Goal: Information Seeking & Learning: Learn about a topic

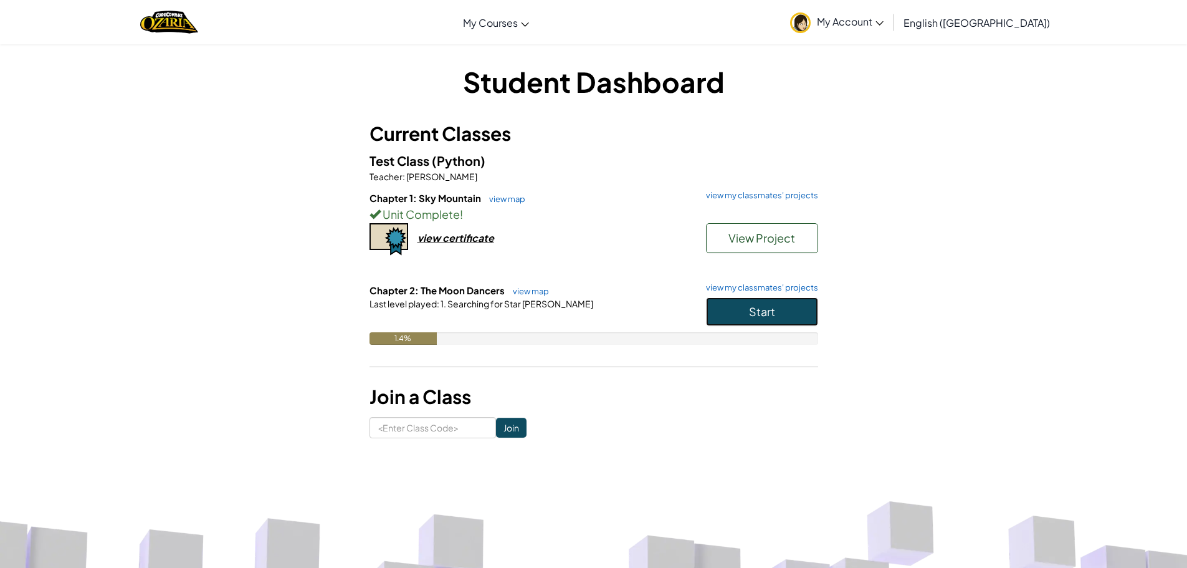
click at [775, 305] on button "Start" at bounding box center [762, 311] width 112 height 29
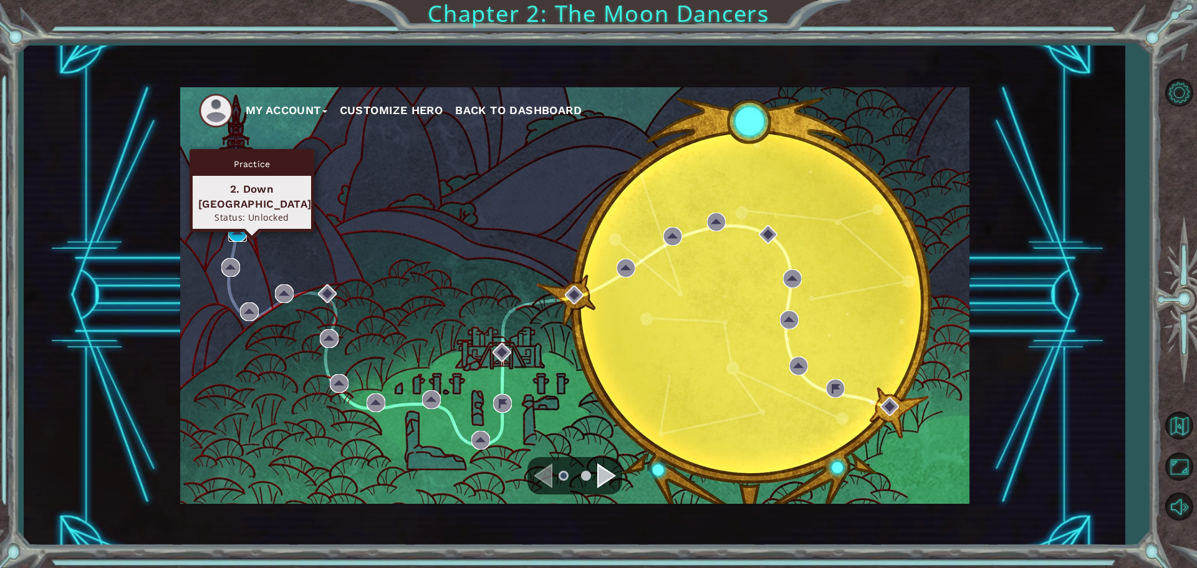
click at [239, 232] on img at bounding box center [237, 232] width 19 height 19
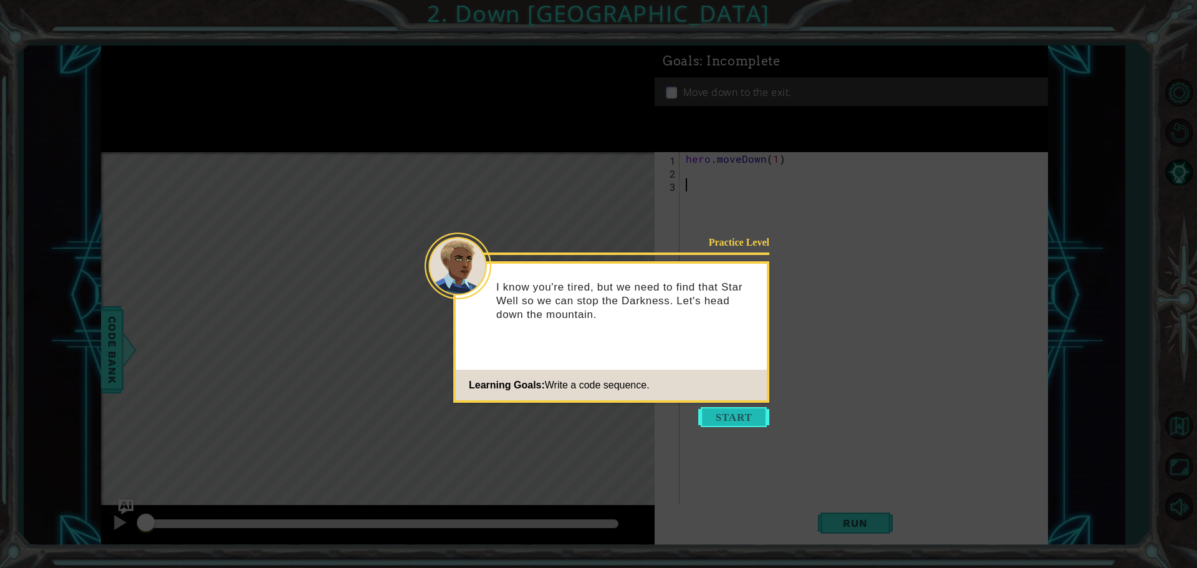
click at [729, 418] on button "Start" at bounding box center [733, 417] width 71 height 20
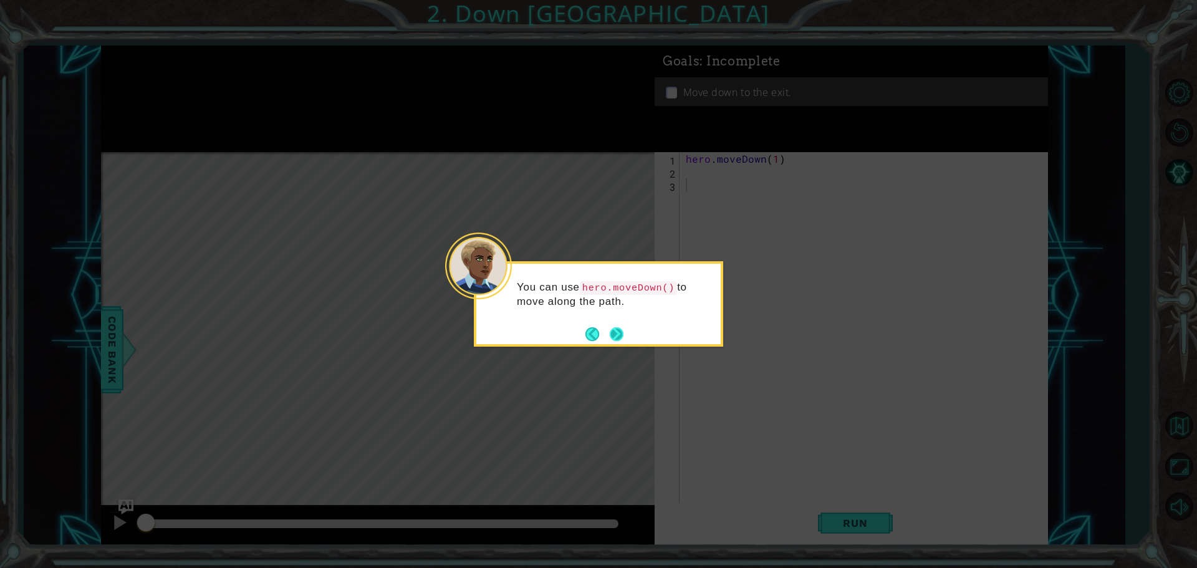
click at [620, 335] on button "Next" at bounding box center [617, 334] width 14 height 14
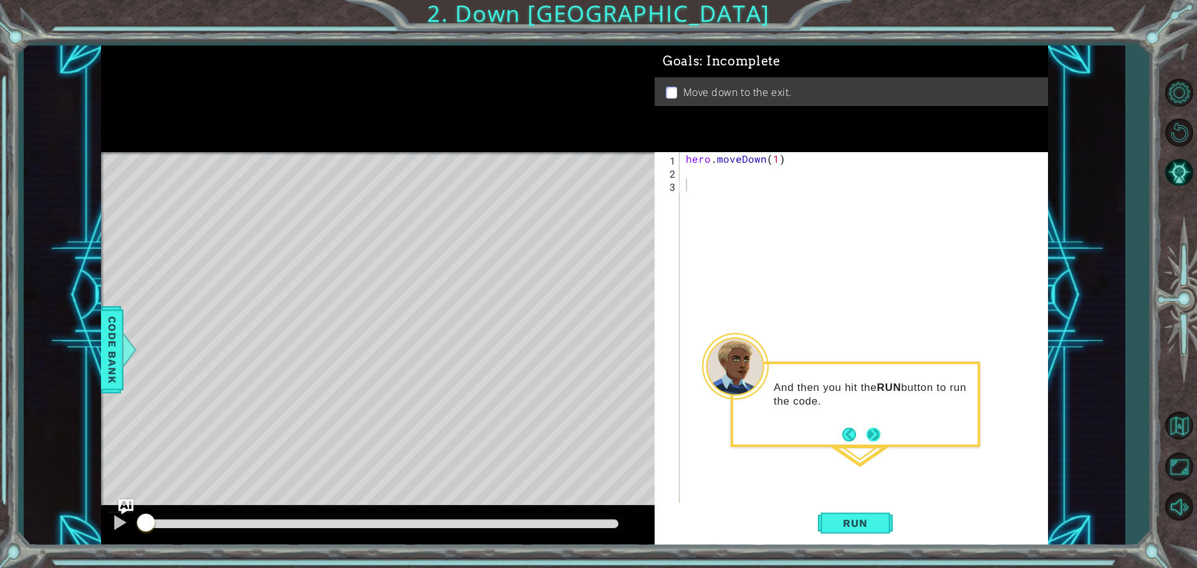
click at [876, 438] on button "Next" at bounding box center [873, 435] width 14 height 14
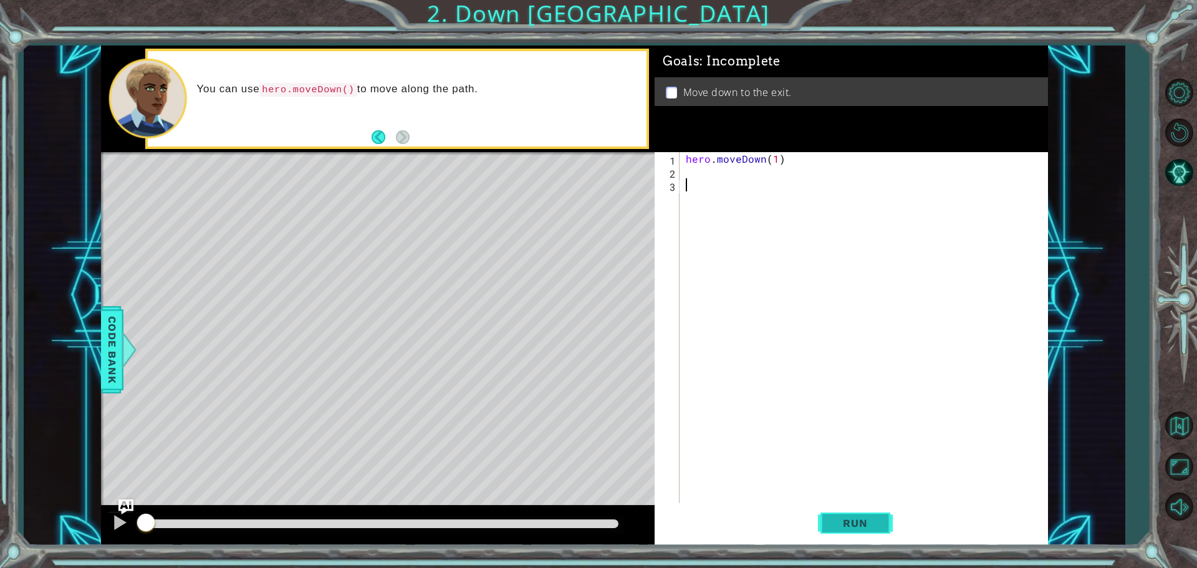
click at [865, 519] on span "Run" at bounding box center [854, 523] width 49 height 12
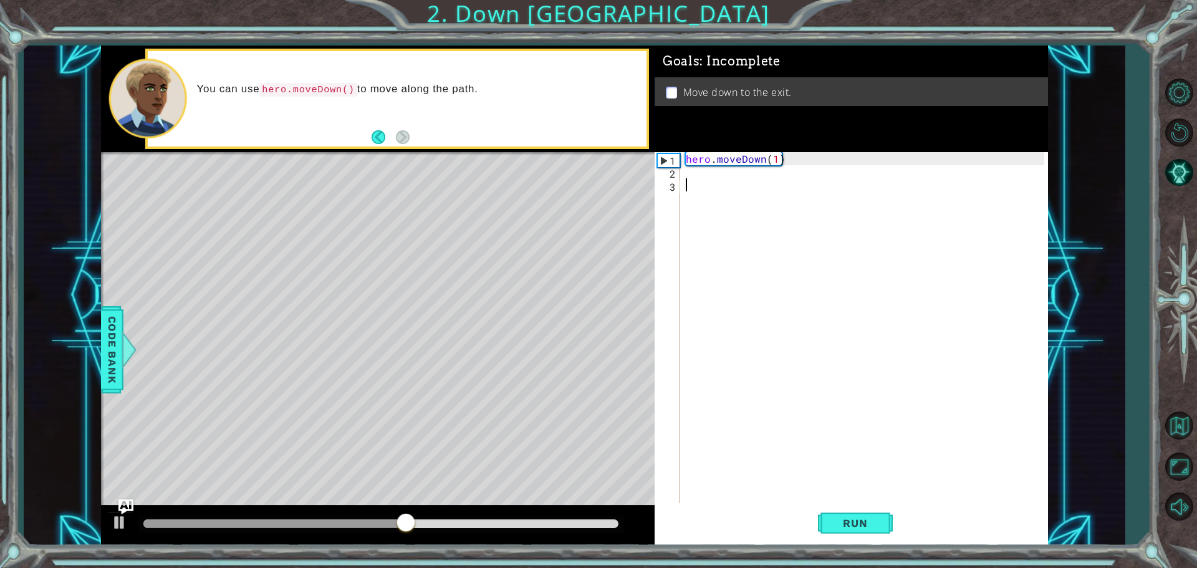
click at [711, 175] on div "hero . moveDown ( 1 )" at bounding box center [866, 342] width 367 height 380
click at [732, 161] on div "hero . moveDown ( 1 ) hero" at bounding box center [866, 342] width 367 height 380
click at [709, 169] on div "hero . moveDown ( 1 ) hero" at bounding box center [866, 342] width 367 height 380
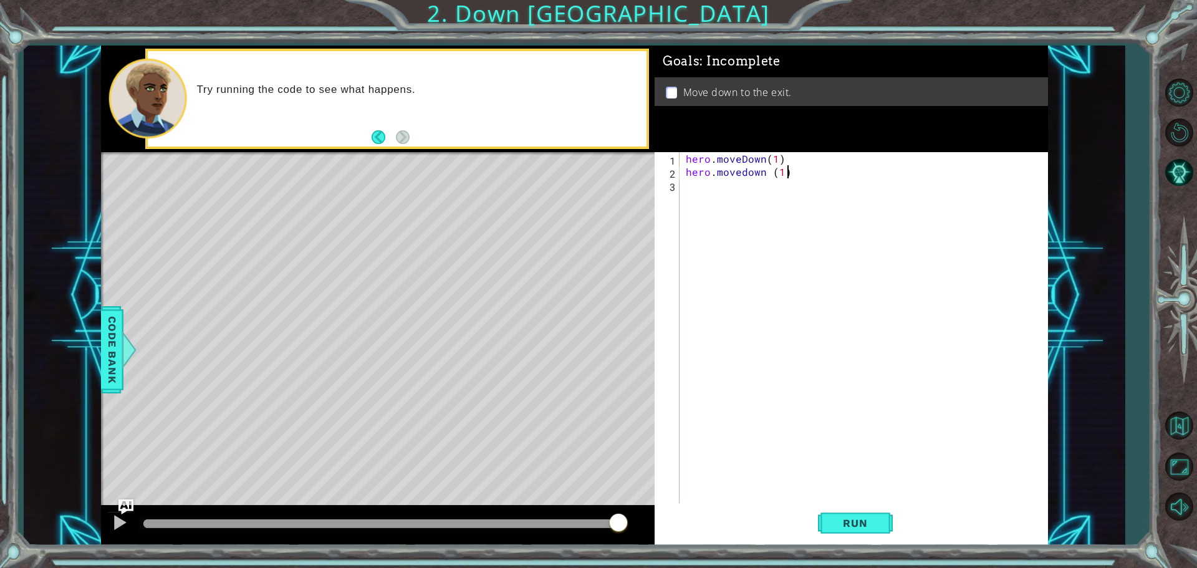
scroll to position [0, 6]
click at [853, 522] on span "Run" at bounding box center [854, 523] width 49 height 12
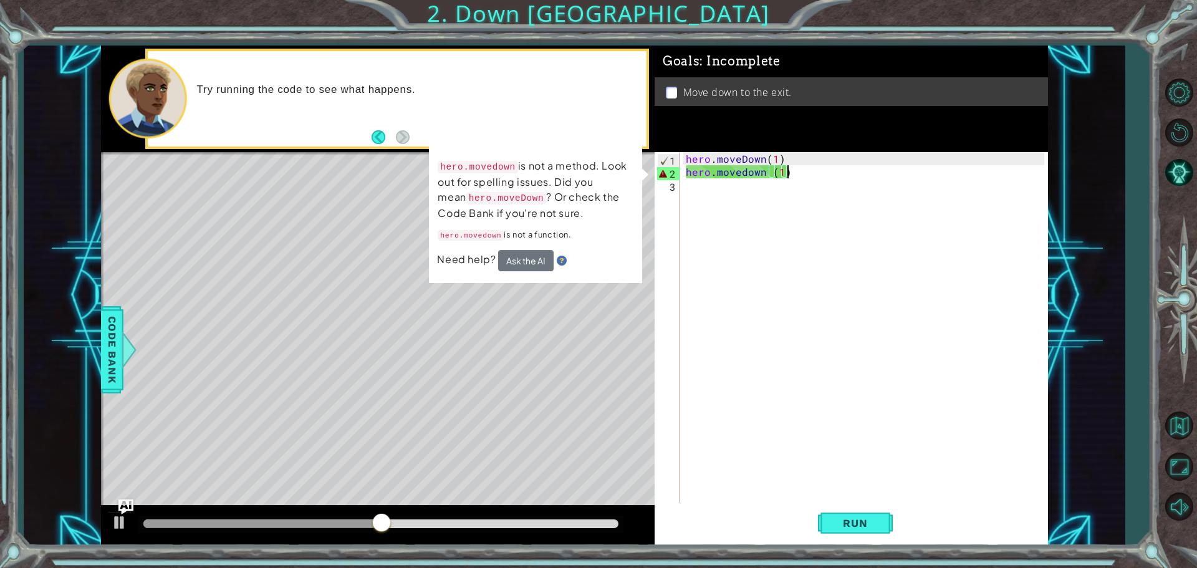
click at [744, 169] on div "hero . moveDown ( 1 ) hero . [GEOGRAPHIC_DATA] ( 1 )" at bounding box center [866, 342] width 367 height 380
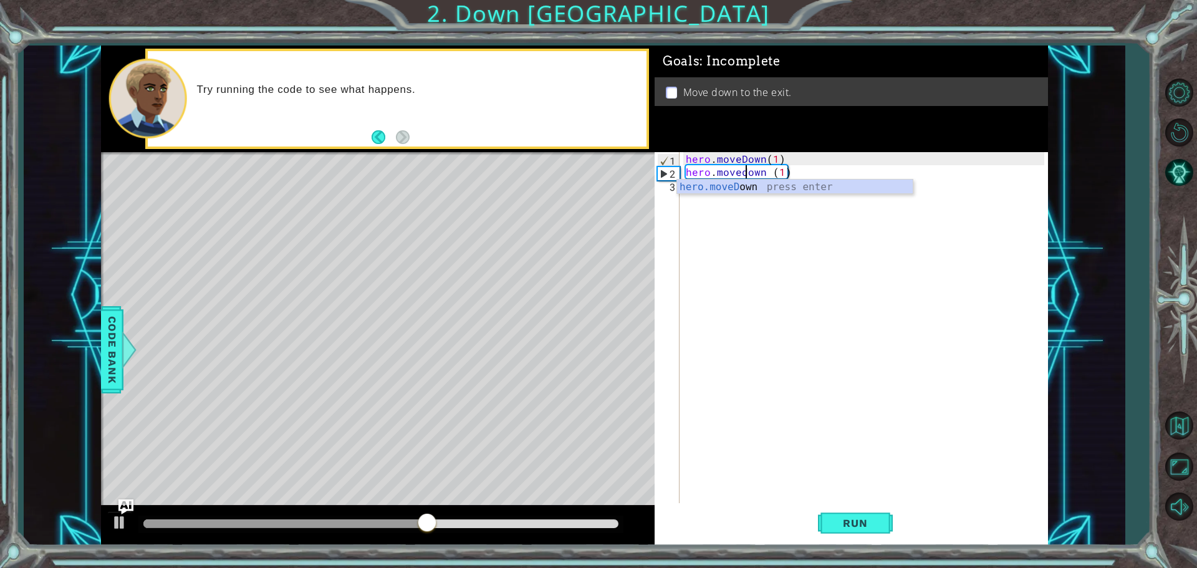
scroll to position [0, 4]
type textarea "hero.moveDown (1)"
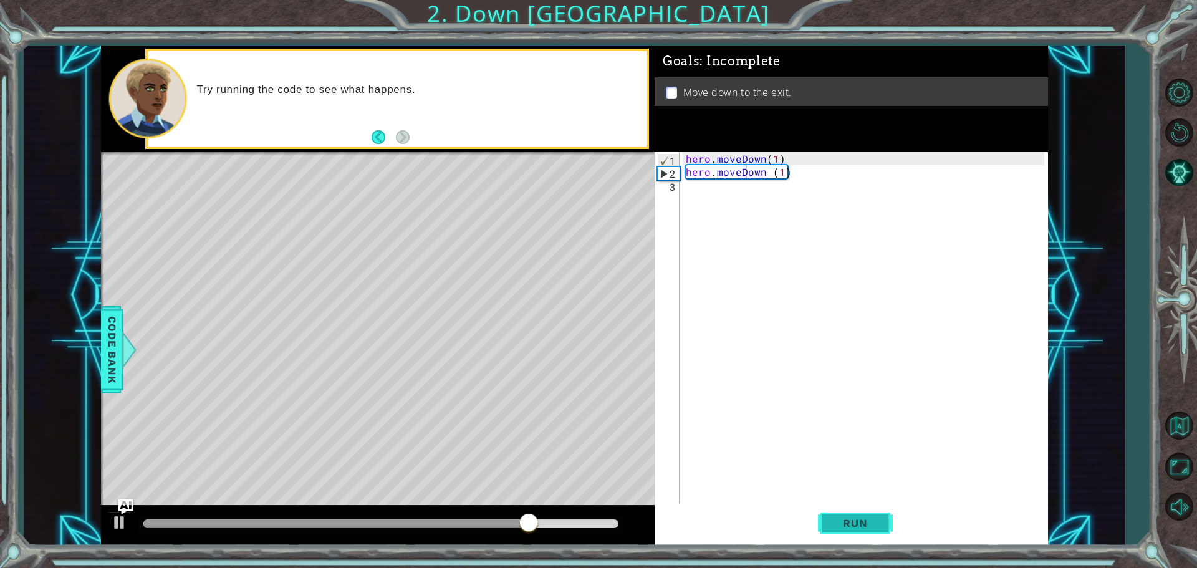
click at [855, 527] on span "Run" at bounding box center [854, 523] width 49 height 12
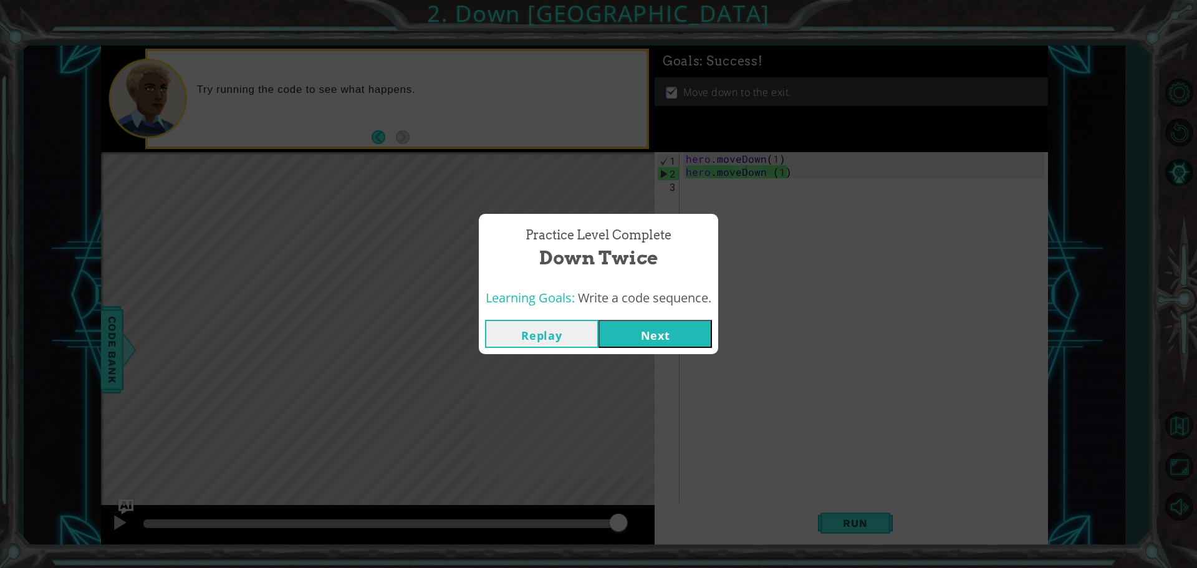
click at [668, 327] on button "Next" at bounding box center [654, 334] width 113 height 28
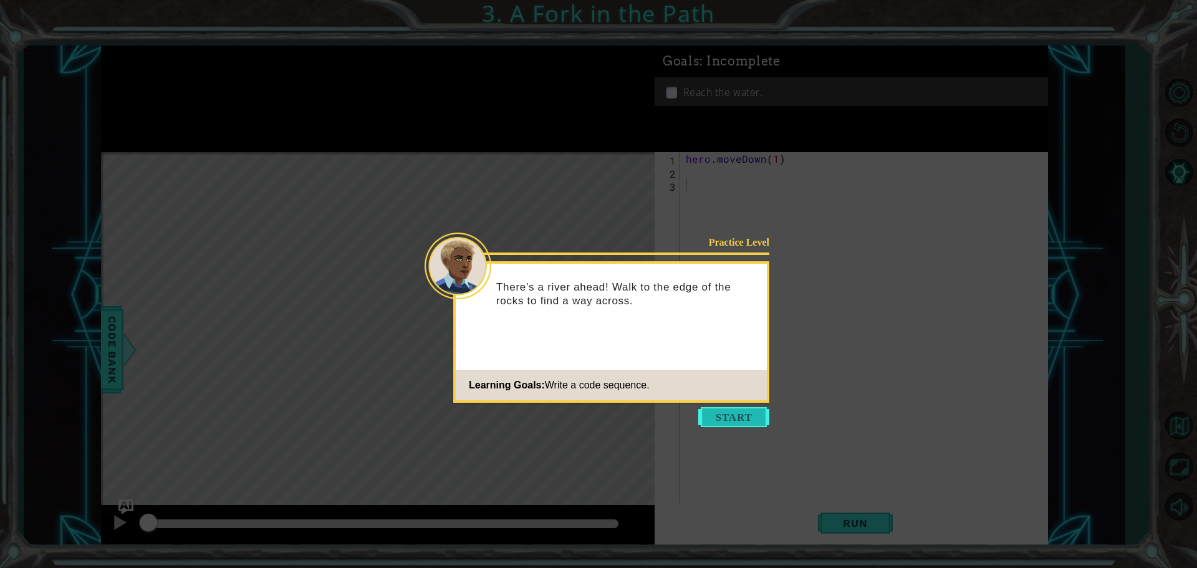
click at [717, 421] on button "Start" at bounding box center [733, 417] width 71 height 20
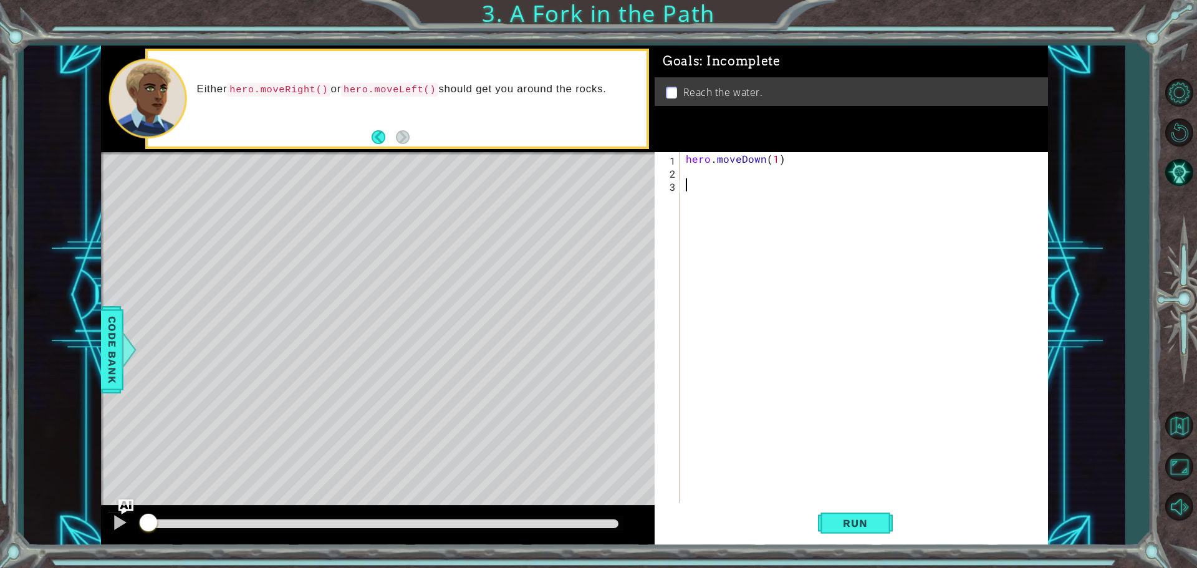
click at [699, 173] on div "hero . moveDown ( 1 )" at bounding box center [866, 342] width 367 height 380
click at [712, 189] on div "hero .moveDown press enter hero .moveLeft press enter hero .moveRight press ent…" at bounding box center [795, 217] width 236 height 75
type textarea "hero.moveDown(1)"
click at [712, 189] on div "hero . moveDown ( 1 ) hero . moveDown ( 1 )" at bounding box center [866, 342] width 367 height 380
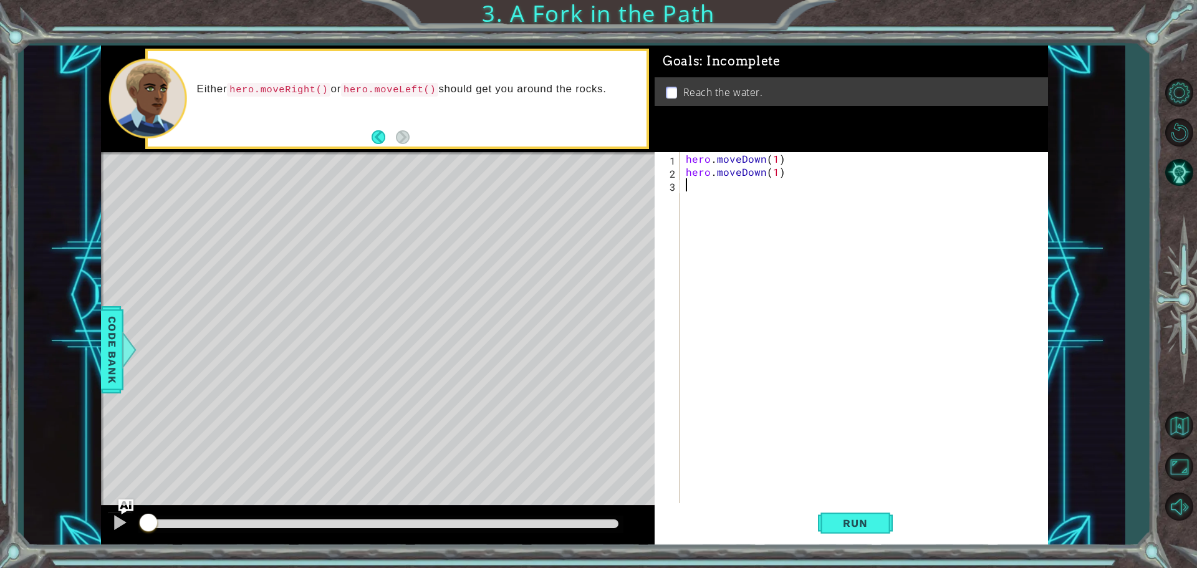
scroll to position [0, 0]
type textarea "e"
click at [713, 227] on div "hero. moveDown press enter hero. moveLeft press enter hero. moveRight press ent…" at bounding box center [795, 230] width 236 height 75
type textarea "hero.moveRight(1)"
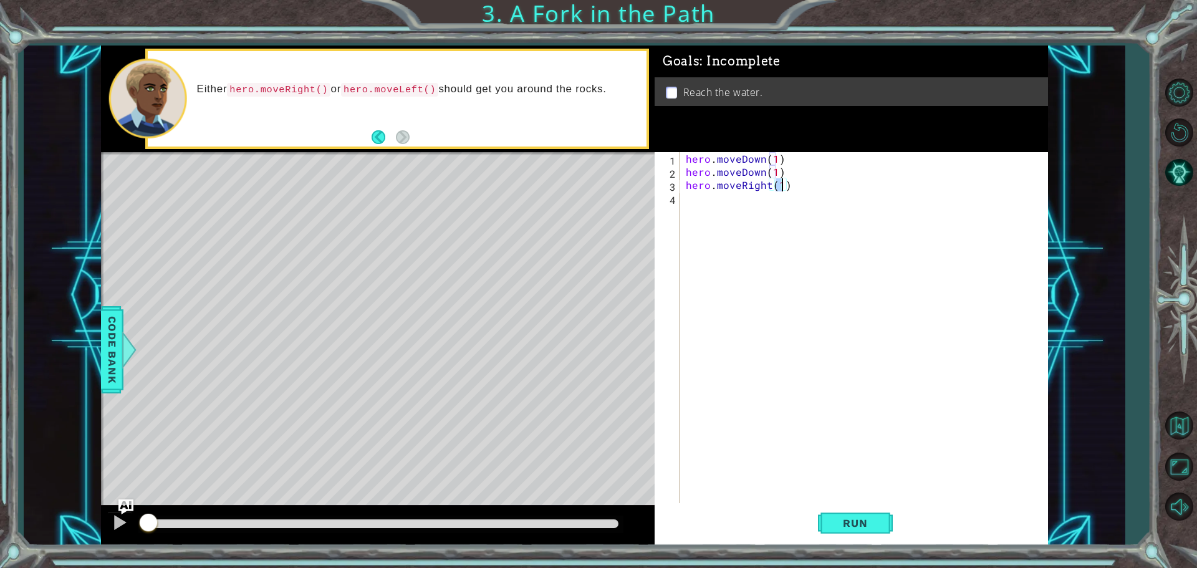
click at [701, 199] on div "hero . moveDown ( 1 ) hero . moveDown ( 1 ) hero . moveRight ( 1 )" at bounding box center [866, 342] width 367 height 380
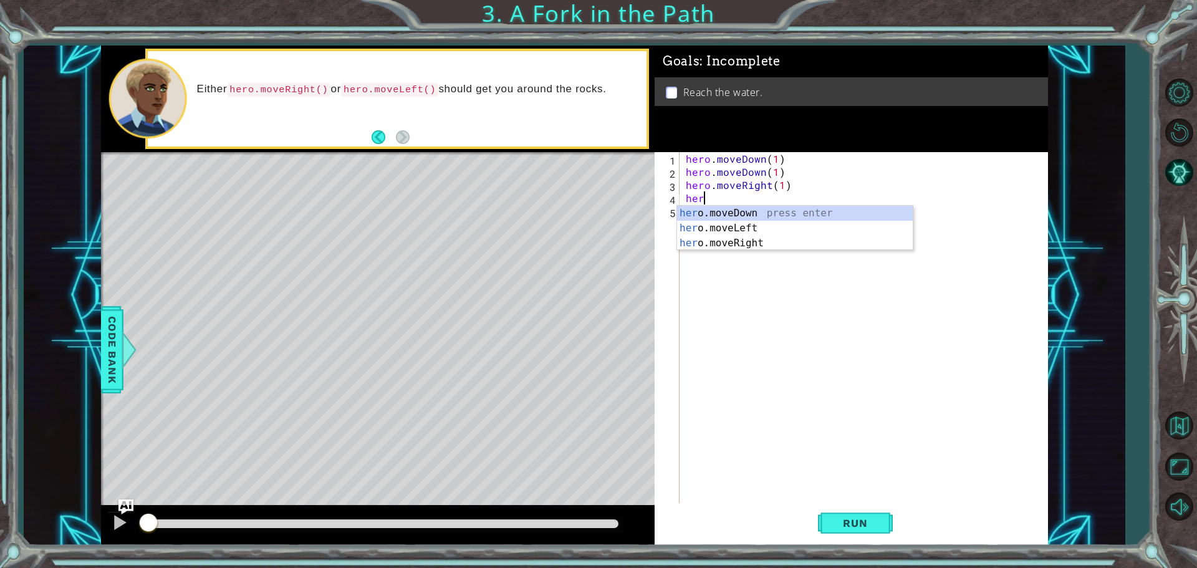
scroll to position [0, 1]
click at [713, 215] on div "hero .moveDown press enter hero .moveLeft press enter hero .moveRight press ent…" at bounding box center [795, 243] width 236 height 75
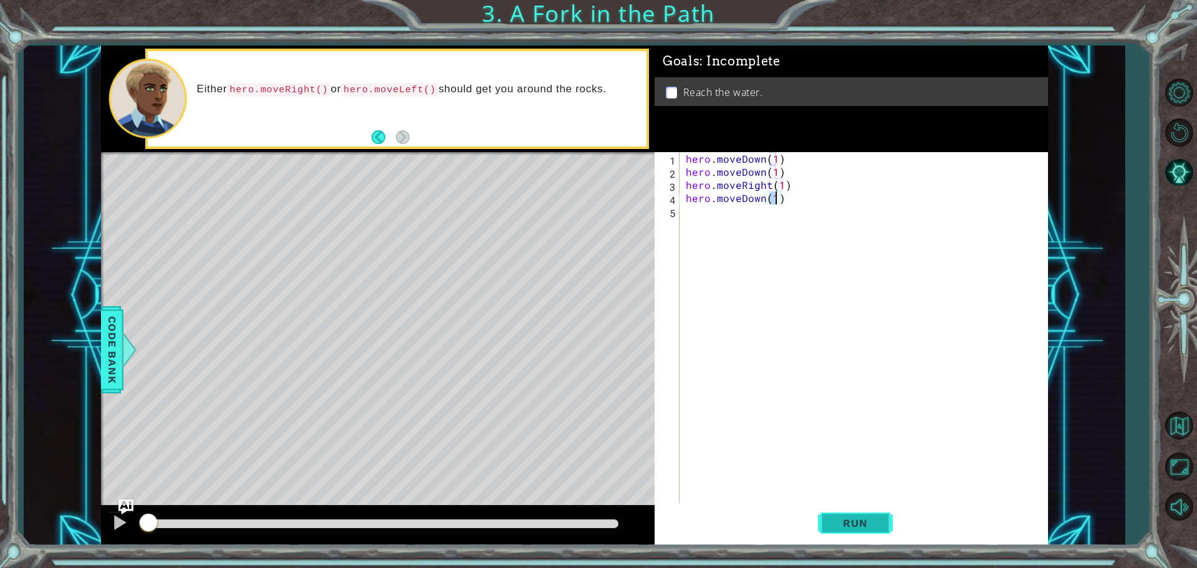
type textarea "hero.moveDown(1)"
click at [860, 513] on button "Run" at bounding box center [855, 522] width 75 height 39
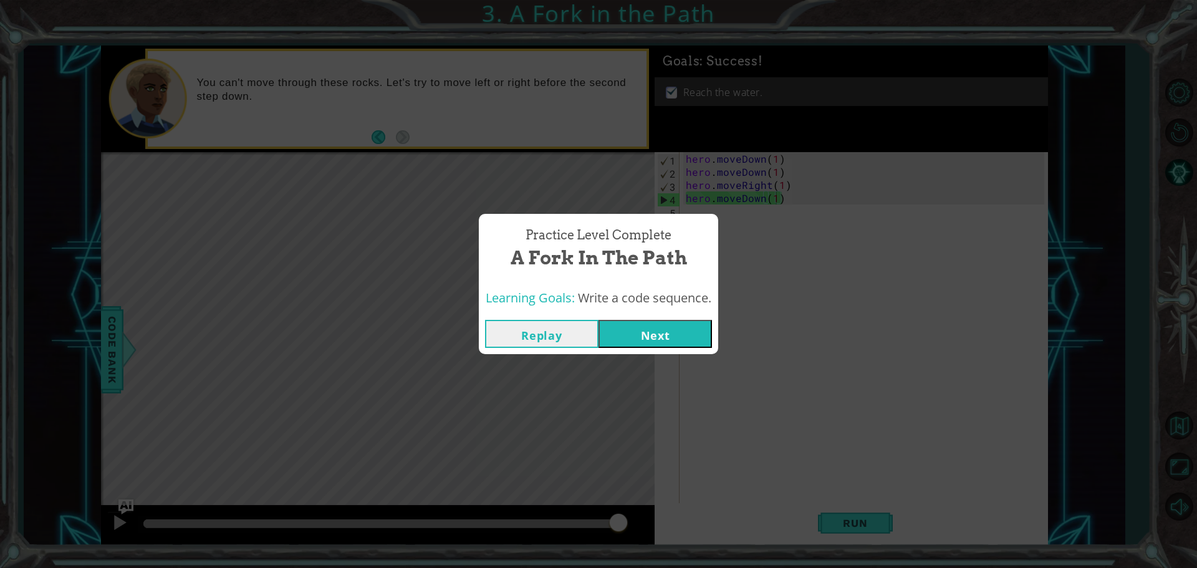
click at [535, 332] on button "Replay" at bounding box center [541, 334] width 113 height 28
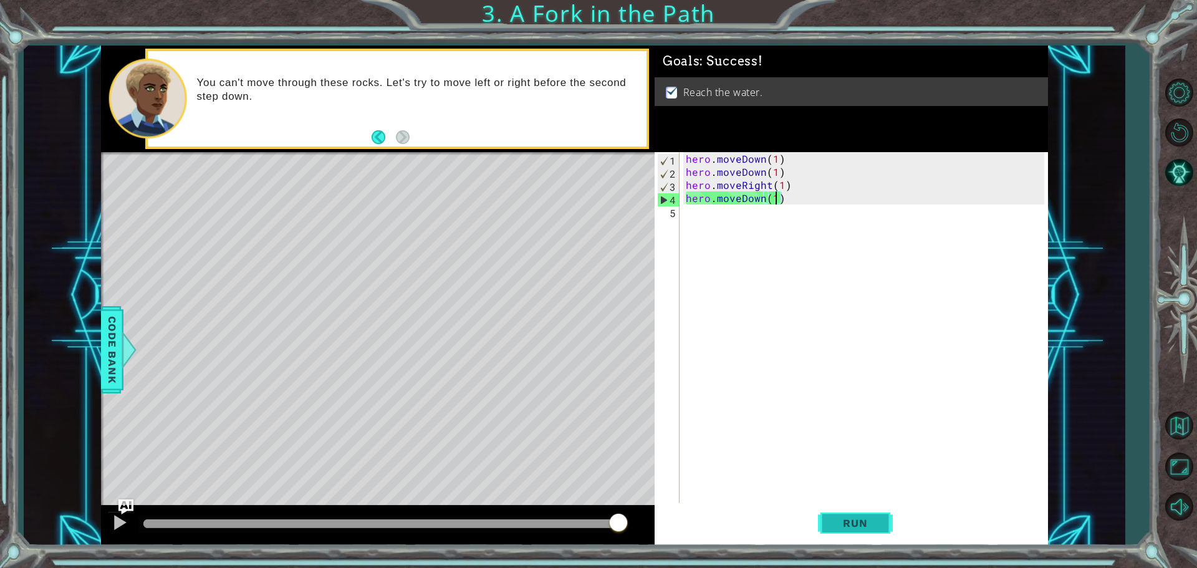
click at [875, 524] on span "Run" at bounding box center [854, 523] width 49 height 12
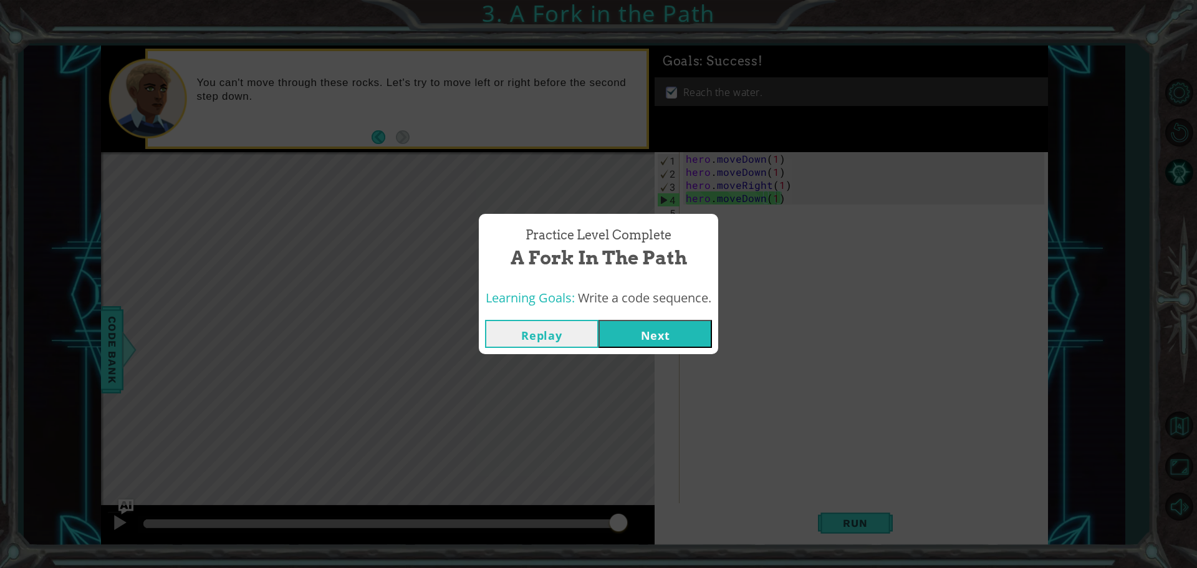
click at [676, 333] on button "Next" at bounding box center [654, 334] width 113 height 28
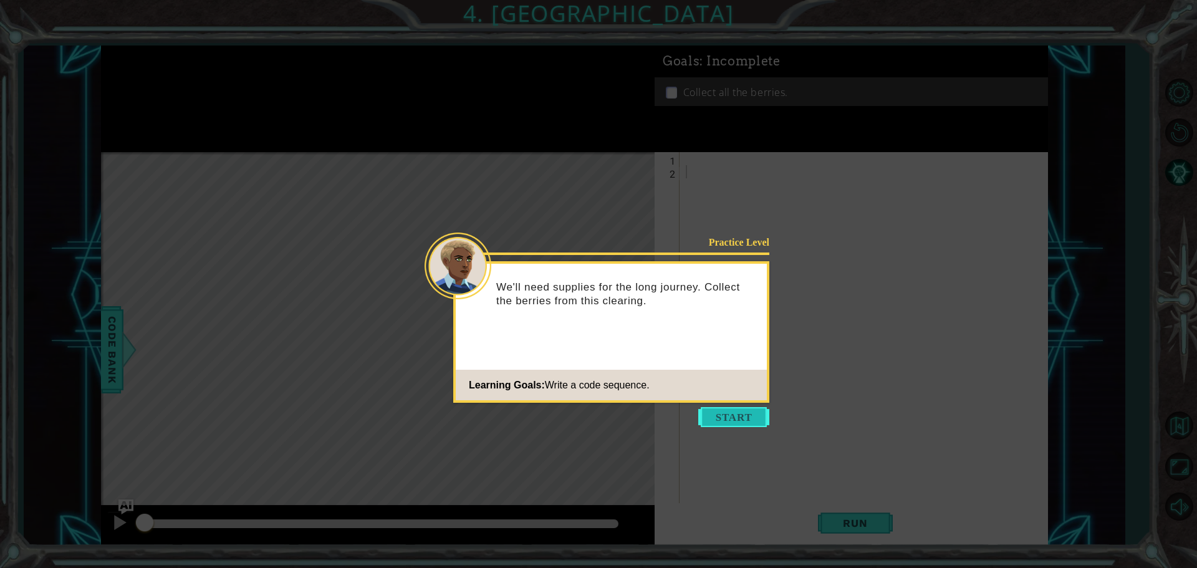
click at [739, 413] on button "Start" at bounding box center [733, 417] width 71 height 20
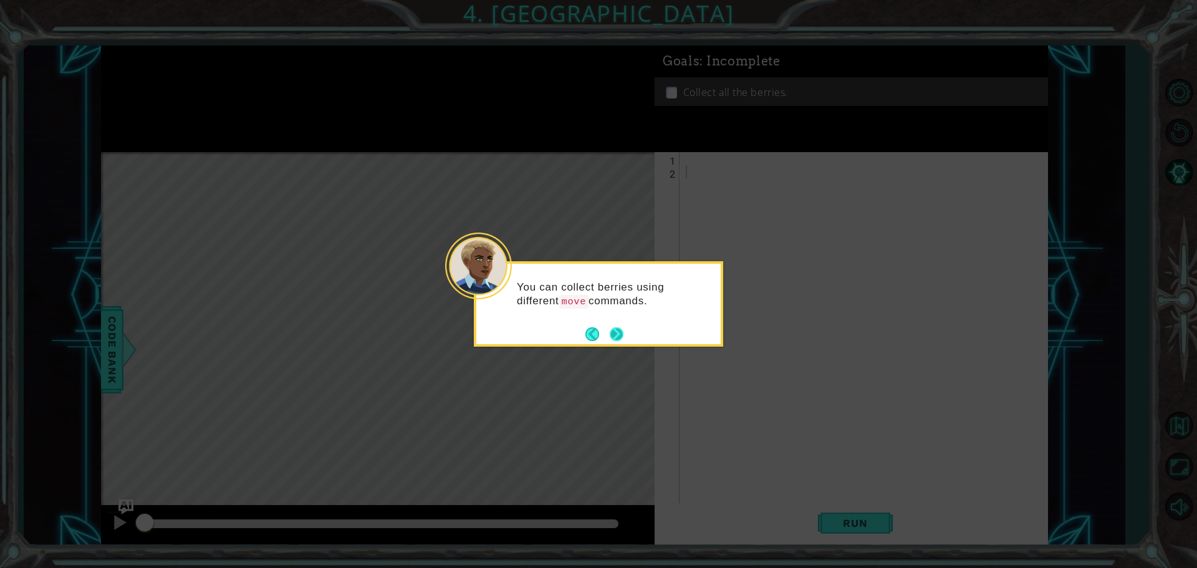
click at [616, 331] on button "Next" at bounding box center [617, 334] width 14 height 14
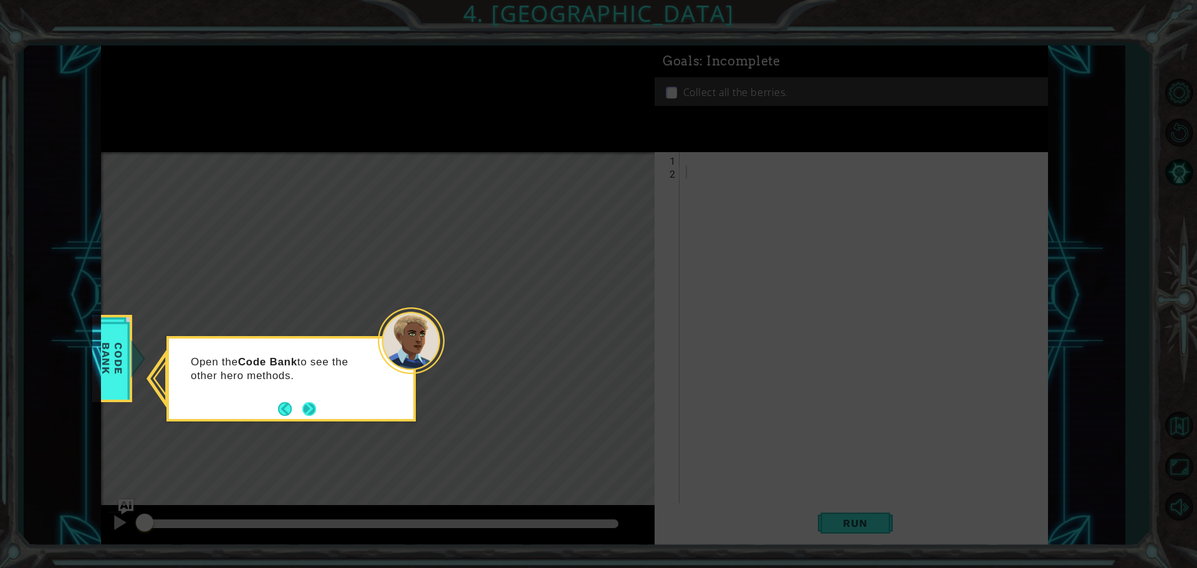
click at [310, 408] on button "Next" at bounding box center [309, 409] width 14 height 14
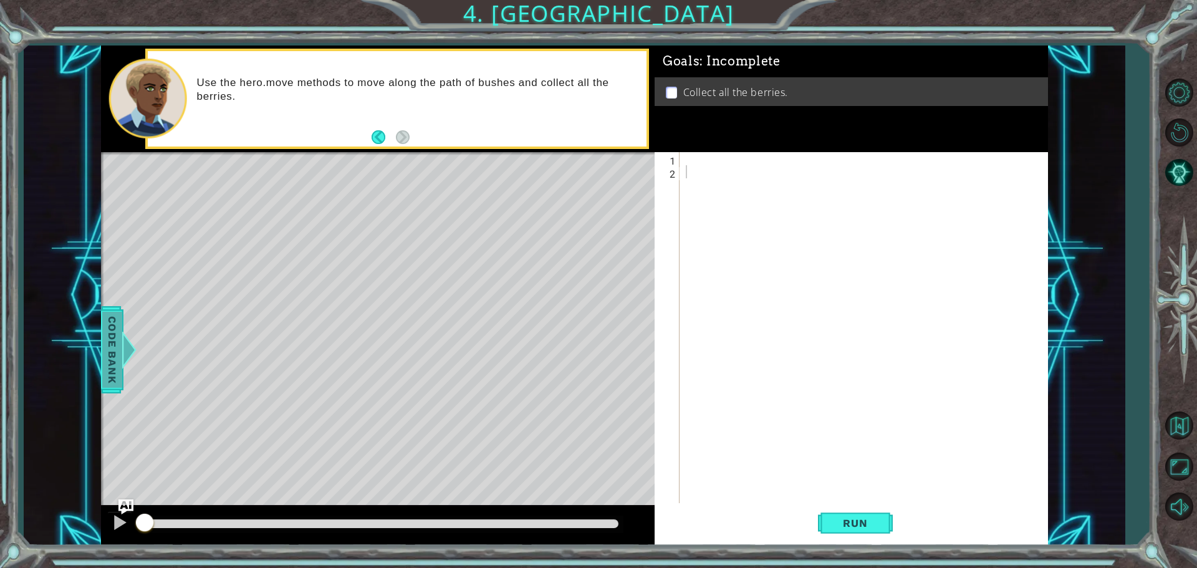
click at [111, 350] on span "Code Bank" at bounding box center [112, 350] width 20 height 76
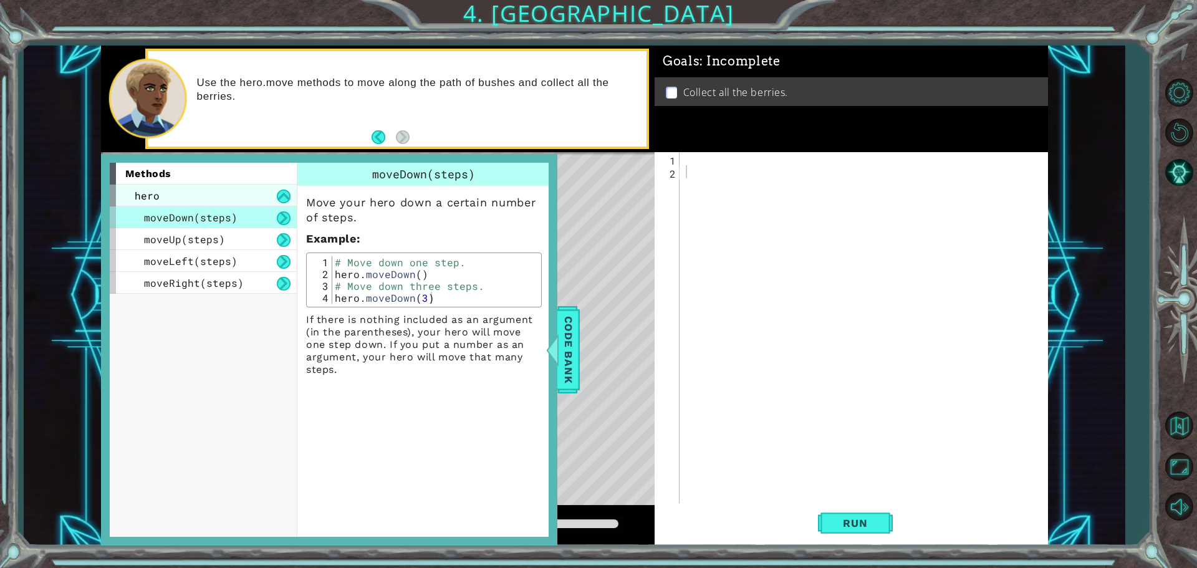
click at [223, 193] on div "hero" at bounding box center [203, 195] width 187 height 22
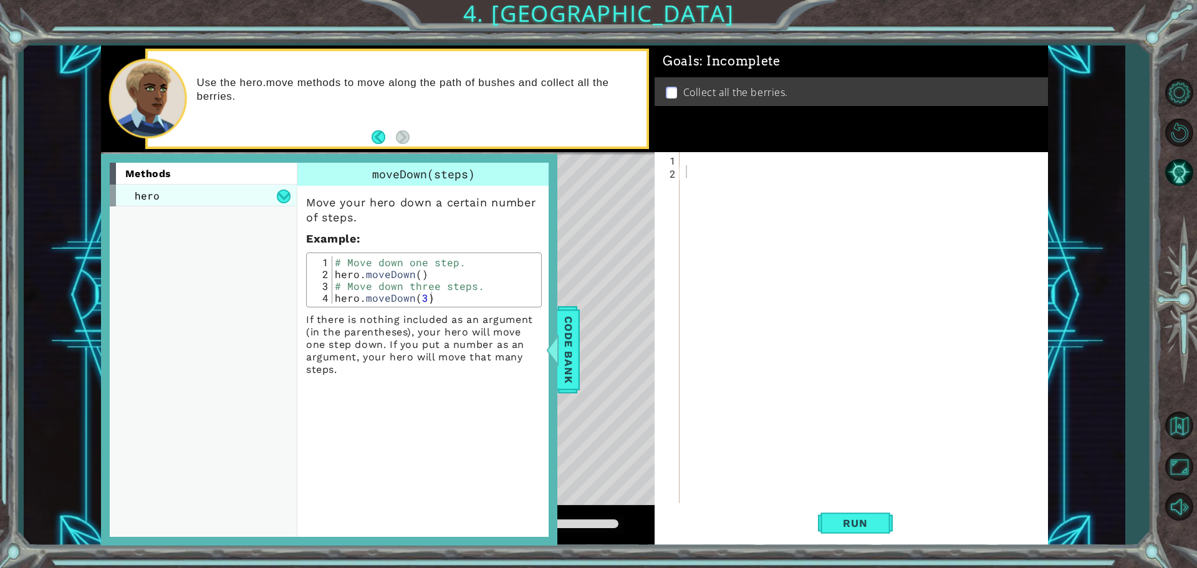
click at [223, 193] on div "hero" at bounding box center [203, 195] width 187 height 22
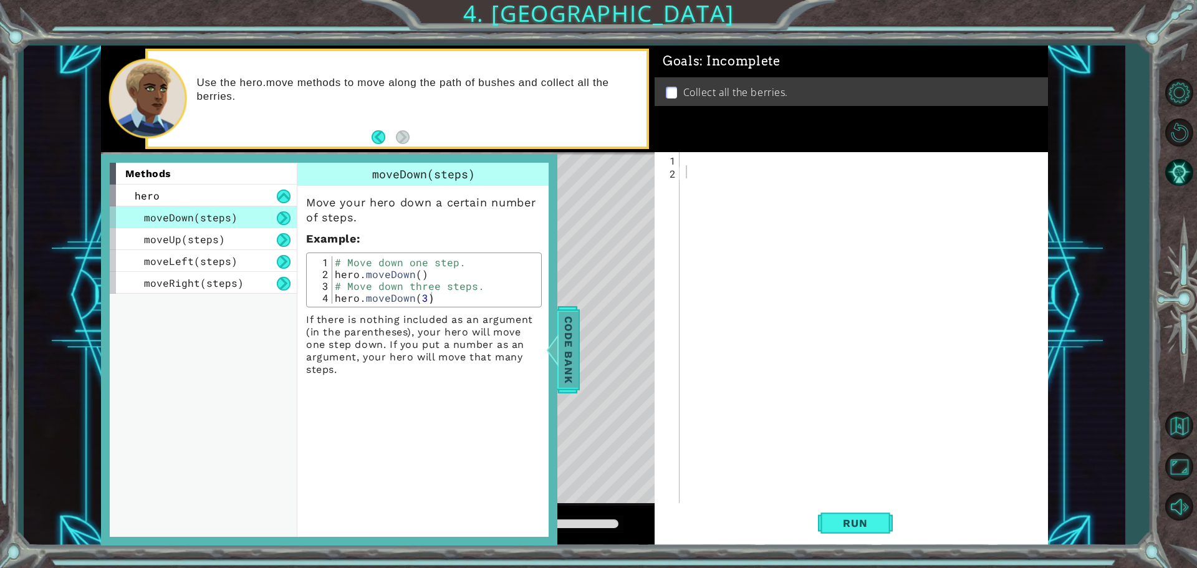
click at [575, 347] on span "Code Bank" at bounding box center [568, 350] width 20 height 76
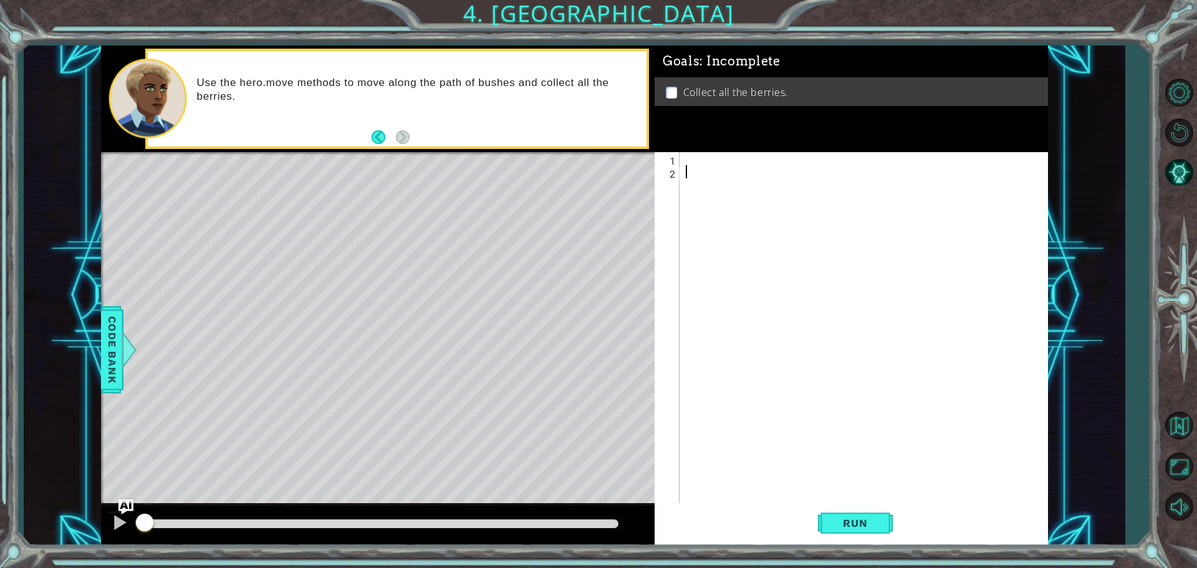
click at [714, 169] on div at bounding box center [866, 342] width 367 height 380
click at [708, 158] on div at bounding box center [866, 342] width 367 height 380
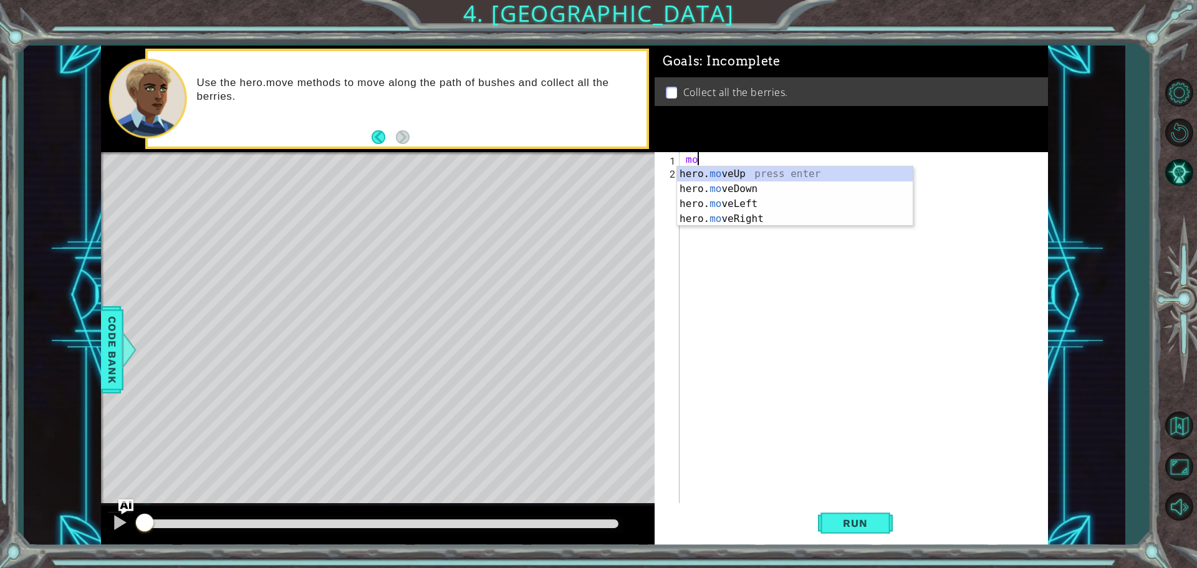
type textarea "m"
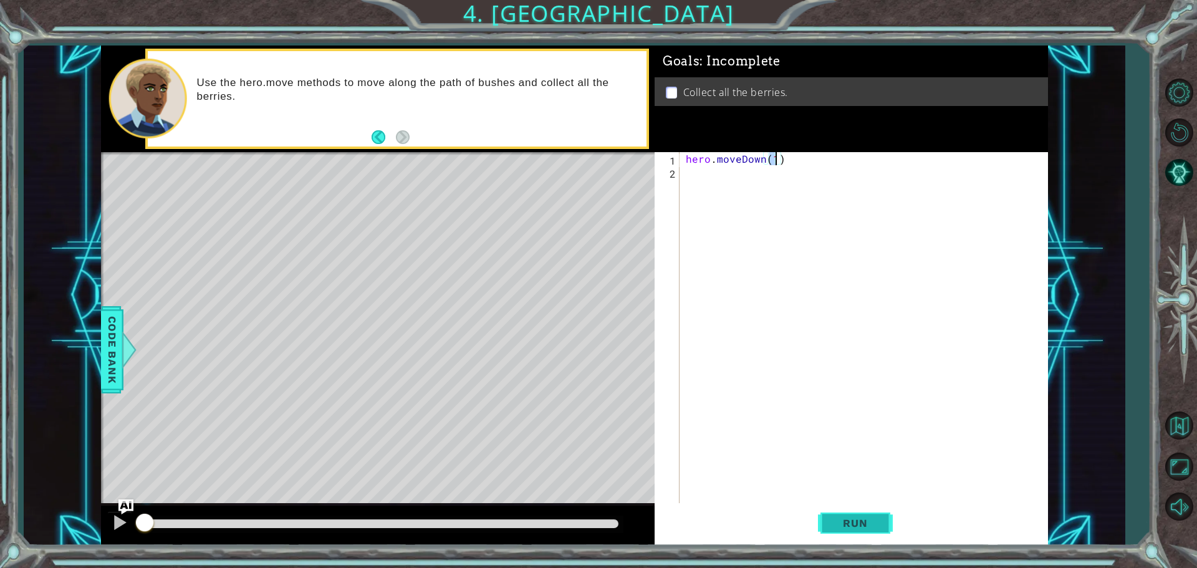
type textarea "hero.moveDown(1)"
click at [868, 527] on span "Run" at bounding box center [854, 523] width 49 height 12
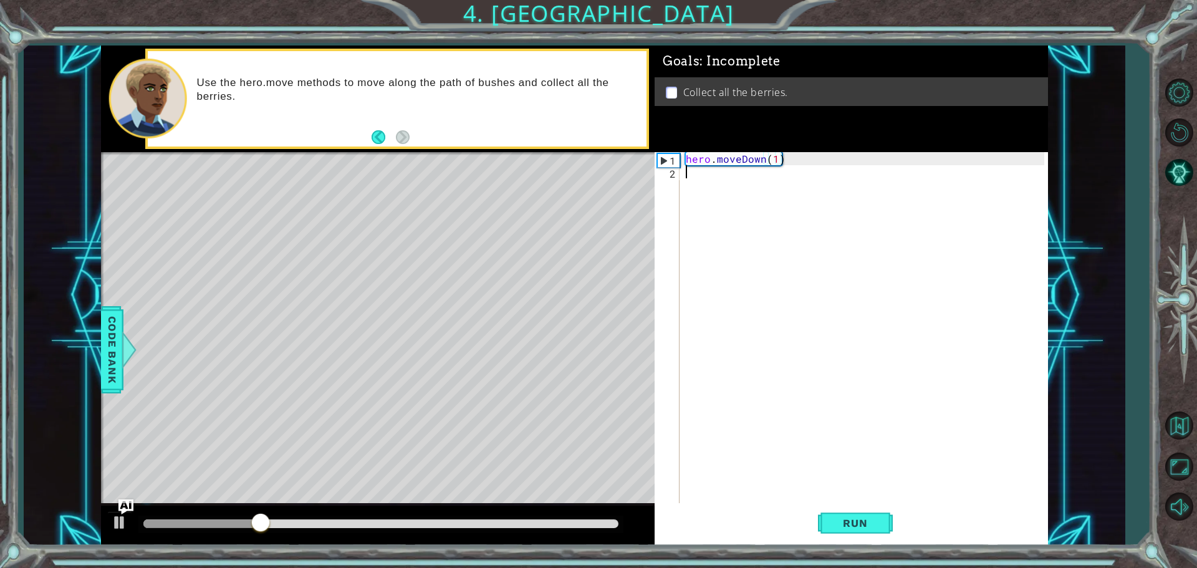
click at [722, 173] on div "hero . moveDown ( 1 )" at bounding box center [866, 342] width 367 height 380
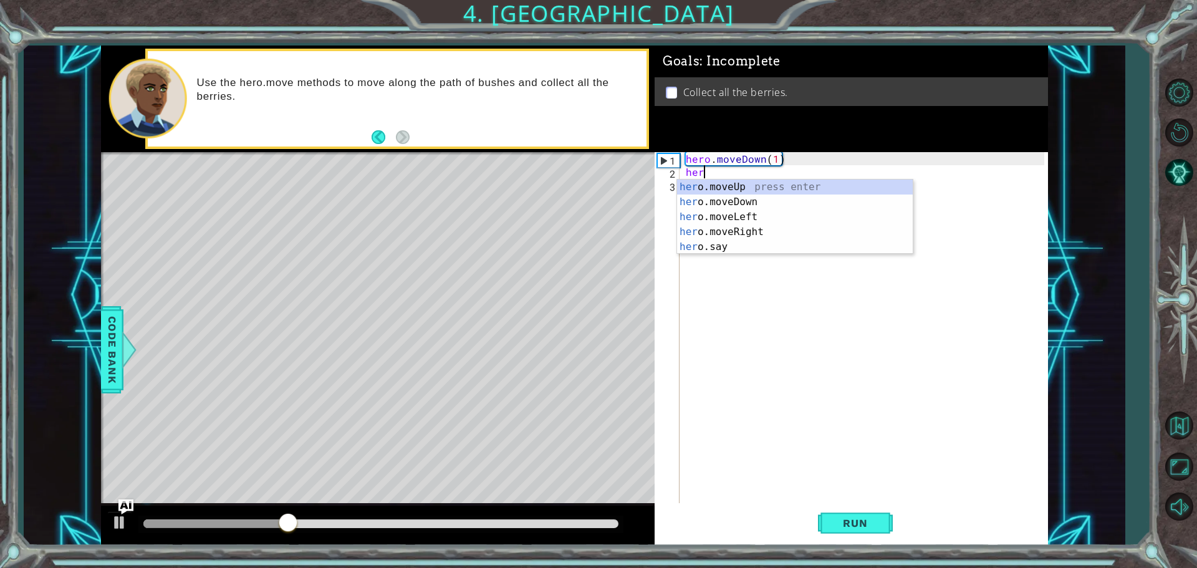
scroll to position [0, 1]
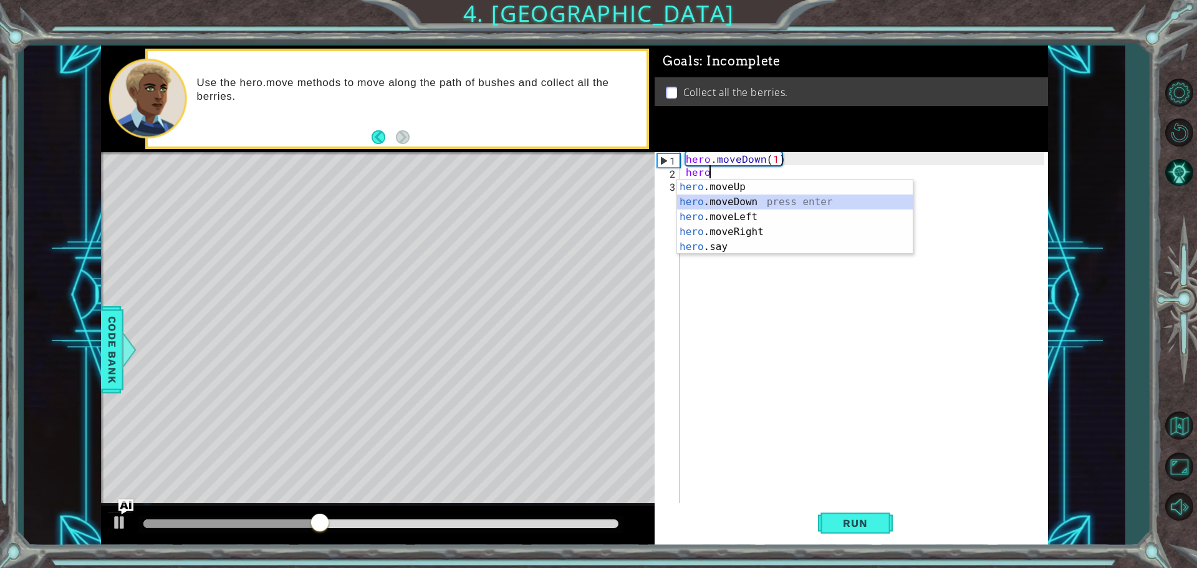
click at [724, 201] on div "hero .moveUp press enter hero .moveDown press enter hero .moveLeft press enter …" at bounding box center [795, 232] width 236 height 105
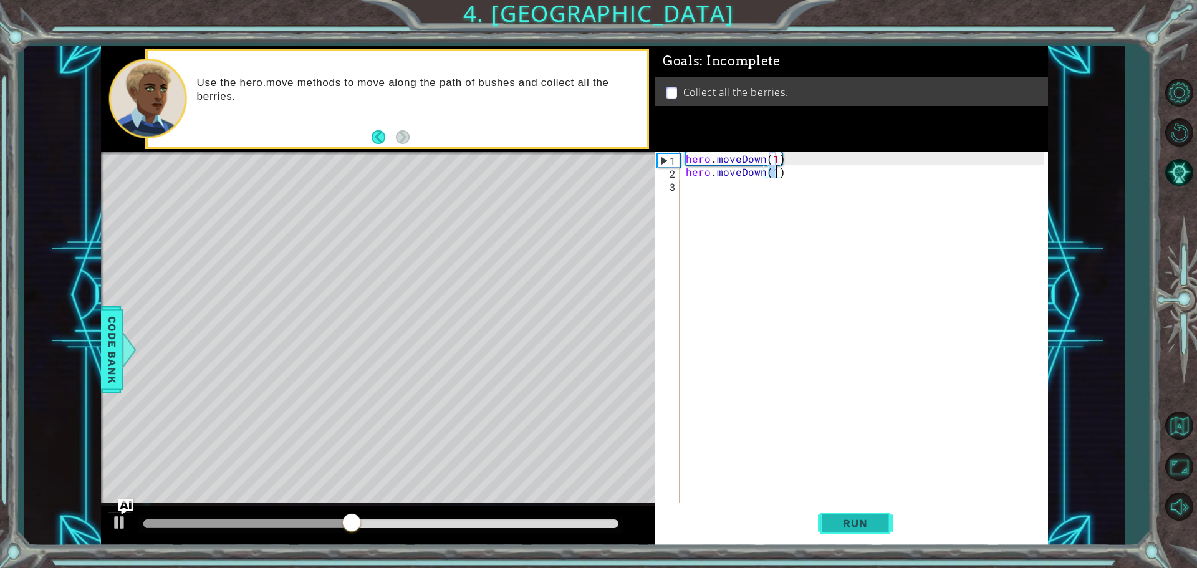
type textarea "hero.moveDown(1)"
click at [857, 524] on span "Run" at bounding box center [854, 523] width 49 height 12
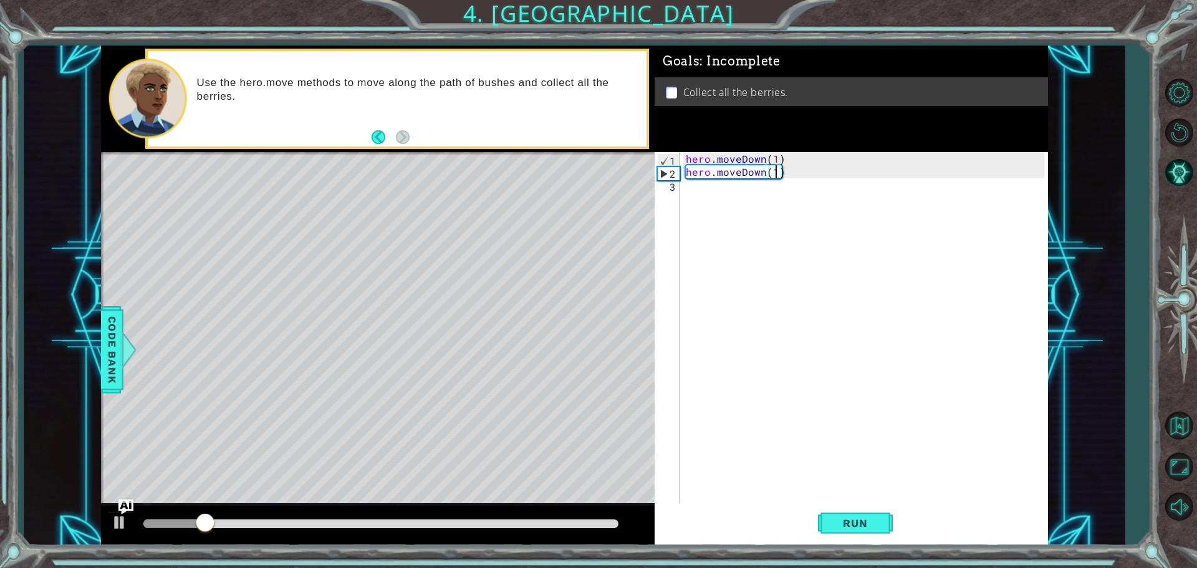
click at [697, 187] on div "hero . moveDown ( 1 ) hero . moveDown ( 1 )" at bounding box center [866, 342] width 367 height 380
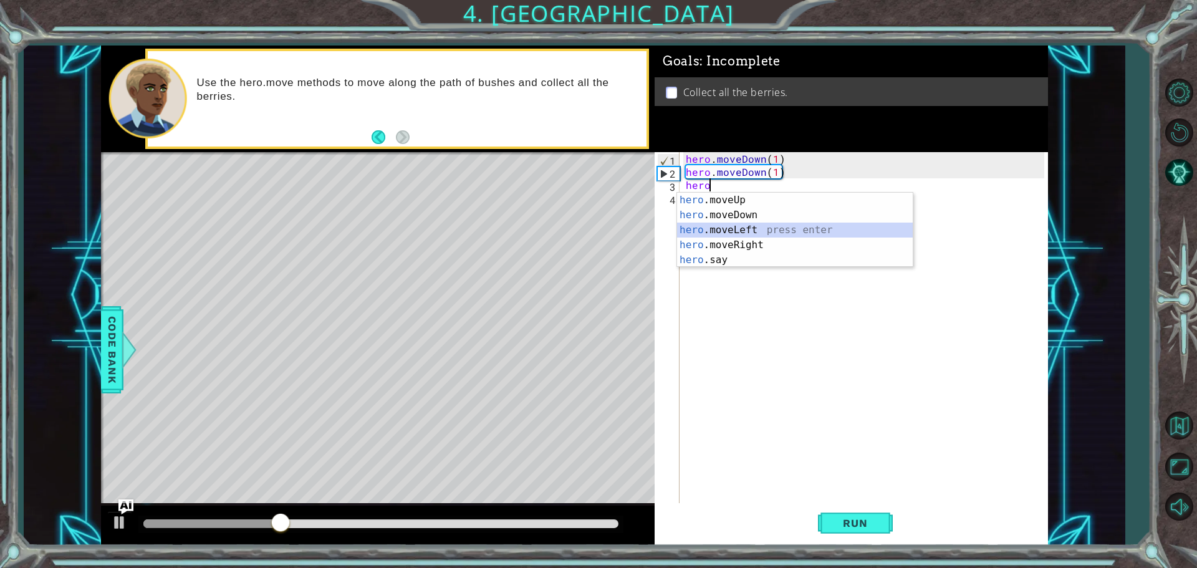
click at [735, 231] on div "hero .moveUp press enter hero .moveDown press enter hero .moveLeft press enter …" at bounding box center [795, 245] width 236 height 105
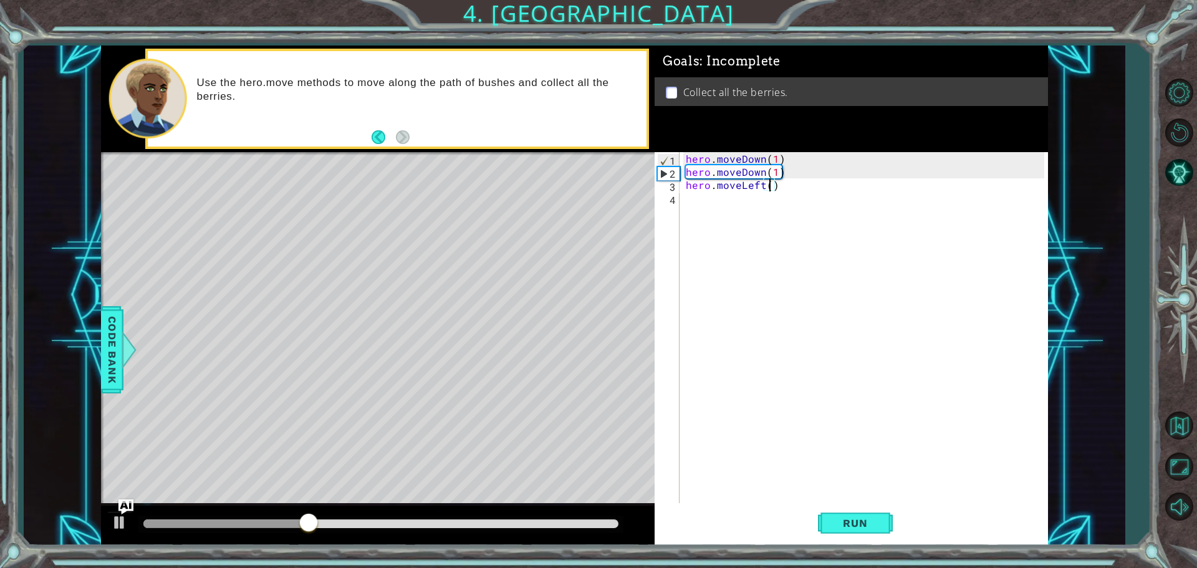
scroll to position [0, 5]
type textarea "hero.moveLeft(2)"
click at [858, 525] on span "Run" at bounding box center [854, 523] width 49 height 12
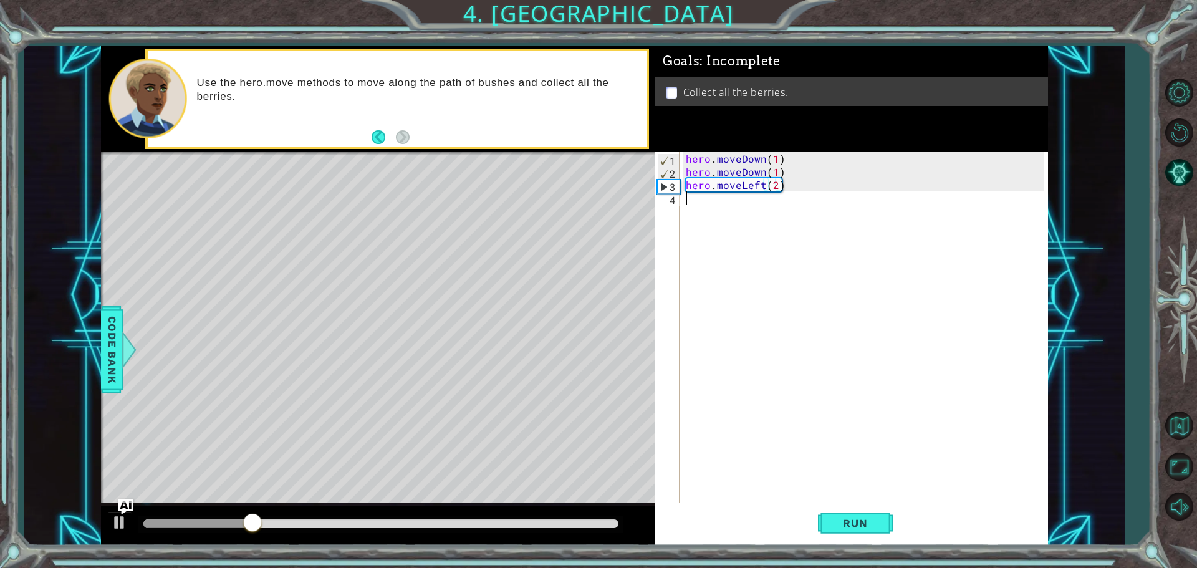
click at [701, 201] on div "hero . moveDown ( 1 ) hero . moveDown ( 1 ) hero . moveLeft ( 2 )" at bounding box center [866, 342] width 367 height 380
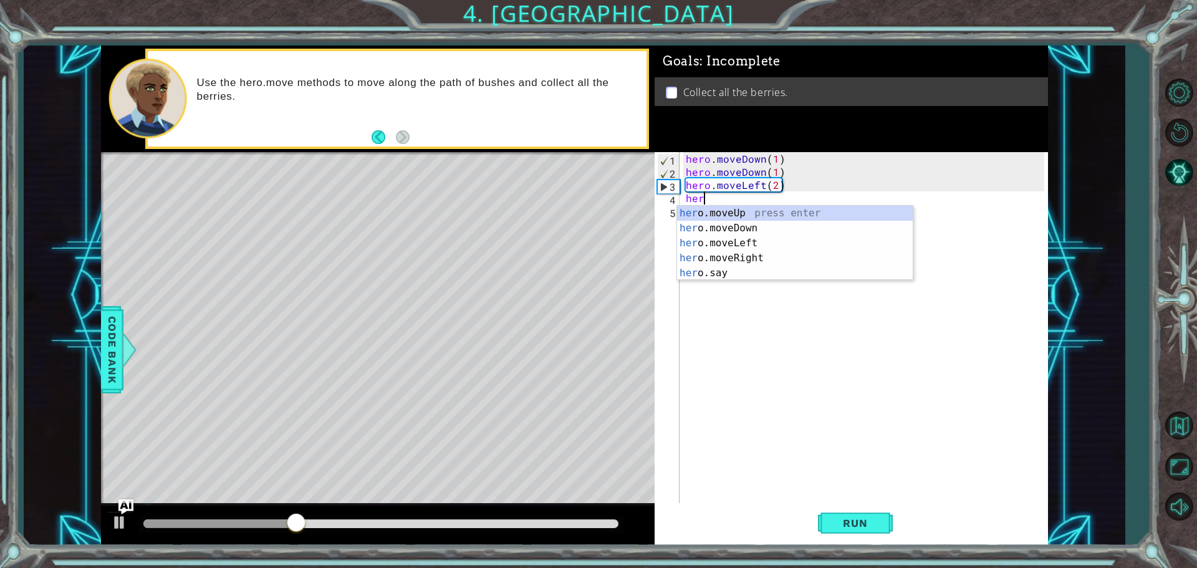
scroll to position [0, 1]
click at [719, 217] on div "hero .moveUp press enter hero .moveDown press enter hero .moveLeft press enter …" at bounding box center [795, 258] width 236 height 105
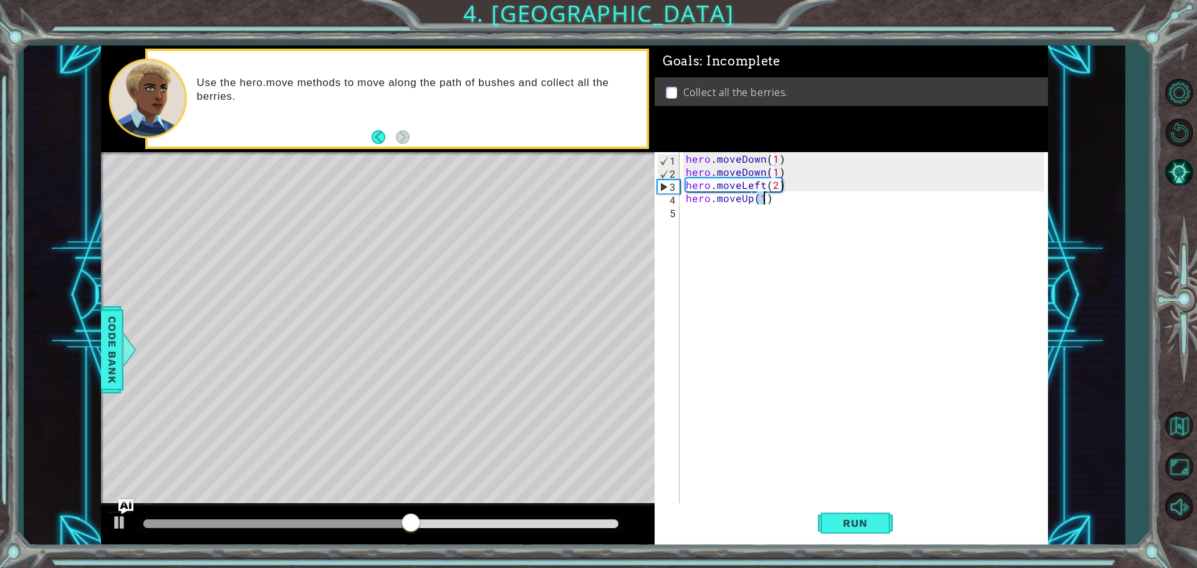
type textarea "hero.moveUp(2)"
click at [712, 212] on div "hero . moveDown ( 1 ) hero . moveDown ( 1 ) hero . moveLeft ( 2 ) hero . moveUp…" at bounding box center [866, 342] width 367 height 380
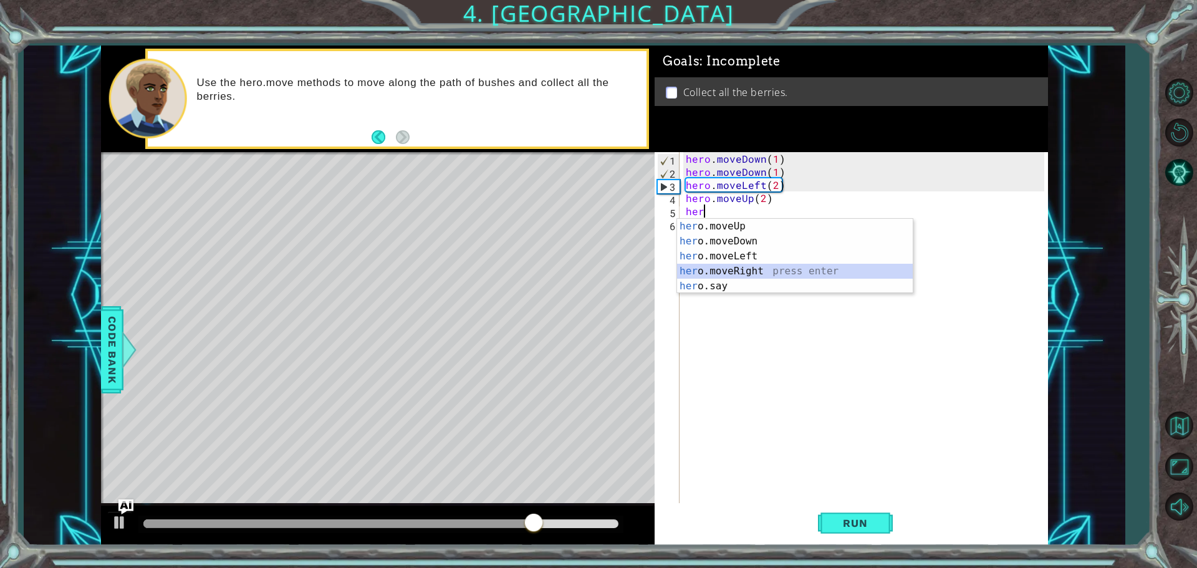
click at [749, 271] on div "her o.moveUp press enter her o.moveDown press enter her o.moveLeft press enter …" at bounding box center [795, 271] width 236 height 105
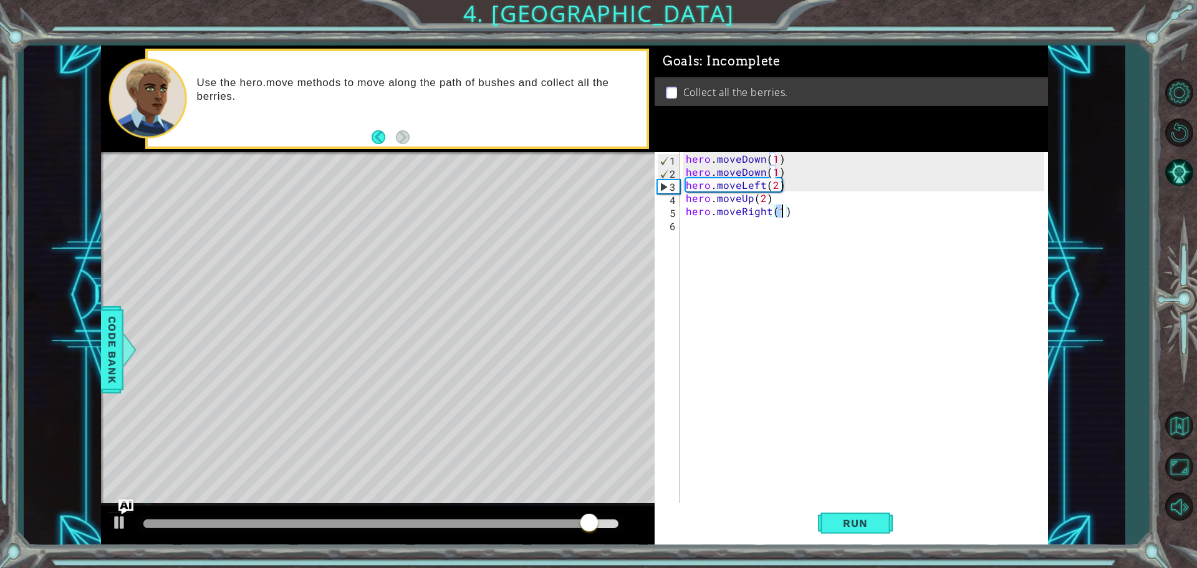
scroll to position [0, 6]
type textarea "hero.moveRight(3)"
click at [858, 521] on span "Run" at bounding box center [854, 523] width 49 height 12
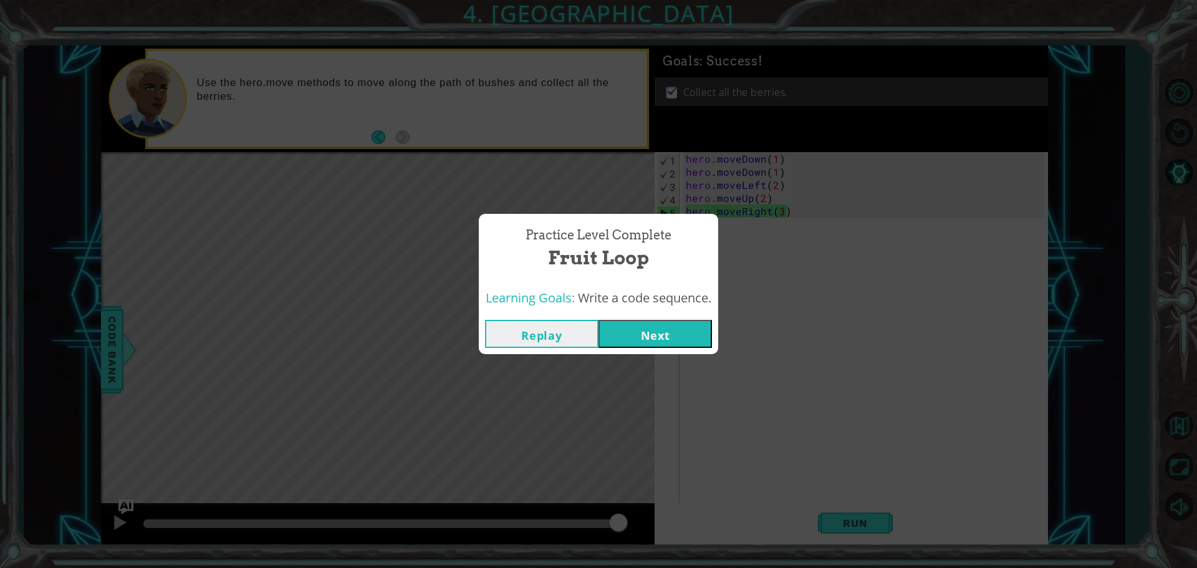
click at [668, 333] on button "Next" at bounding box center [654, 334] width 113 height 28
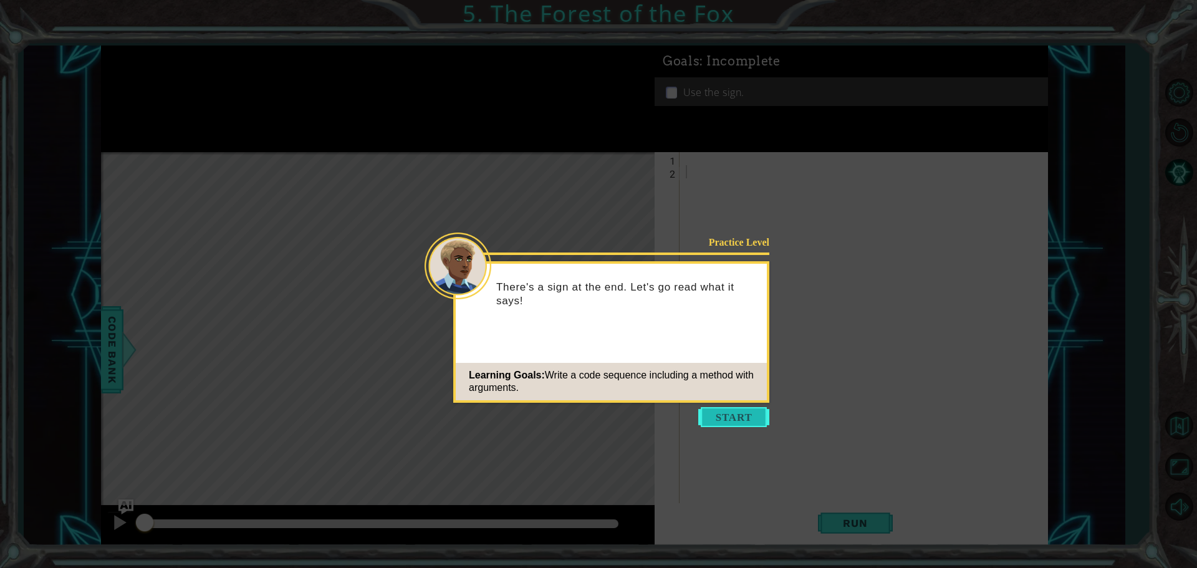
click at [748, 414] on button "Start" at bounding box center [733, 417] width 71 height 20
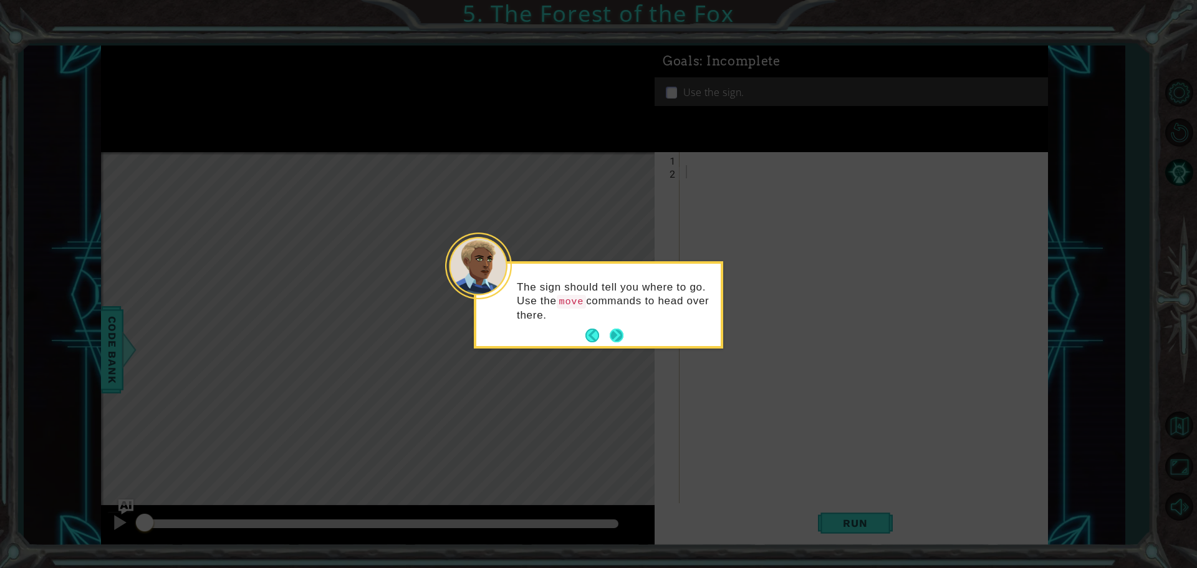
click at [618, 336] on button "Next" at bounding box center [617, 335] width 14 height 14
click at [618, 332] on button "Next" at bounding box center [617, 334] width 14 height 14
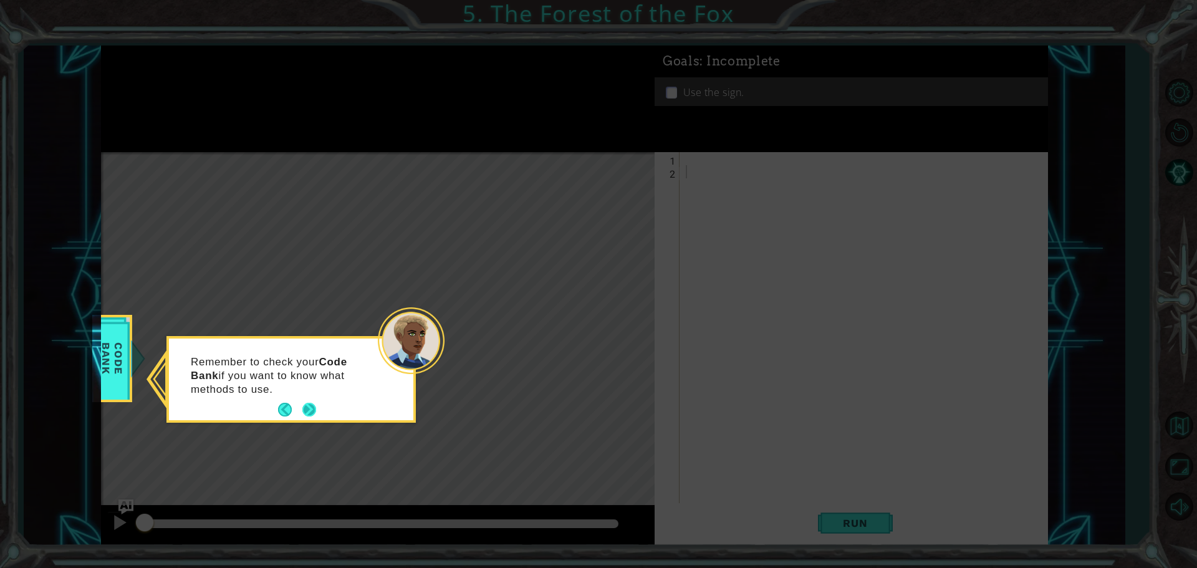
click at [311, 406] on button "Next" at bounding box center [309, 410] width 20 height 20
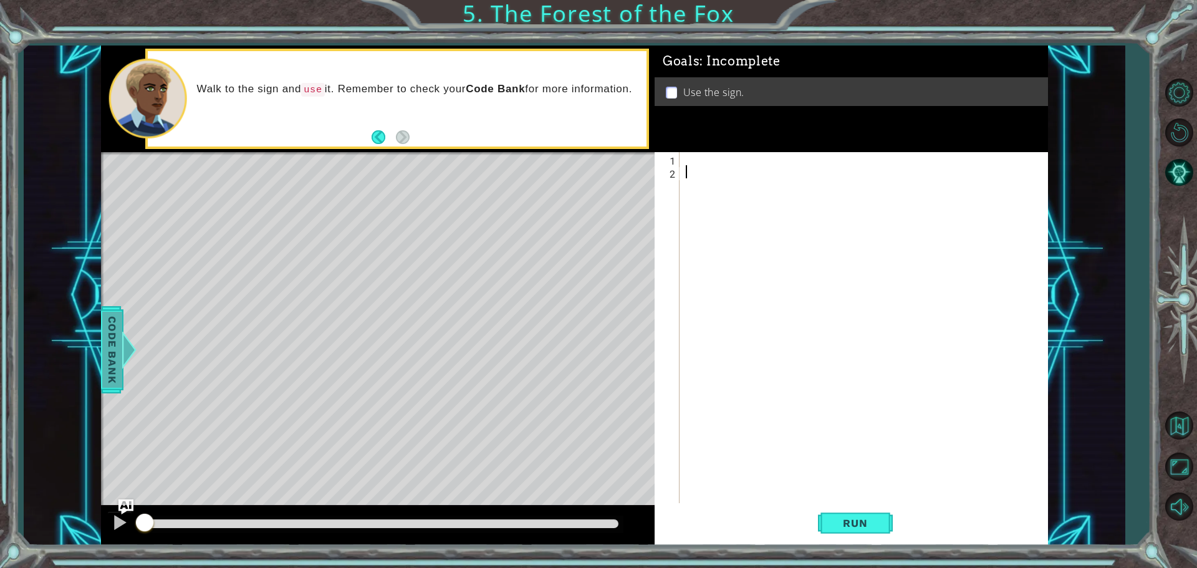
click at [114, 348] on span "Code Bank" at bounding box center [112, 350] width 20 height 76
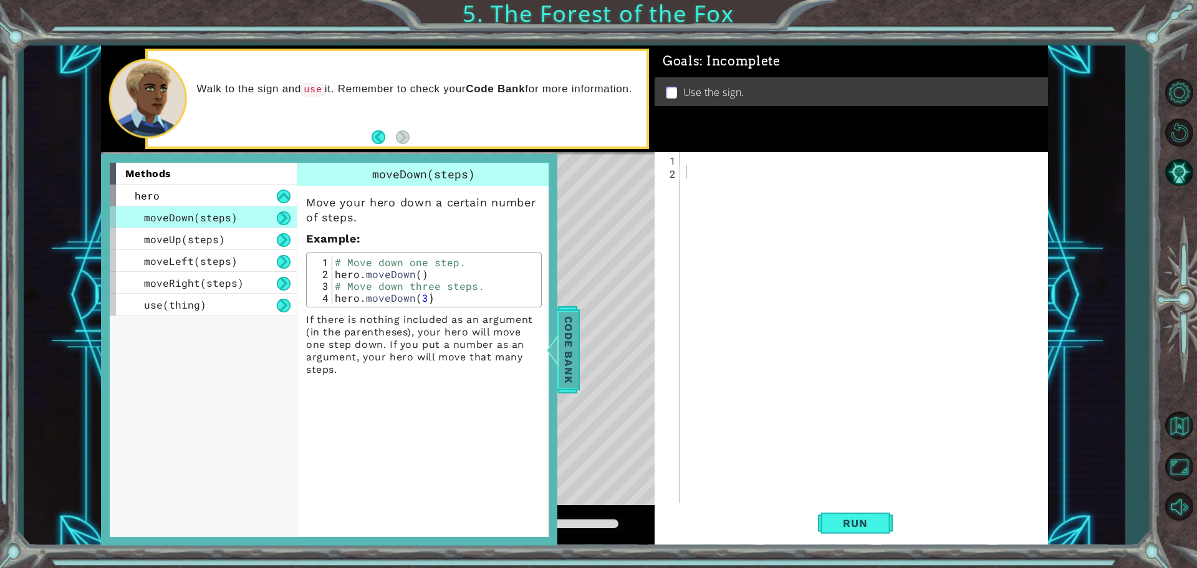
click at [568, 355] on span "Code Bank" at bounding box center [568, 350] width 20 height 76
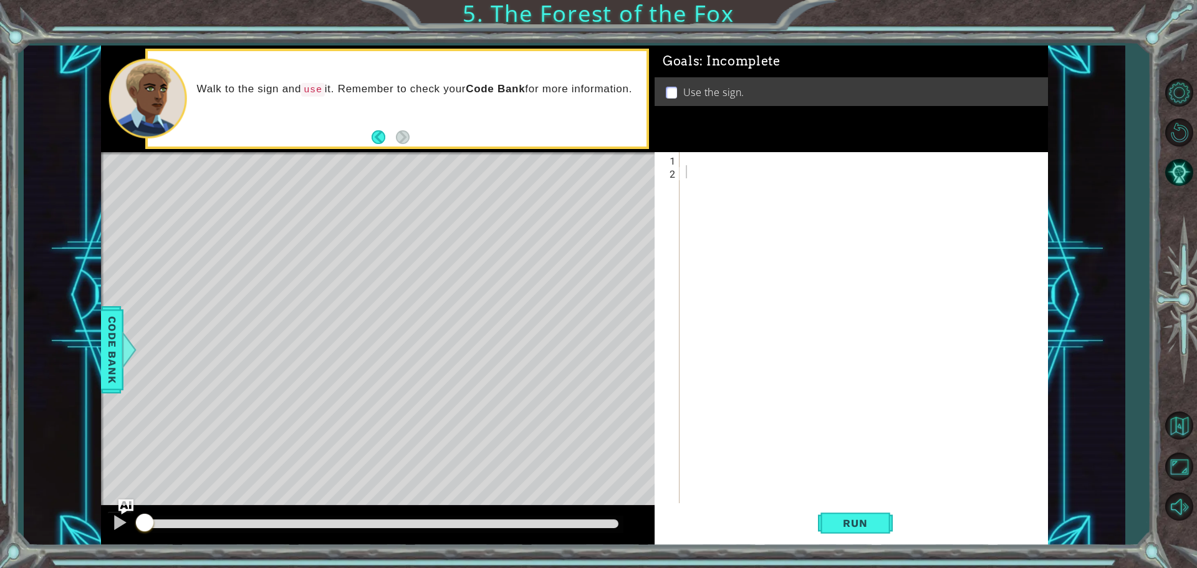
click at [706, 156] on div at bounding box center [866, 342] width 367 height 380
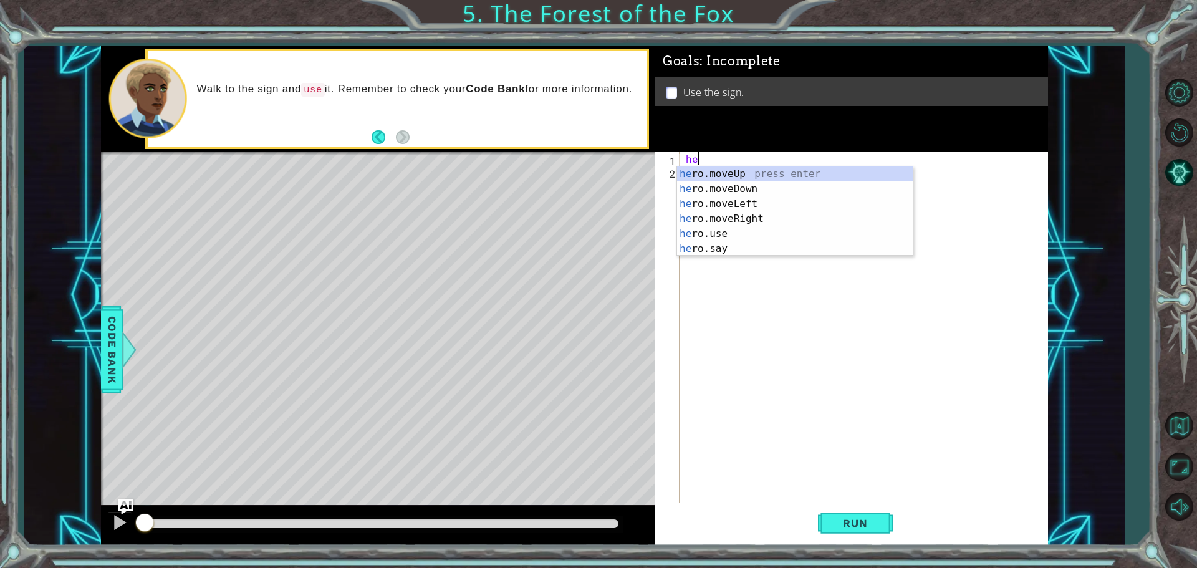
scroll to position [0, 1]
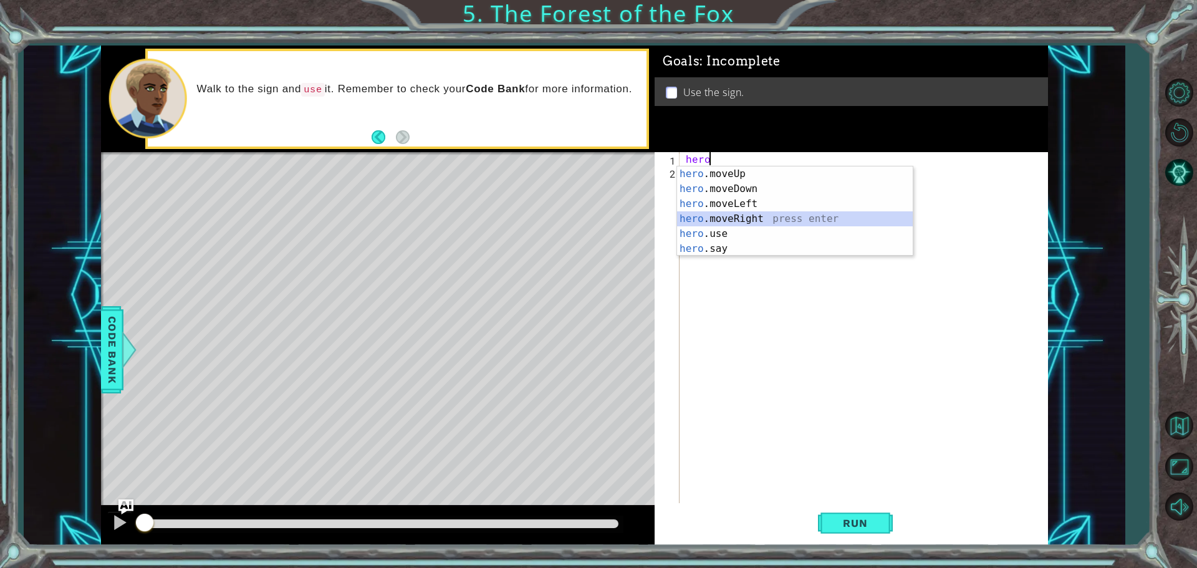
click at [720, 216] on div "hero .moveUp press enter hero .moveDown press enter hero .moveLeft press enter …" at bounding box center [795, 226] width 236 height 120
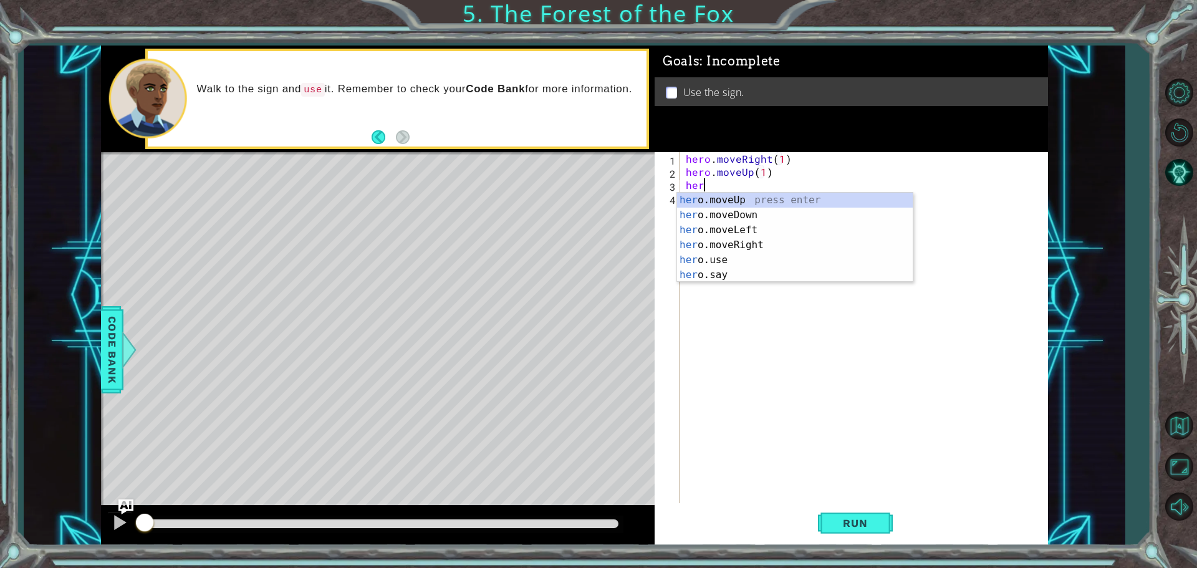
scroll to position [0, 6]
click at [722, 227] on div "hero .moveUp press enter hero .moveDown press enter hero .moveLeft press enter …" at bounding box center [795, 253] width 236 height 120
type textarea "hero.moveLeft(1)"
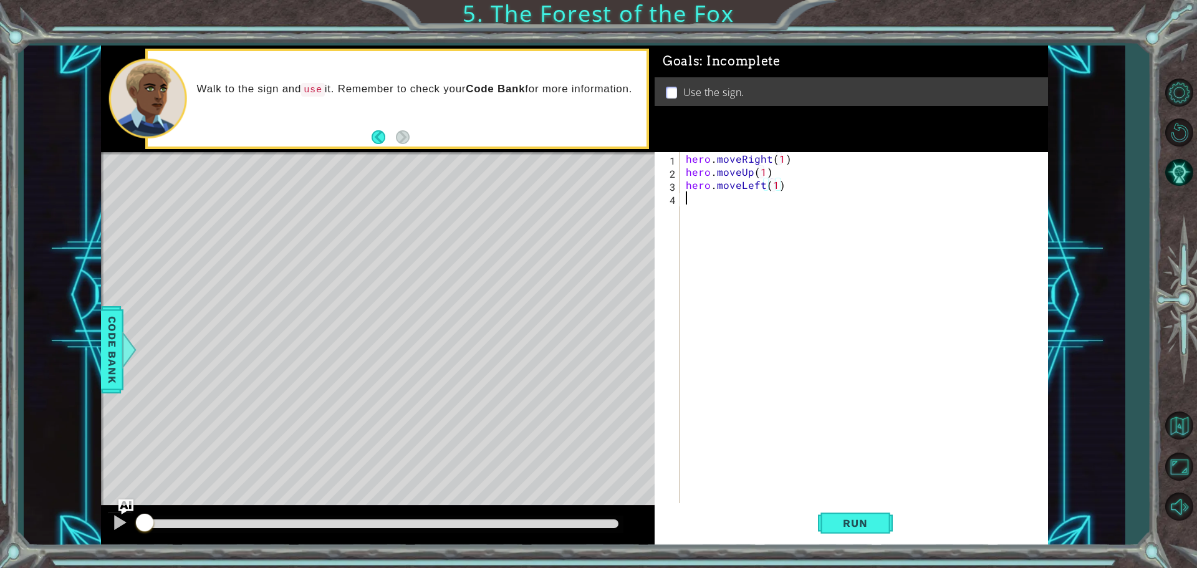
click at [697, 201] on div "hero . moveRight ( 1 ) hero . moveUp ( 1 ) hero . moveLeft ( 1 )" at bounding box center [866, 342] width 367 height 380
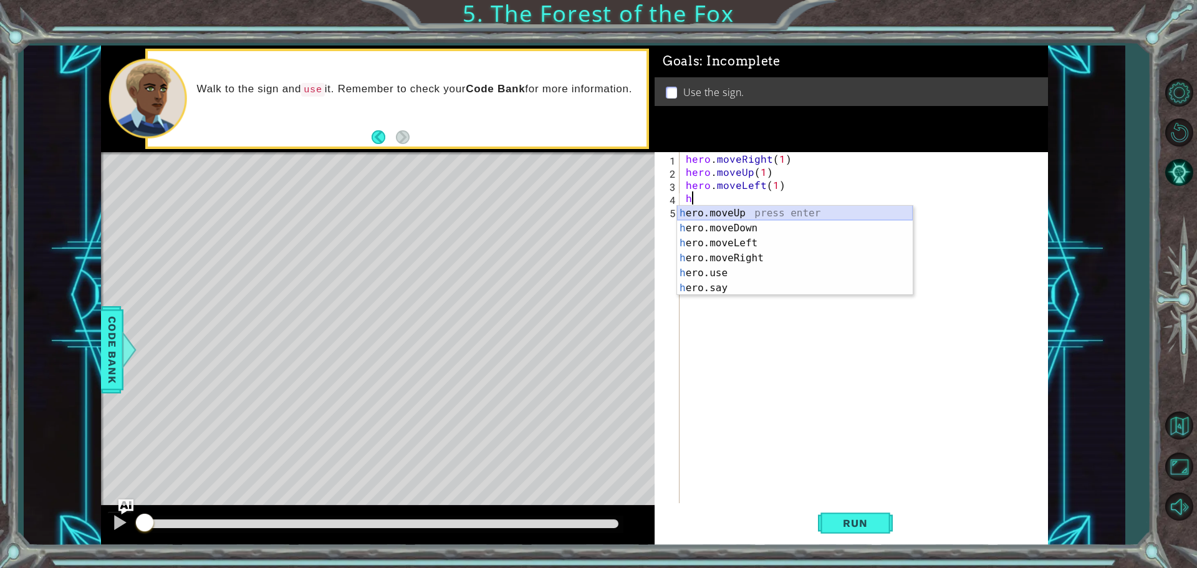
click at [716, 212] on div "h ero.moveUp press enter h ero.moveDown press enter h ero.moveLeft press enter …" at bounding box center [795, 266] width 236 height 120
type textarea "hero.moveUp(1)"
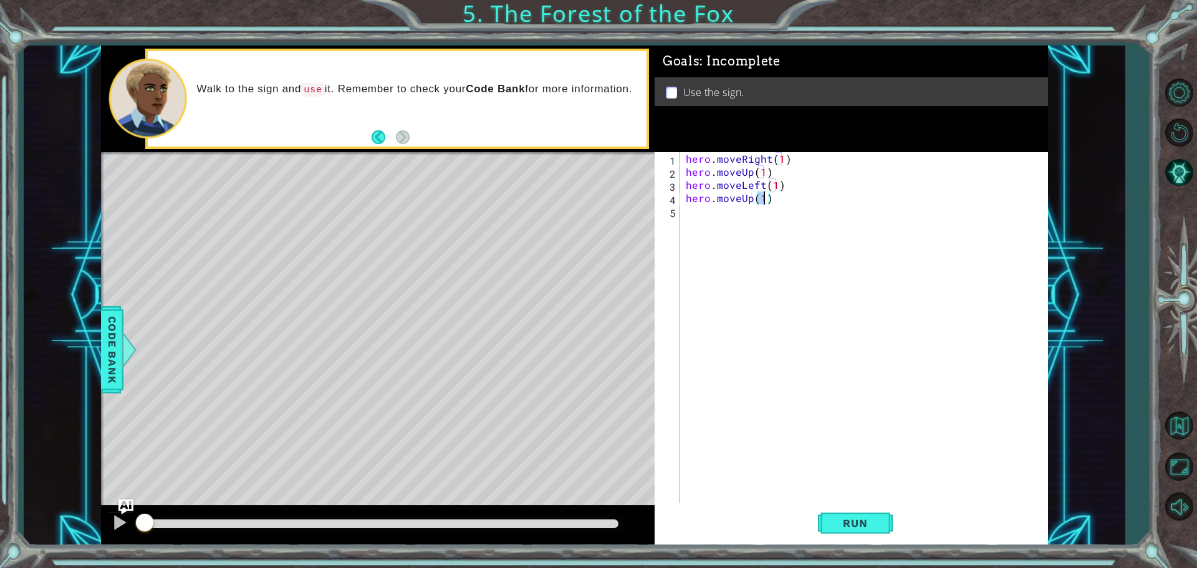
click at [707, 214] on div "hero . moveRight ( 1 ) hero . moveUp ( 1 ) hero . moveLeft ( 1 ) hero . moveUp …" at bounding box center [866, 342] width 367 height 380
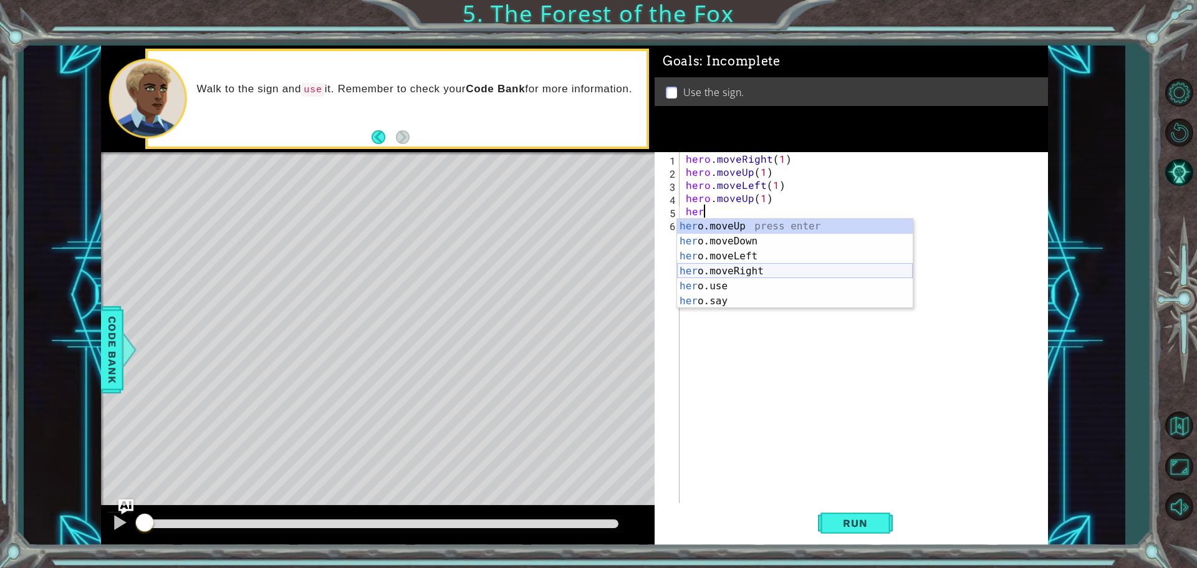
click at [743, 267] on div "her o.moveUp press enter her o.moveDown press enter her o.moveLeft press enter …" at bounding box center [795, 279] width 236 height 120
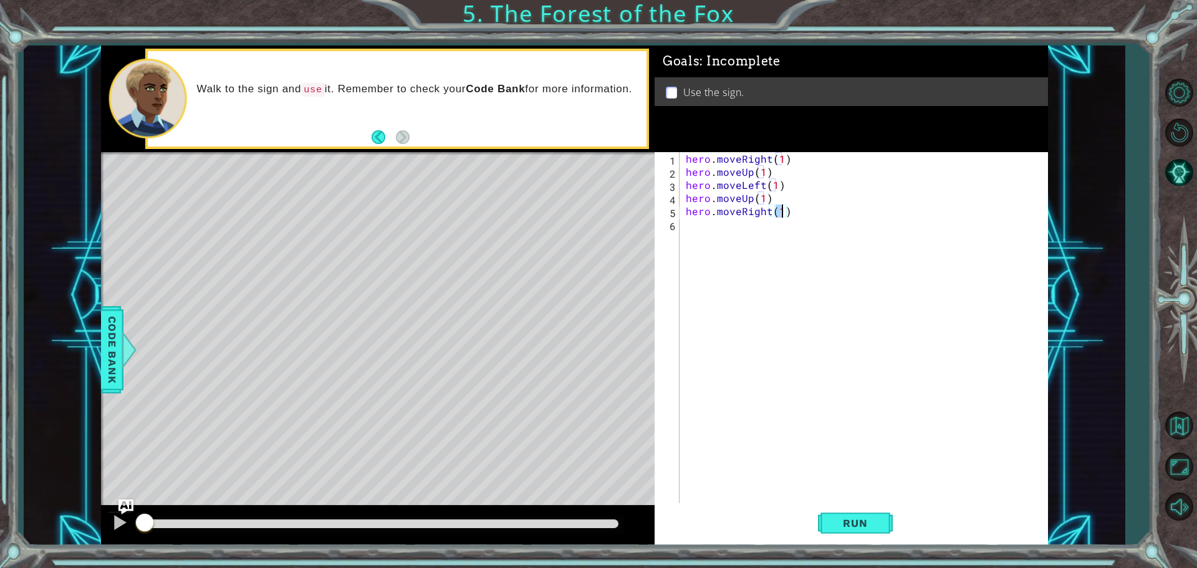
type textarea "hero.moveRight(2)"
click at [701, 223] on div "hero . moveRight ( 1 ) hero . moveUp ( 1 ) hero . moveLeft ( 1 ) hero . moveUp …" at bounding box center [866, 342] width 367 height 380
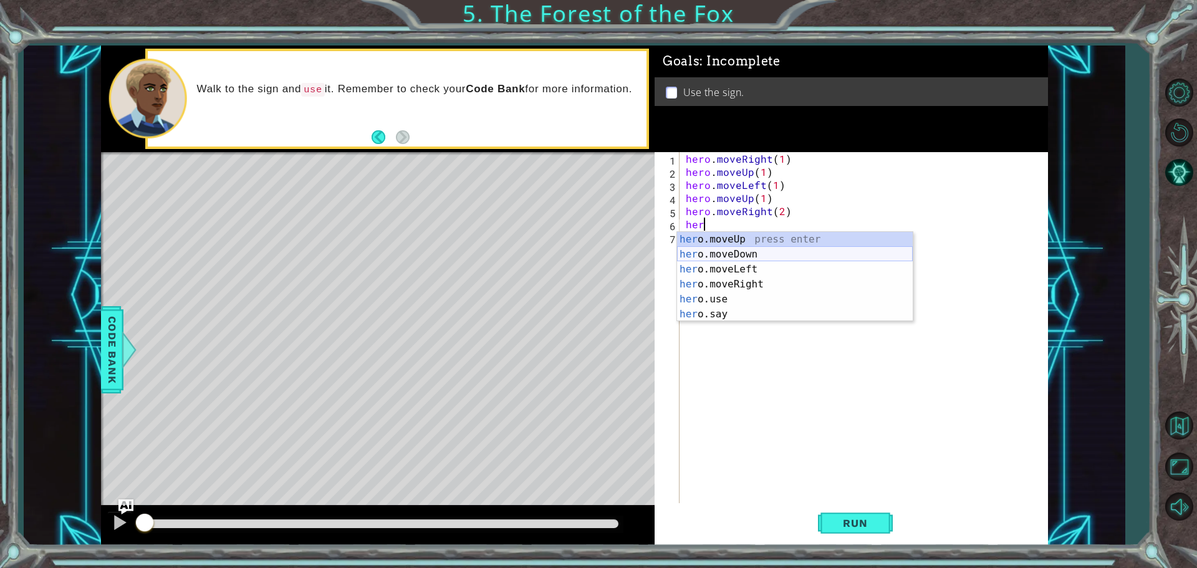
click at [732, 252] on div "her o.moveUp press enter her o.moveDown press enter her o.moveLeft press enter …" at bounding box center [795, 292] width 236 height 120
type textarea "hero.moveDown(1)"
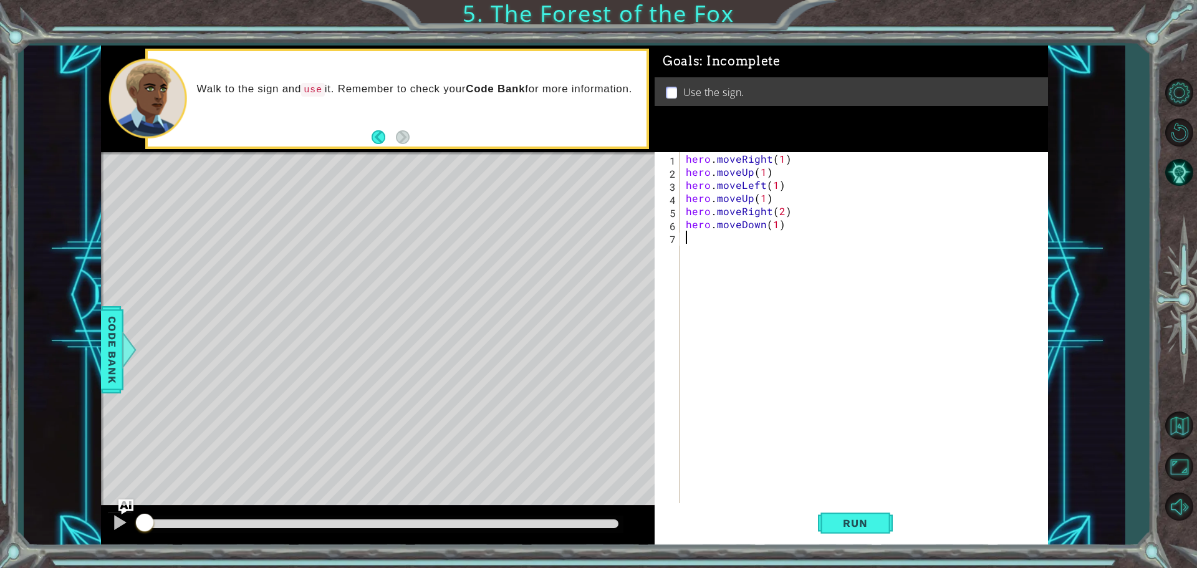
click at [701, 240] on div "hero . moveRight ( 1 ) hero . moveUp ( 1 ) hero . moveLeft ( 1 ) hero . moveUp …" at bounding box center [866, 342] width 367 height 380
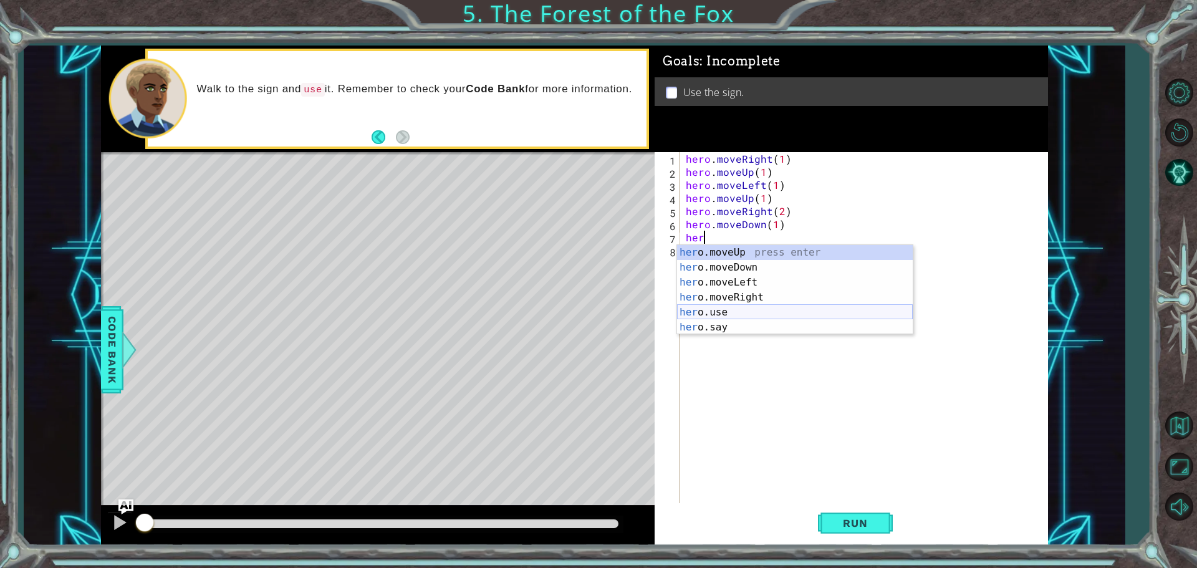
click at [715, 312] on div "her o.moveUp press enter her o.moveDown press enter her o.moveLeft press enter …" at bounding box center [795, 305] width 236 height 120
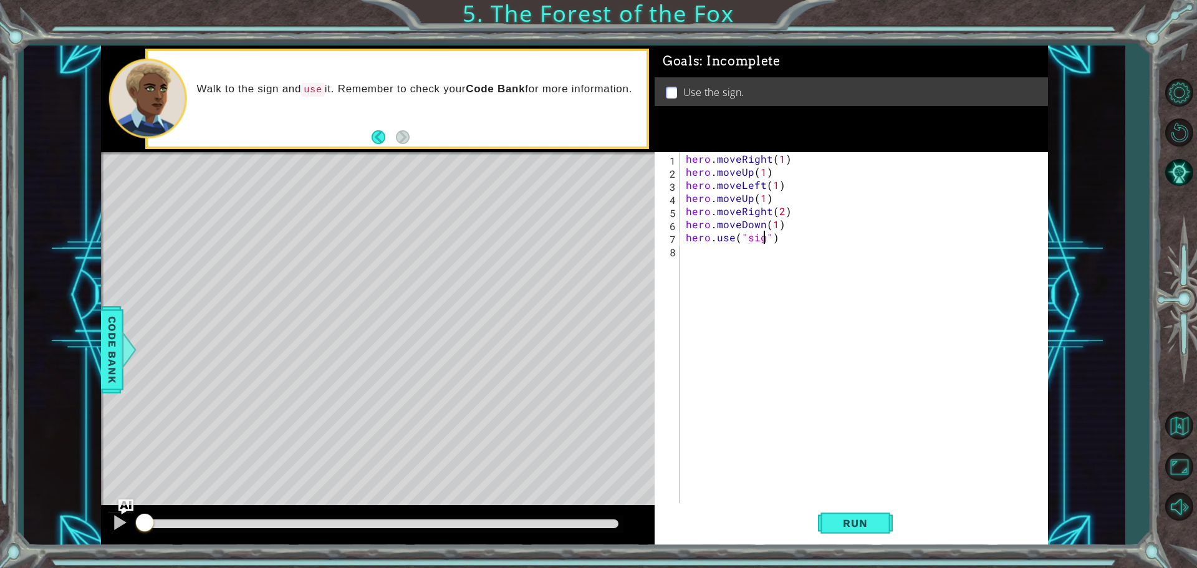
type textarea "hero.use("sign")"
click at [730, 254] on div "hero . moveRight ( 1 ) hero . moveUp ( 1 ) hero . moveLeft ( 1 ) hero . moveUp …" at bounding box center [866, 342] width 367 height 380
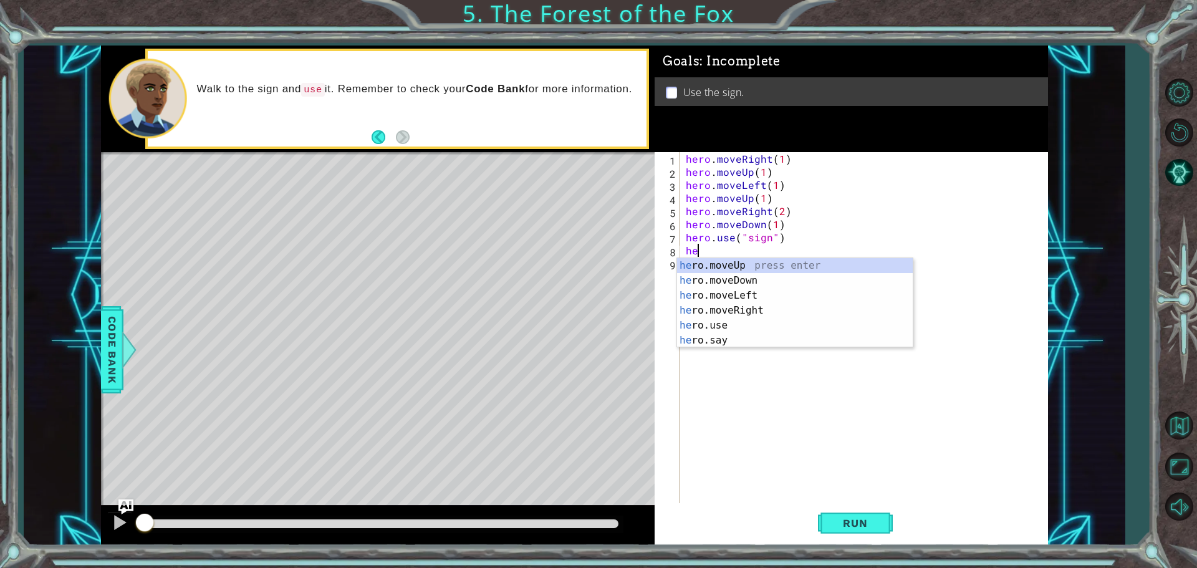
scroll to position [0, 0]
type textarea "h"
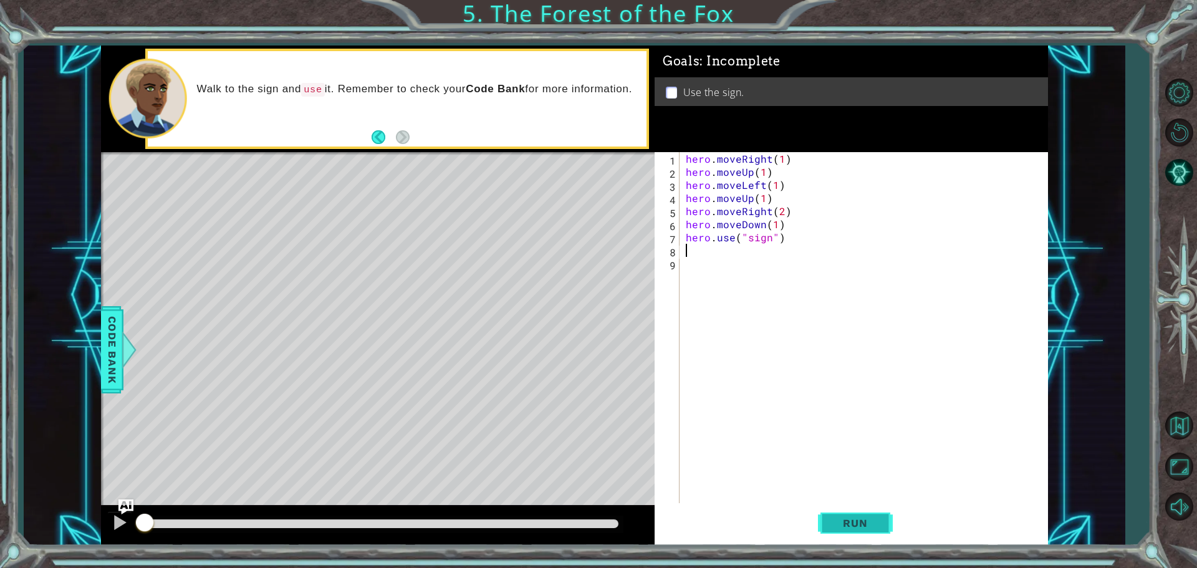
click at [861, 524] on span "Run" at bounding box center [854, 523] width 49 height 12
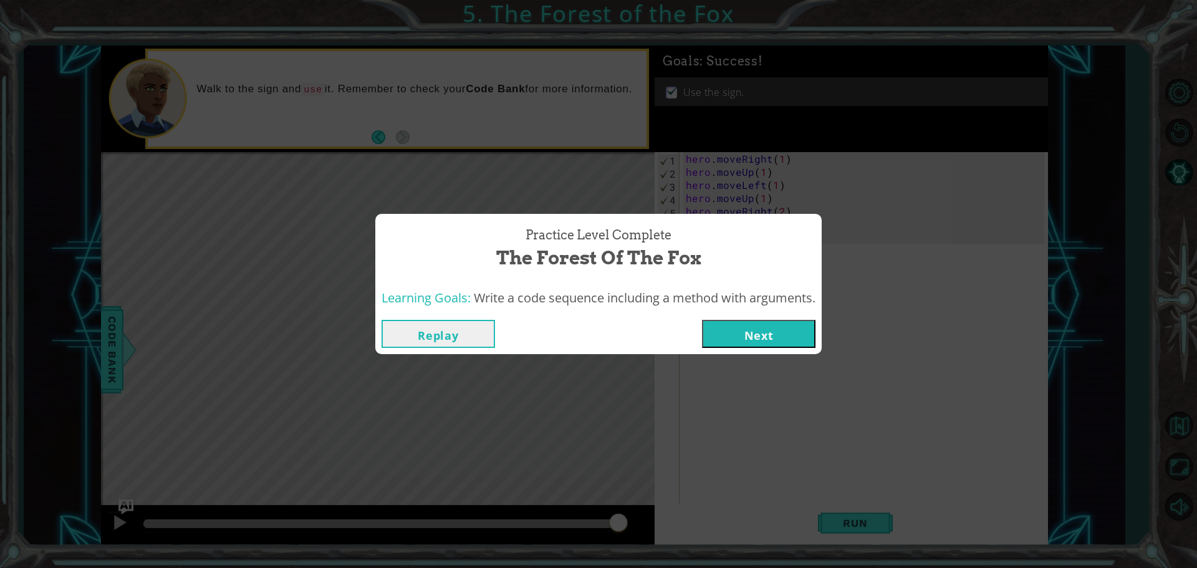
click at [765, 332] on button "Next" at bounding box center [758, 334] width 113 height 28
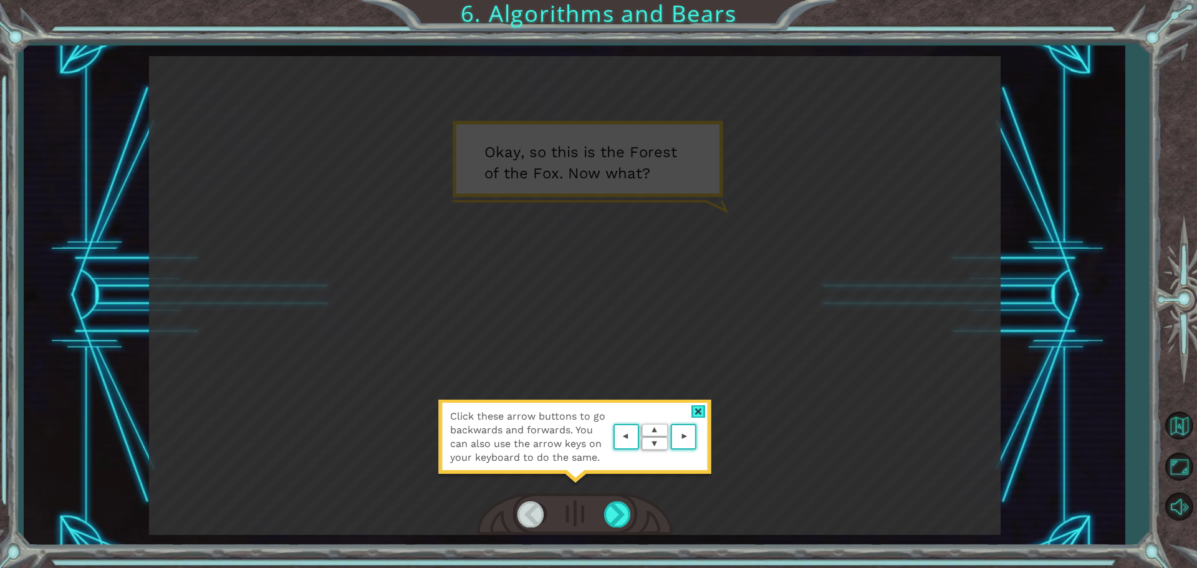
click at [697, 411] on div at bounding box center [698, 411] width 14 height 13
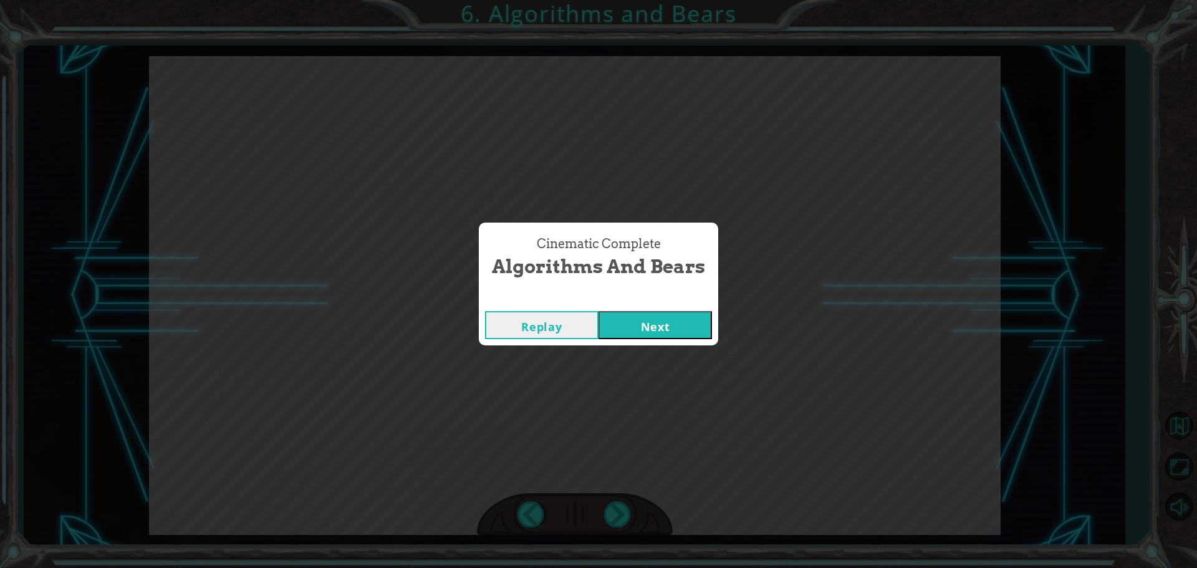
click at [669, 323] on button "Next" at bounding box center [654, 325] width 113 height 28
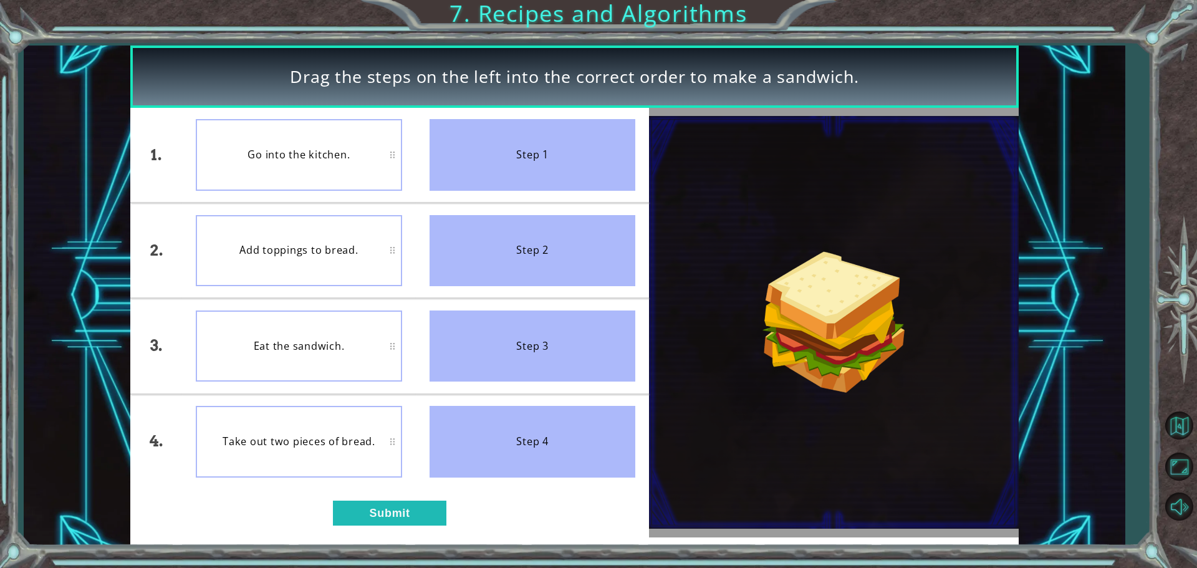
click at [769, 422] on img at bounding box center [834, 322] width 370 height 413
drag, startPoint x: 546, startPoint y: 155, endPoint x: 264, endPoint y: 159, distance: 281.8
click at [264, 159] on div "1. 2. 3. 4. Go into the kitchen. Add toppings to bread. Eat the sandwich. Take …" at bounding box center [389, 298] width 519 height 381
click at [408, 508] on button "Submit" at bounding box center [389, 512] width 113 height 25
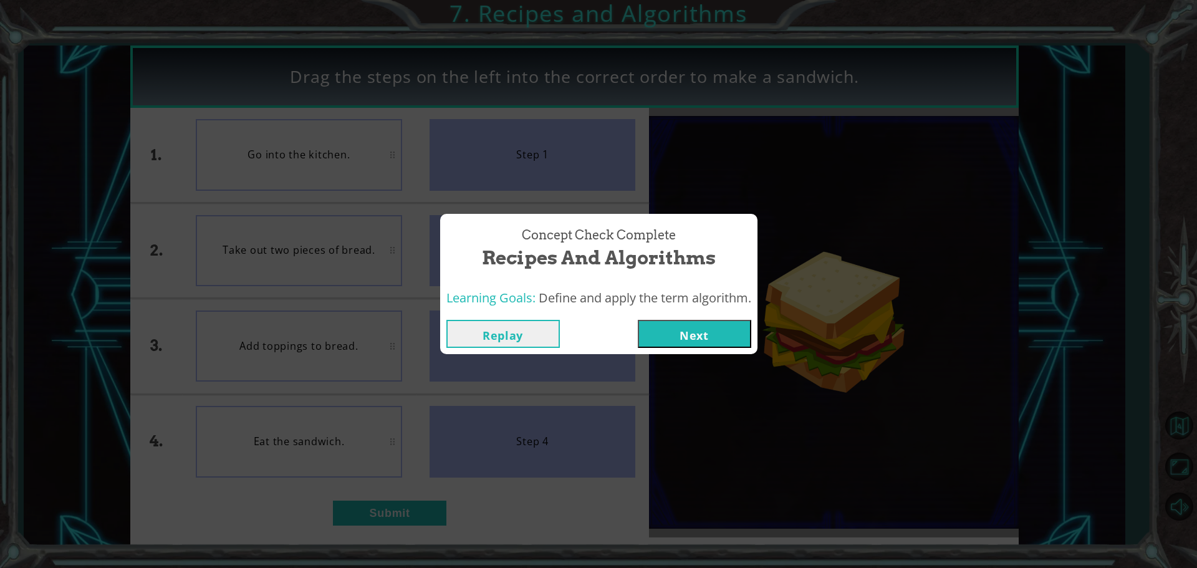
click at [695, 333] on button "Next" at bounding box center [694, 334] width 113 height 28
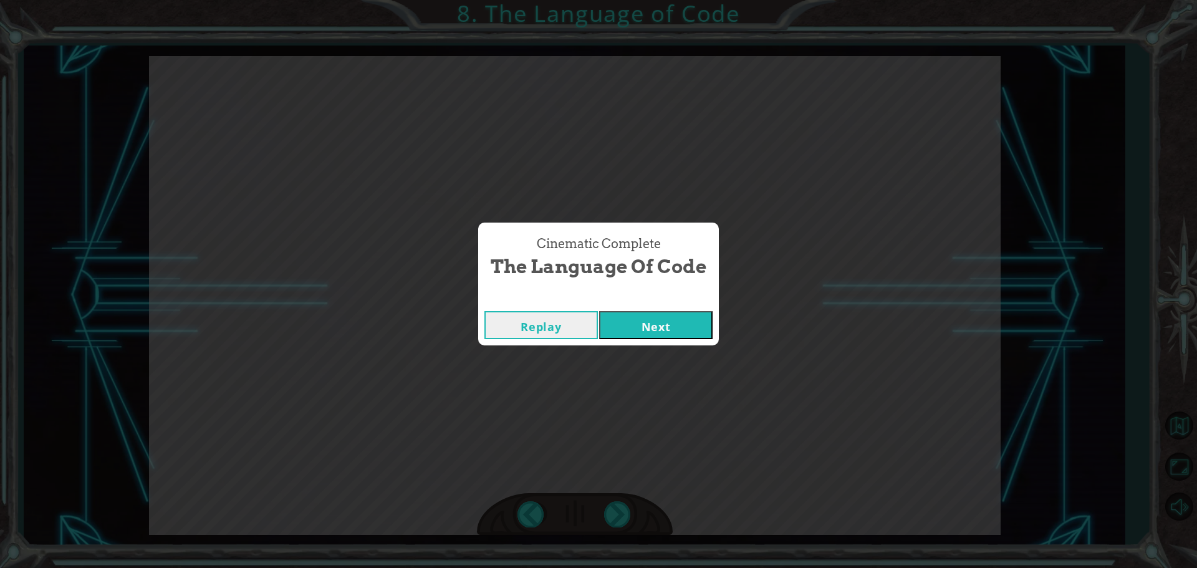
click at [599, 311] on button "Next" at bounding box center [655, 325] width 113 height 28
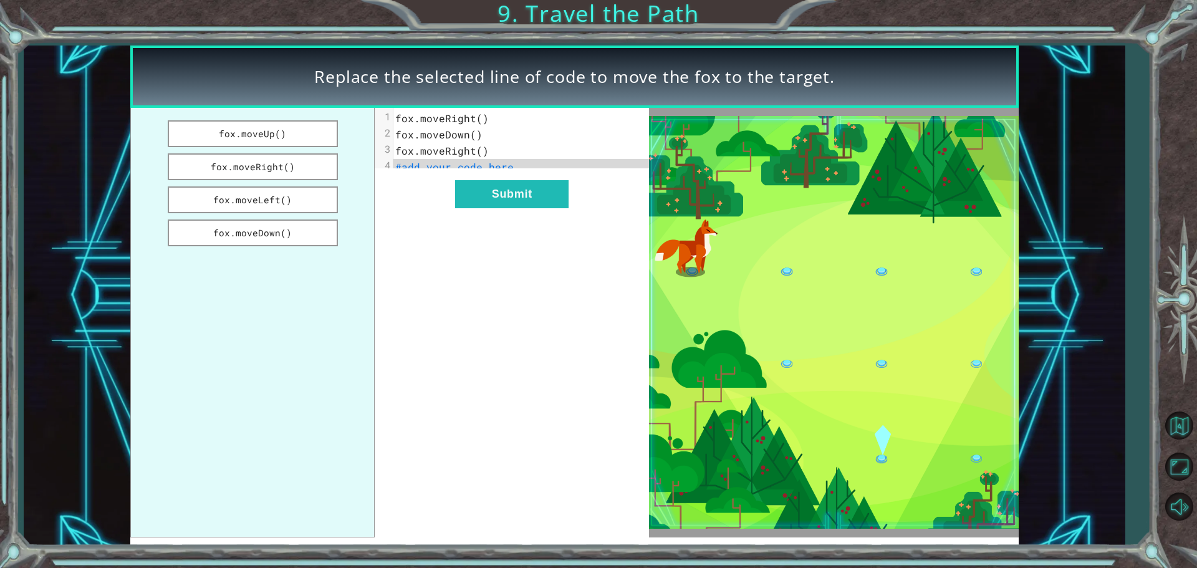
drag, startPoint x: 262, startPoint y: 235, endPoint x: 498, endPoint y: 175, distance: 243.2
click at [498, 175] on div "fox.moveUp() fox.moveRight() fox.moveLeft() fox.moveDown() xxxxxxxxxx 4 1 fox.m…" at bounding box center [389, 322] width 519 height 429
drag, startPoint x: 231, startPoint y: 236, endPoint x: 469, endPoint y: 180, distance: 244.6
click at [469, 180] on div "fox.moveUp() fox.moveRight() fox.moveLeft() fox.moveDown() xxxxxxxxxx 4 1 fox.m…" at bounding box center [389, 322] width 519 height 429
click at [476, 163] on span "#add your code here" at bounding box center [454, 166] width 118 height 13
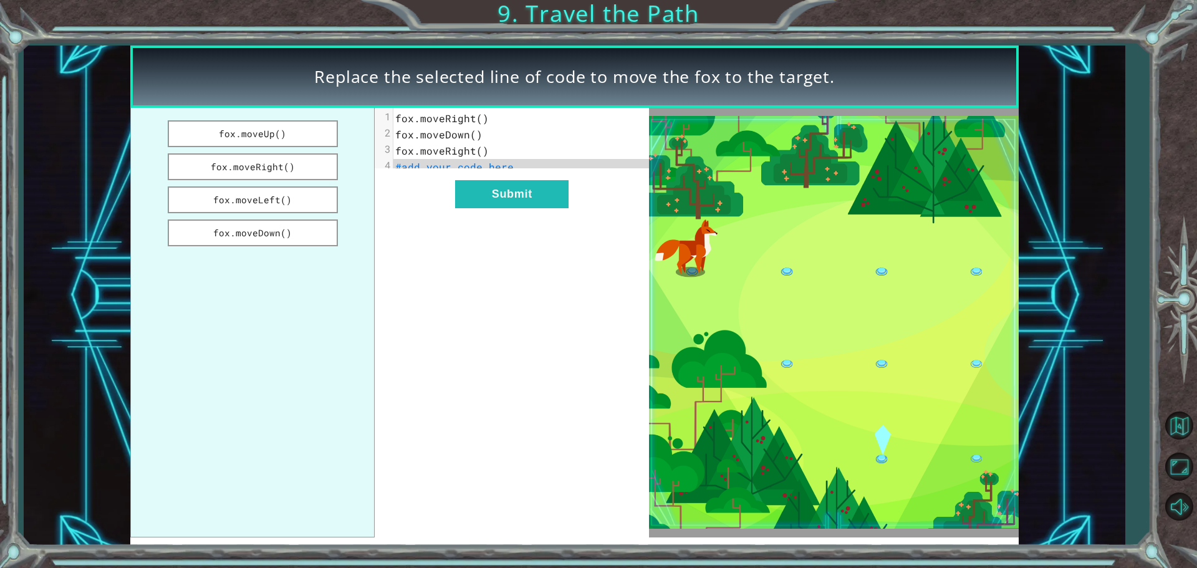
click at [519, 166] on pre "#add your code here" at bounding box center [525, 167] width 265 height 16
drag, startPoint x: 308, startPoint y: 233, endPoint x: 425, endPoint y: 156, distance: 140.0
click at [425, 156] on div "fox.moveUp() fox.moveRight() fox.moveLeft() fox.moveDown() xxxxxxxxxx 4 1 fox.m…" at bounding box center [389, 322] width 519 height 429
click at [449, 168] on span "#add your code here" at bounding box center [454, 166] width 118 height 13
click at [481, 120] on span "fox.moveRight()" at bounding box center [441, 118] width 93 height 13
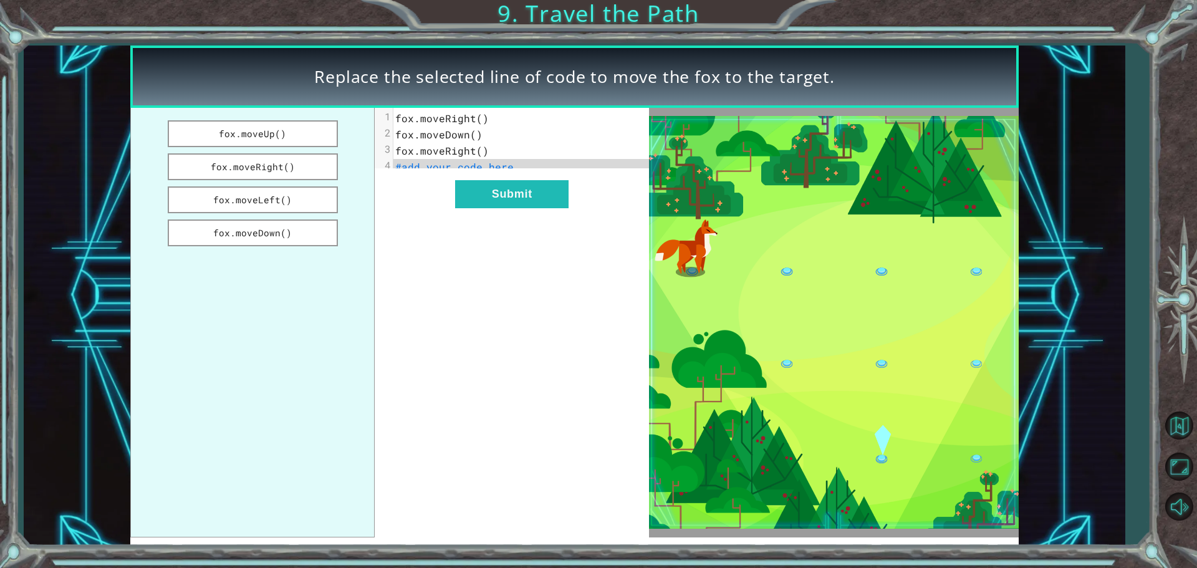
click at [479, 120] on span "fox.moveRight()" at bounding box center [441, 118] width 93 height 13
click at [244, 138] on button "fox.moveUp()" at bounding box center [253, 133] width 170 height 27
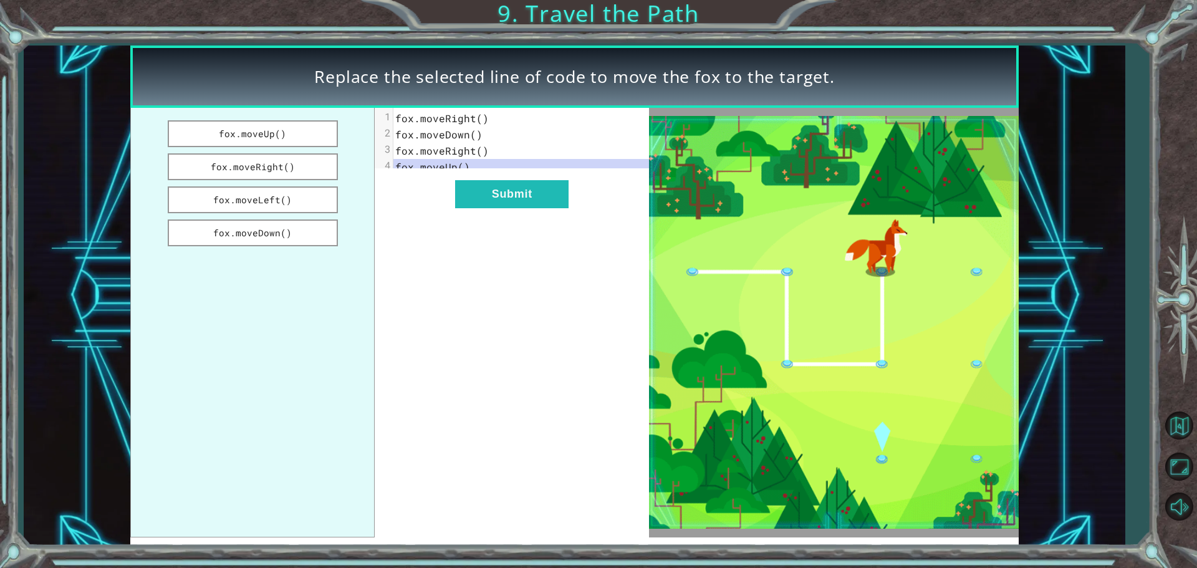
click at [446, 251] on div "x 1 fox.moveRight() 2 fox.moveDown() 3 fox.moveRight() 4 fox.moveUp() Submit" at bounding box center [512, 322] width 274 height 429
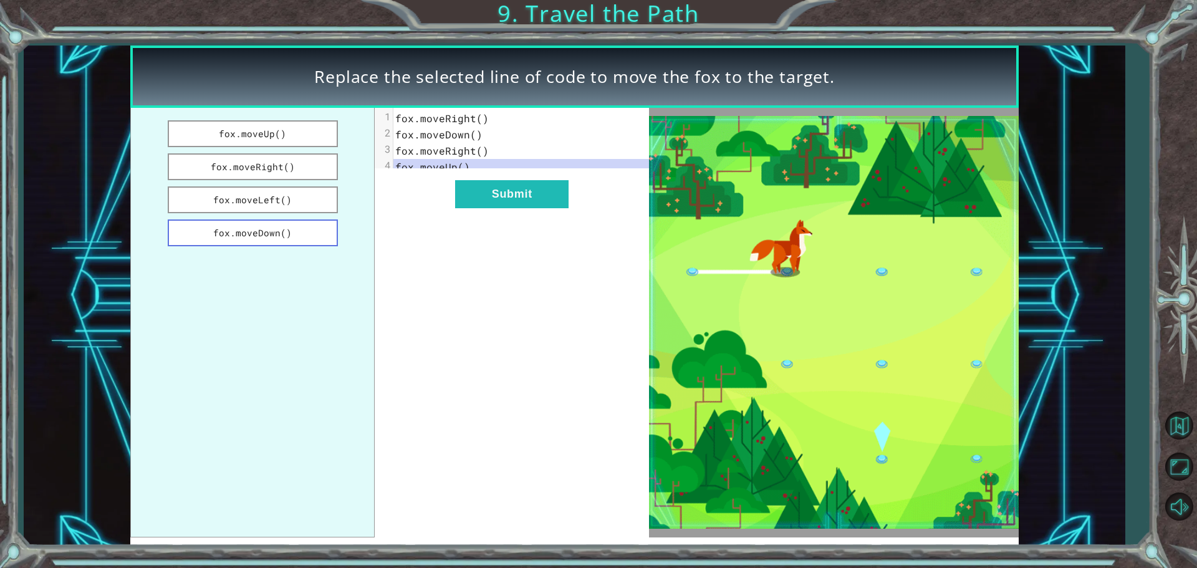
click at [226, 235] on button "fox.moveDown()" at bounding box center [253, 232] width 170 height 27
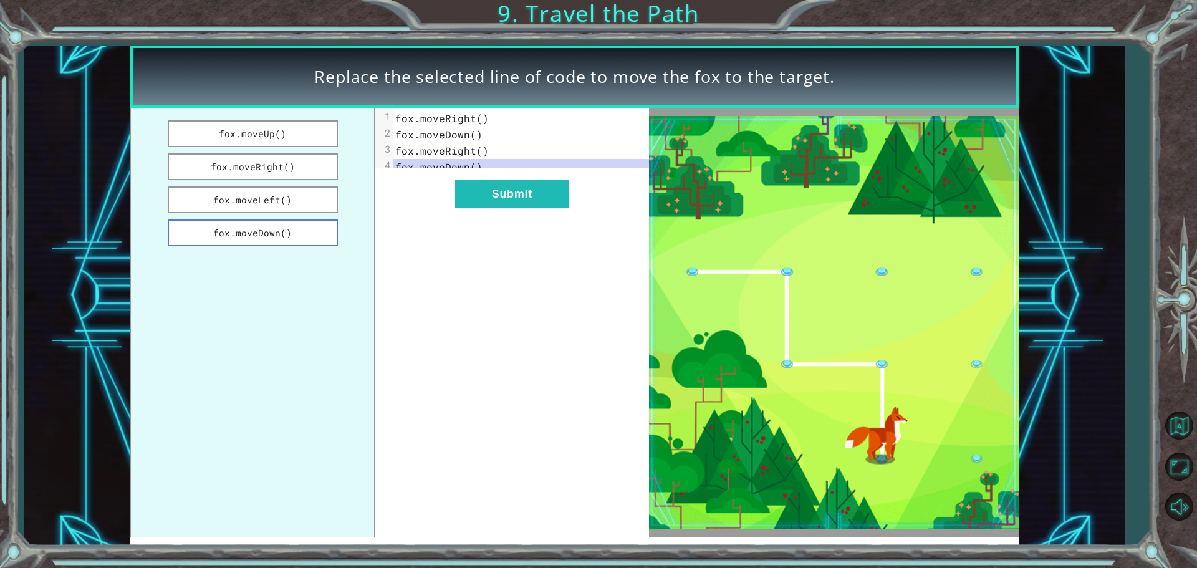
click at [253, 236] on button "fox.moveDown()" at bounding box center [253, 232] width 170 height 27
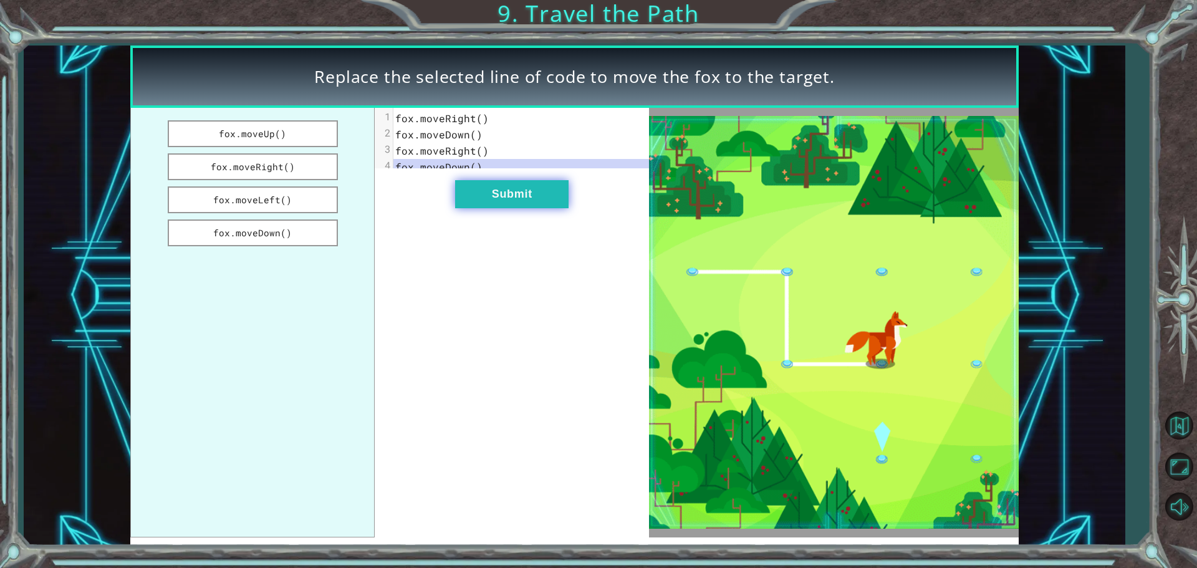
click at [524, 201] on button "Submit" at bounding box center [511, 194] width 113 height 28
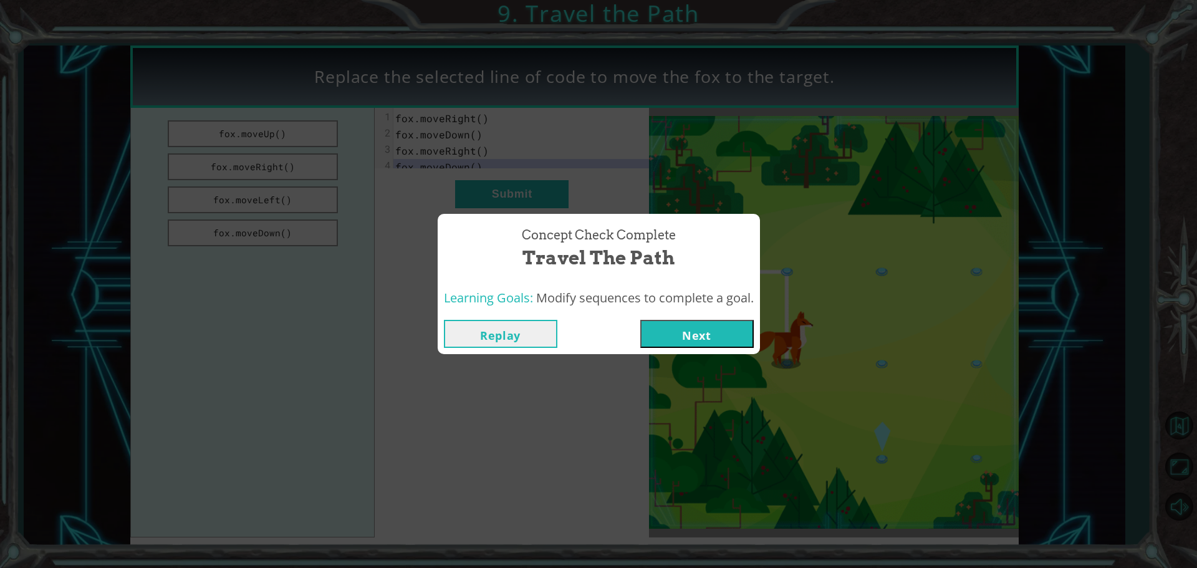
click at [695, 334] on button "Next" at bounding box center [696, 334] width 113 height 28
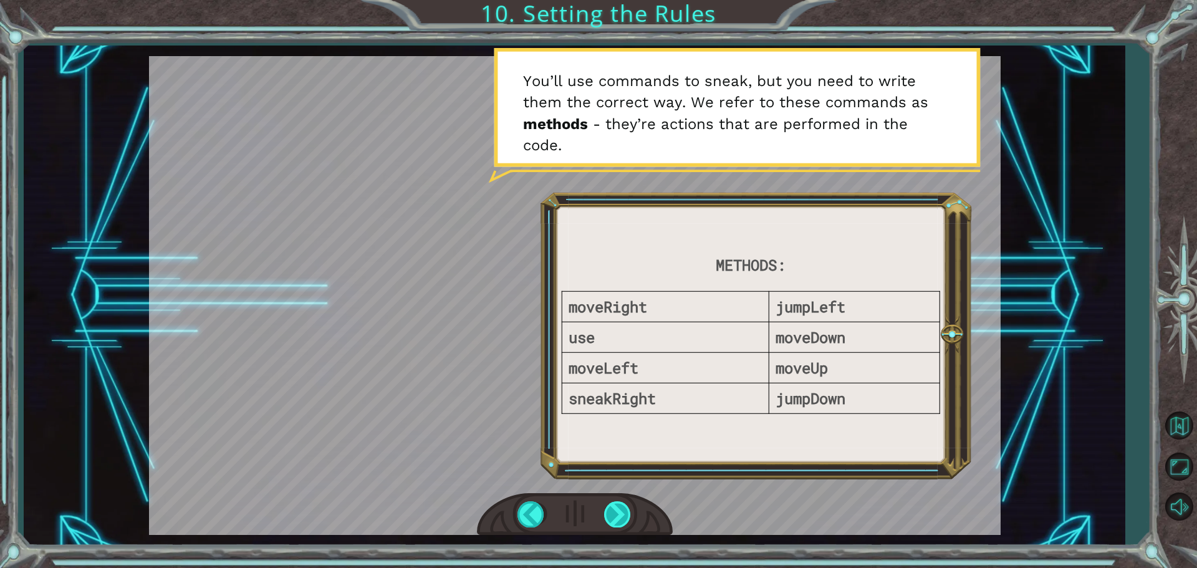
click at [621, 510] on div at bounding box center [618, 514] width 28 height 26
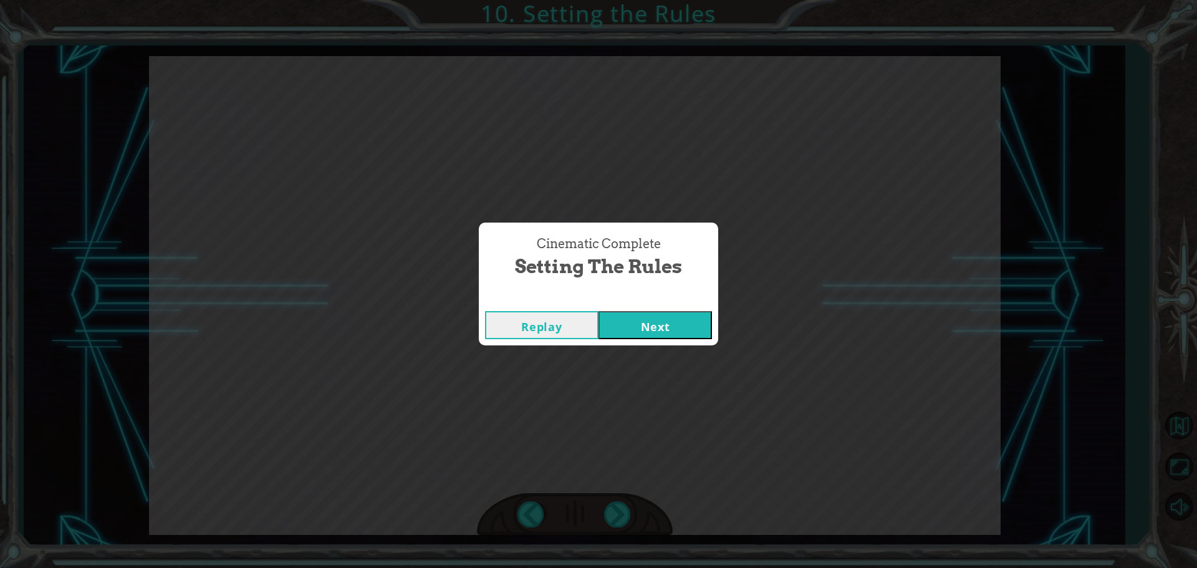
click at [671, 324] on button "Next" at bounding box center [654, 325] width 113 height 28
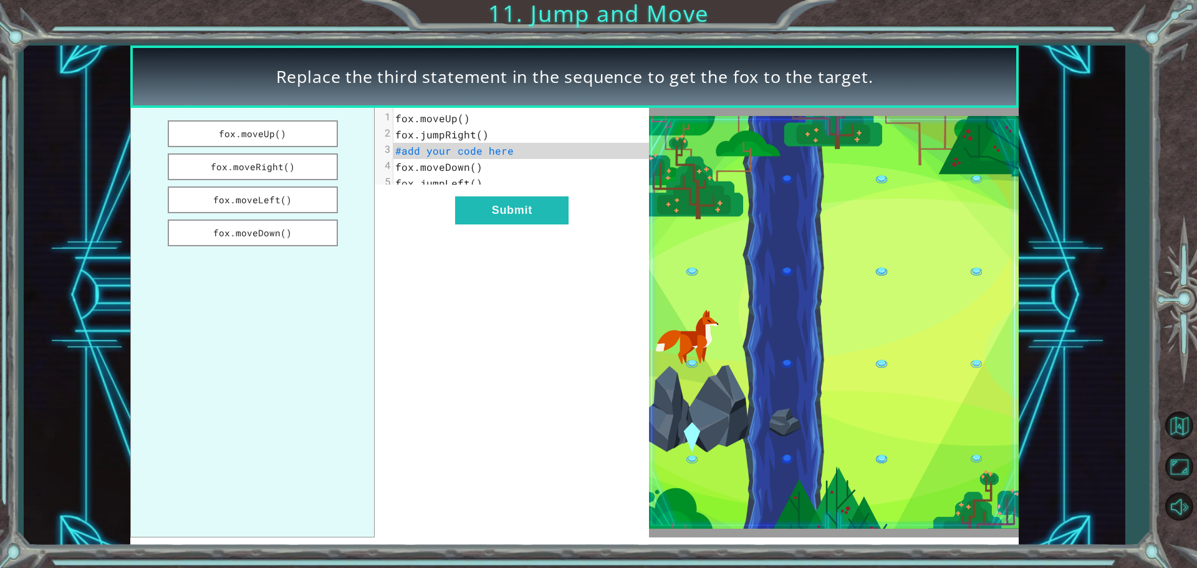
drag, startPoint x: 256, startPoint y: 234, endPoint x: 442, endPoint y: 151, distance: 203.1
click at [442, 151] on div "fox.moveUp() fox.moveRight() fox.moveLeft() fox.moveDown() xxxxxxxxxx 5 1 fox.m…" at bounding box center [389, 322] width 519 height 429
click at [442, 151] on span "#add your code here" at bounding box center [454, 150] width 118 height 13
click at [389, 150] on div "3" at bounding box center [384, 149] width 18 height 12
drag, startPoint x: 211, startPoint y: 232, endPoint x: 381, endPoint y: 145, distance: 191.2
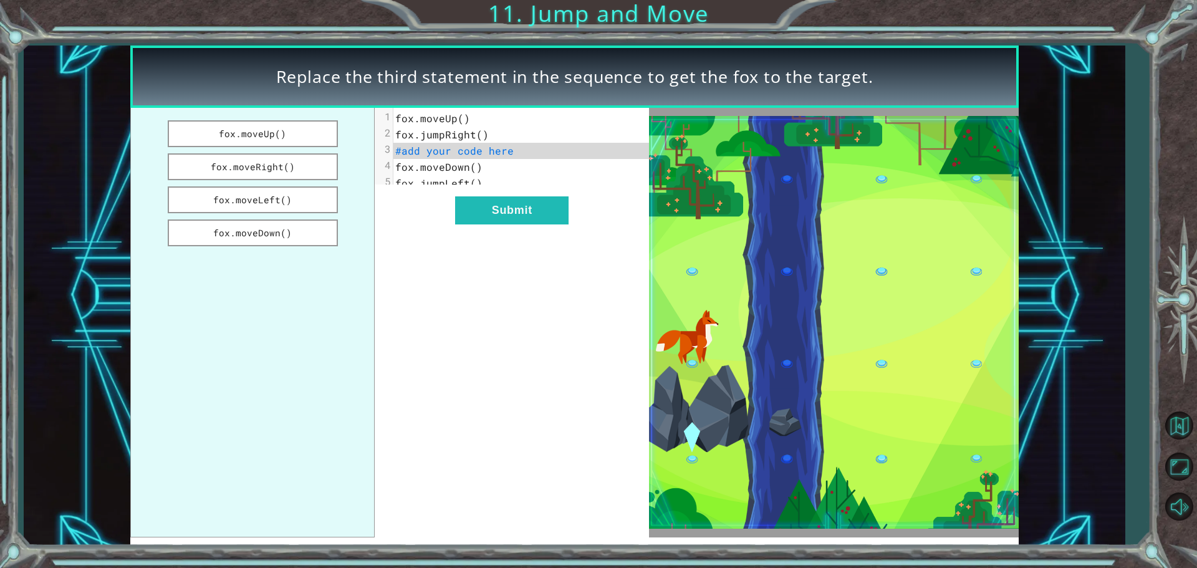
click at [381, 145] on div "fox.moveUp() fox.moveRight() fox.moveLeft() fox.moveDown() xxxxxxxxxx 5 1 fox.m…" at bounding box center [389, 322] width 519 height 429
click at [383, 147] on div "3" at bounding box center [384, 149] width 18 height 12
click at [385, 150] on div "3" at bounding box center [384, 149] width 18 height 12
click at [291, 236] on button "fox.moveDown()" at bounding box center [253, 232] width 170 height 27
click at [536, 215] on button "Submit" at bounding box center [511, 210] width 113 height 28
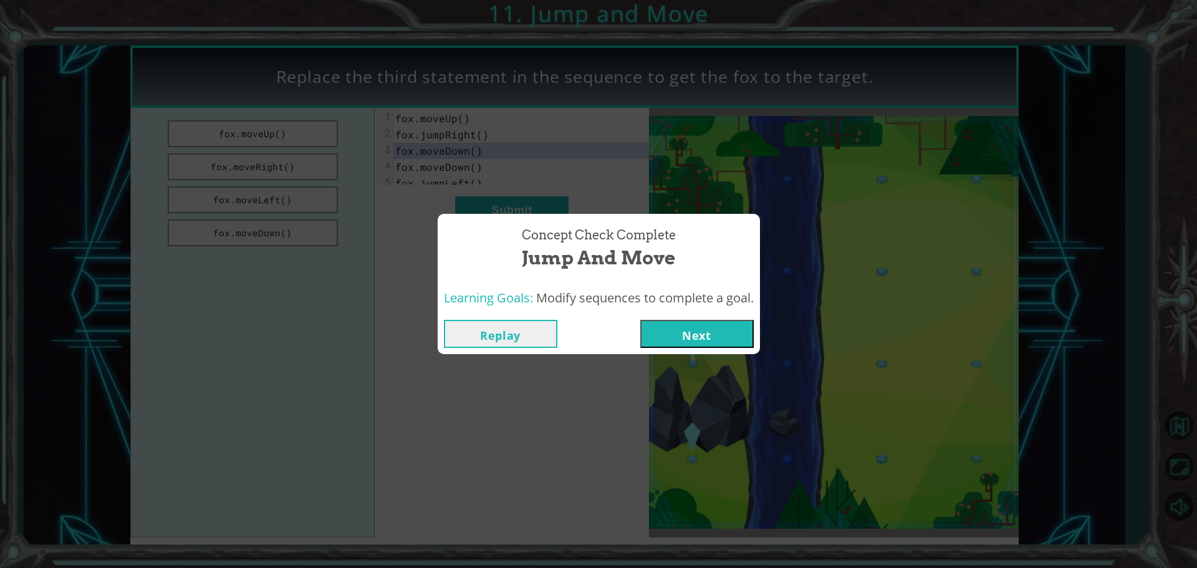
click at [683, 333] on button "Next" at bounding box center [696, 334] width 113 height 28
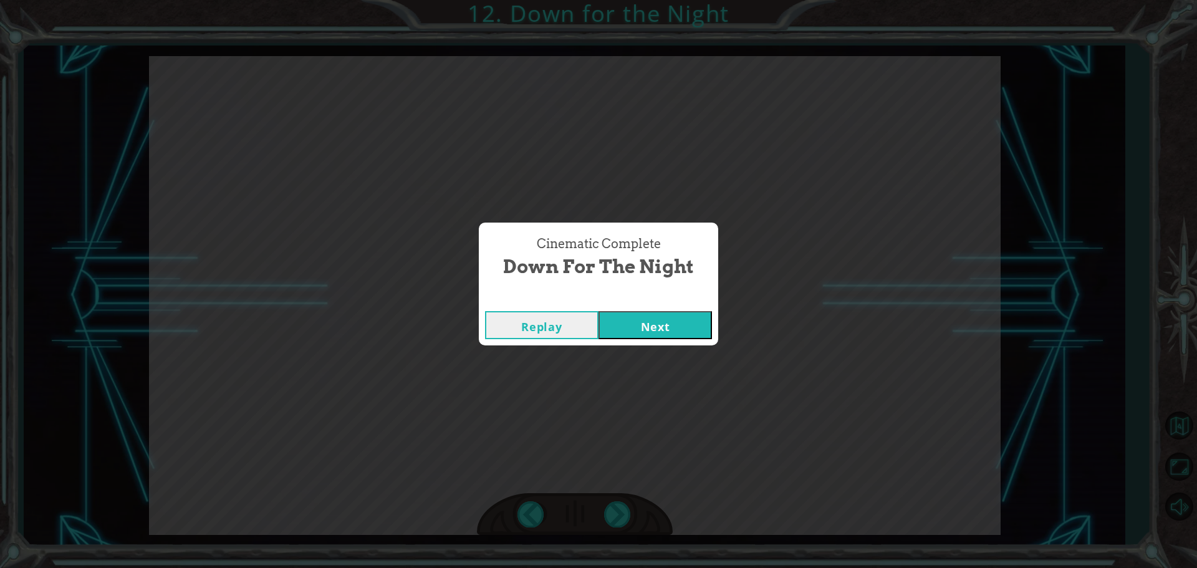
click button "Next" at bounding box center [654, 325] width 113 height 28
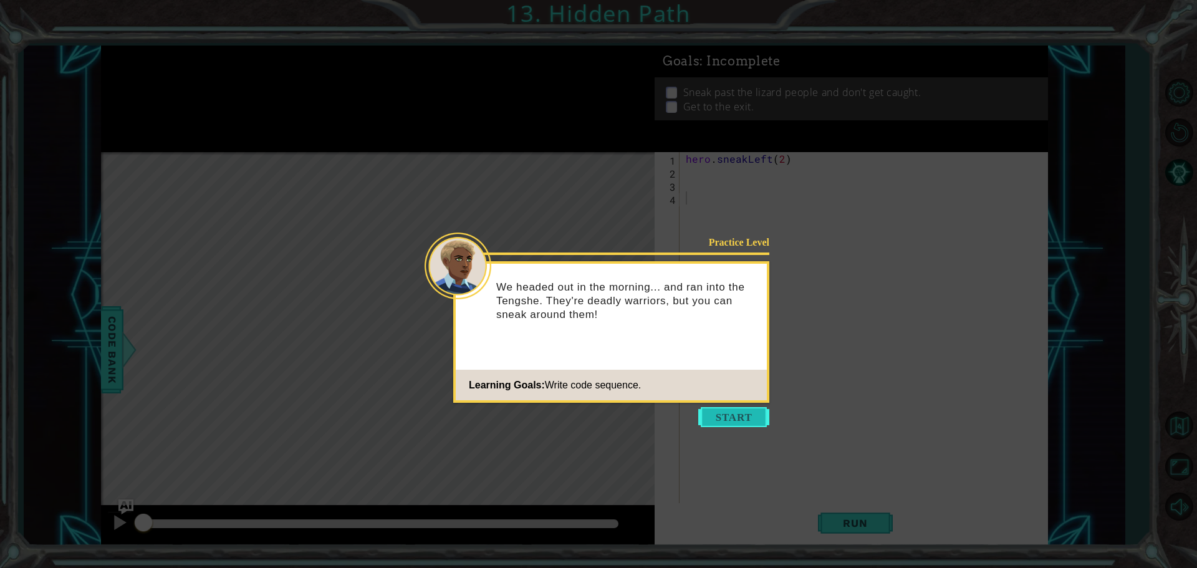
click at [746, 419] on button "Start" at bounding box center [733, 417] width 71 height 20
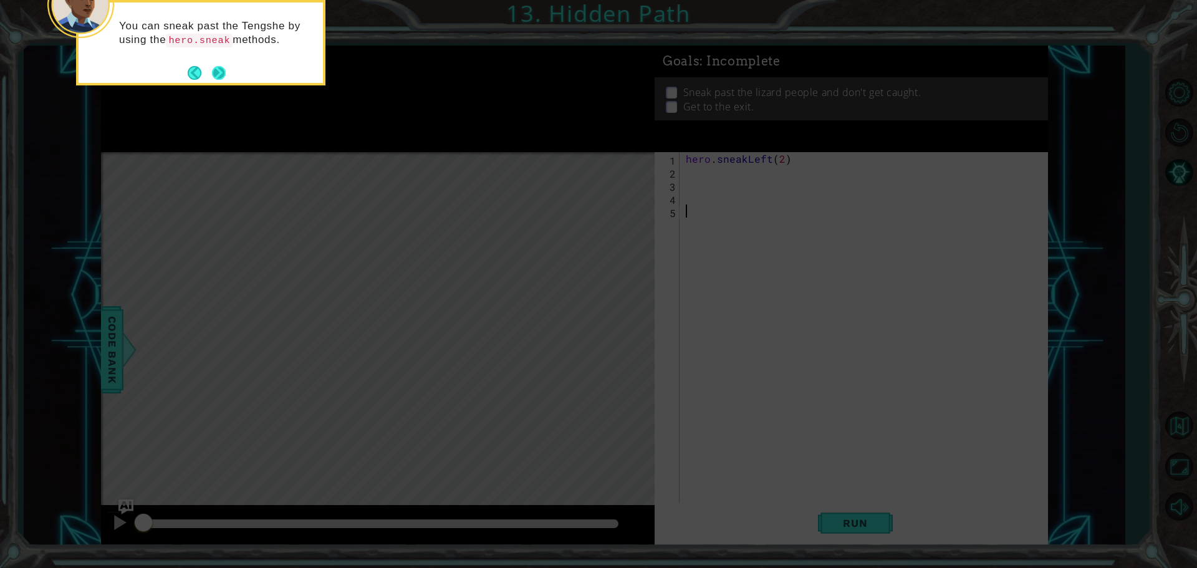
click at [219, 69] on button "Next" at bounding box center [218, 72] width 14 height 14
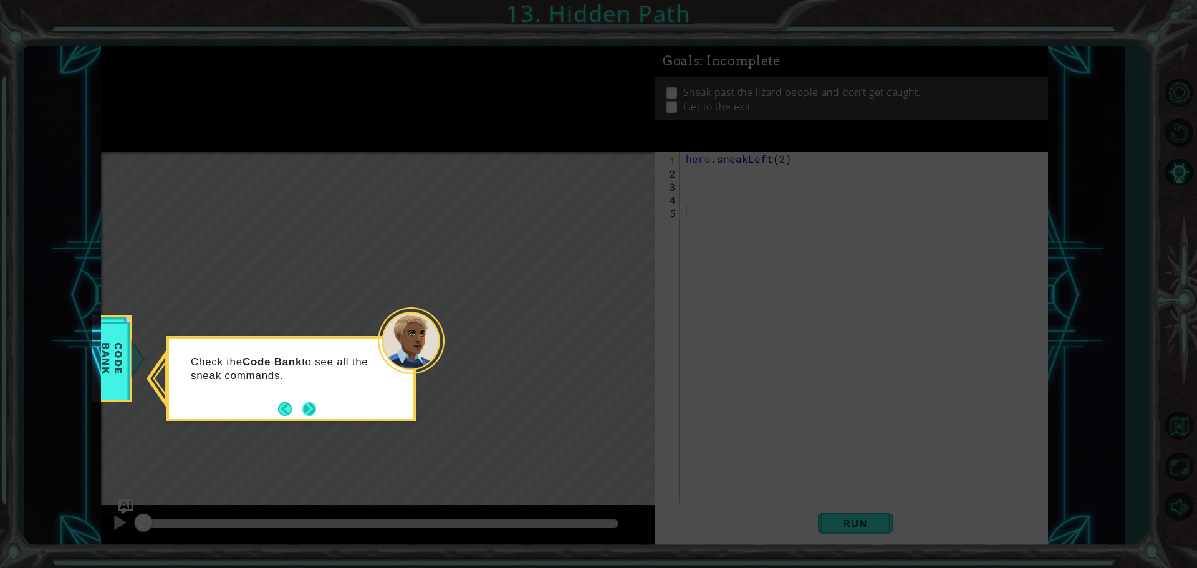
click at [307, 412] on button "Next" at bounding box center [309, 409] width 14 height 14
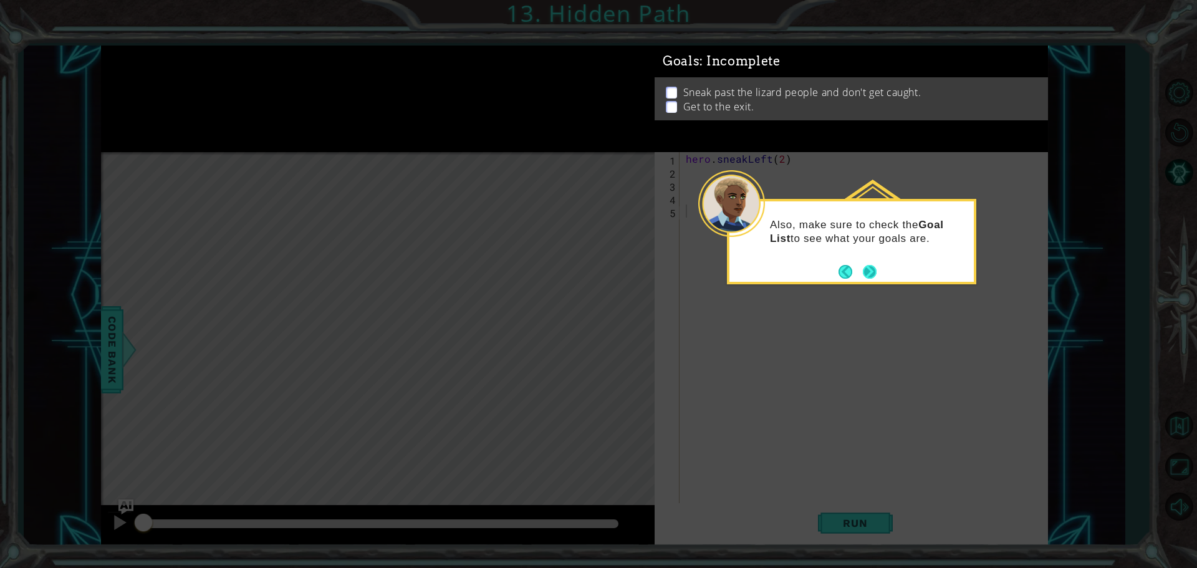
click at [870, 272] on button "Next" at bounding box center [870, 272] width 14 height 14
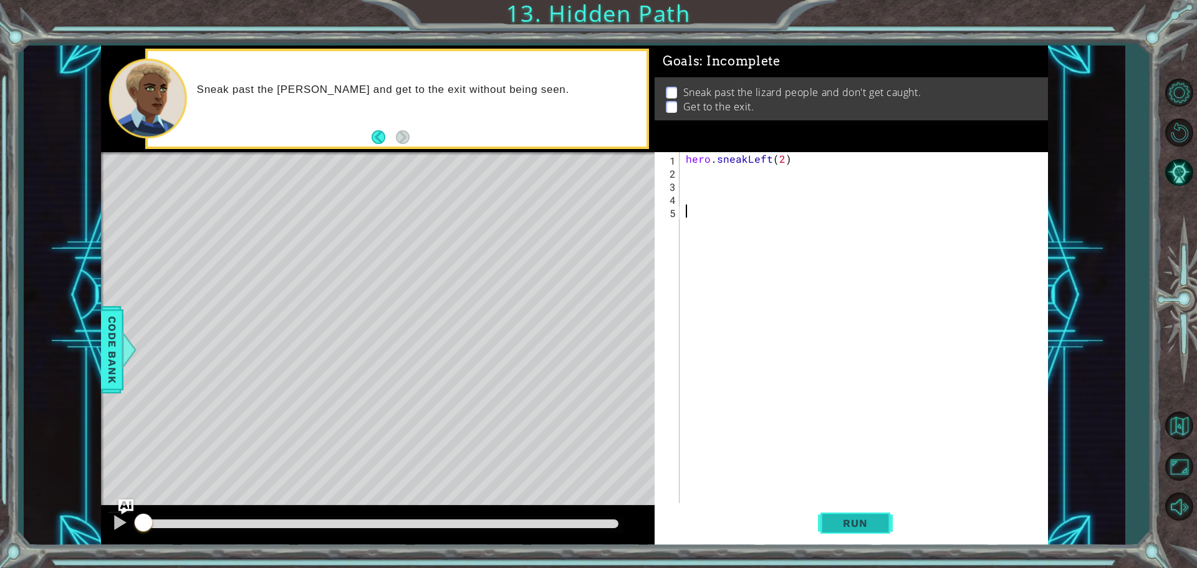
click at [851, 525] on span "Run" at bounding box center [854, 523] width 49 height 12
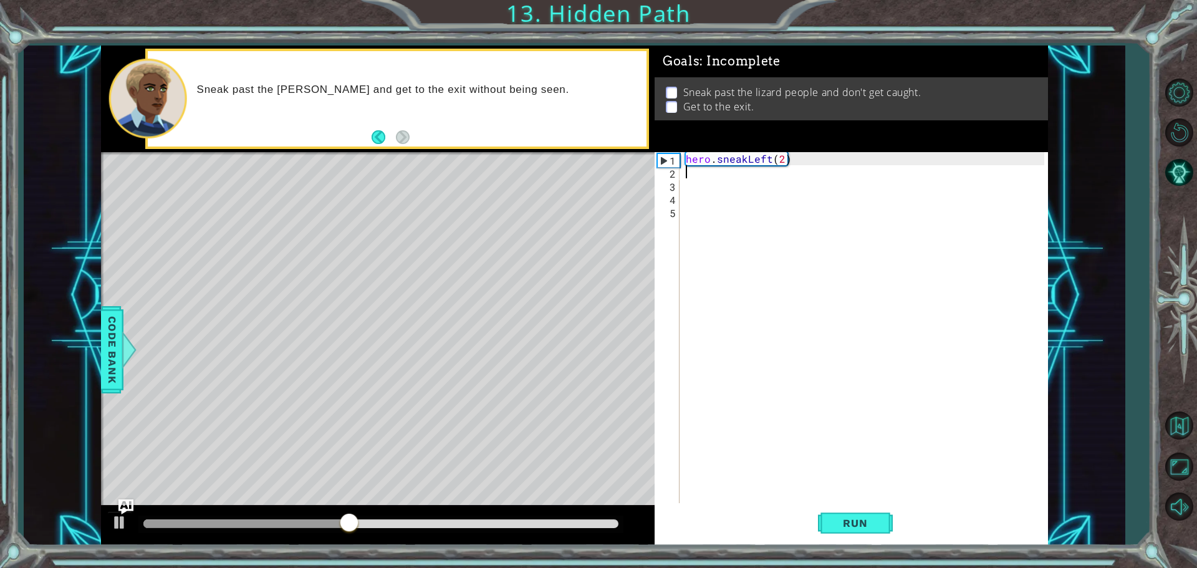
click at [699, 176] on div "hero . sneakLeft ( 2 )" at bounding box center [866, 342] width 367 height 380
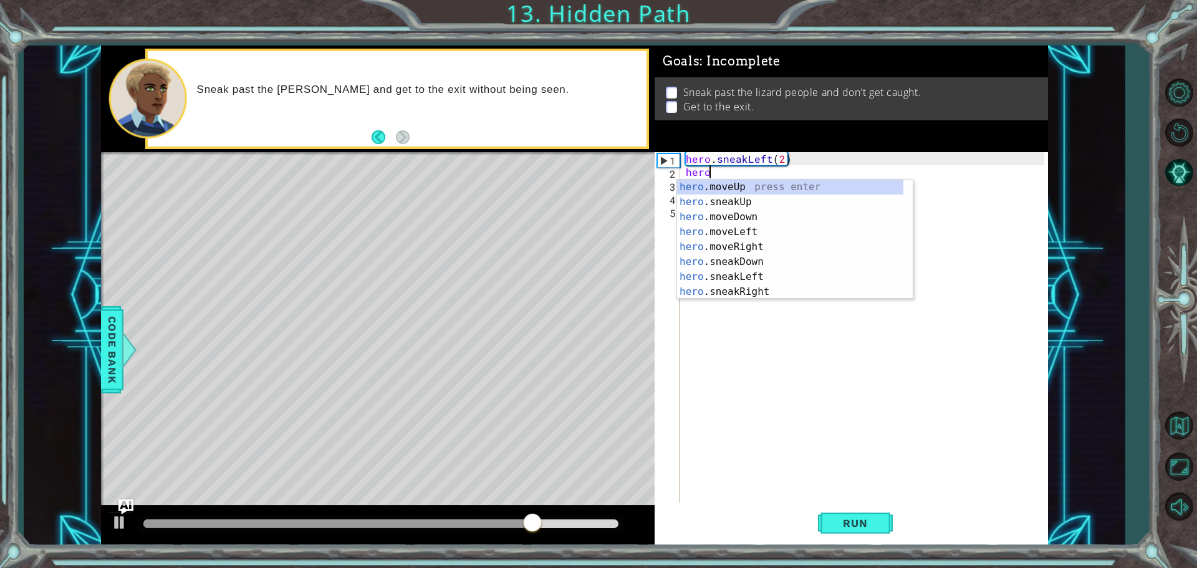
scroll to position [0, 1]
click at [697, 201] on div "hero .moveUp press enter hero .sneakUp press enter hero .moveDown press enter h…" at bounding box center [790, 255] width 226 height 150
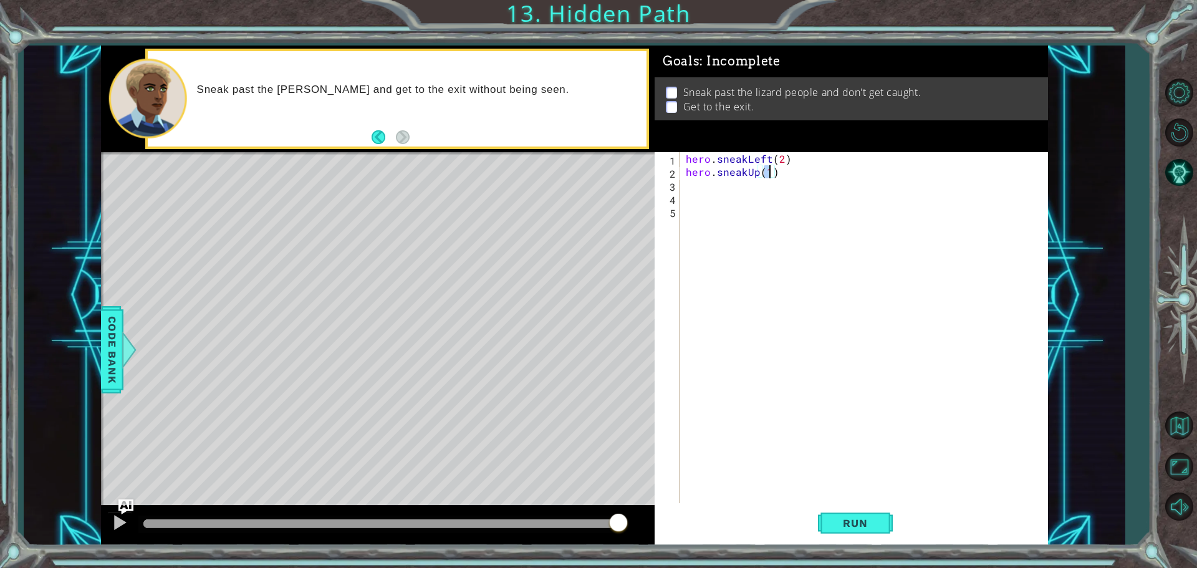
type textarea "hero.sneakUp(2)"
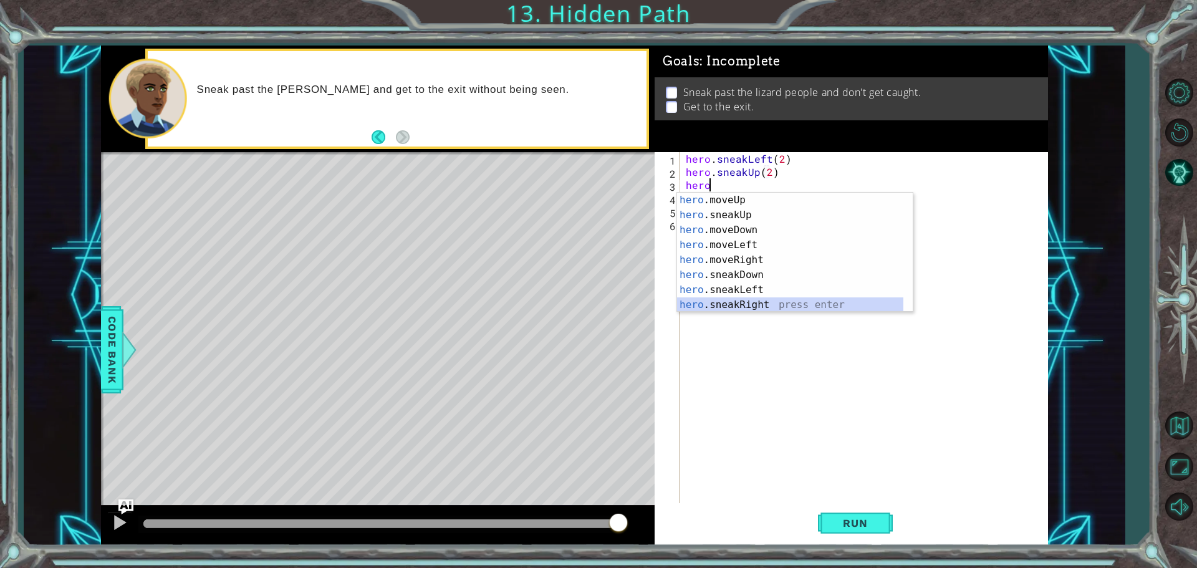
click at [733, 303] on div "hero .moveUp press enter hero .sneakUp press enter hero .moveDown press enter h…" at bounding box center [790, 268] width 226 height 150
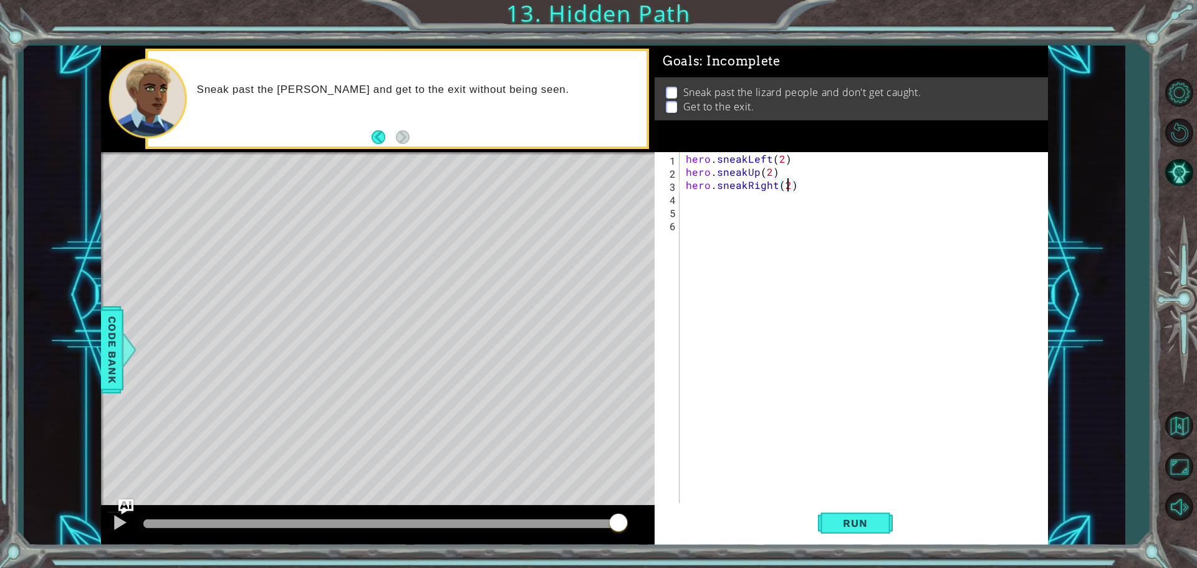
scroll to position [0, 6]
type textarea "hero.sneakRight(2)"
click at [841, 519] on span "Run" at bounding box center [854, 523] width 49 height 12
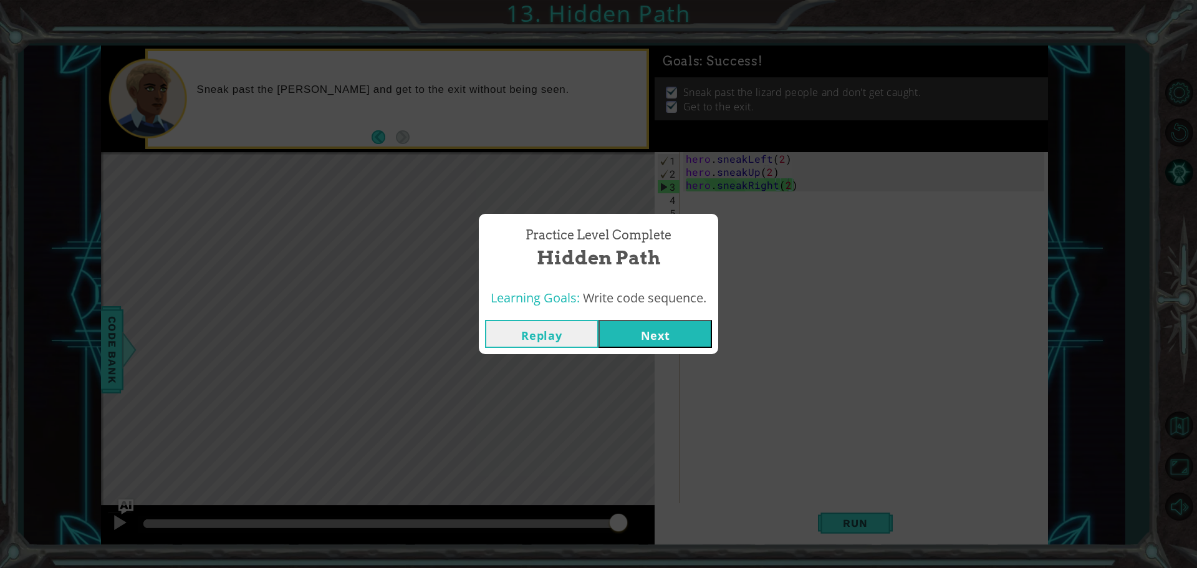
click at [658, 332] on button "Next" at bounding box center [654, 334] width 113 height 28
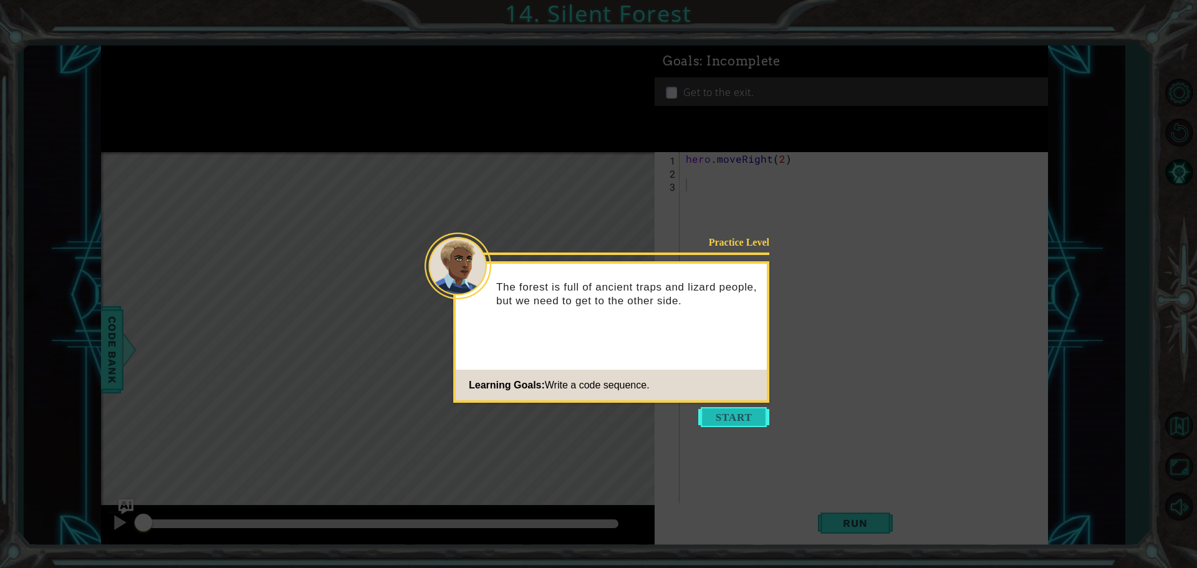
click at [746, 415] on button "Start" at bounding box center [733, 417] width 71 height 20
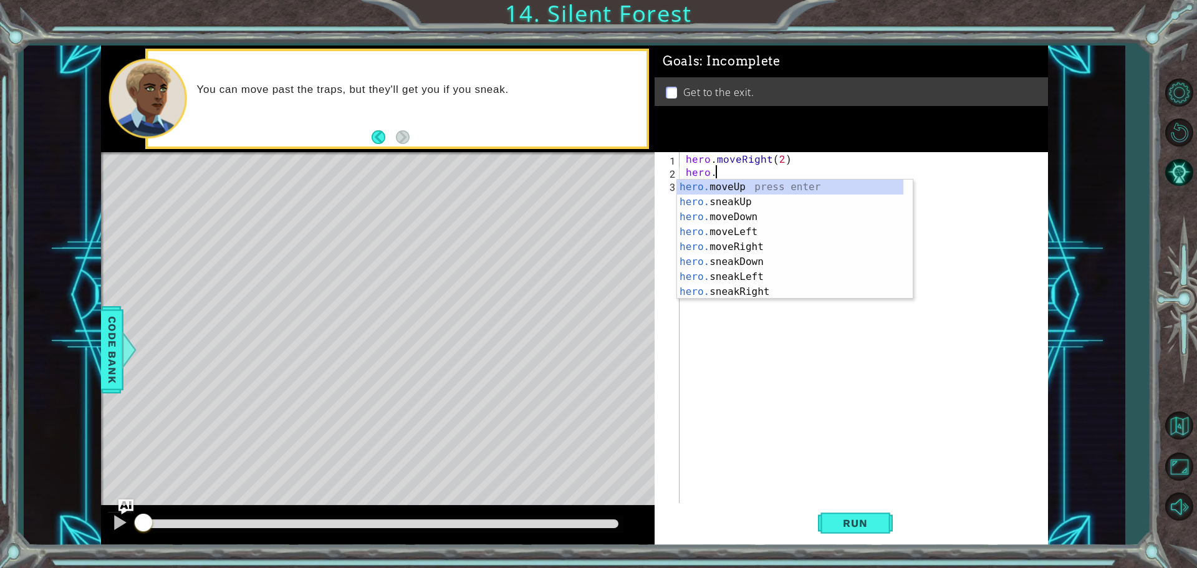
scroll to position [0, 1]
type textarea "h"
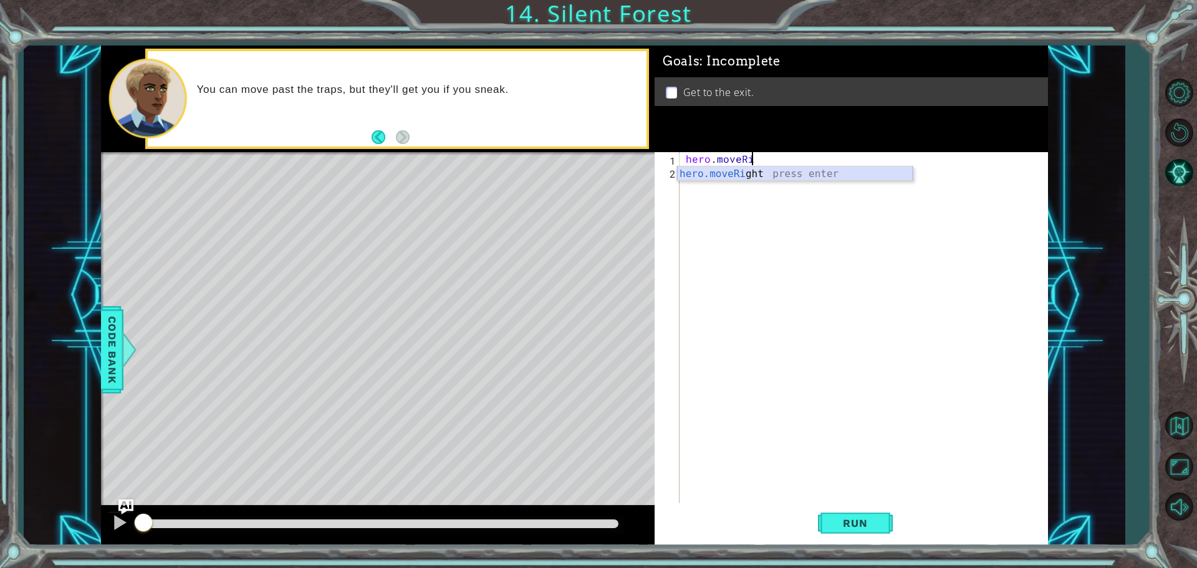
click at [750, 171] on div "hero.moveRi ght press enter" at bounding box center [795, 188] width 236 height 45
type textarea "hero.moveRight(2)"
click at [855, 519] on span "Run" at bounding box center [854, 523] width 49 height 12
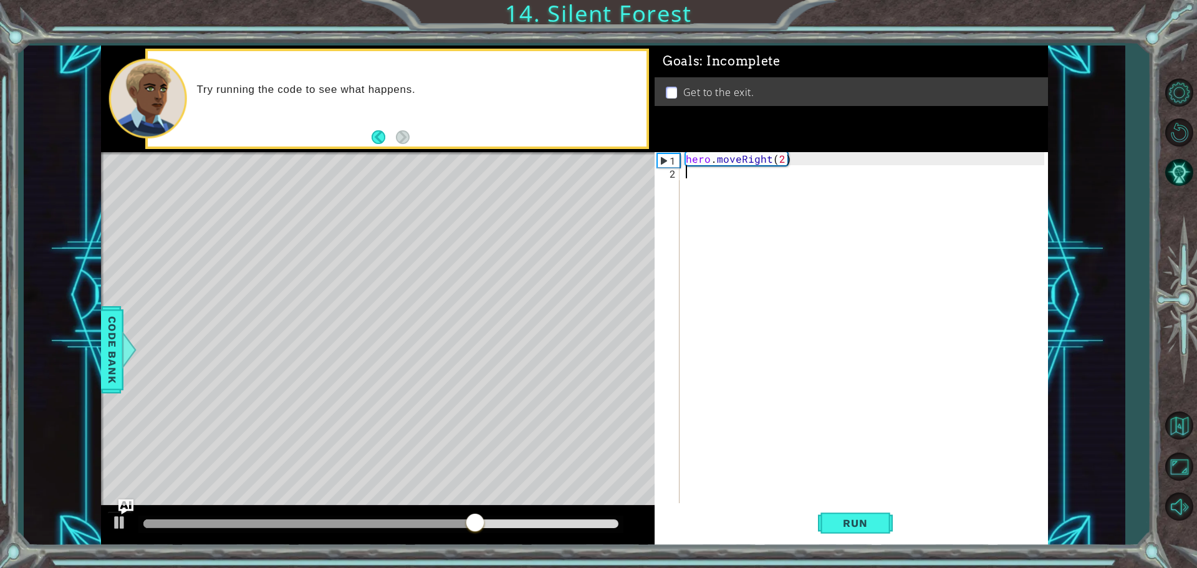
click at [701, 171] on div "hero . moveRight ( 2 )" at bounding box center [866, 342] width 367 height 380
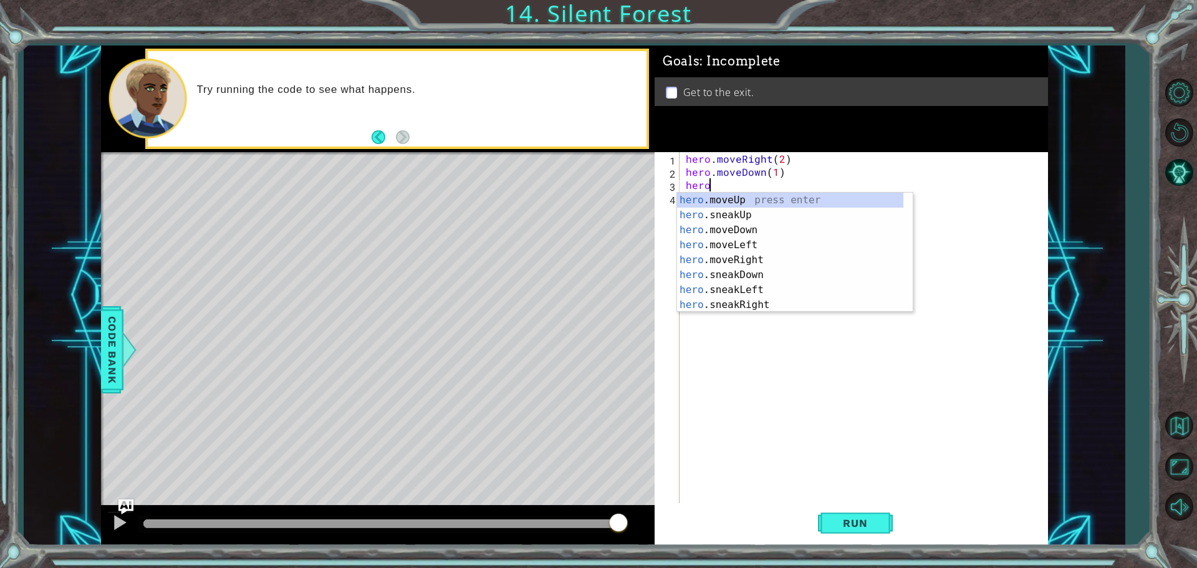
scroll to position [0, 7]
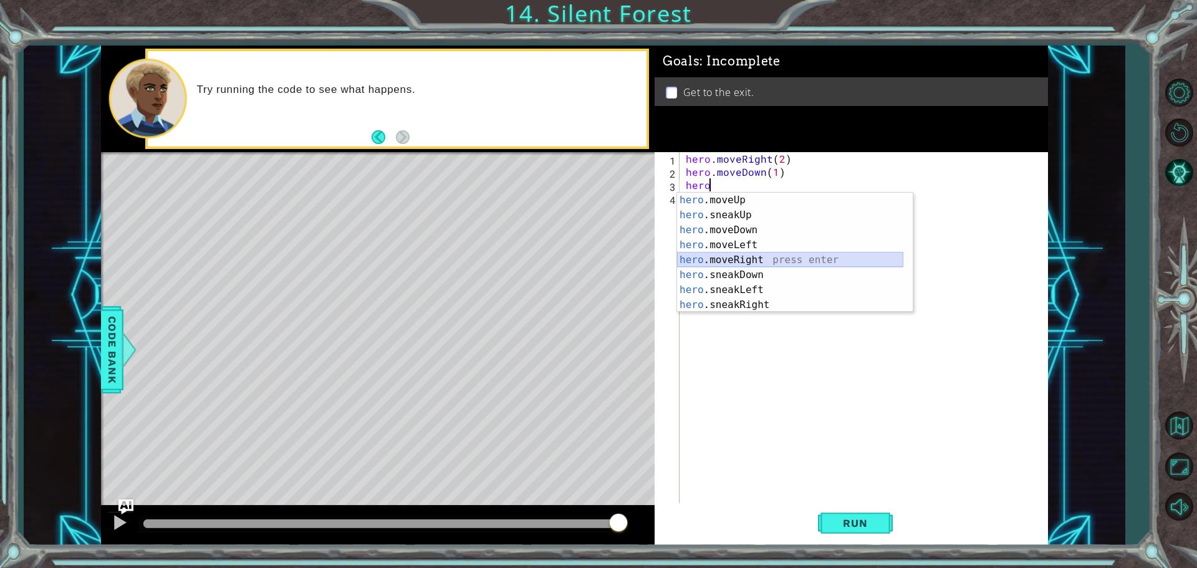
click at [740, 261] on div "hero .moveUp press enter hero .sneakUp press enter hero .moveDown press enter h…" at bounding box center [790, 268] width 226 height 150
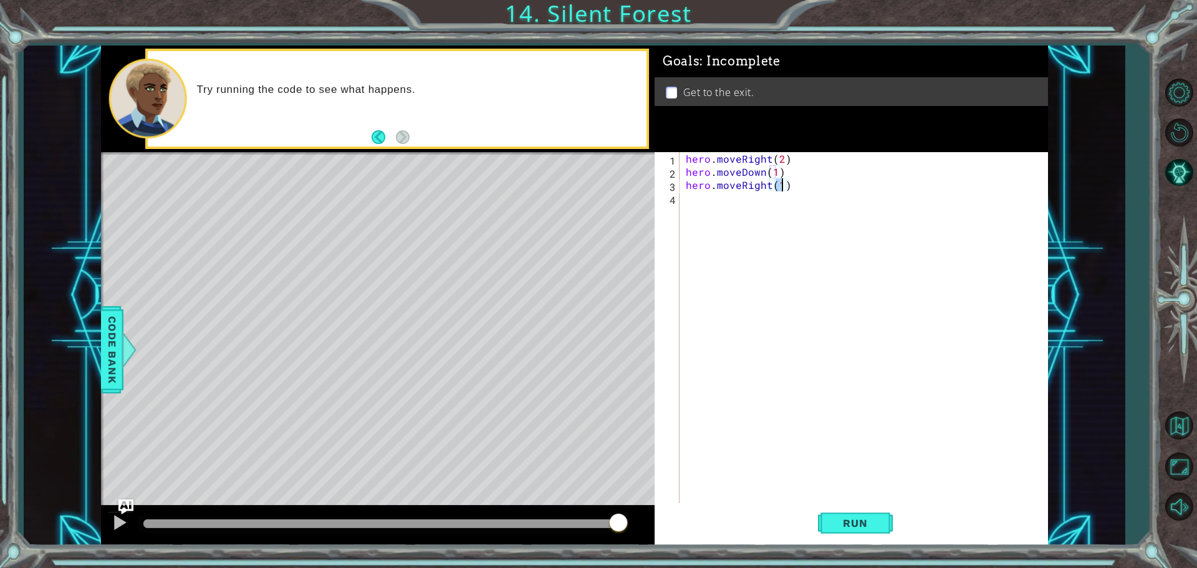
type textarea "hero.moveRight(2)"
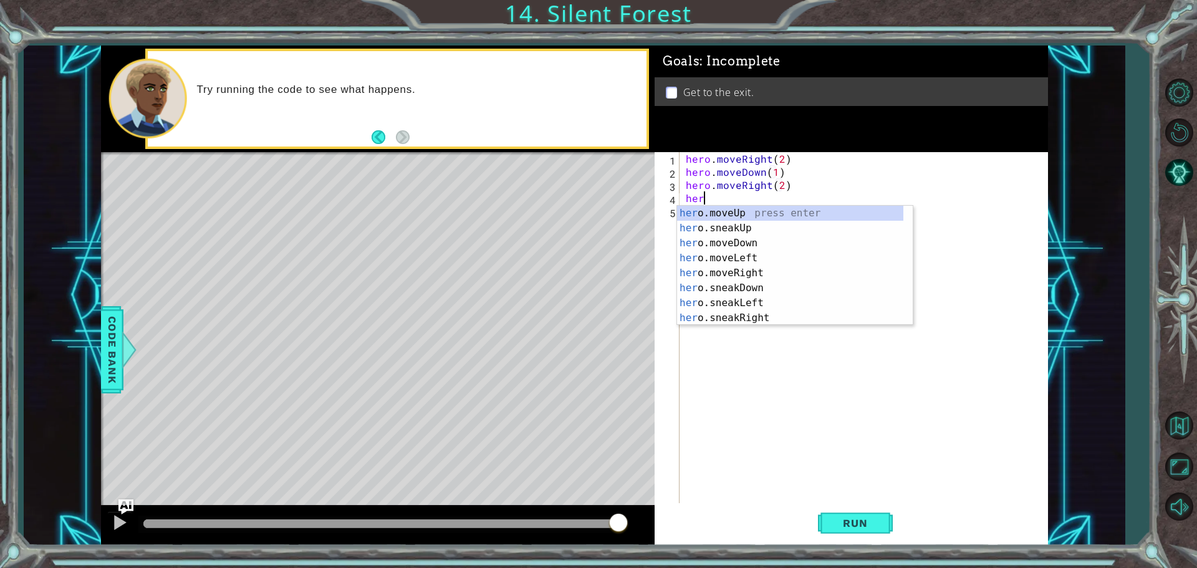
scroll to position [0, 1]
click at [716, 215] on div "hero .moveUp press enter hero .sneakUp press enter hero .moveDown press enter h…" at bounding box center [790, 281] width 226 height 150
type textarea "hero.moveUp(1)"
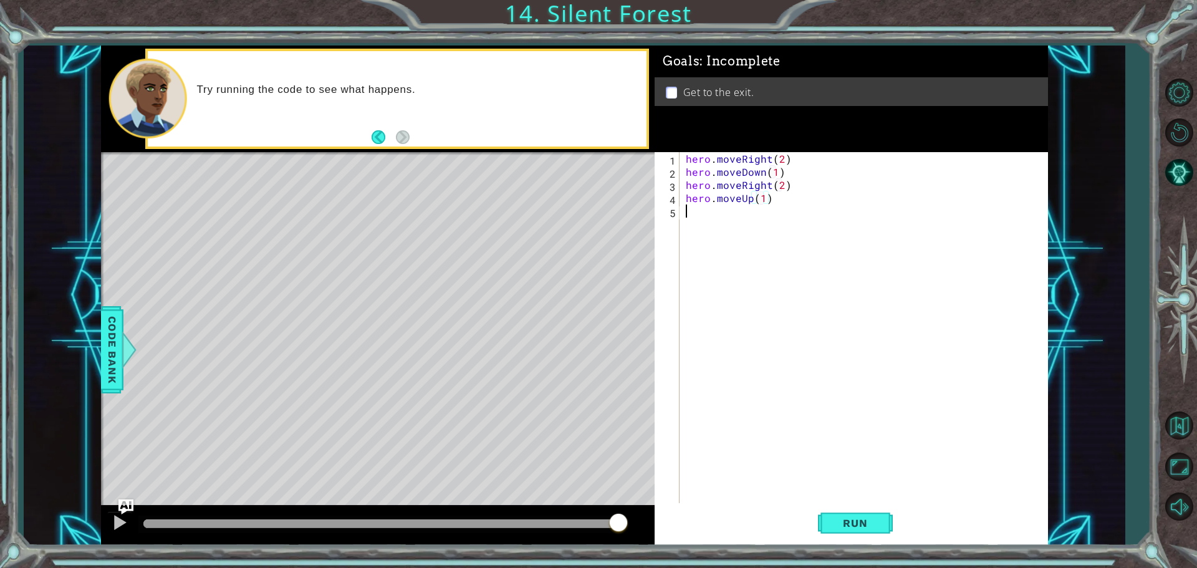
click at [699, 213] on div "hero . moveRight ( 2 ) hero . moveDown ( 1 ) hero . moveRight ( 2 ) hero . move…" at bounding box center [866, 342] width 367 height 380
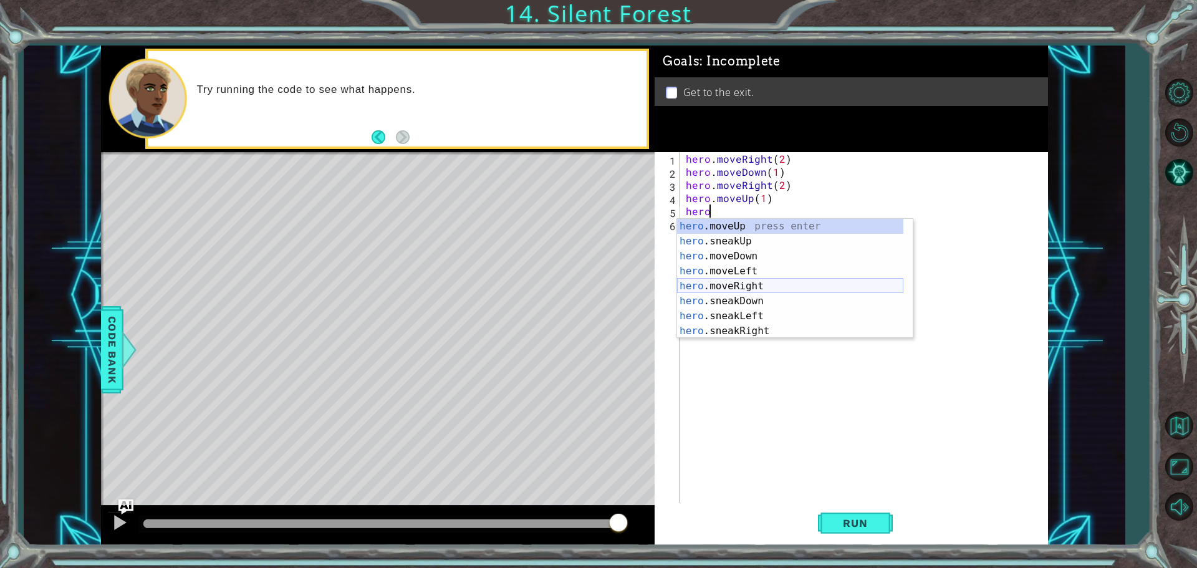
click at [729, 292] on div "hero .moveUp press enter hero .sneakUp press enter hero .moveDown press enter h…" at bounding box center [790, 294] width 226 height 150
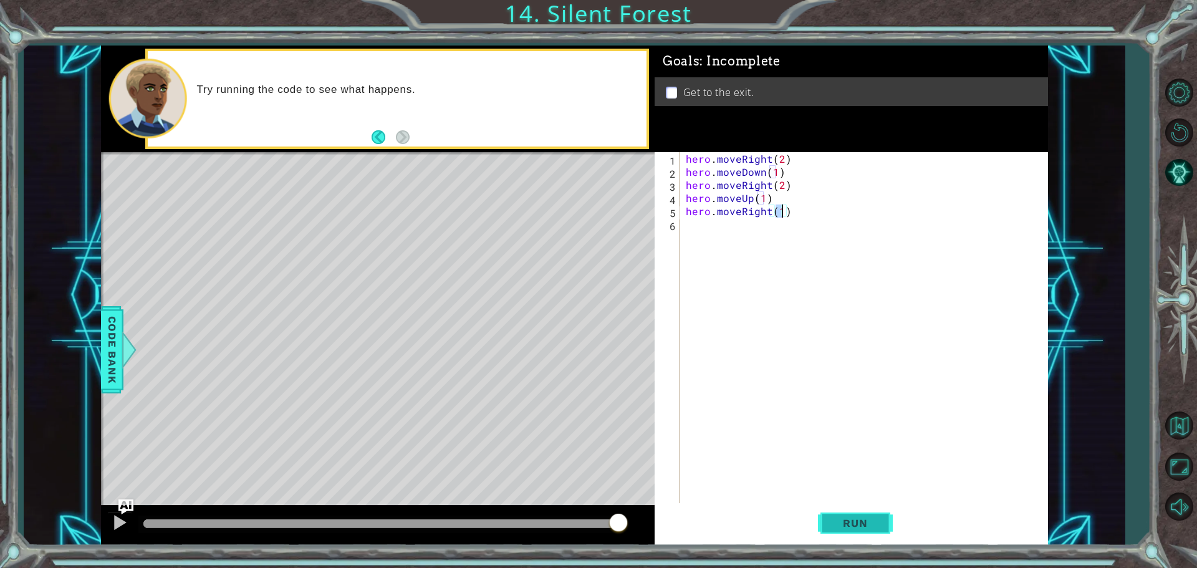
click at [851, 522] on span "Run" at bounding box center [854, 523] width 49 height 12
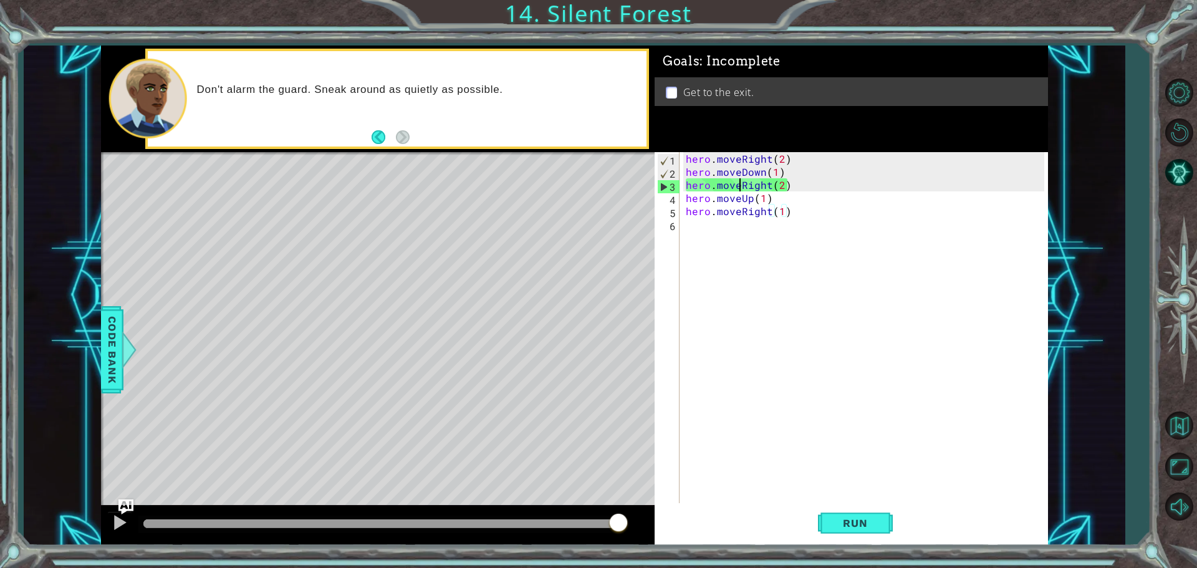
click at [742, 184] on div "hero . moveRight ( 2 ) hero . moveDown ( 1 ) hero . moveRight ( 2 ) hero . move…" at bounding box center [866, 342] width 367 height 380
drag, startPoint x: 795, startPoint y: 183, endPoint x: 716, endPoint y: 187, distance: 78.6
click at [716, 187] on div "hero . moveRight ( 2 ) hero . moveDown ( 1 ) hero . moveRight ( 2 ) hero . move…" at bounding box center [866, 342] width 367 height 380
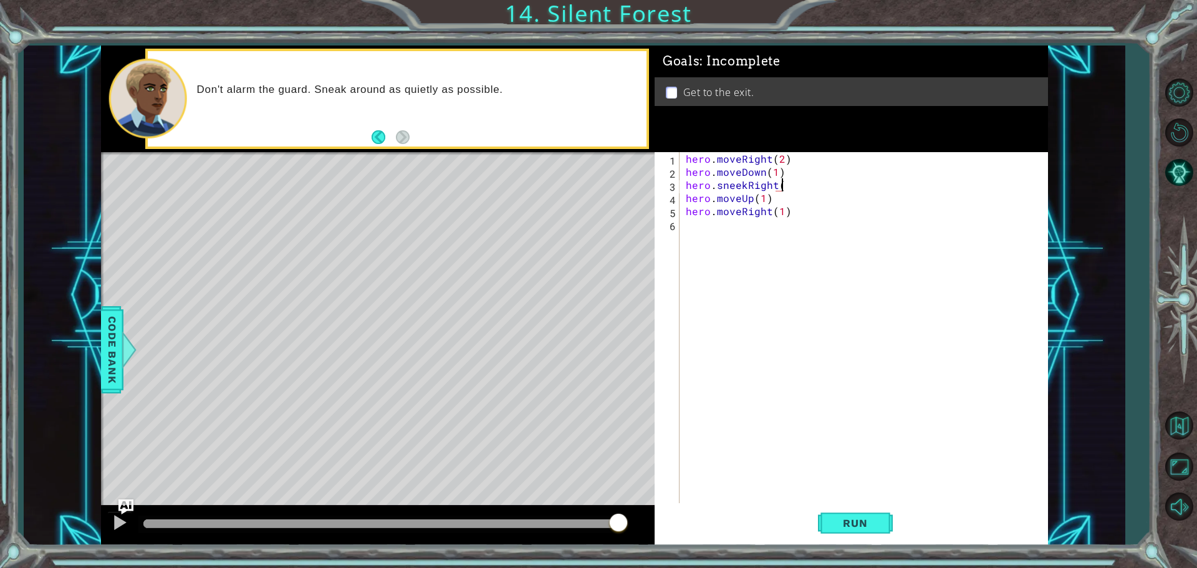
scroll to position [0, 6]
click at [852, 518] on span "Run" at bounding box center [854, 523] width 49 height 12
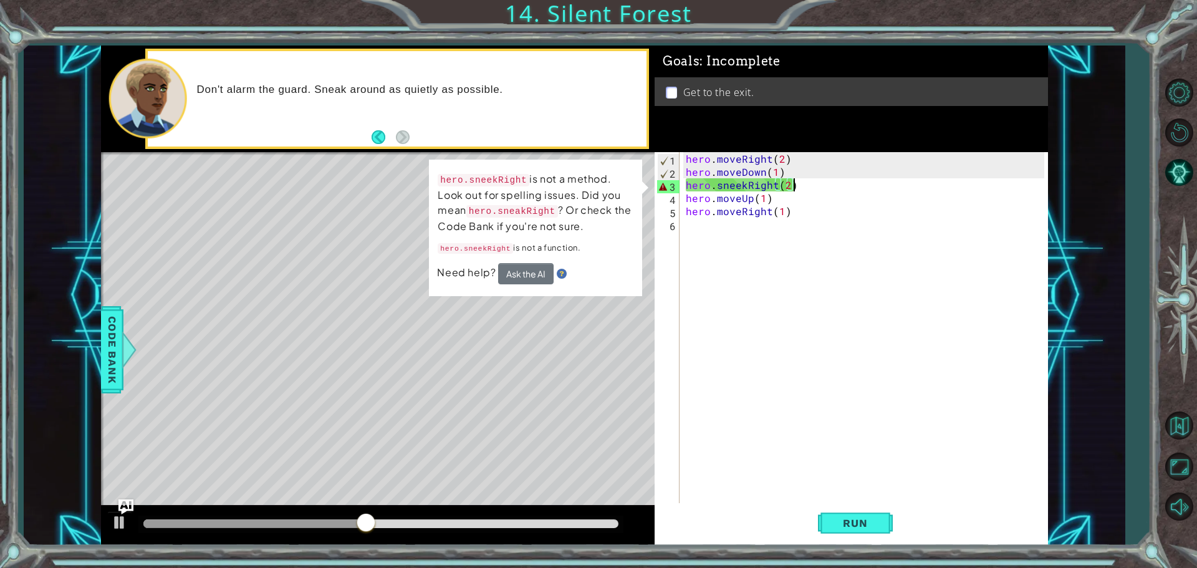
click at [741, 185] on div "hero . moveRight ( 2 ) hero . moveDown ( 1 ) hero . sneekRight ( 2 ) hero . mov…" at bounding box center [866, 342] width 367 height 380
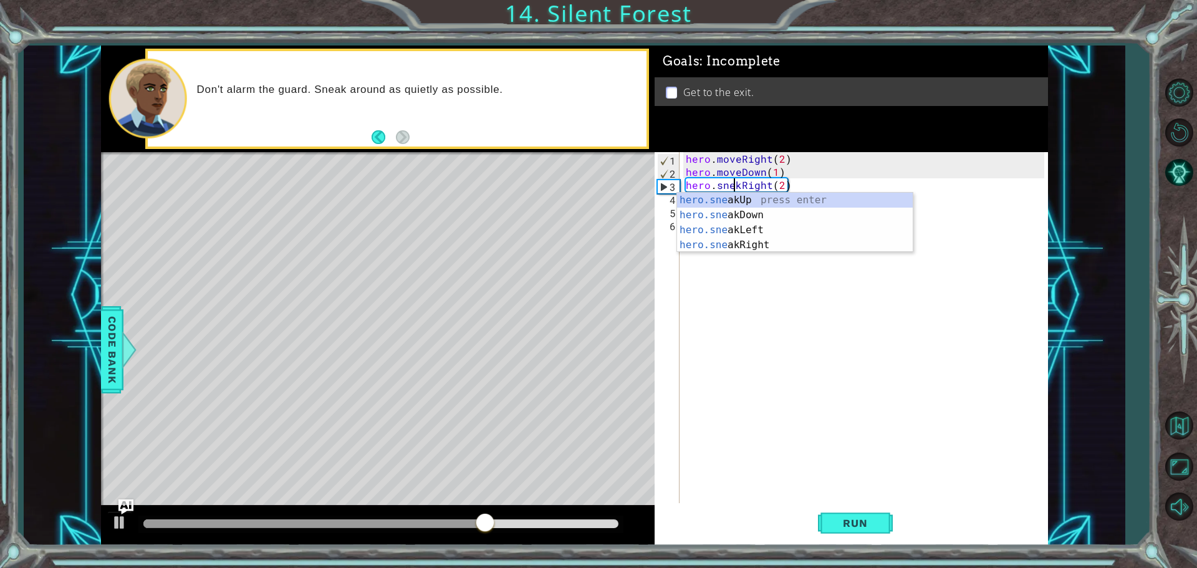
scroll to position [0, 4]
type textarea "hero.sneakRight(2)"
click at [863, 521] on span "Run" at bounding box center [854, 523] width 49 height 12
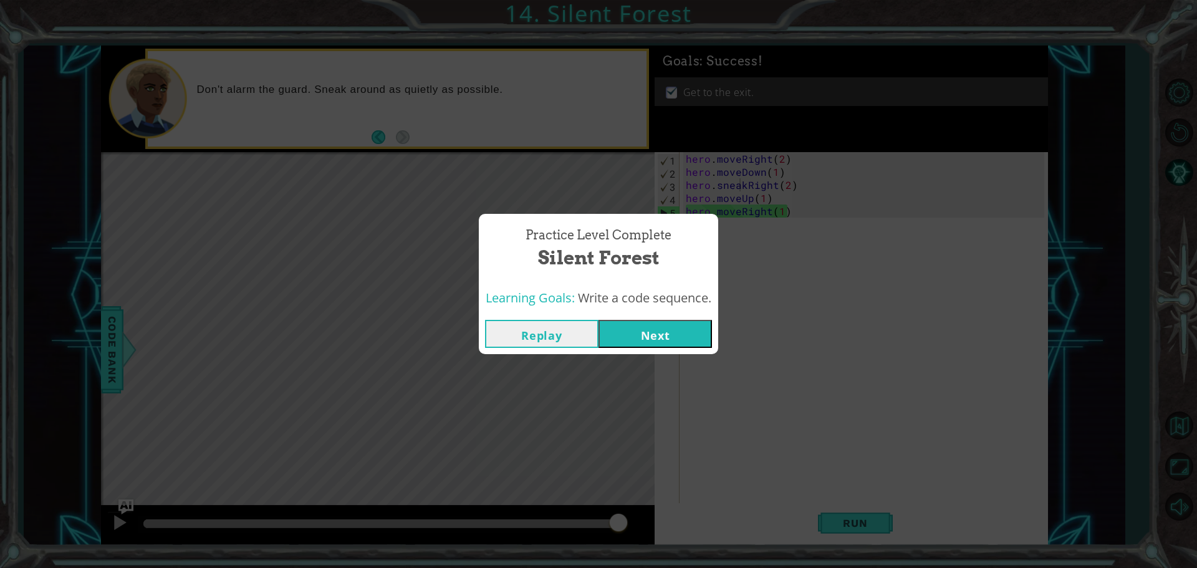
click at [656, 329] on button "Next" at bounding box center [654, 334] width 113 height 28
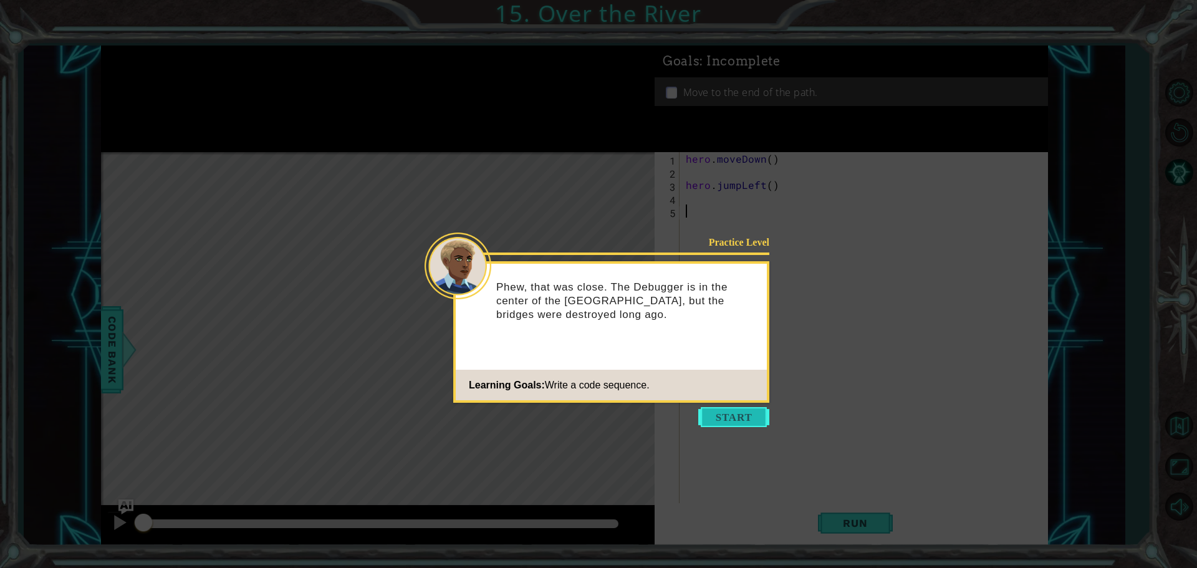
click at [729, 419] on button "Start" at bounding box center [733, 417] width 71 height 20
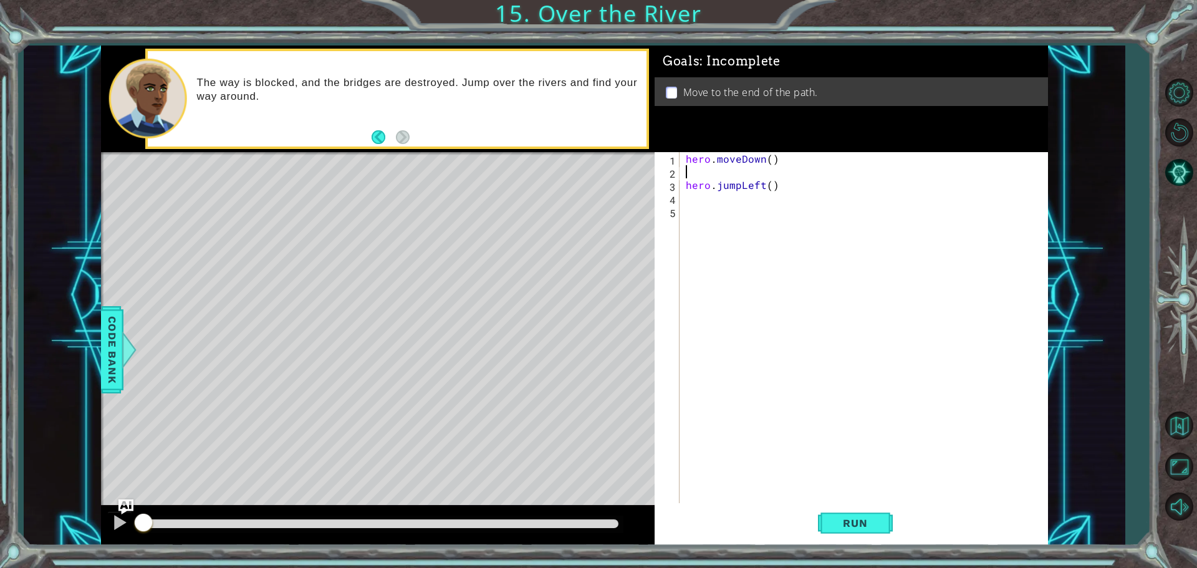
click at [704, 170] on div "hero . moveDown ( ) hero . jumpLeft ( )" at bounding box center [866, 342] width 367 height 380
click at [863, 517] on span "Run" at bounding box center [854, 523] width 49 height 12
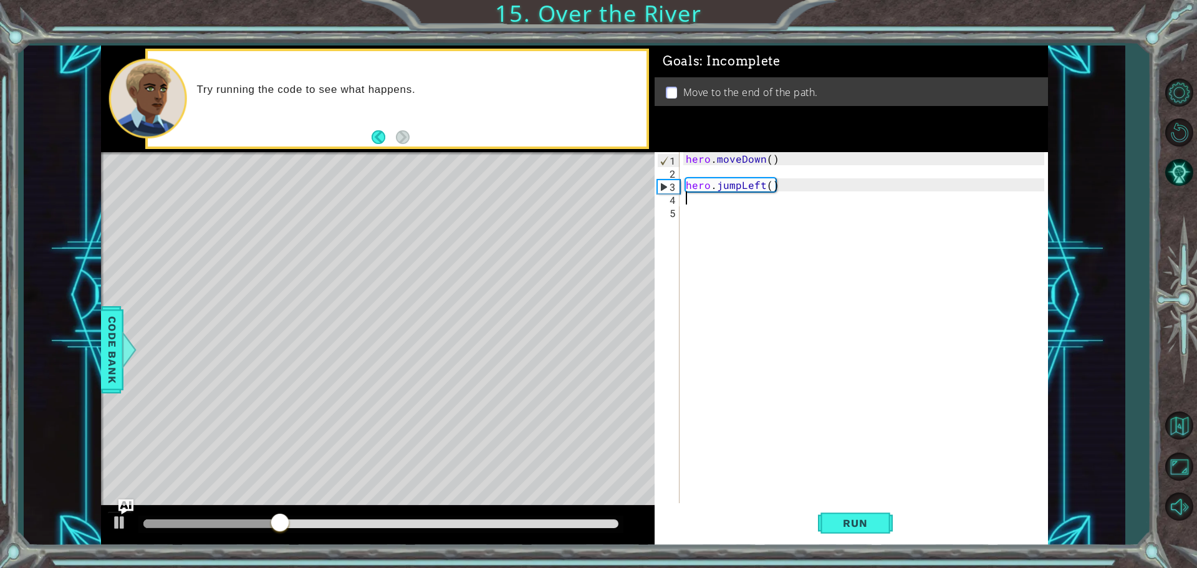
click at [714, 203] on div "hero . moveDown ( ) hero . jumpLeft ( )" at bounding box center [866, 342] width 367 height 380
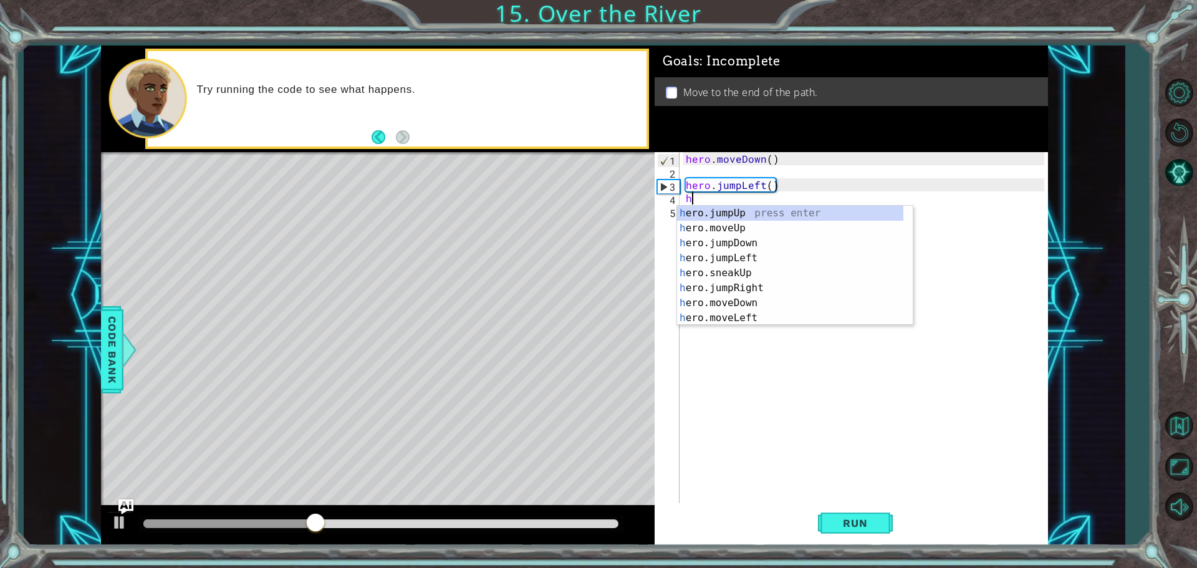
type textarea "her"
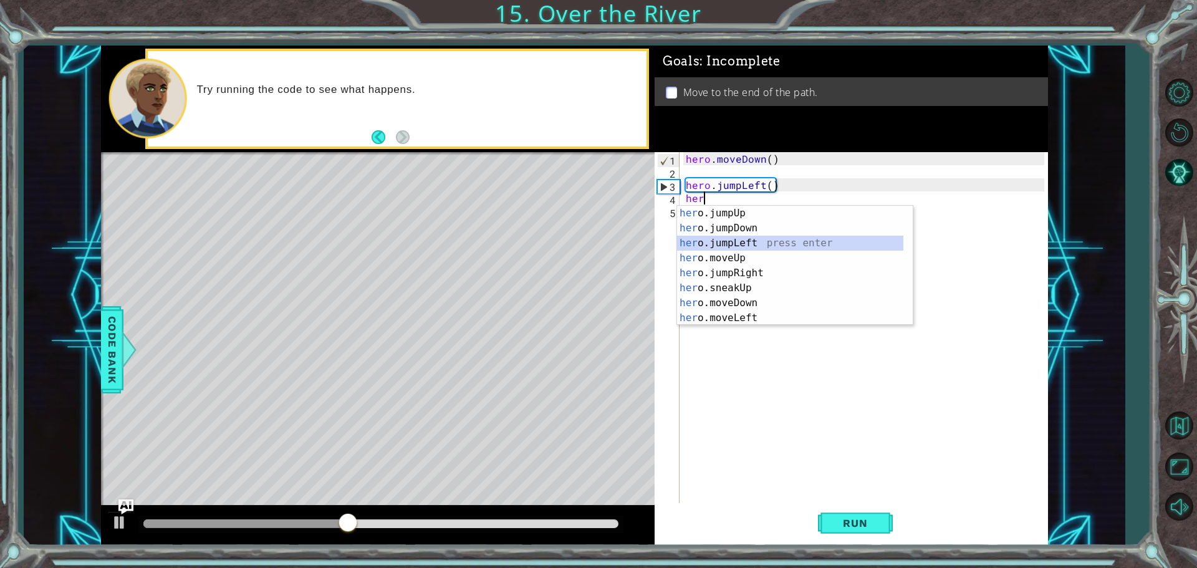
click at [744, 245] on div "her o.jumpUp press enter her o.jumpDown press enter her o.jumpLeft press enter …" at bounding box center [790, 281] width 226 height 150
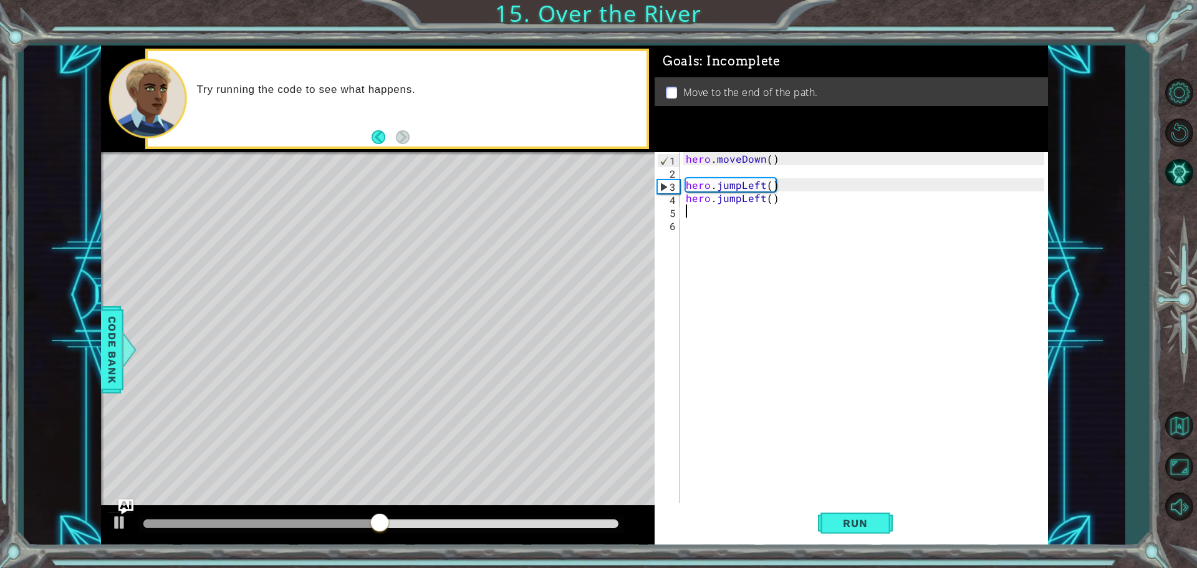
click at [701, 208] on div "hero . moveDown ( ) hero . jumpLeft ( ) hero . jumpLeft ( )" at bounding box center [866, 342] width 367 height 380
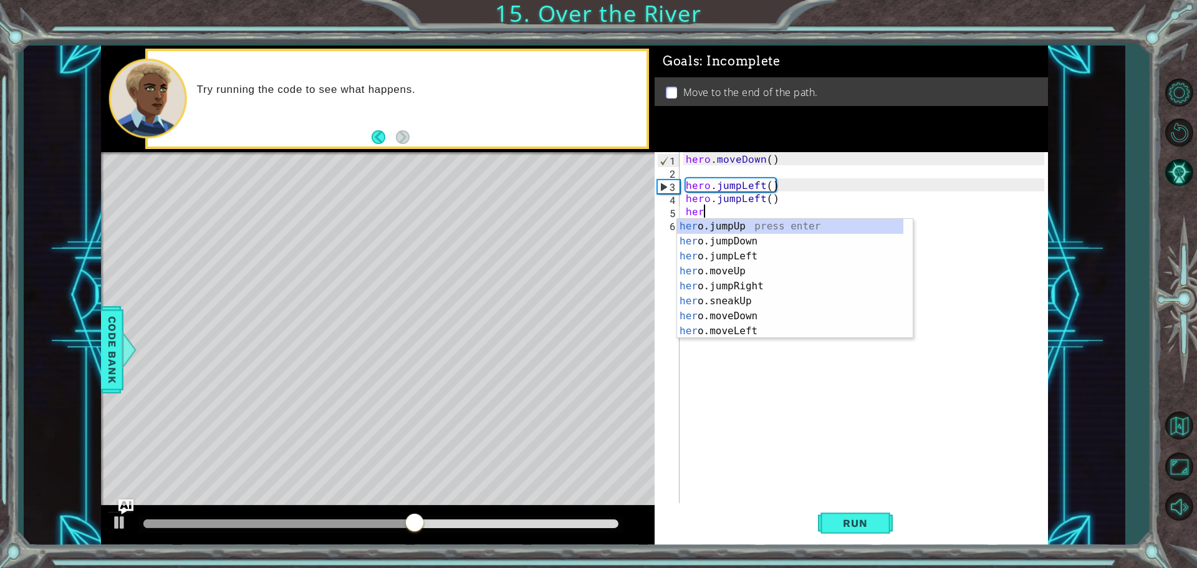
type textarea "hero"
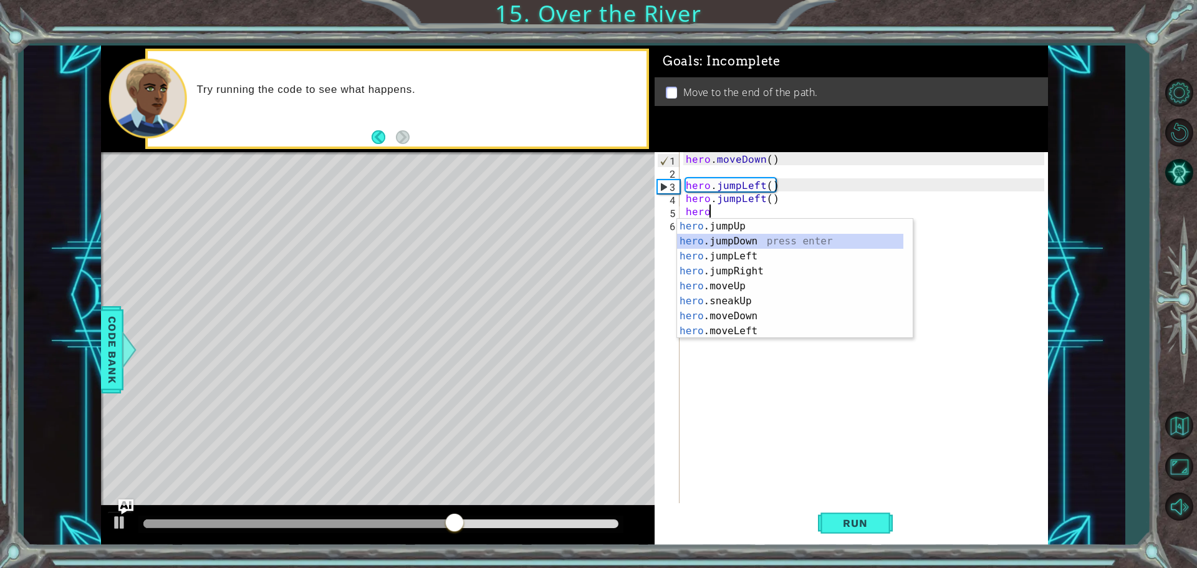
click at [729, 242] on div "hero .jumpUp press enter hero .jumpDown press enter hero .jumpLeft press enter …" at bounding box center [790, 294] width 226 height 150
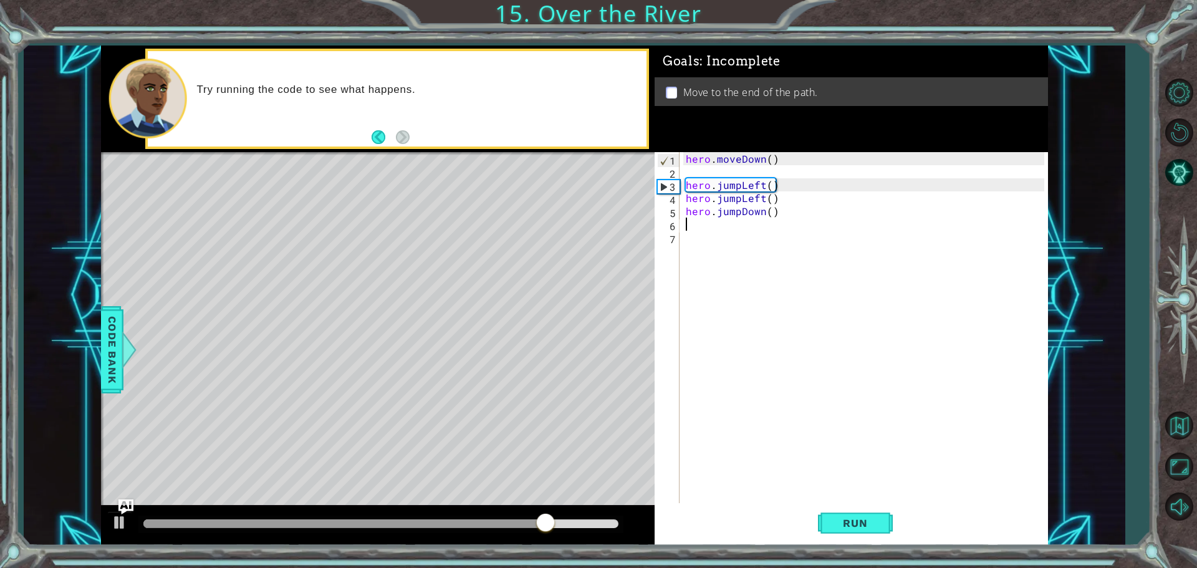
click at [713, 223] on div "hero . moveDown ( ) hero . jumpLeft ( ) hero . jumpLeft ( ) hero . jumpDown ( )" at bounding box center [866, 342] width 367 height 380
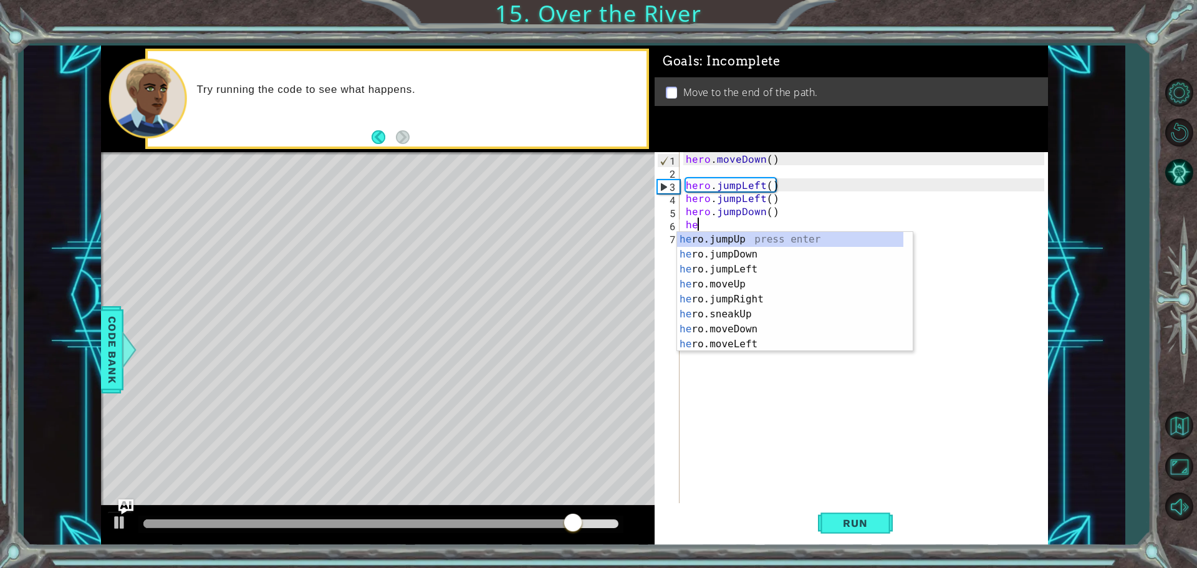
type textarea "her"
click at [744, 298] on div "her o.jumpUp press enter her o.jumpDown press enter her o.jumpLeft press enter …" at bounding box center [790, 307] width 226 height 150
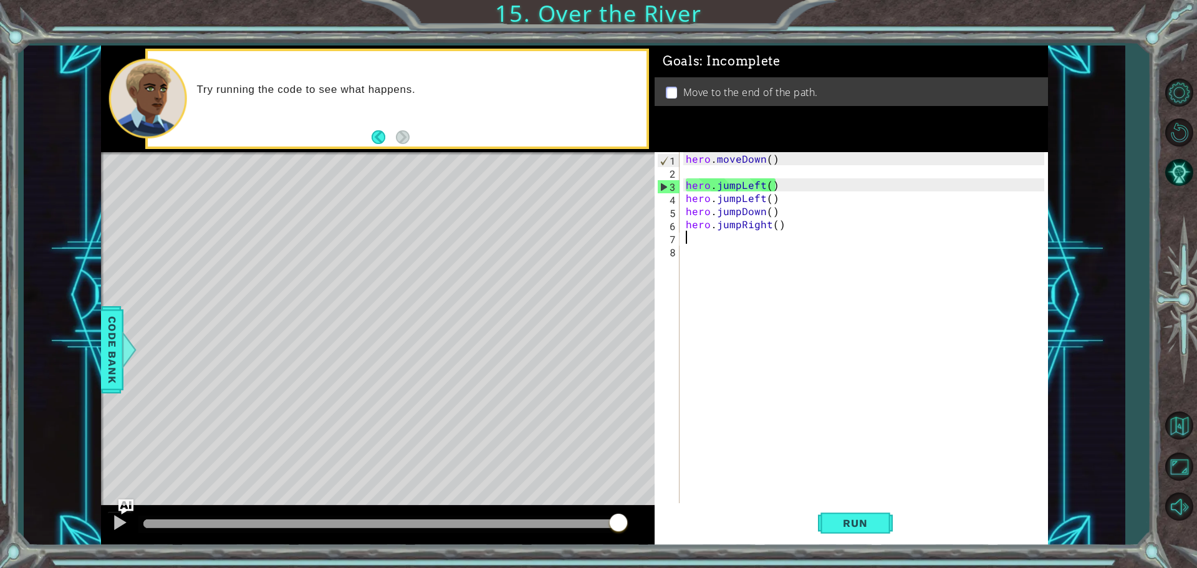
click at [696, 232] on div "hero . moveDown ( ) hero . jumpLeft ( ) hero . jumpLeft ( ) hero . jumpDown ( )…" at bounding box center [866, 342] width 367 height 380
type textarea "n"
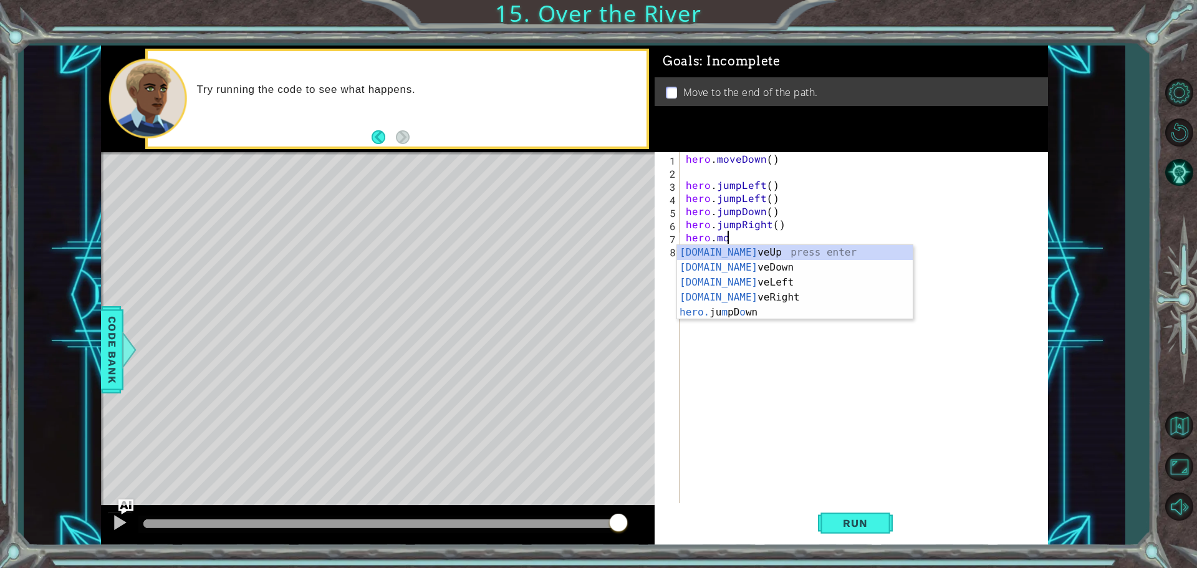
scroll to position [0, 2]
click at [747, 297] on div "hero.move Up press enter hero.move Down press enter hero.move Left press enter …" at bounding box center [795, 290] width 236 height 90
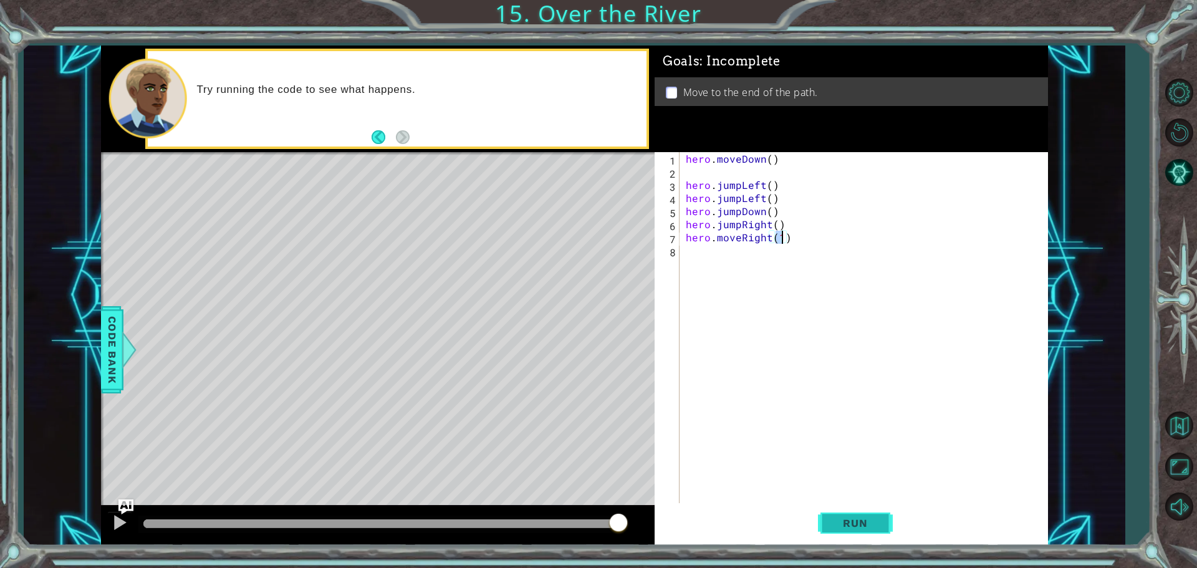
type textarea "hero.moveRight(1)"
click at [861, 522] on span "Run" at bounding box center [854, 523] width 49 height 12
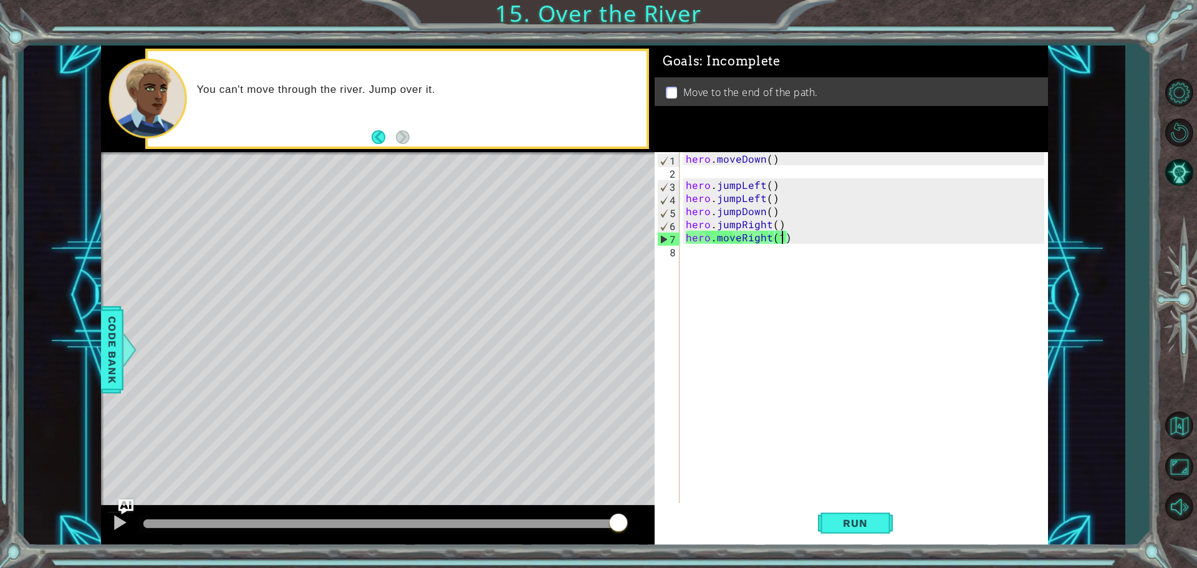
click at [719, 262] on div "hero . moveDown ( ) hero . jumpLeft ( ) hero . jumpLeft ( ) hero . jumpDown ( )…" at bounding box center [866, 342] width 367 height 380
click at [697, 158] on div "hero . moveDown ( ) hero . jumpLeft ( ) hero . jumpLeft ( ) hero . jumpDown ( )…" at bounding box center [866, 342] width 367 height 380
click at [699, 189] on div "hero . moveDown ( ) hero . jumpLeft ( ) hero . jumpLeft ( ) hero . jumpDown ( )…" at bounding box center [866, 342] width 367 height 380
type textarea "hero.jumpLeft()"
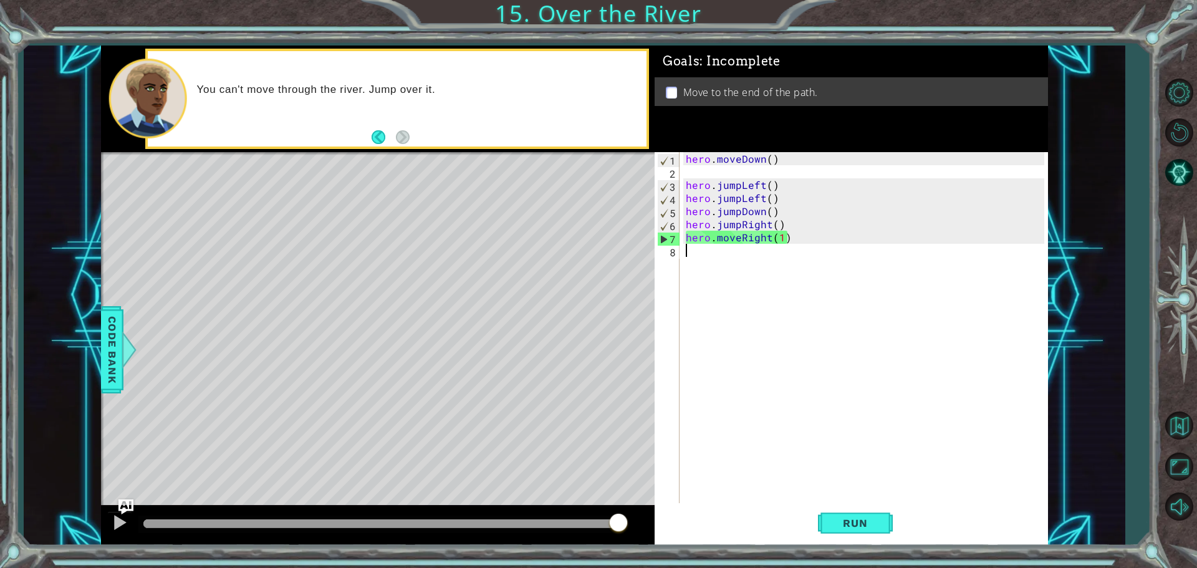
click at [752, 285] on div "hero . moveDown ( ) hero . jumpLeft ( ) hero . jumpLeft ( ) hero . jumpDown ( )…" at bounding box center [866, 342] width 367 height 380
click at [664, 239] on div "7" at bounding box center [669, 238] width 22 height 13
click at [663, 174] on div "2" at bounding box center [668, 173] width 22 height 13
type textarea "hero.jumpLeft()"
drag, startPoint x: 788, startPoint y: 198, endPoint x: 717, endPoint y: 199, distance: 70.4
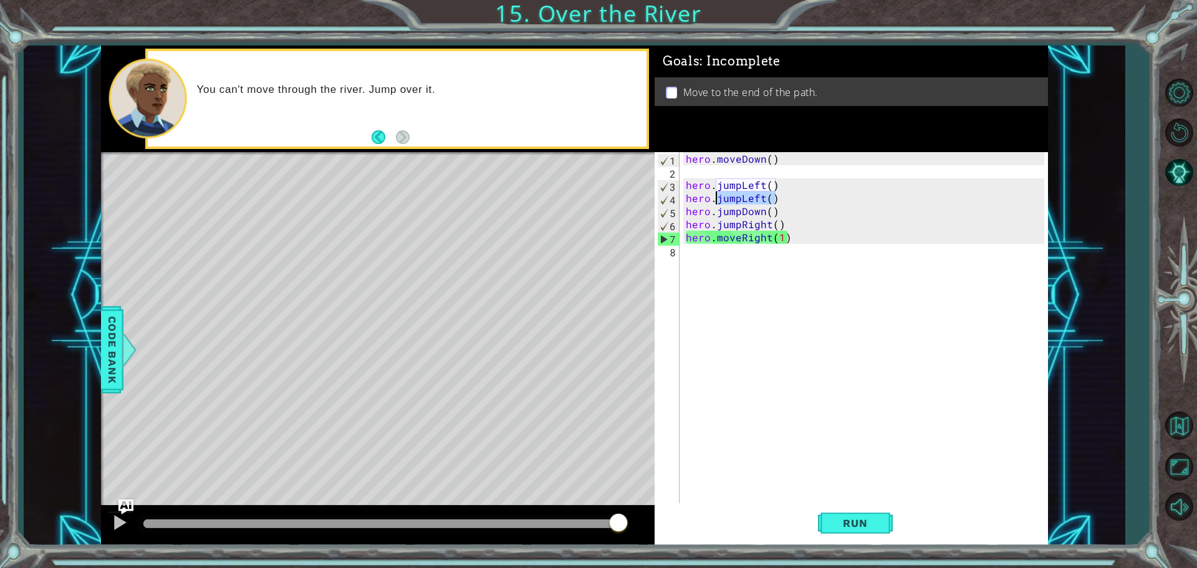
click at [717, 199] on div "hero . moveDown ( ) hero . jumpLeft ( ) hero . jumpLeft ( ) hero . jumpDown ( )…" at bounding box center [866, 342] width 367 height 380
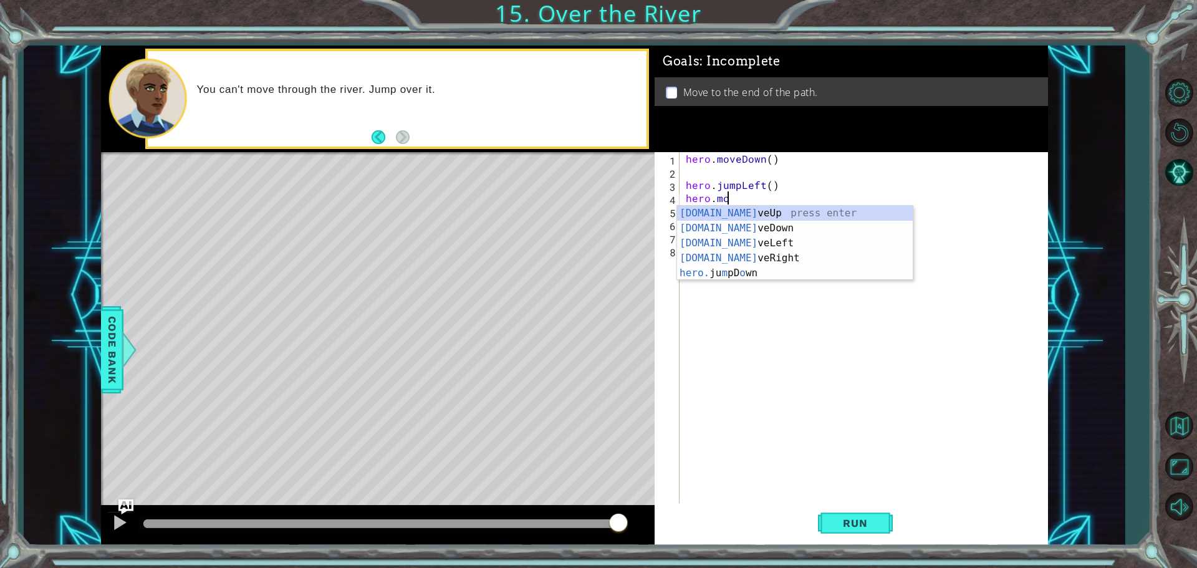
scroll to position [0, 2]
click at [737, 241] on div "[DOMAIN_NAME] veUp press enter [DOMAIN_NAME] veDown press enter [DOMAIN_NAME] v…" at bounding box center [795, 258] width 236 height 105
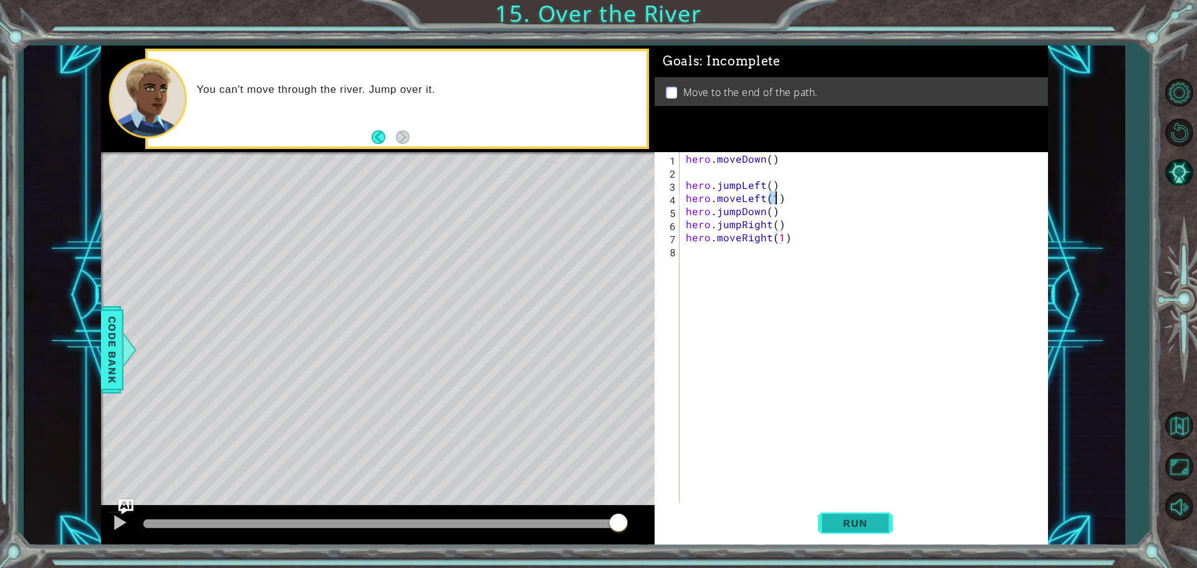
type textarea "hero.moveLeft(1)"
click at [846, 525] on span "Run" at bounding box center [854, 523] width 49 height 12
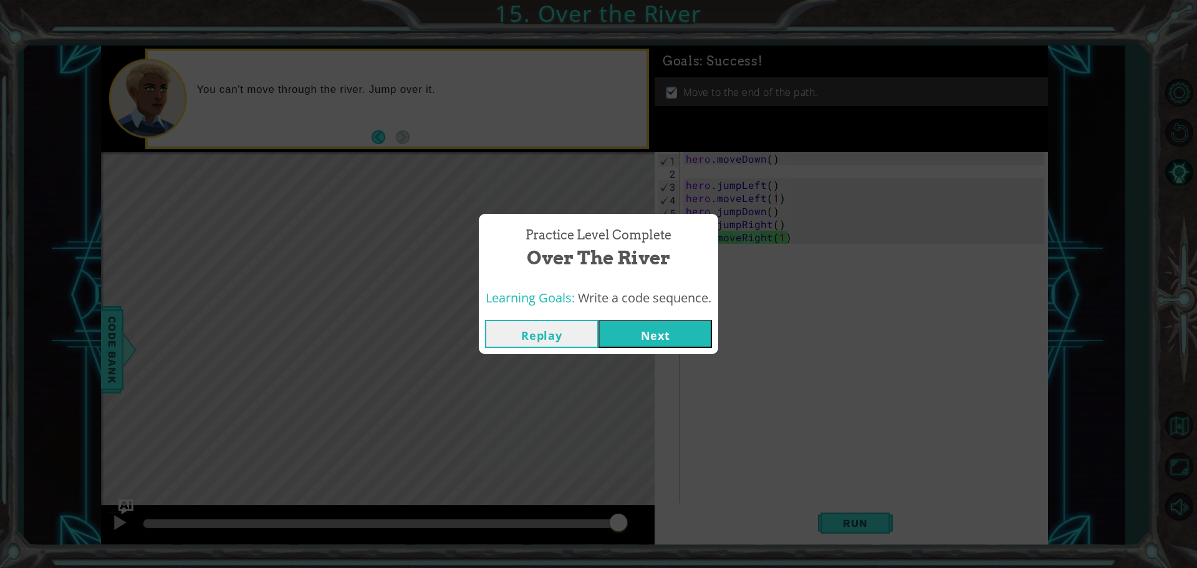
click at [652, 336] on button "Next" at bounding box center [654, 334] width 113 height 28
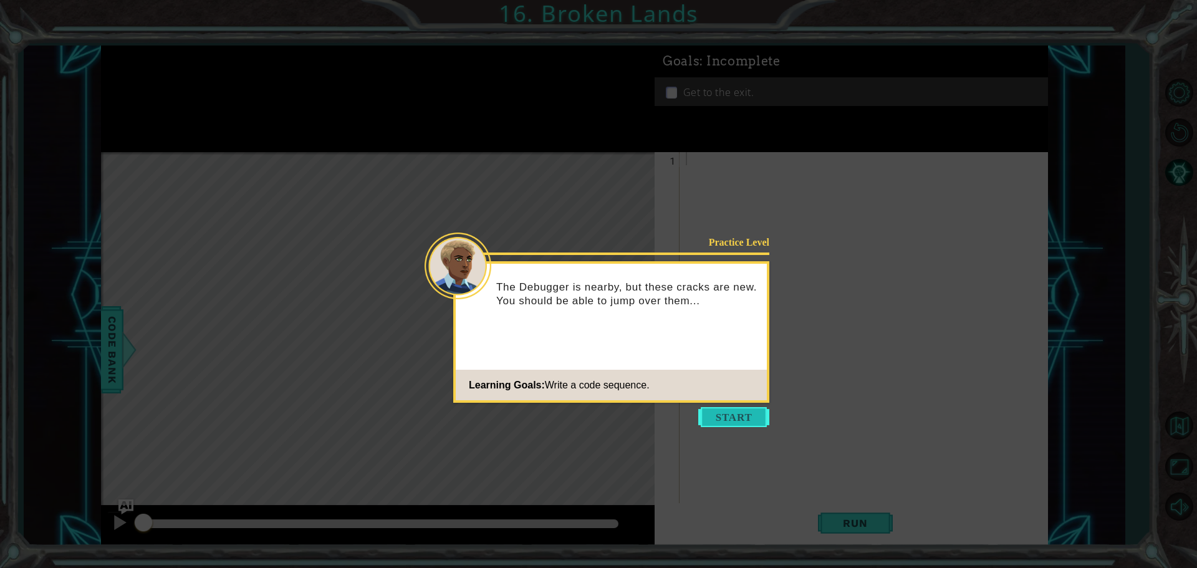
click at [742, 418] on button "Start" at bounding box center [733, 417] width 71 height 20
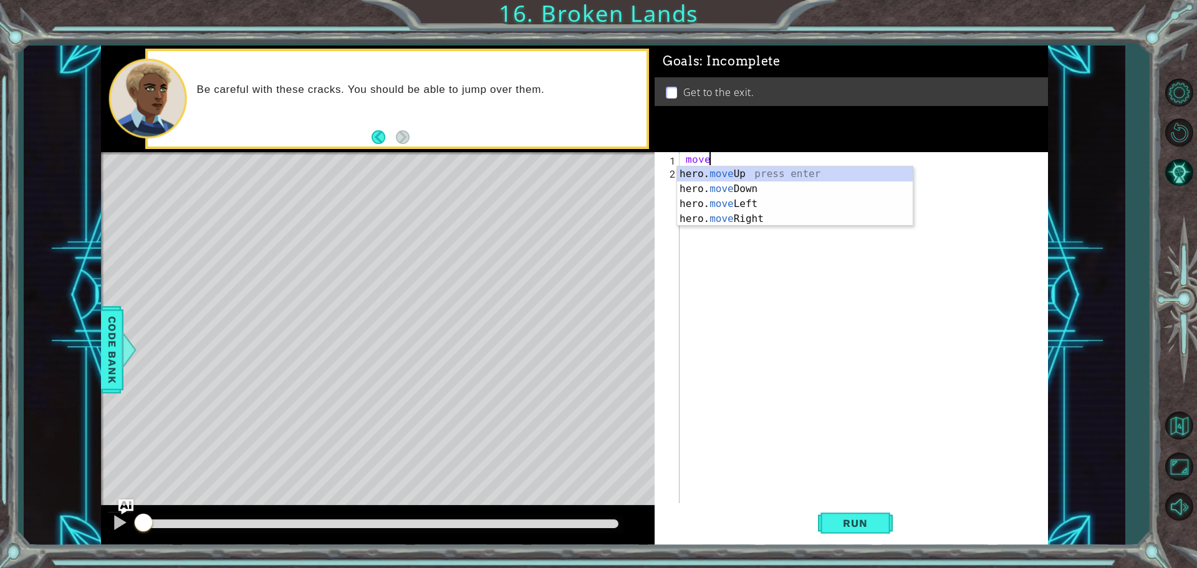
scroll to position [0, 1]
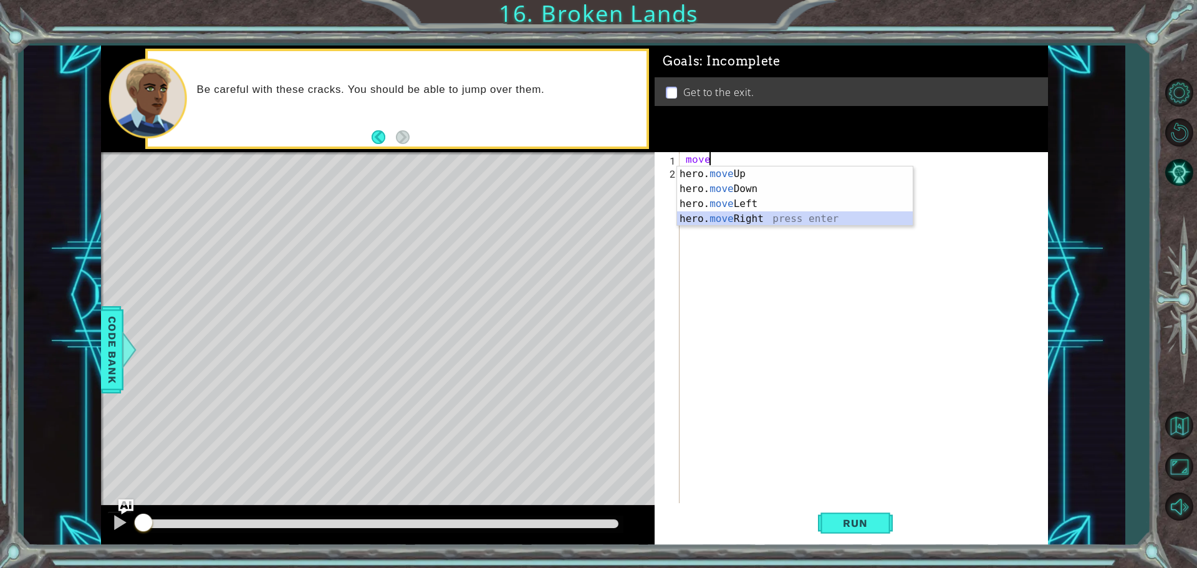
click at [722, 217] on div "hero. move Up press enter hero. move Down press enter hero. move Left press ent…" at bounding box center [795, 211] width 236 height 90
type textarea "hero.moveRight(1)"
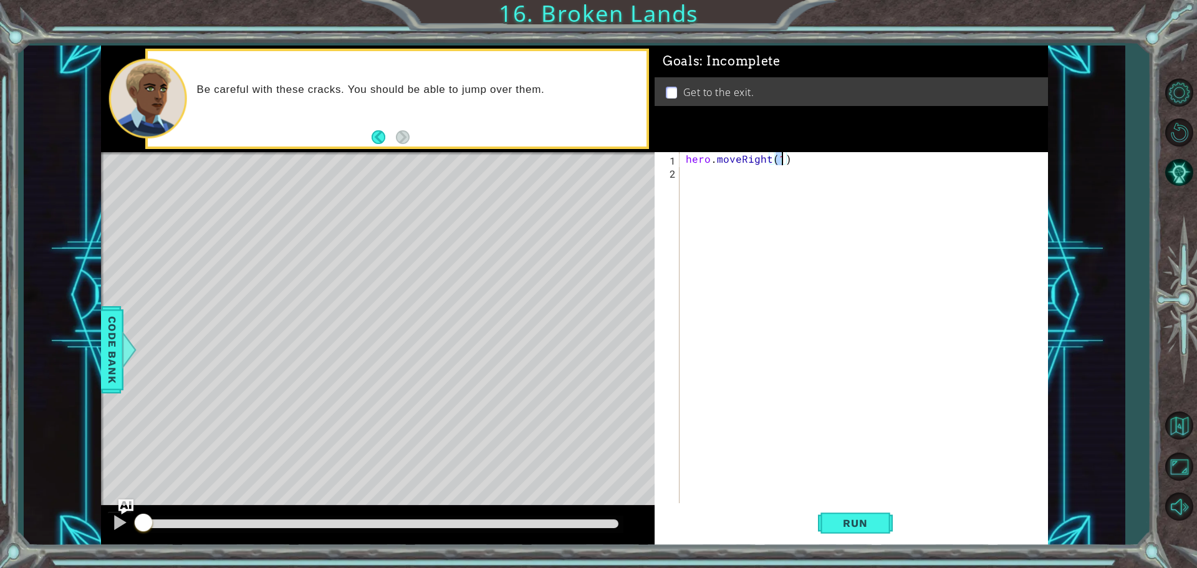
click at [697, 166] on div "hero . moveRight ( 1 )" at bounding box center [866, 342] width 367 height 380
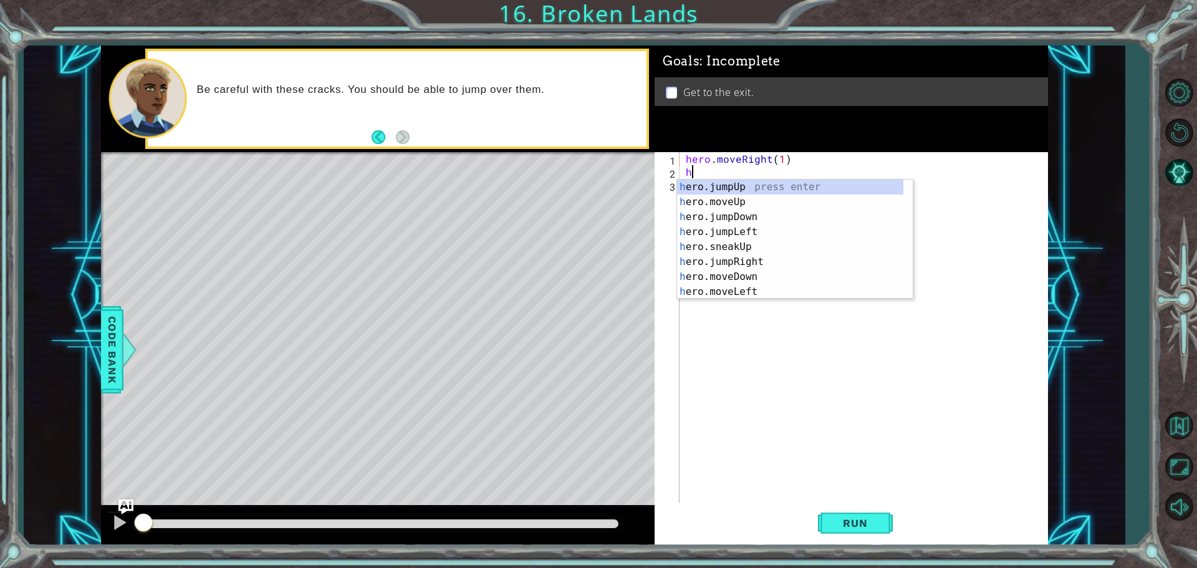
type textarea "her"
click at [725, 246] on div "her o.jumpUp press enter her o.jumpDown press enter her o.jumpLeft press enter …" at bounding box center [790, 255] width 226 height 150
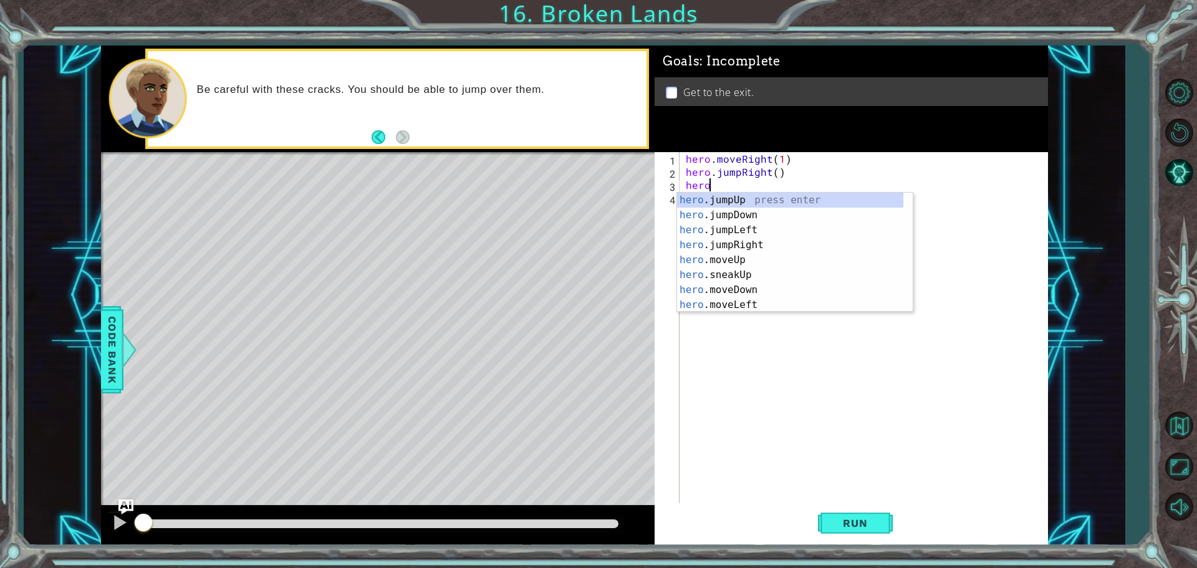
scroll to position [0, 1]
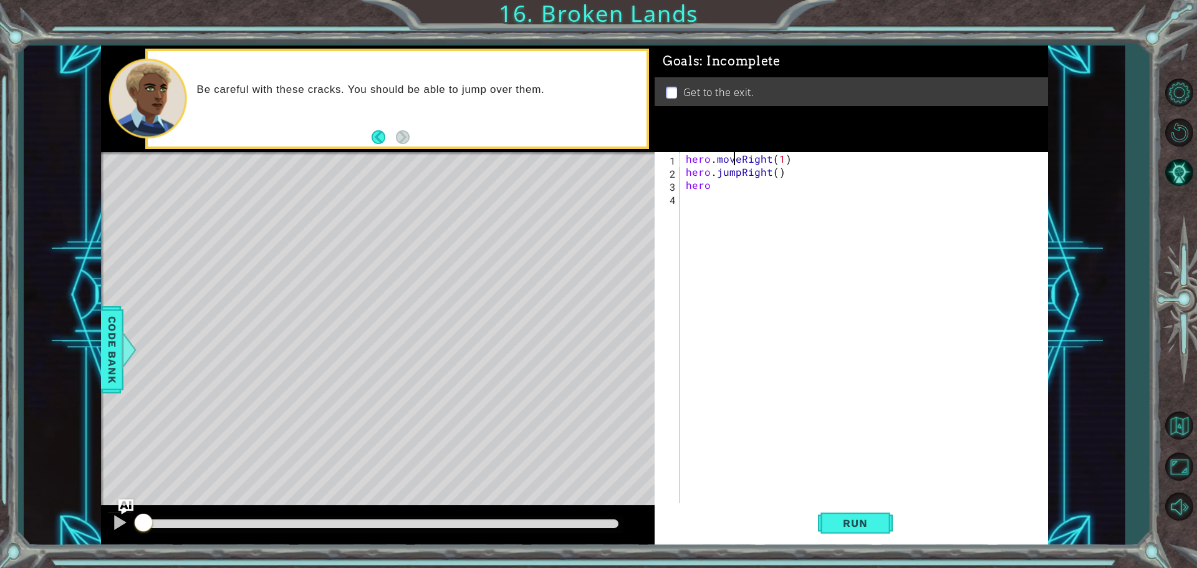
click at [734, 161] on div "hero . moveRight ( 1 ) hero . jumpRight ( ) hero" at bounding box center [866, 342] width 367 height 380
click at [733, 185] on div "hero . moveRight ( 1 ) hero . jumpRight ( ) hero" at bounding box center [866, 342] width 367 height 380
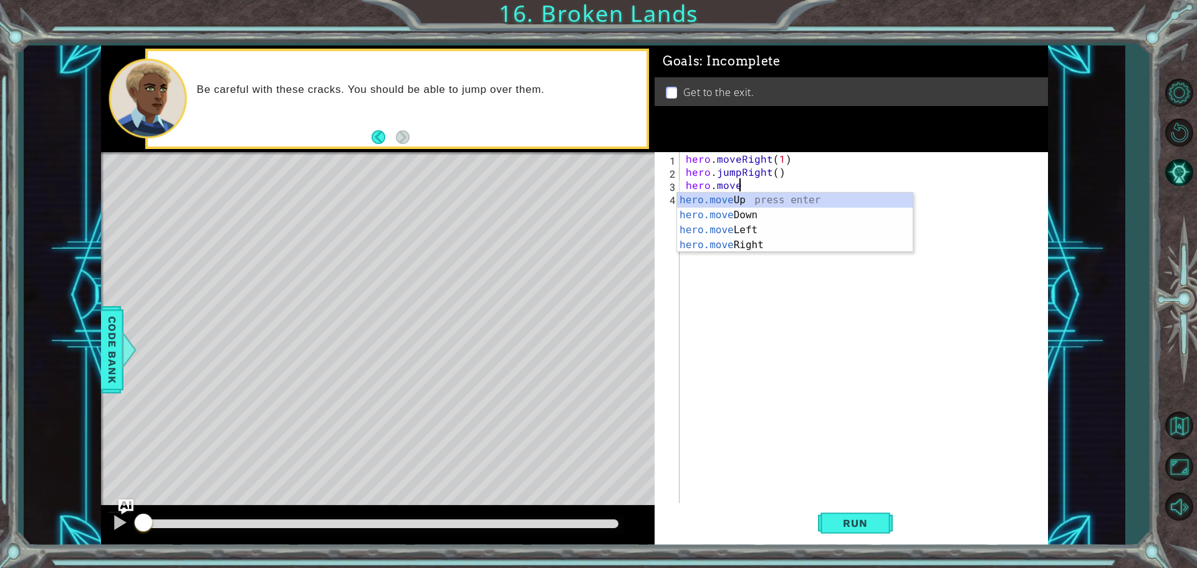
scroll to position [0, 2]
click at [732, 247] on div "hero.move Up press enter hero.move Down press enter hero.move Left press enter …" at bounding box center [795, 238] width 236 height 90
type textarea "hero.moveRight(1)"
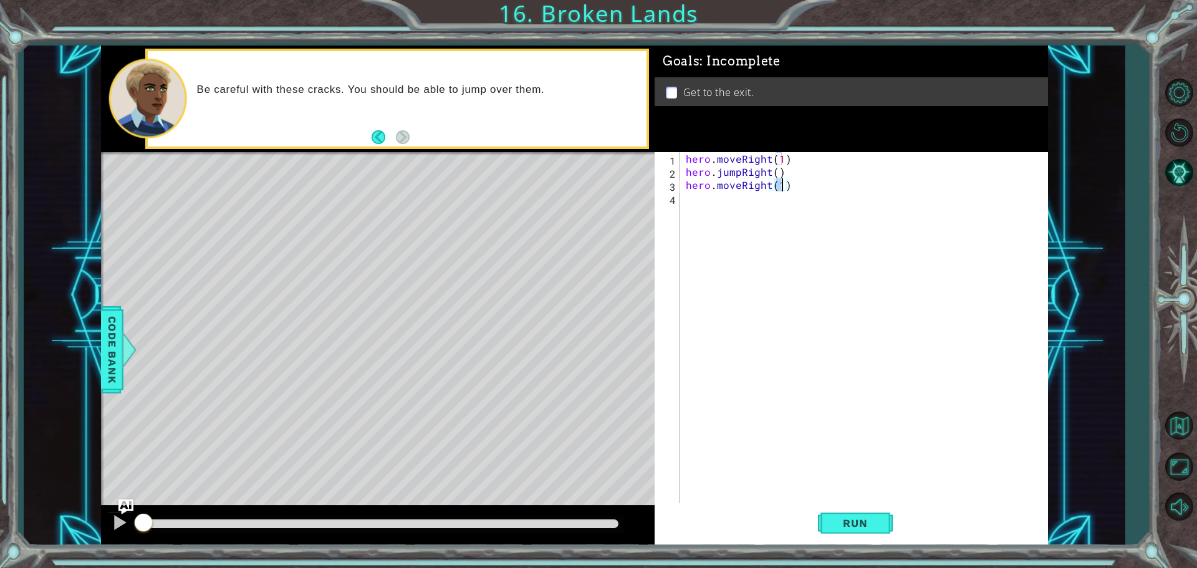
click at [692, 200] on div "hero . moveRight ( 1 ) hero . jumpRight ( ) hero . moveRight ( 1 )" at bounding box center [866, 342] width 367 height 380
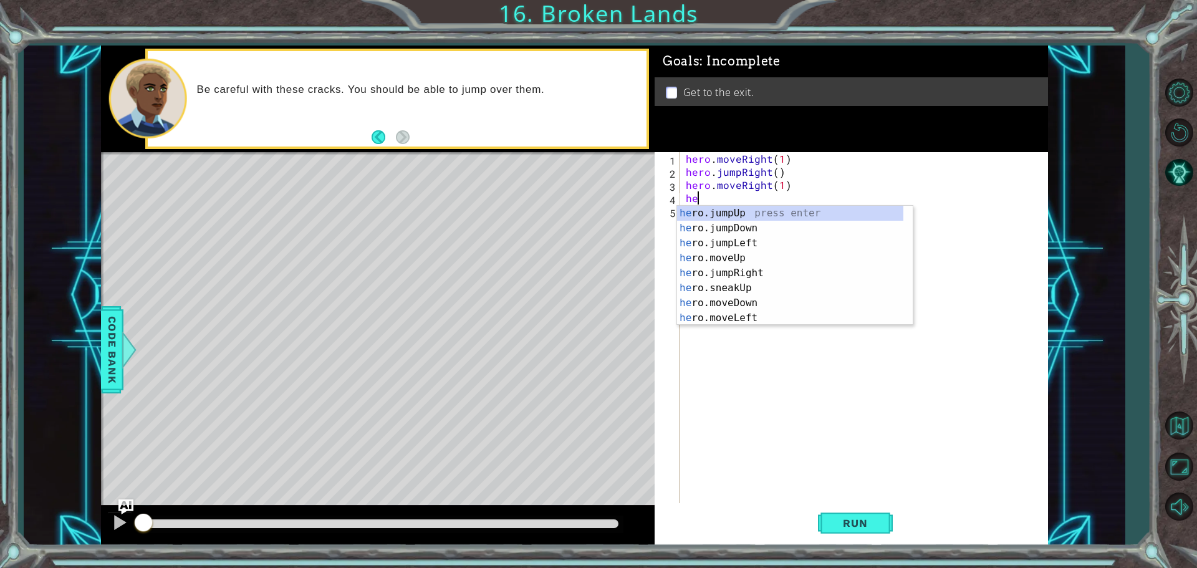
type textarea "her"
click at [718, 213] on div "her o.jumpUp press enter her o.jumpDown press enter her o.jumpLeft press enter …" at bounding box center [790, 281] width 226 height 150
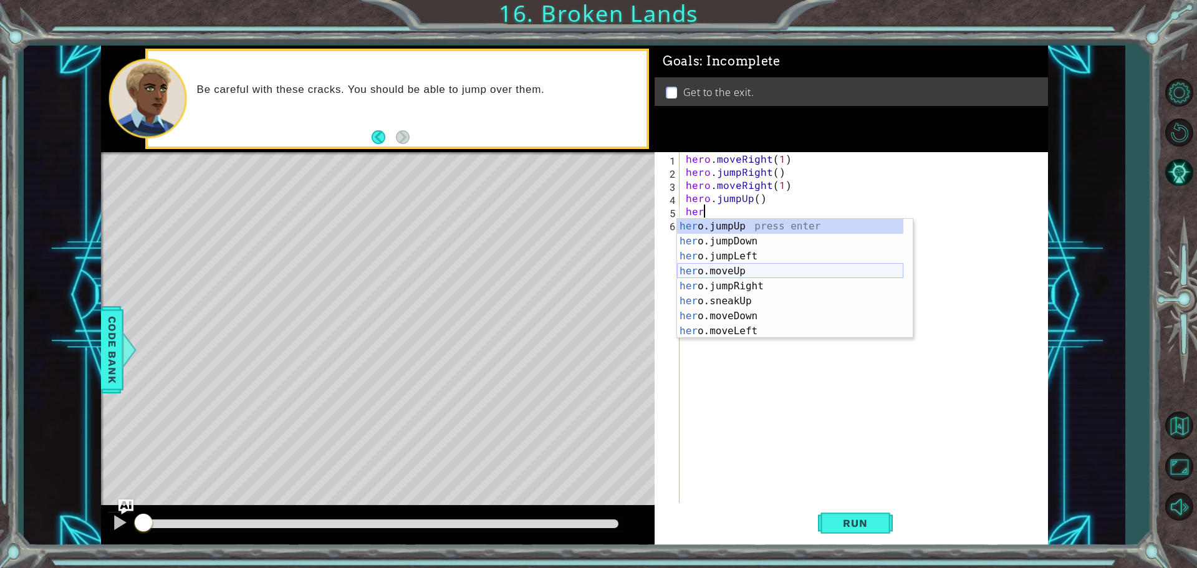
click at [730, 268] on div "her o.jumpUp press enter her o.jumpDown press enter her o.jumpLeft press enter …" at bounding box center [790, 294] width 226 height 150
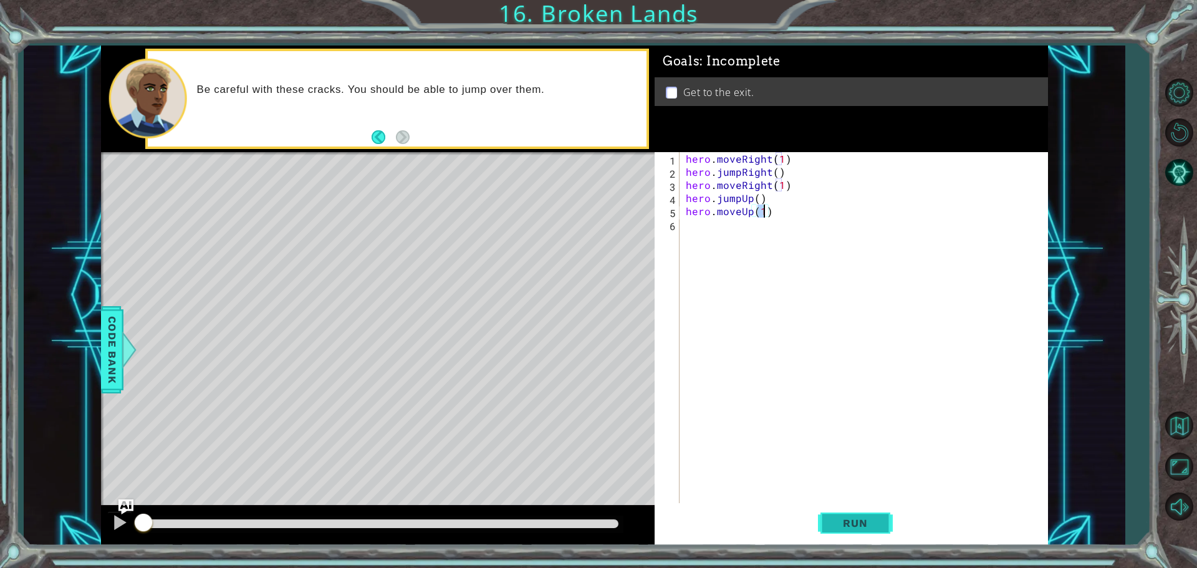
type textarea "hero.moveUp(1)"
click at [860, 525] on span "Run" at bounding box center [854, 523] width 49 height 12
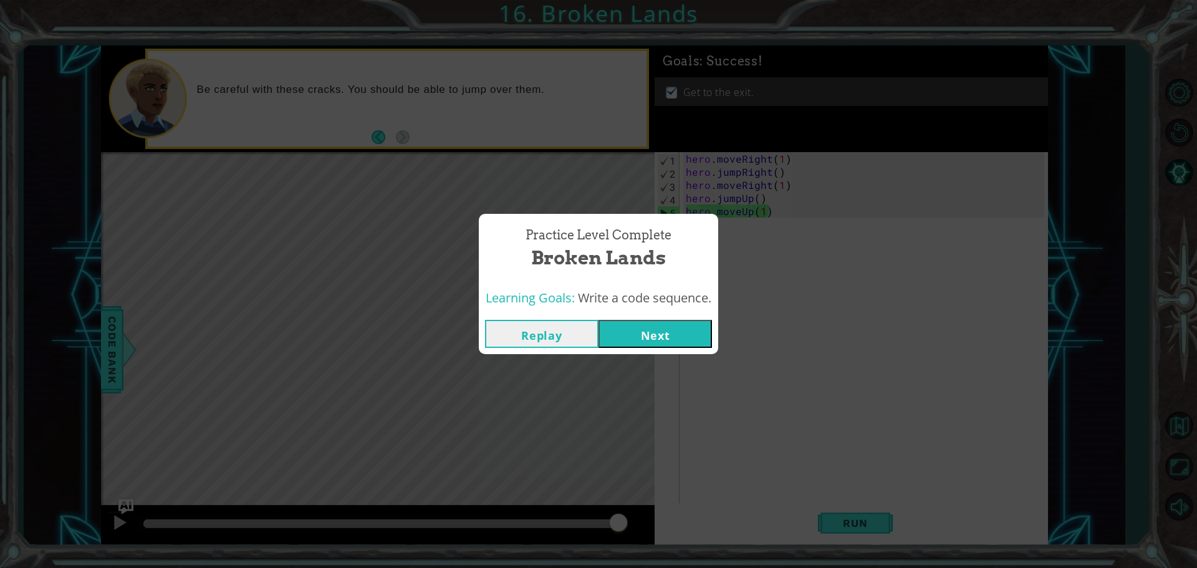
click at [653, 332] on button "Next" at bounding box center [654, 334] width 113 height 28
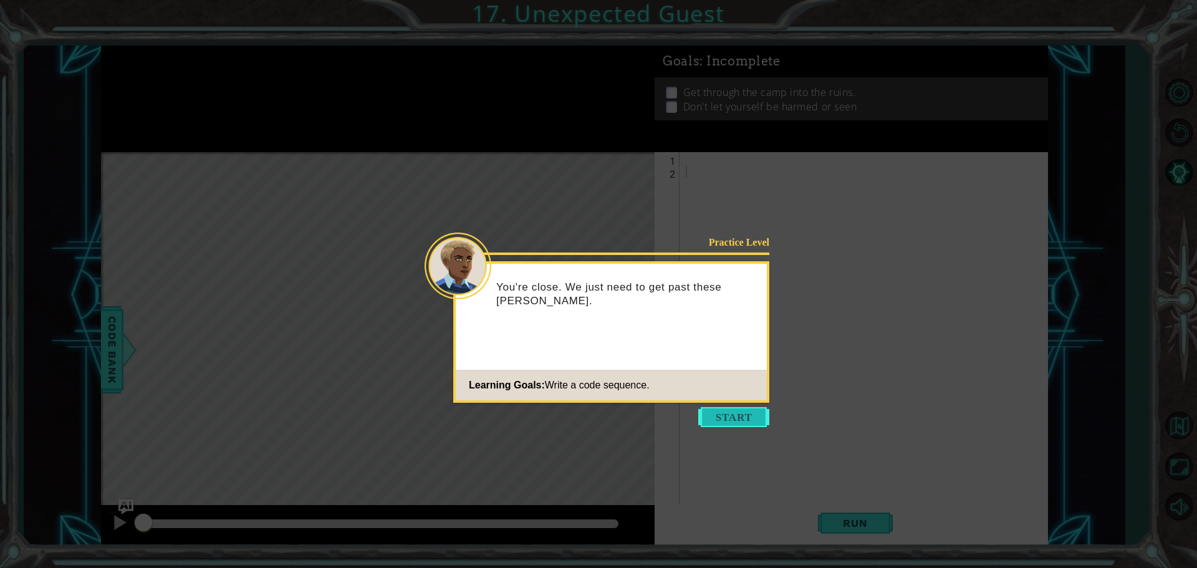
click at [735, 418] on button "Start" at bounding box center [733, 417] width 71 height 20
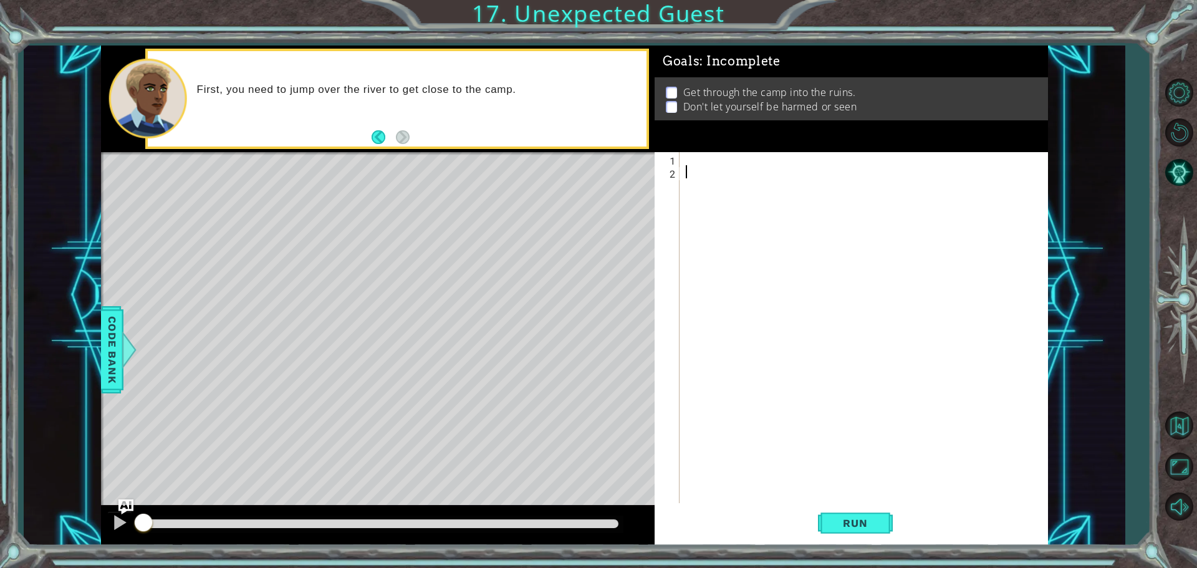
click at [701, 158] on div at bounding box center [866, 342] width 367 height 380
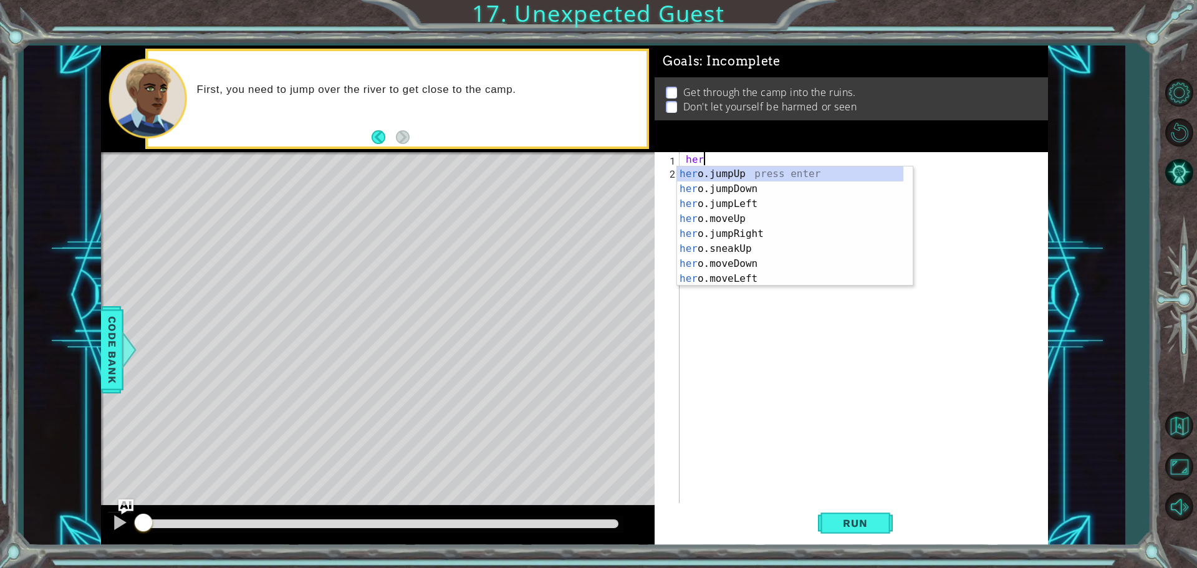
type textarea "hero"
click at [735, 193] on div "hero .jumpUp press enter hero .jumpDown press enter hero .jumpLeft press enter …" at bounding box center [790, 241] width 226 height 150
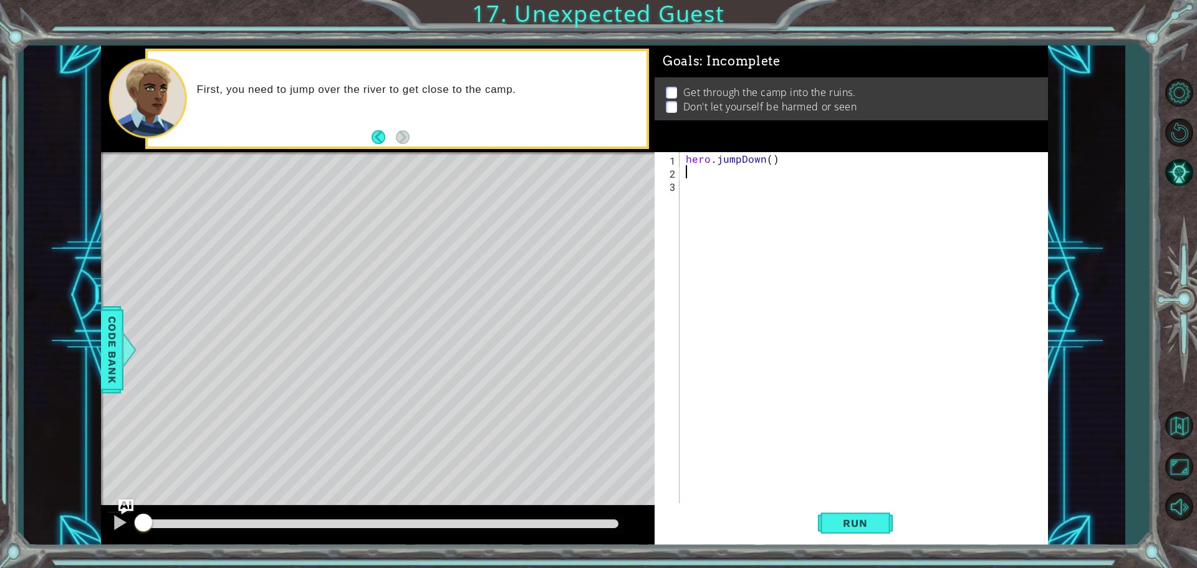
scroll to position [0, 0]
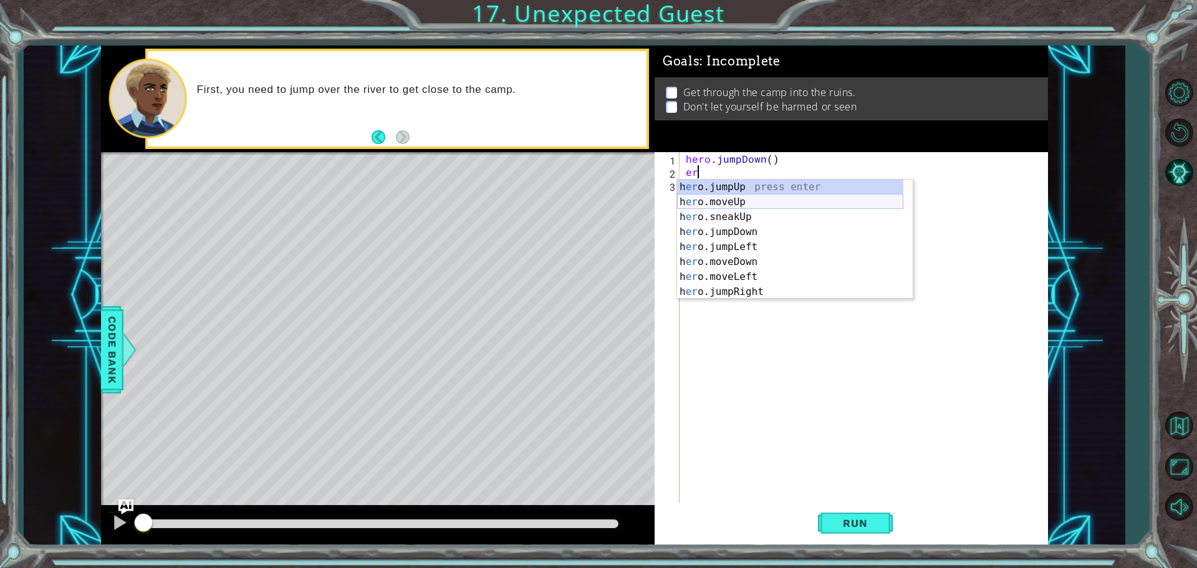
type textarea "e"
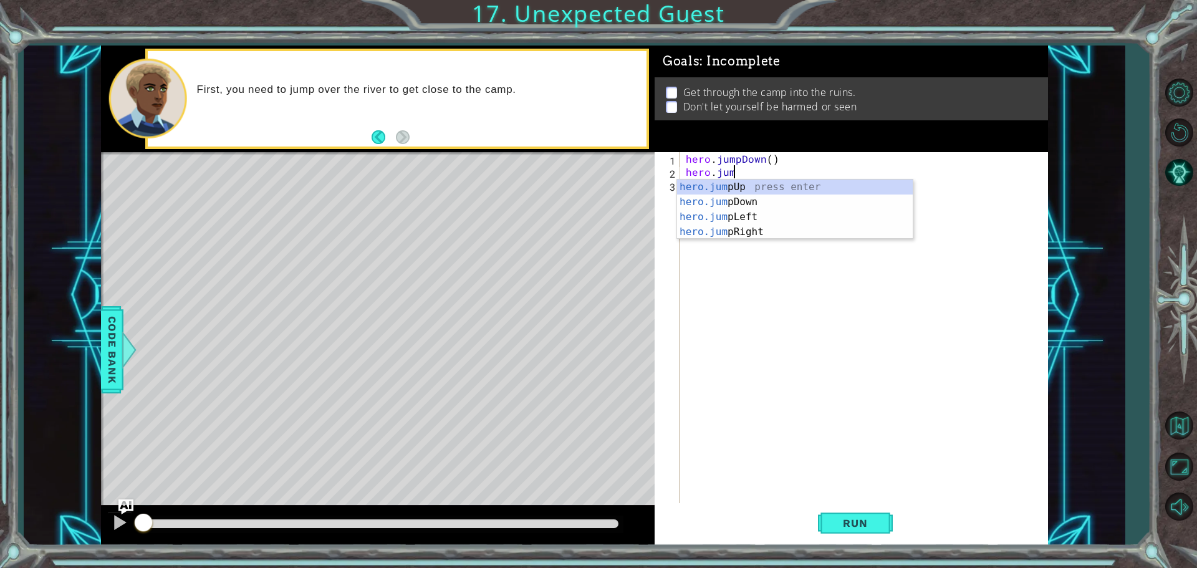
type textarea "hero.jump"
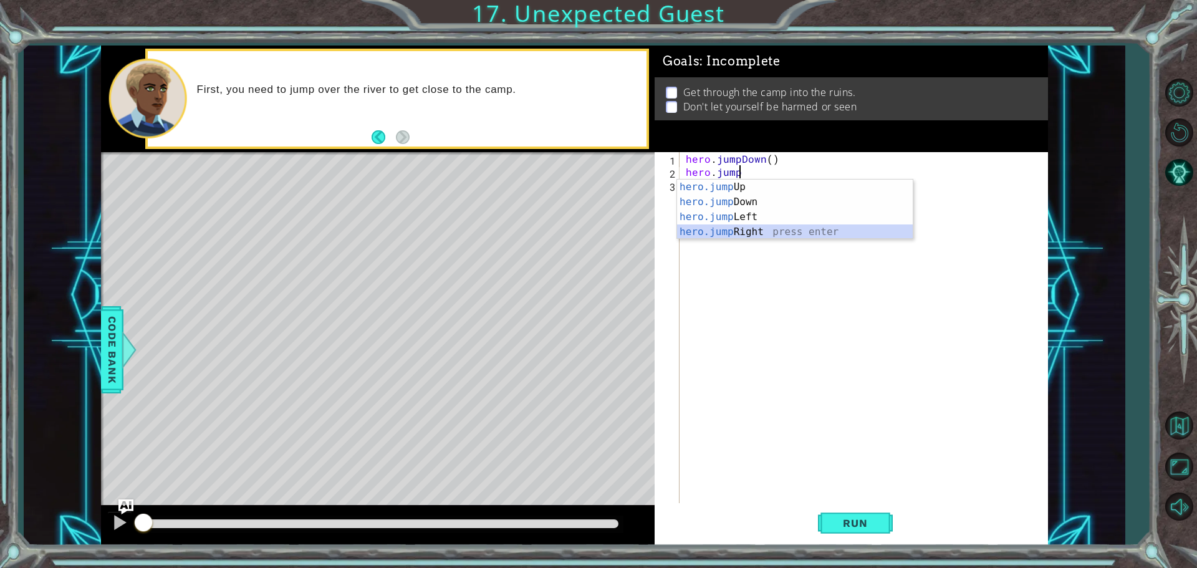
click at [745, 232] on div "hero.jump Up press enter hero.jump Down press enter hero.jump Left press enter …" at bounding box center [795, 225] width 236 height 90
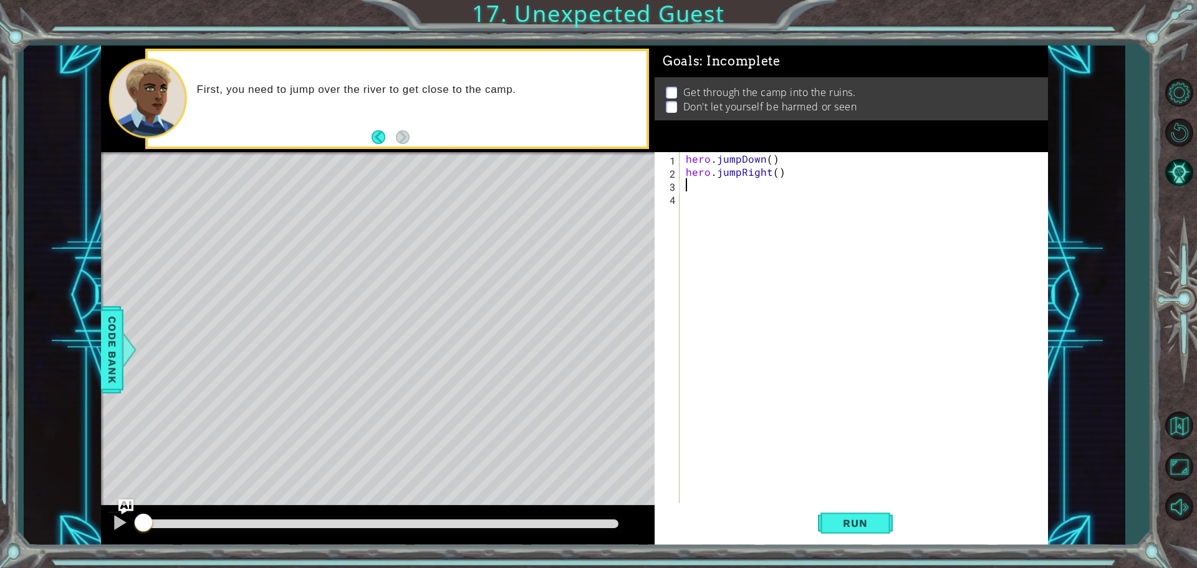
click at [712, 184] on div "hero . jumpDown ( ) hero . jumpRight ( )" at bounding box center [866, 342] width 367 height 380
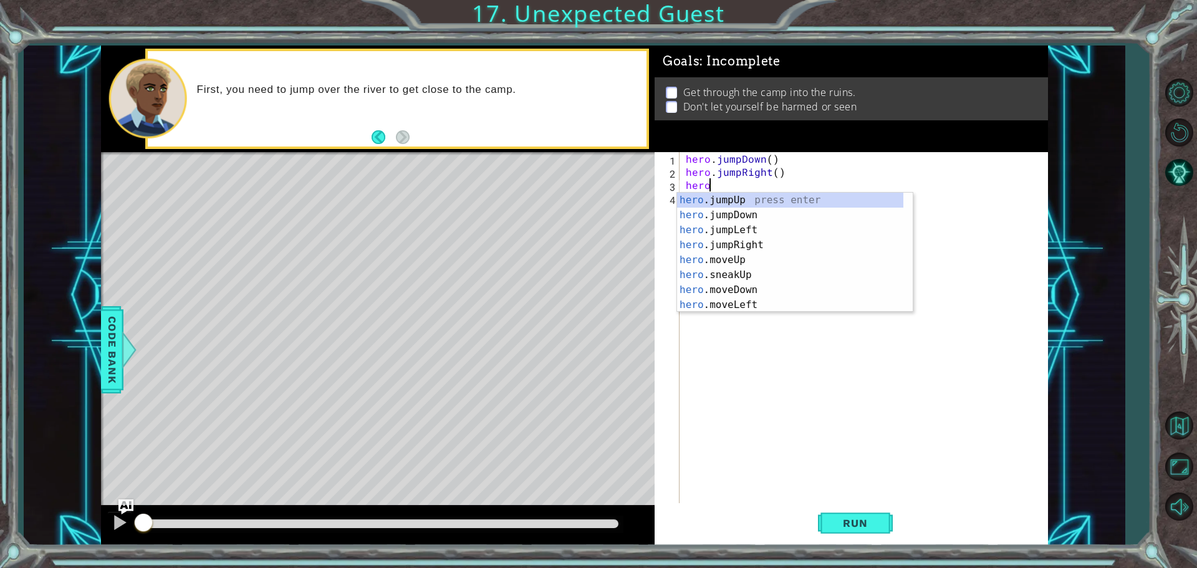
scroll to position [0, 1]
click at [736, 277] on div "hero .jumpUp press enter hero .jumpDown press enter hero .jumpLeft press enter …" at bounding box center [790, 268] width 226 height 150
type textarea "hero.sneakUp(1)"
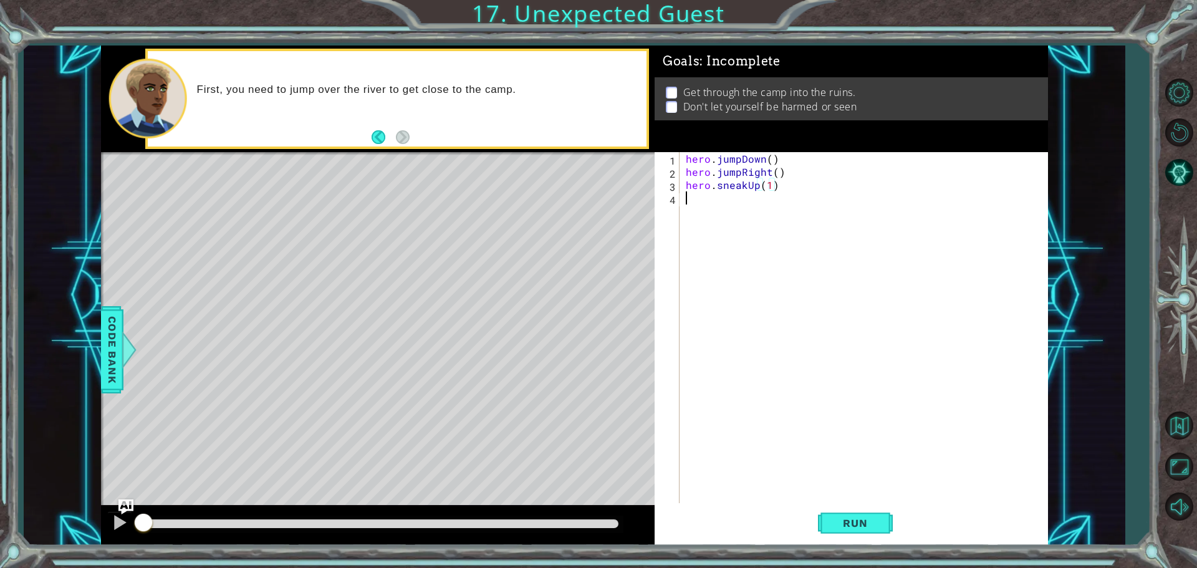
click at [695, 199] on div "hero . jumpDown ( ) hero . jumpRight ( ) hero . sneakUp ( 1 )" at bounding box center [866, 342] width 367 height 380
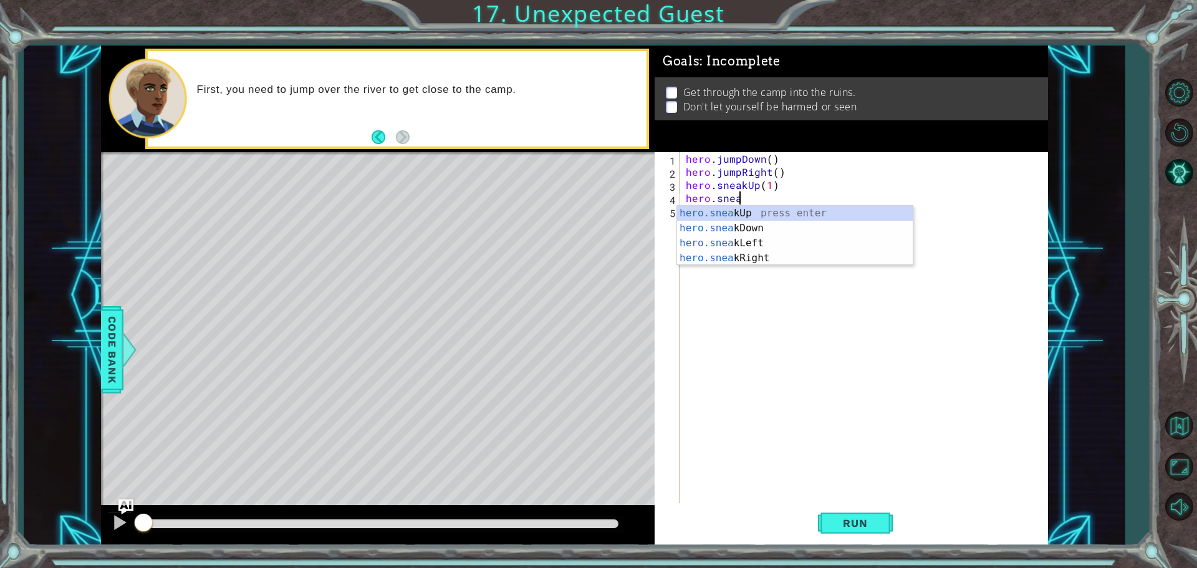
scroll to position [0, 3]
click at [752, 256] on div "hero.sneak Up press enter hero.sneak Down press enter hero.sneak Left press ent…" at bounding box center [795, 251] width 236 height 90
type textarea "hero.sneakRight(1)"
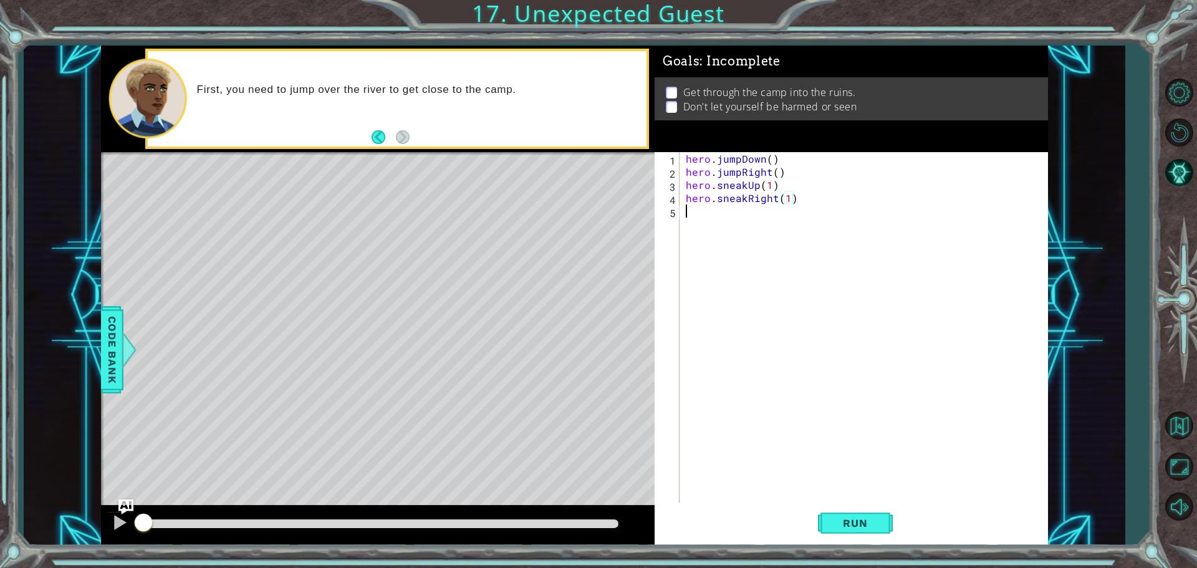
click at [702, 210] on div "hero . jumpDown ( ) hero . jumpRight ( ) hero . sneakUp ( 1 ) hero . sneakRight…" at bounding box center [866, 342] width 367 height 380
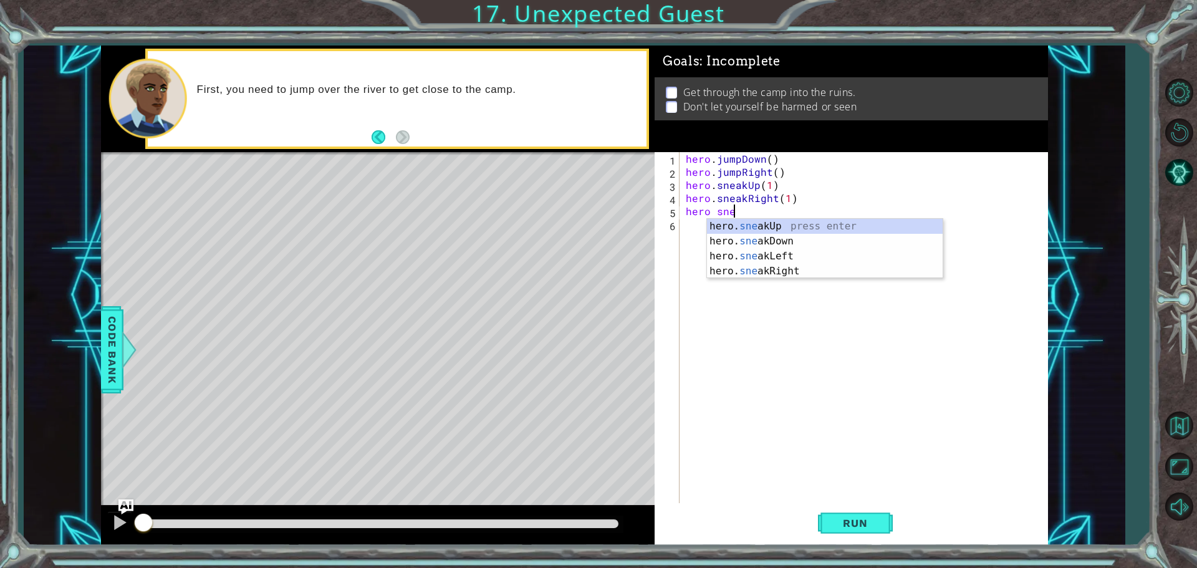
scroll to position [0, 2]
click at [730, 240] on div "hero. snea kUp press enter hero. snea kDown press enter hero. snea kLeft press …" at bounding box center [825, 264] width 236 height 90
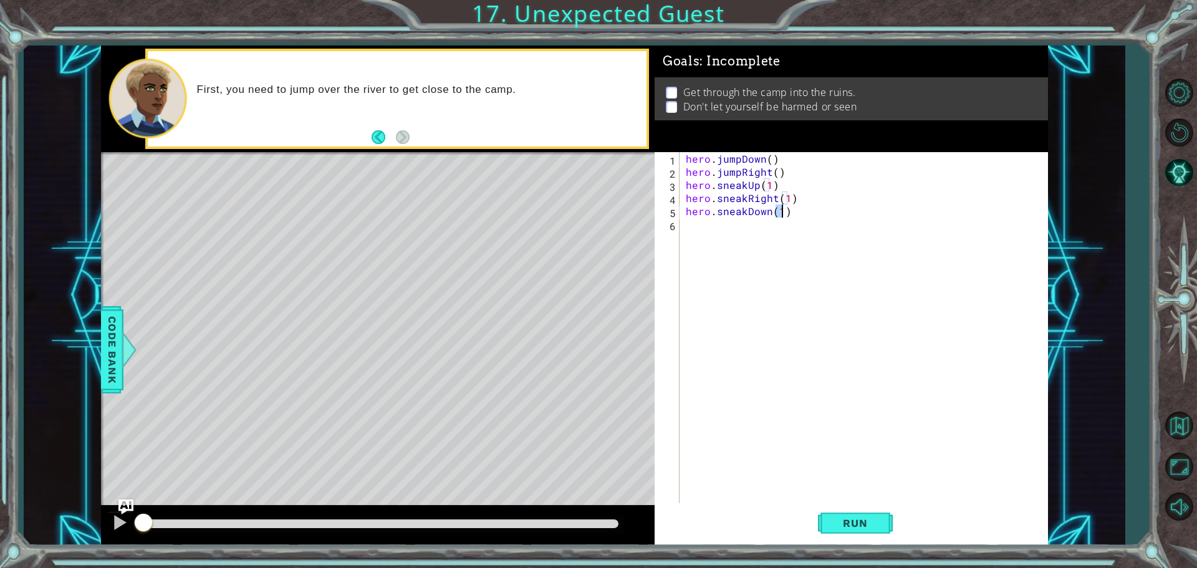
type textarea "hero.sneakDown(1)"
click at [708, 227] on div "hero . jumpDown ( ) hero . jumpRight ( ) hero . sneakUp ( 1 ) hero . sneakRight…" at bounding box center [866, 342] width 367 height 380
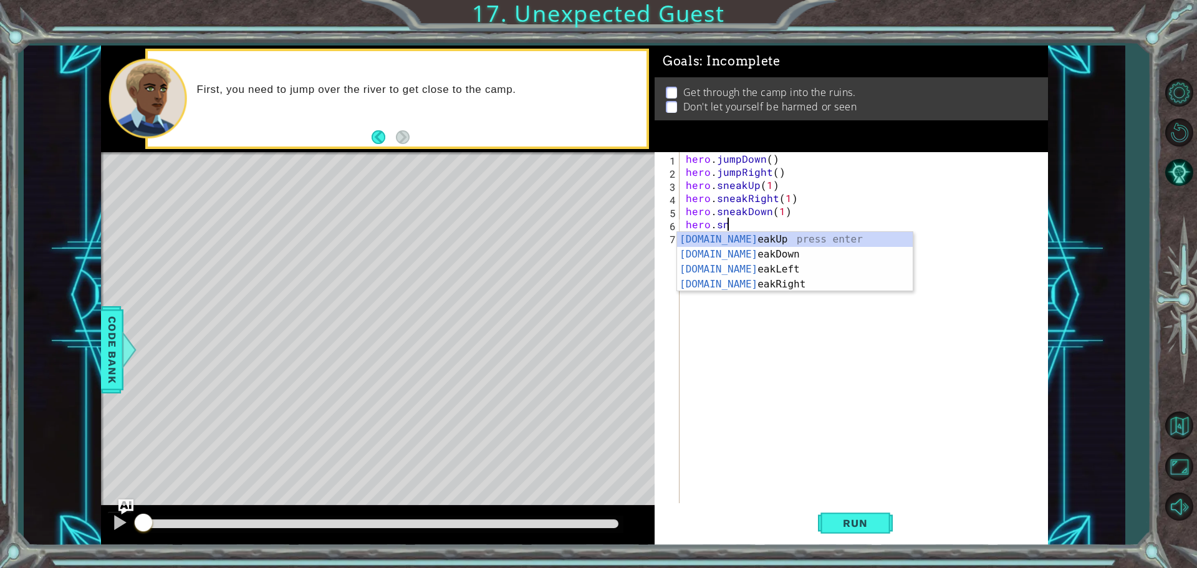
scroll to position [0, 2]
click at [750, 280] on div "[DOMAIN_NAME] eakUp press enter [DOMAIN_NAME] eakDown press enter [DOMAIN_NAME]…" at bounding box center [795, 277] width 236 height 90
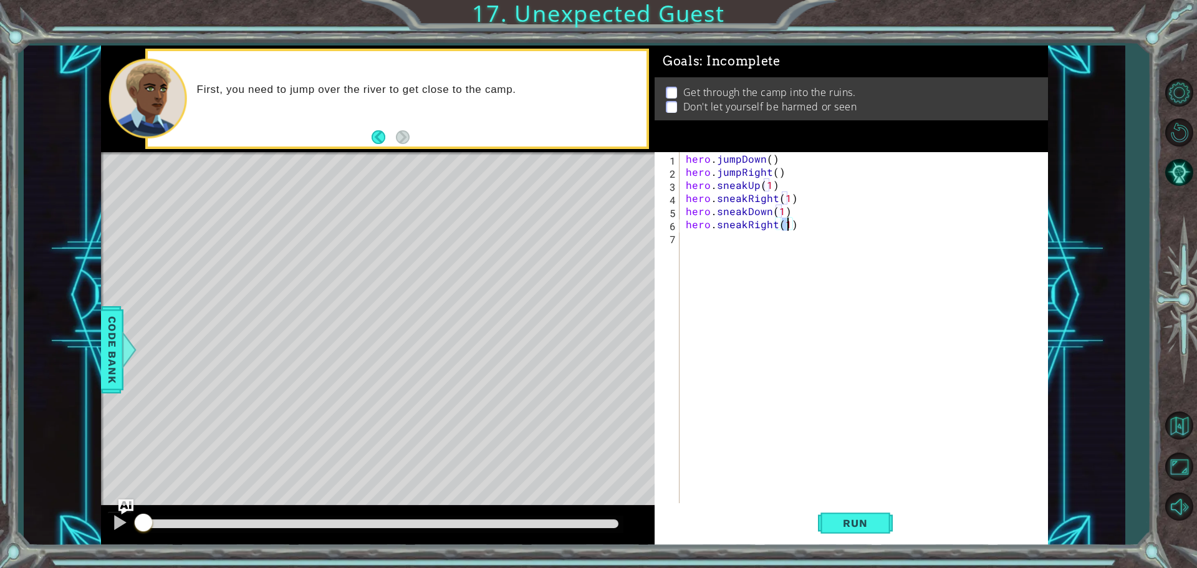
type textarea "hero.sneakRight(2)"
click at [697, 240] on div "hero . jumpDown ( ) hero . jumpRight ( ) hero . sneakUp ( 1 ) hero . sneakRight…" at bounding box center [866, 342] width 367 height 380
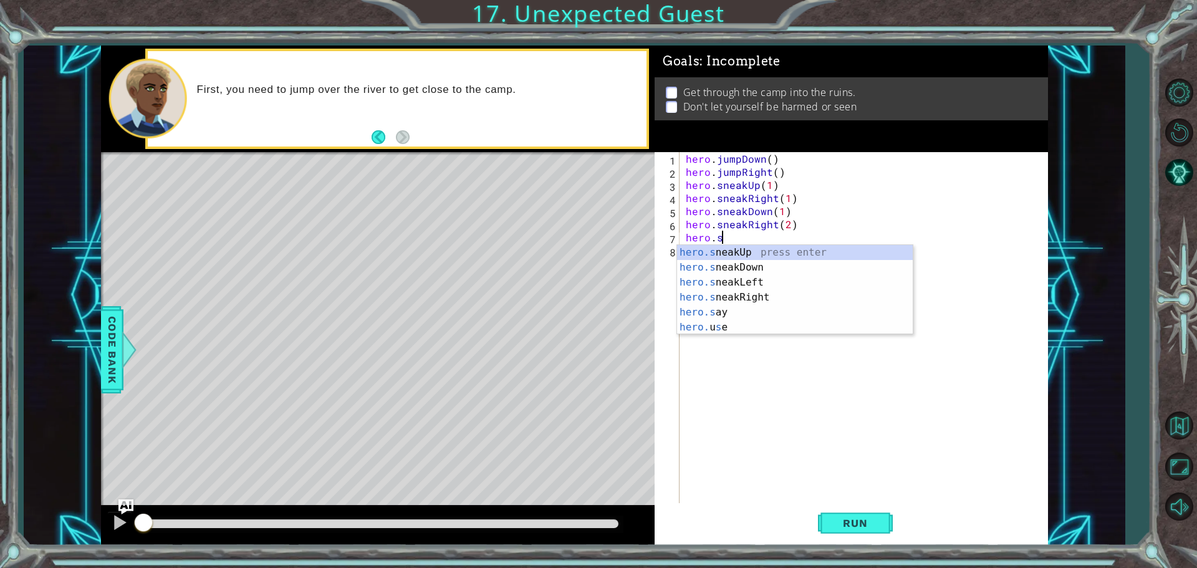
scroll to position [0, 2]
click at [721, 254] on div "[DOMAIN_NAME] eakUp press enter [DOMAIN_NAME] eakDown press enter [DOMAIN_NAME]…" at bounding box center [795, 290] width 236 height 90
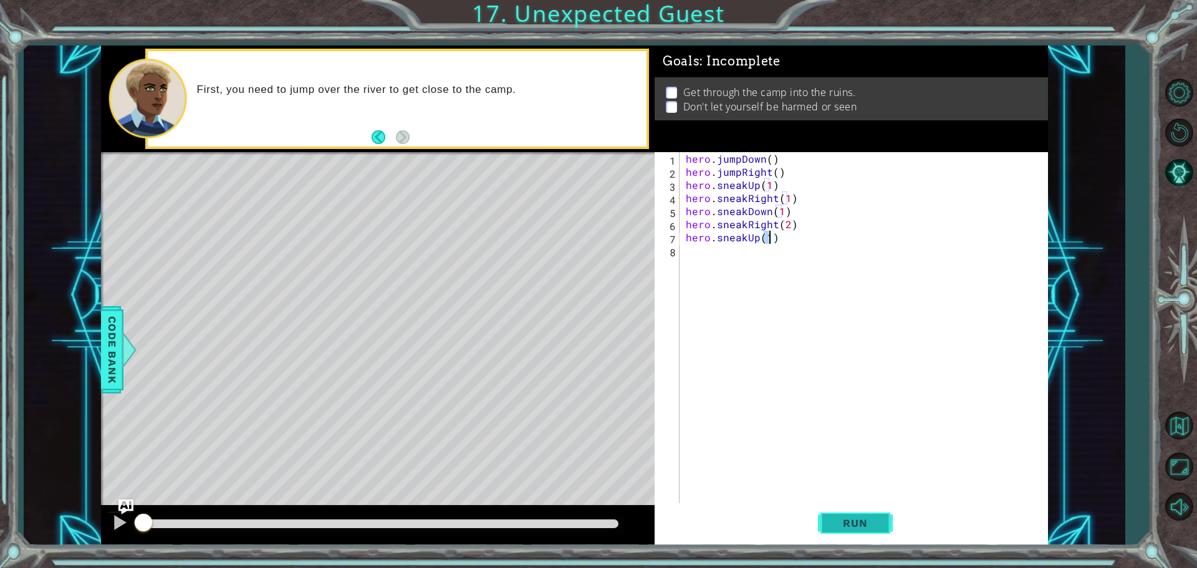
type textarea "hero.sneakUp(1)"
click at [869, 520] on span "Run" at bounding box center [854, 523] width 49 height 12
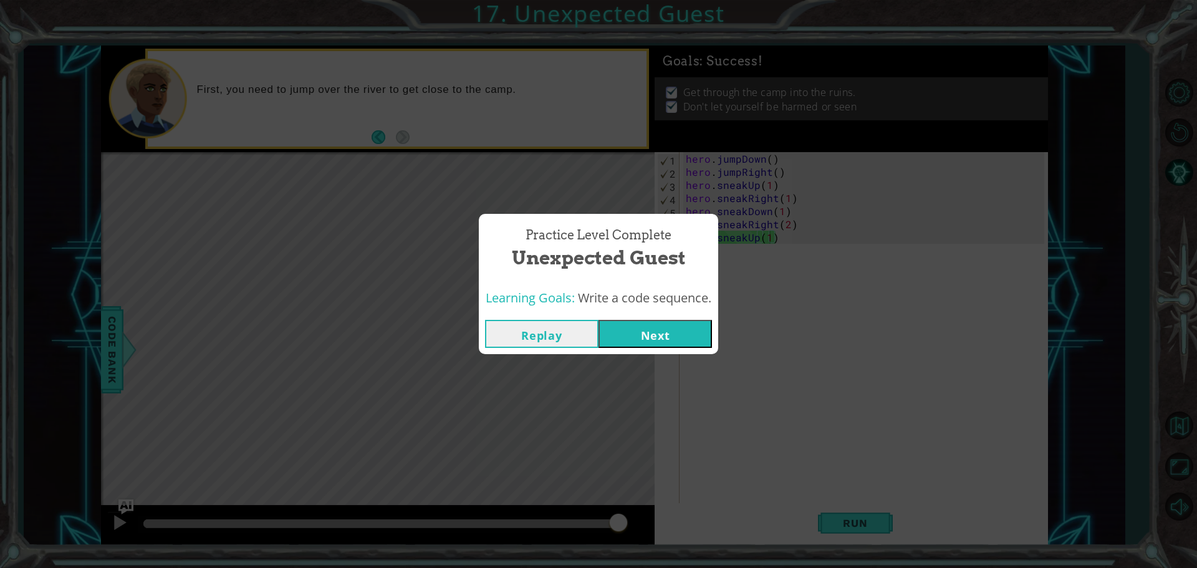
click at [671, 323] on button "Next" at bounding box center [654, 334] width 113 height 28
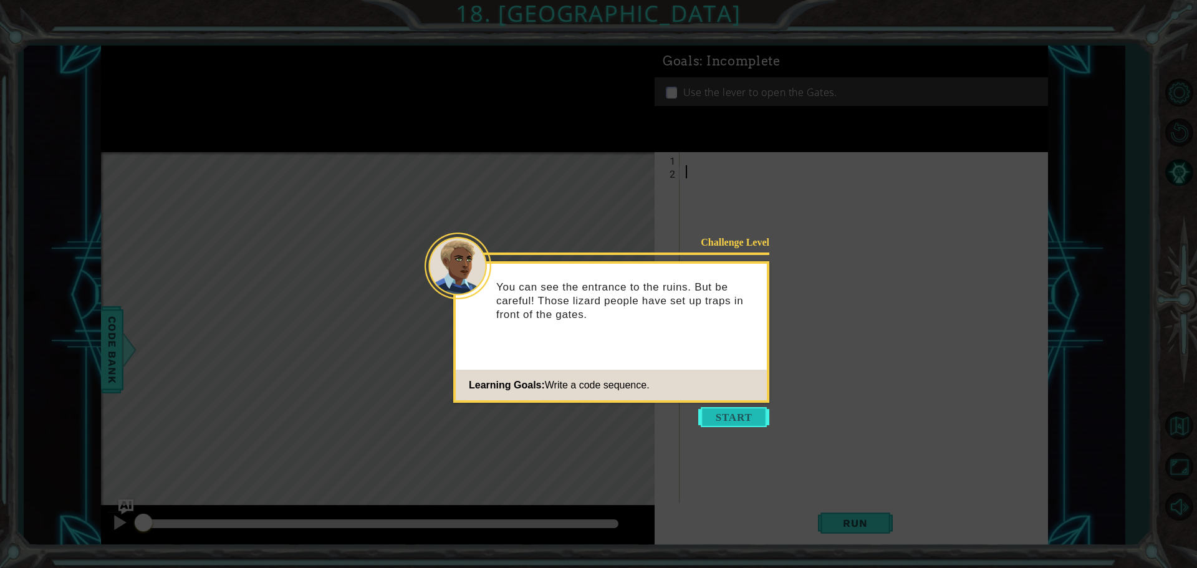
click at [737, 415] on button "Start" at bounding box center [733, 417] width 71 height 20
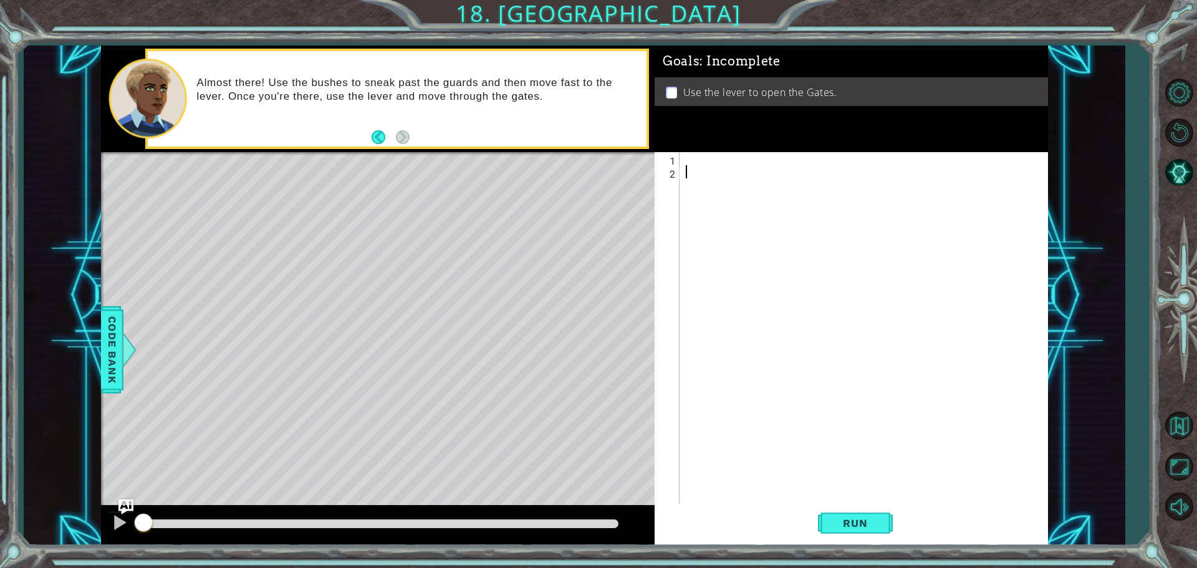
click at [718, 159] on div at bounding box center [866, 342] width 367 height 380
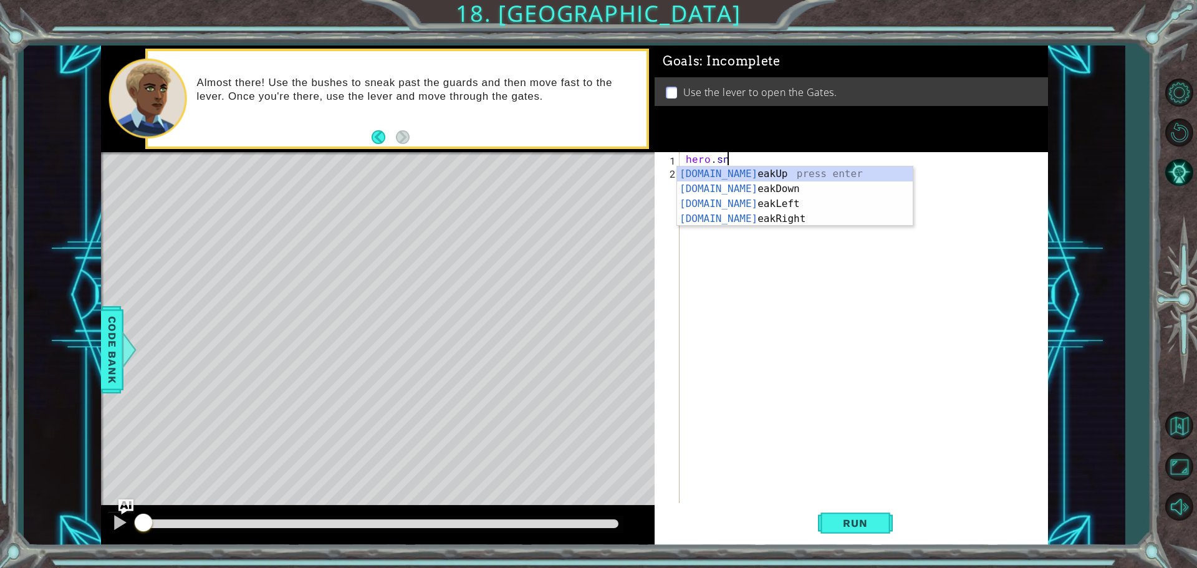
scroll to position [0, 2]
click at [747, 217] on div "[DOMAIN_NAME] eakUp press enter [DOMAIN_NAME] eakDown press enter [DOMAIN_NAME]…" at bounding box center [795, 211] width 236 height 90
type textarea "hero.sneakRight(1)"
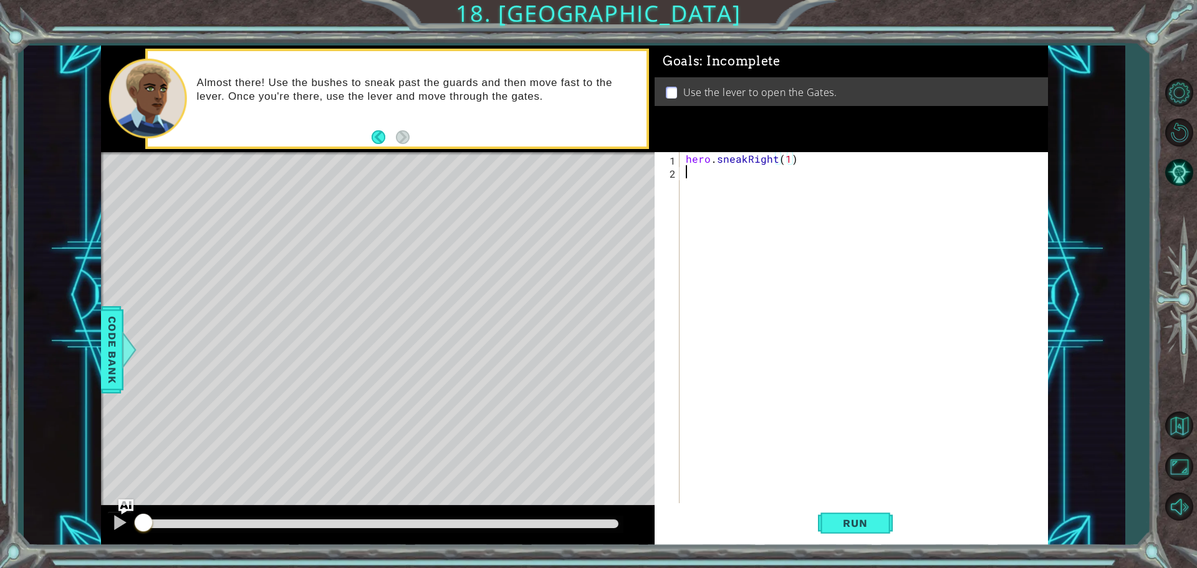
click at [704, 176] on div "hero . sneakRight ( 1 )" at bounding box center [866, 342] width 367 height 380
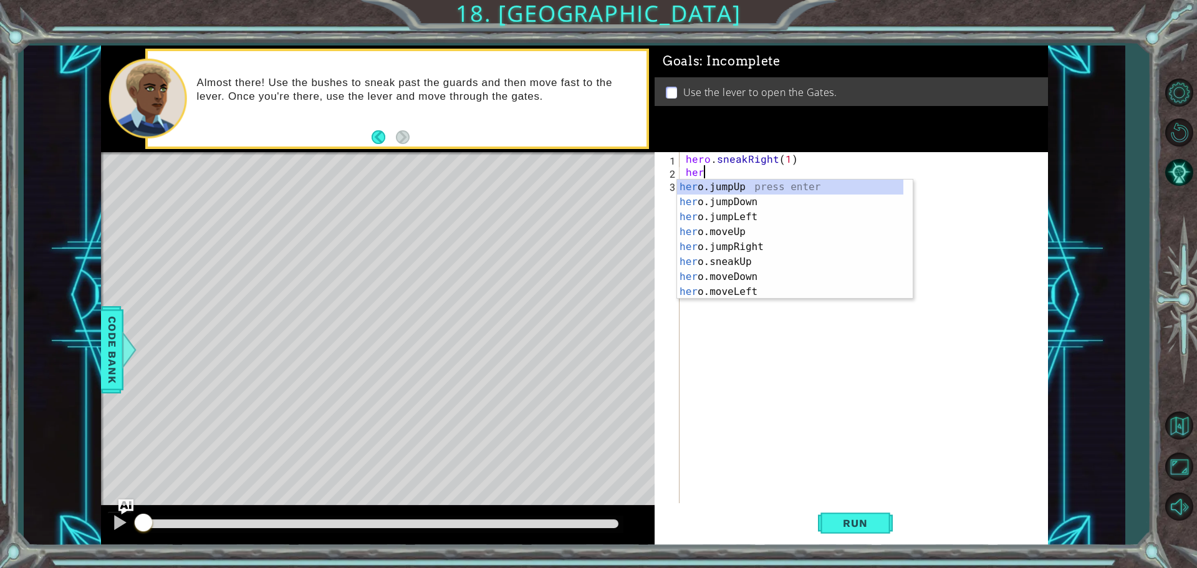
scroll to position [0, 1]
click at [739, 259] on div "hero .jumpUp press enter hero .jumpDown press enter hero .jumpLeft press enter …" at bounding box center [790, 255] width 226 height 150
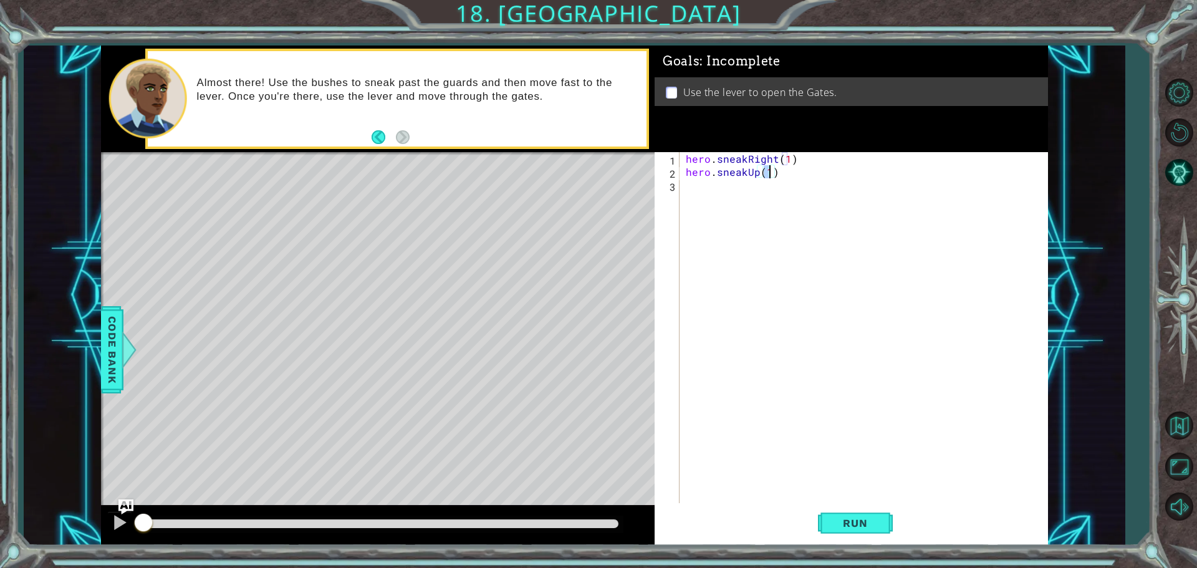
type textarea "hero.sneakUp(2)"
click at [692, 189] on div "hero . sneakRight ( 1 ) hero . sneakUp ( 2 )" at bounding box center [866, 342] width 367 height 380
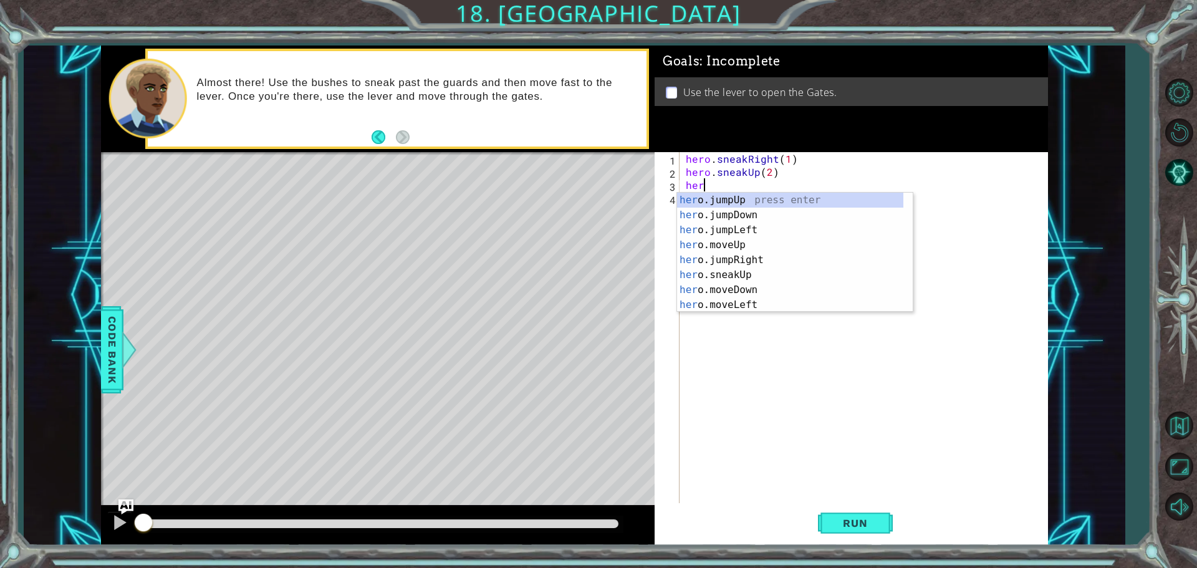
scroll to position [0, 1]
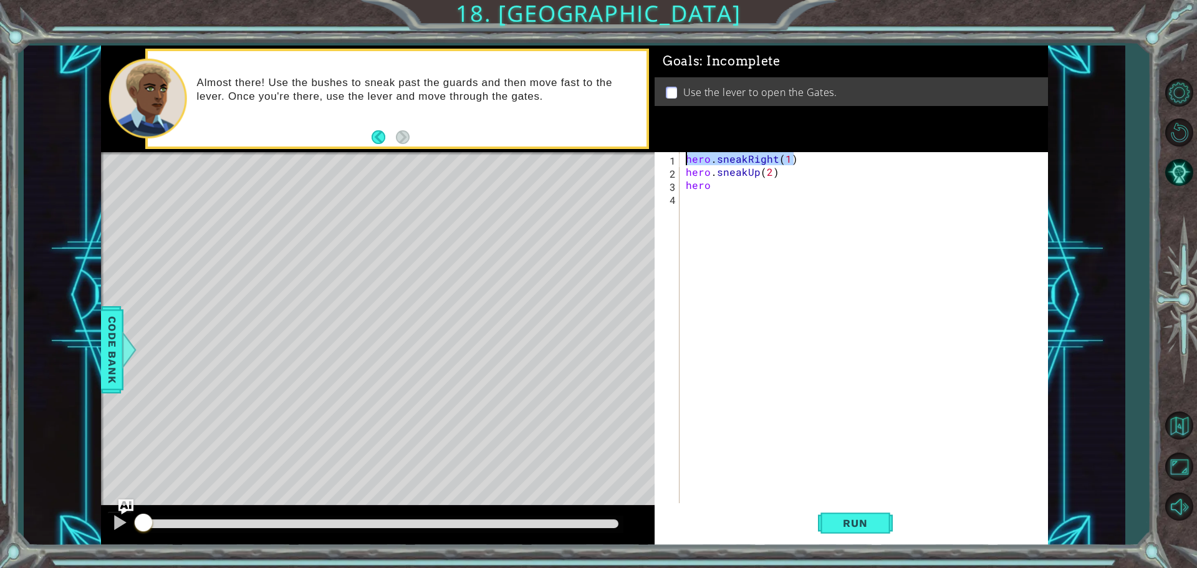
drag, startPoint x: 800, startPoint y: 163, endPoint x: 683, endPoint y: 163, distance: 116.6
click at [683, 163] on div "hero . sneakRight ( 1 ) hero . sneakUp ( 2 ) hero" at bounding box center [866, 342] width 367 height 380
click at [704, 186] on div "hero . sneakRight ( 1 ) hero . sneakUp ( 2 ) hero" at bounding box center [866, 342] width 367 height 380
type textarea "hero"
click at [704, 186] on div "hero . sneakRight ( 1 ) hero . sneakUp ( 2 ) hero" at bounding box center [866, 342] width 367 height 380
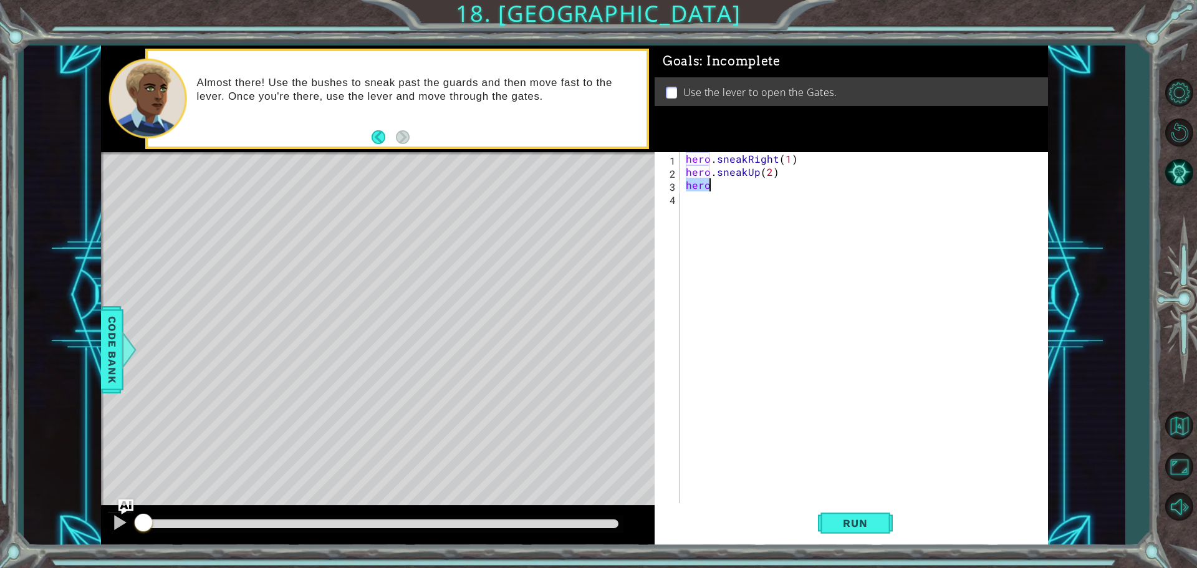
click at [749, 195] on div "hero . sneakRight ( 1 ) hero . sneakUp ( 2 ) hero" at bounding box center [866, 342] width 367 height 380
drag, startPoint x: 734, startPoint y: 186, endPoint x: 686, endPoint y: 187, distance: 48.0
click at [686, 187] on div "hero . sneakRight ( 1 ) hero . sneakUp ( 2 ) hero" at bounding box center [866, 342] width 367 height 380
paste textarea ".sneakRight(1)"
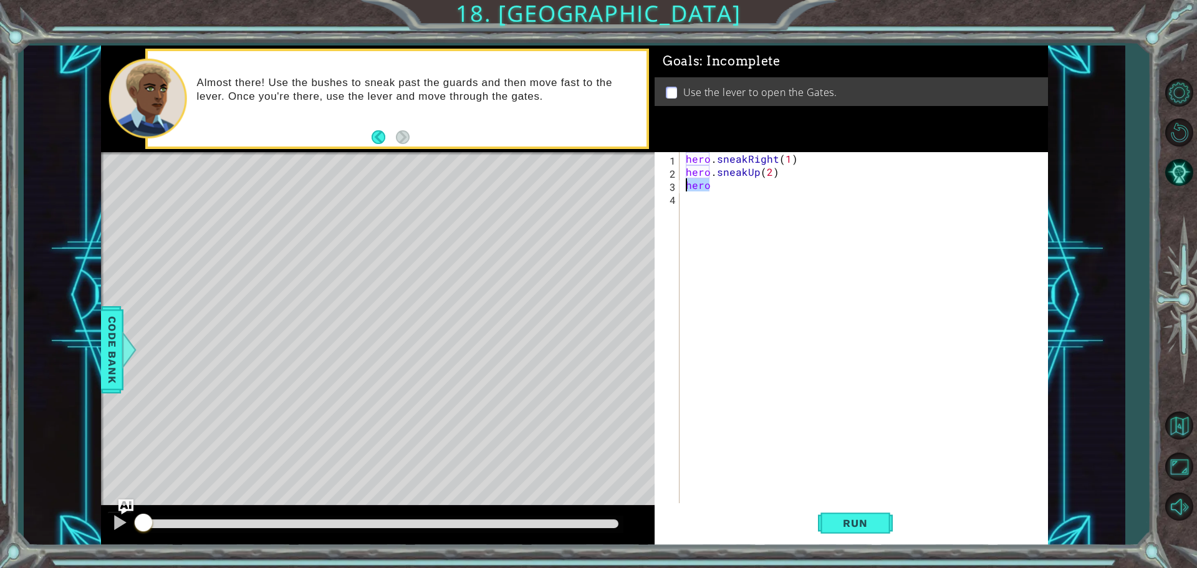
type textarea "hero.sneakRight(1)"
click at [696, 196] on div "hero . sneakRight ( 1 ) hero . sneakUp ( 2 ) hero . sneakRight ( 1 )" at bounding box center [866, 342] width 367 height 380
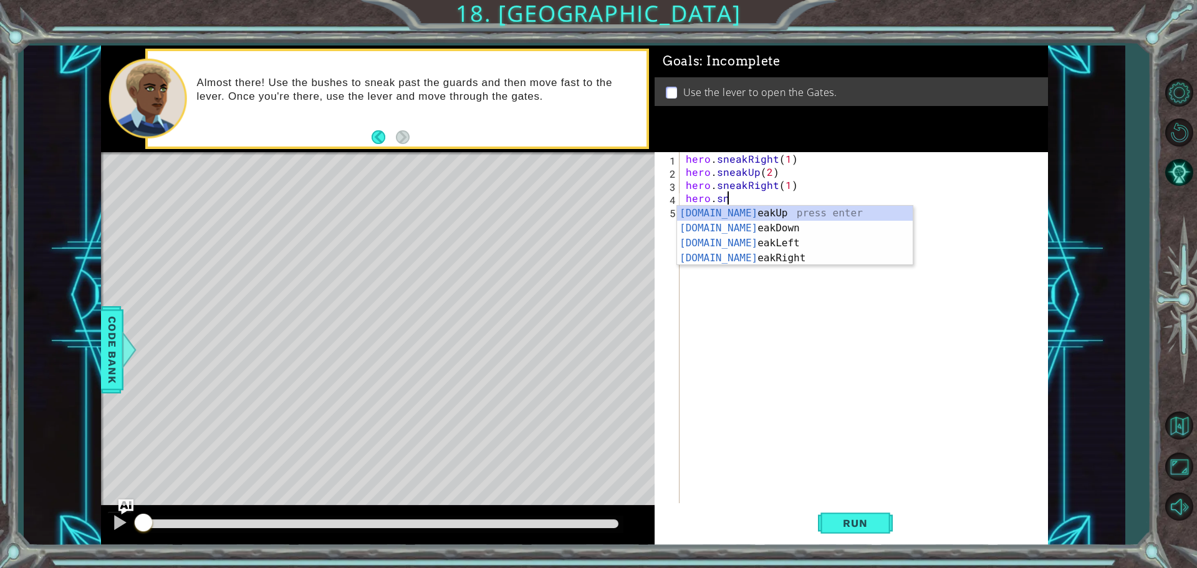
scroll to position [0, 2]
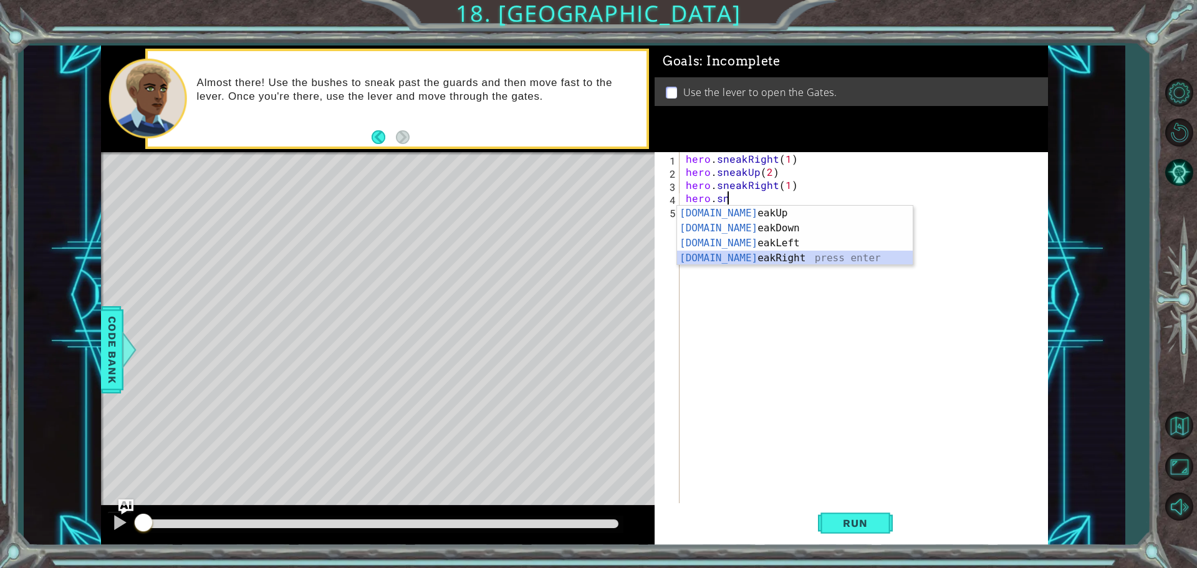
click at [749, 256] on div "[DOMAIN_NAME] eakUp press enter [DOMAIN_NAME] eakDown press enter [DOMAIN_NAME]…" at bounding box center [795, 251] width 236 height 90
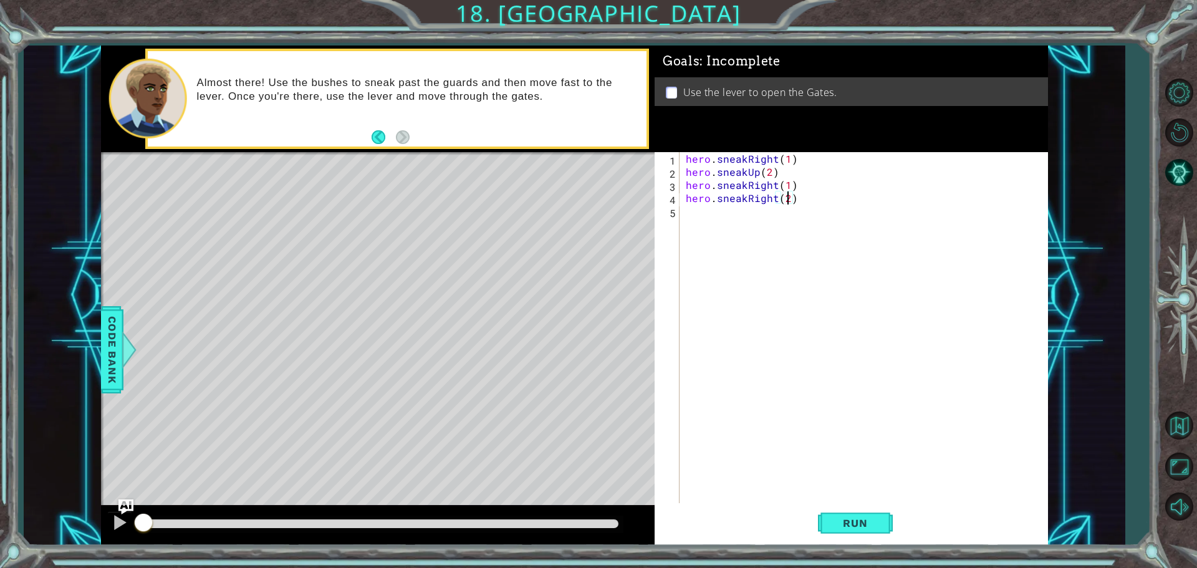
scroll to position [0, 6]
click at [856, 522] on span "Run" at bounding box center [854, 523] width 49 height 12
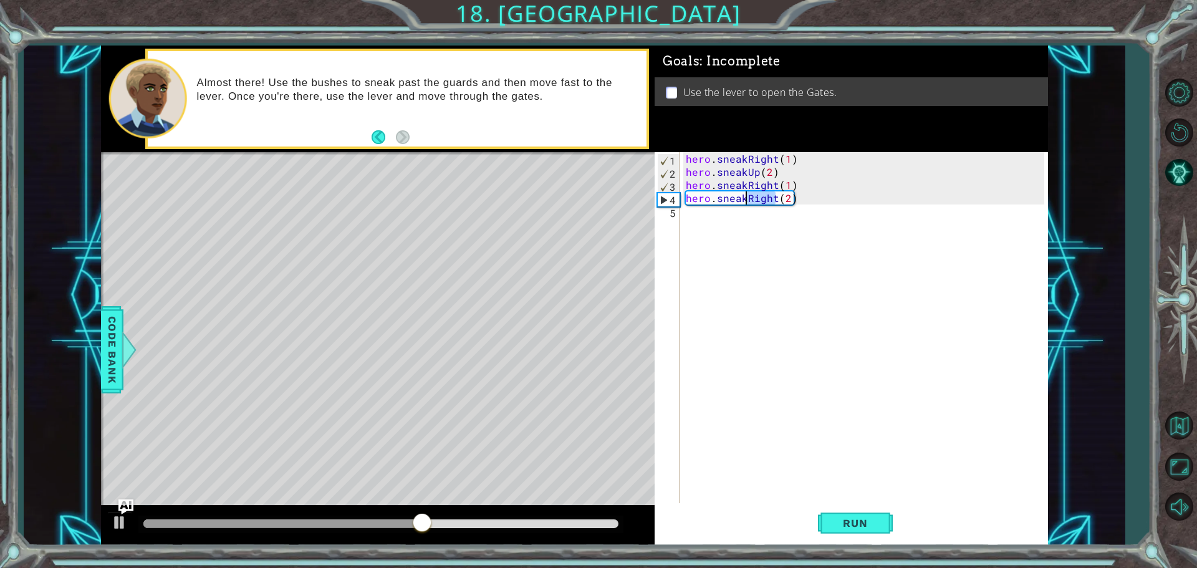
drag, startPoint x: 777, startPoint y: 198, endPoint x: 747, endPoint y: 199, distance: 29.9
click at [747, 199] on div "hero . sneakRight ( 1 ) hero . sneakUp ( 2 ) hero . sneakRight ( 1 ) hero . sne…" at bounding box center [866, 342] width 367 height 380
click at [765, 201] on div "hero . sneakRight ( 1 ) hero . sneakUp ( 2 ) hero . sneakRight ( 1 ) hero . sne…" at bounding box center [866, 342] width 367 height 380
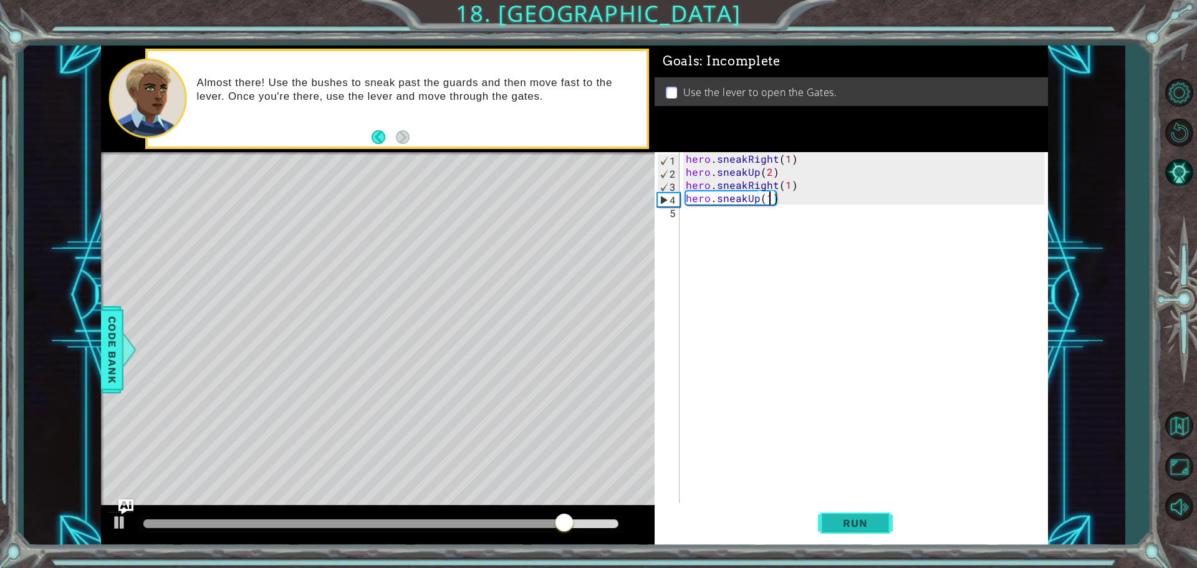
type textarea "hero.sneakUp(1)"
click at [859, 520] on span "Run" at bounding box center [854, 523] width 49 height 12
click at [699, 212] on div "hero . sneakRight ( 1 ) hero . sneakUp ( 2 ) hero . sneakRight ( 1 ) hero . sne…" at bounding box center [866, 342] width 367 height 380
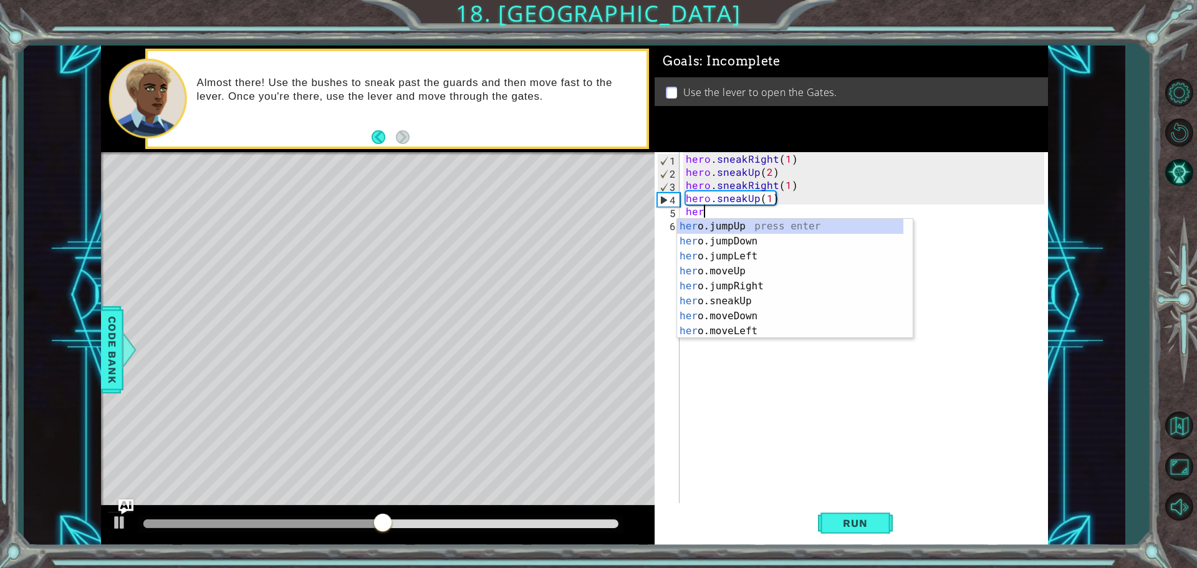
scroll to position [0, 1]
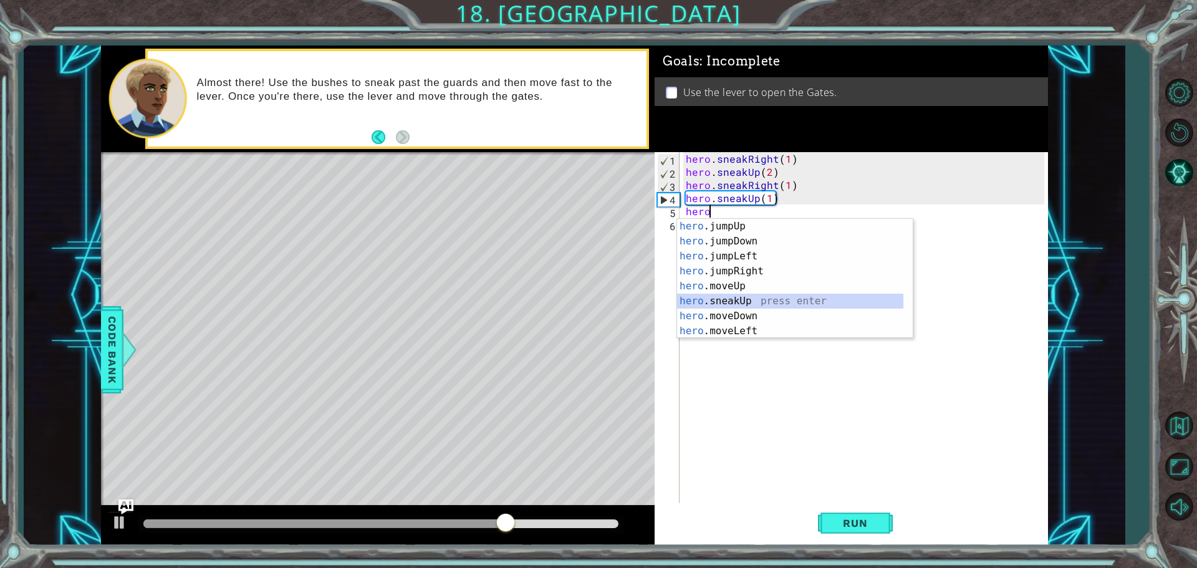
click at [725, 299] on div "hero .jumpUp press enter hero .jumpDown press enter hero .jumpLeft press enter …" at bounding box center [790, 294] width 226 height 150
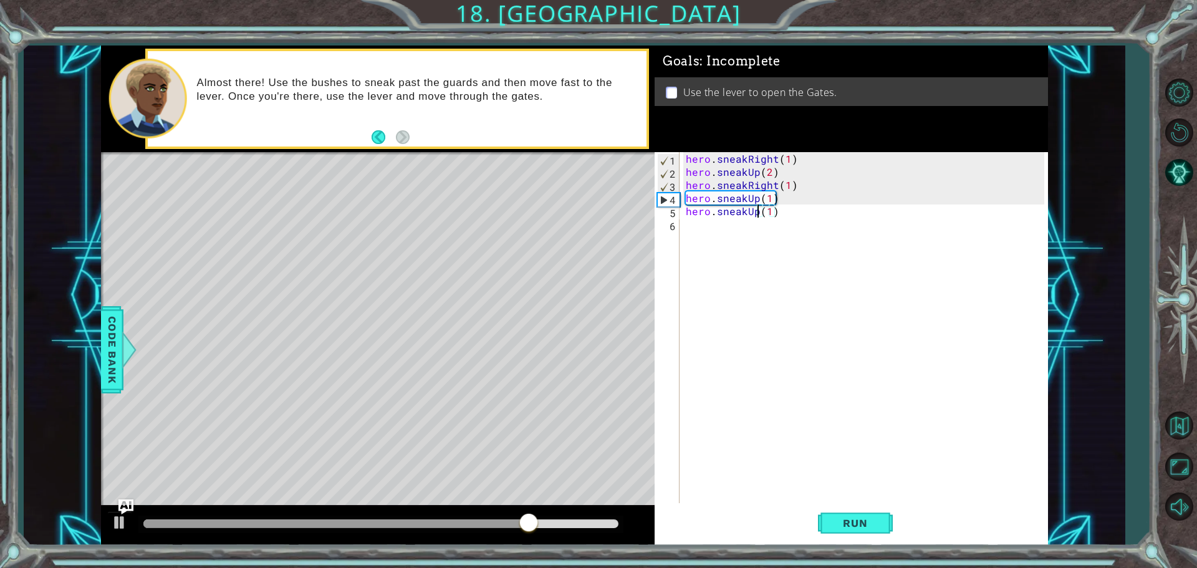
click at [758, 210] on div "hero . sneakRight ( 1 ) hero . sneakUp ( 2 ) hero . sneakRight ( 1 ) hero . sne…" at bounding box center [866, 342] width 367 height 380
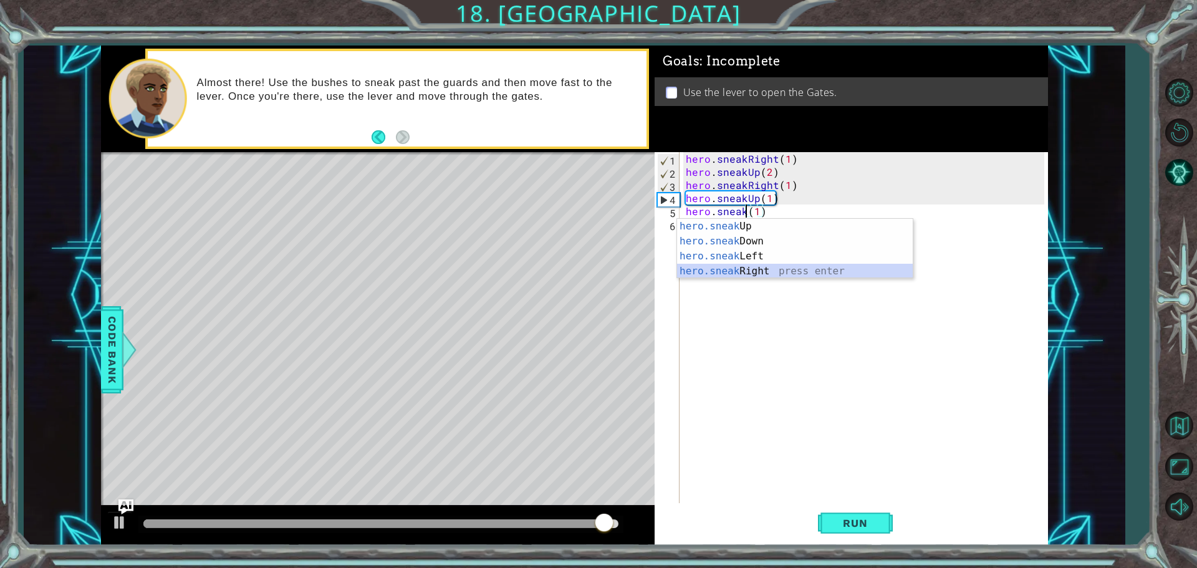
click at [750, 275] on div "hero.sneak Up press enter hero.sneak Down press enter hero.sneak Left press ent…" at bounding box center [795, 264] width 236 height 90
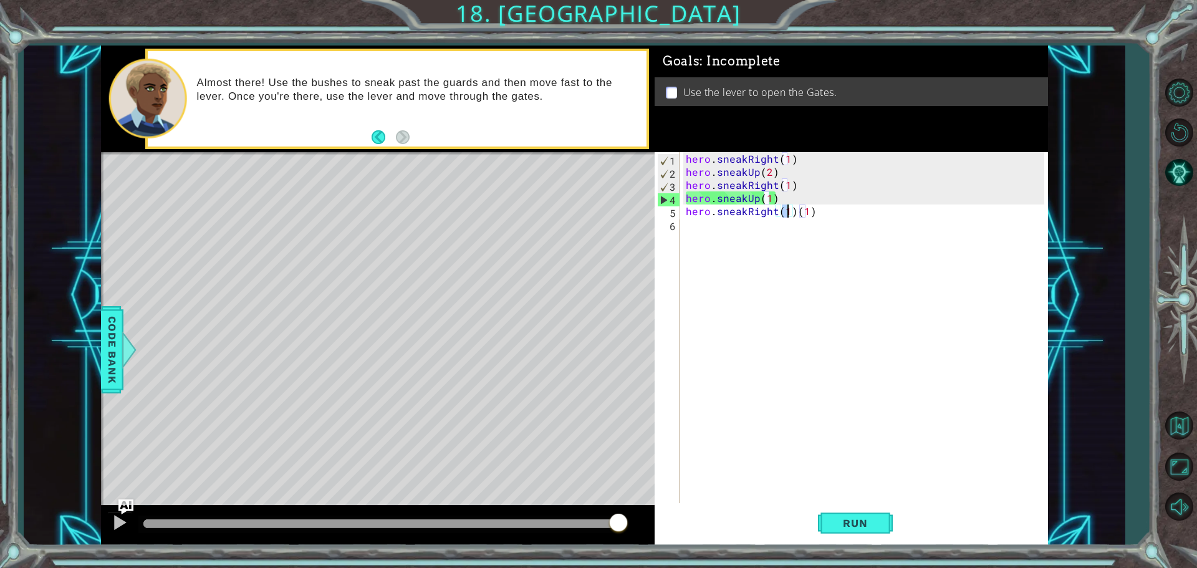
click at [821, 213] on div "hero . sneakRight ( 1 ) hero . sneakUp ( 2 ) hero . sneakRight ( 1 ) hero . sne…" at bounding box center [866, 342] width 367 height 380
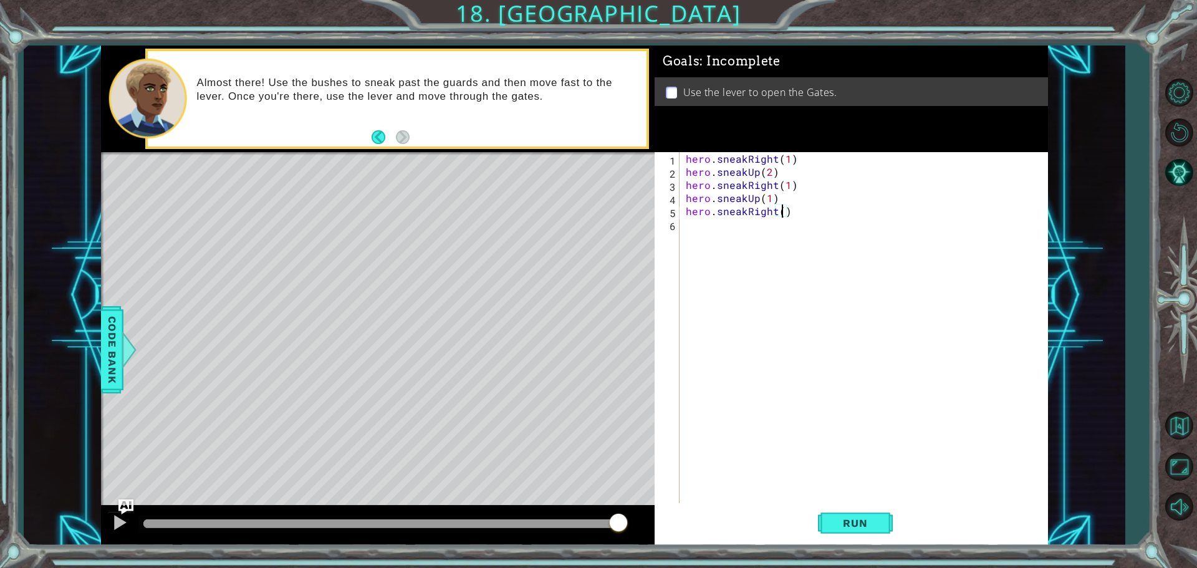
scroll to position [0, 6]
click at [853, 518] on span "Run" at bounding box center [854, 523] width 49 height 12
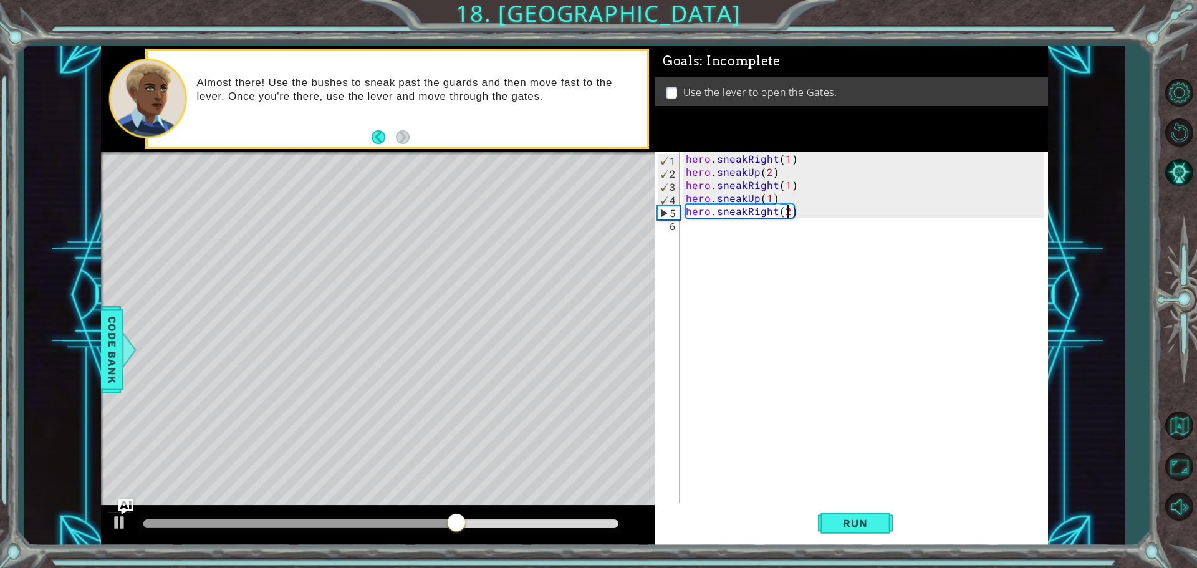
click at [729, 213] on div "hero . sneakRight ( 1 ) hero . sneakUp ( 2 ) hero . sneakRight ( 1 ) hero . sne…" at bounding box center [866, 342] width 367 height 380
click at [729, 213] on div "hero . sneakRight ( 1 ) hero . sneakUp ( 2 ) hero . sneakRight ( 1 ) hero . sne…" at bounding box center [863, 328] width 361 height 353
drag, startPoint x: 745, startPoint y: 213, endPoint x: 715, endPoint y: 214, distance: 30.6
click at [715, 214] on div "hero . sneakRight ( 1 ) hero . sneakUp ( 2 ) hero . sneakRight ( 1 ) hero . sne…" at bounding box center [866, 342] width 367 height 380
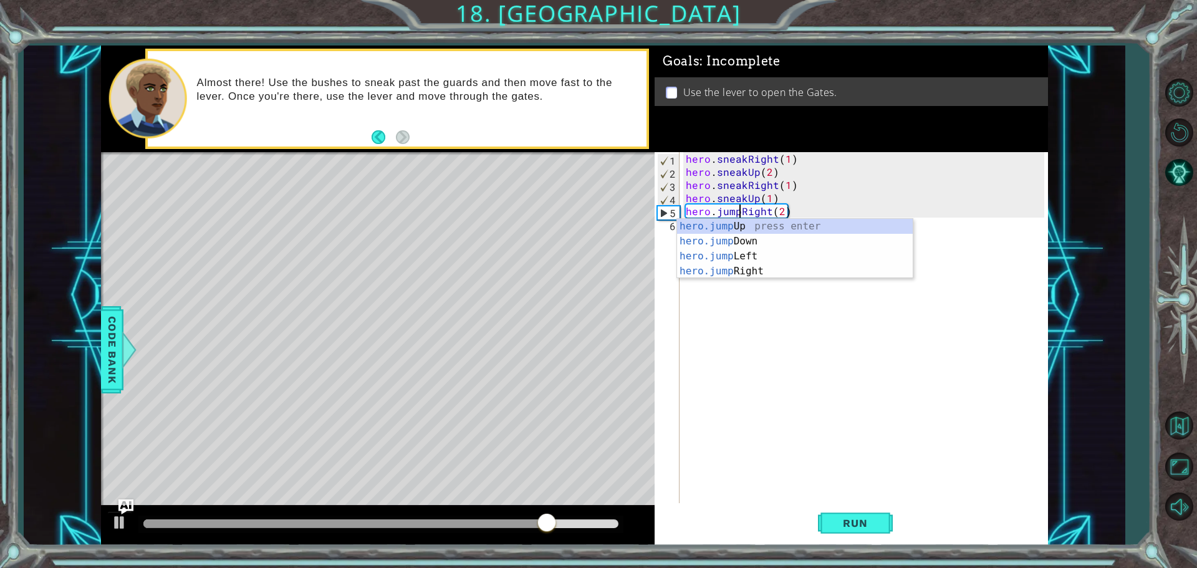
scroll to position [0, 3]
click at [799, 209] on div "hero . sneakRight ( 1 ) hero . sneakUp ( 2 ) hero . sneakRight ( 1 ) hero . sne…" at bounding box center [866, 342] width 367 height 380
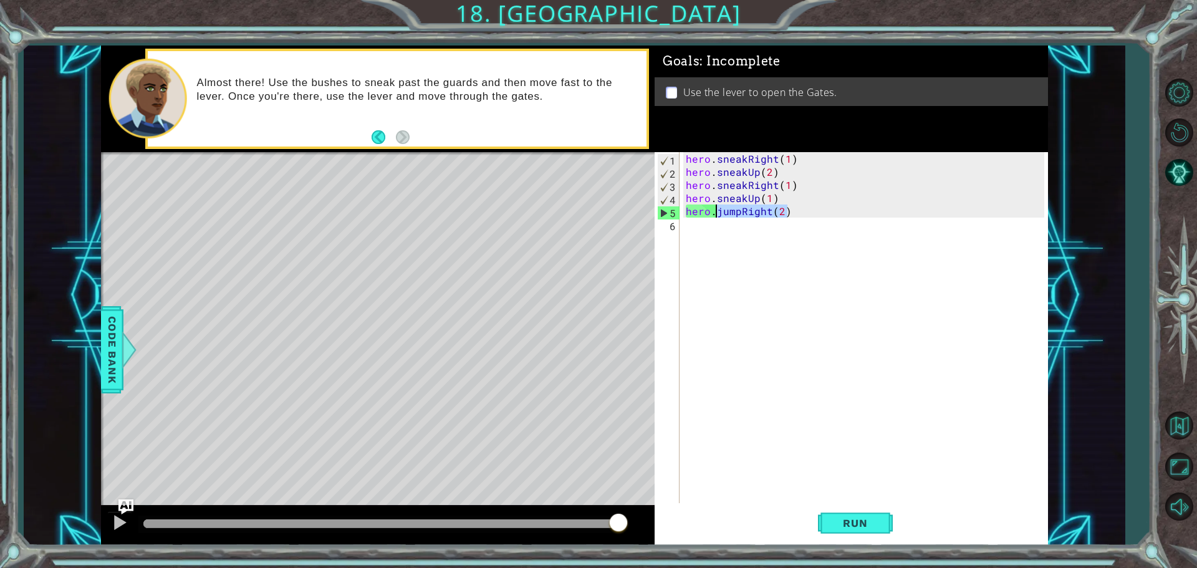
drag, startPoint x: 803, startPoint y: 211, endPoint x: 715, endPoint y: 211, distance: 88.5
click at [715, 211] on div "hero . sneakRight ( 1 ) hero . sneakUp ( 2 ) hero . sneakRight ( 1 ) hero . sne…" at bounding box center [866, 342] width 367 height 380
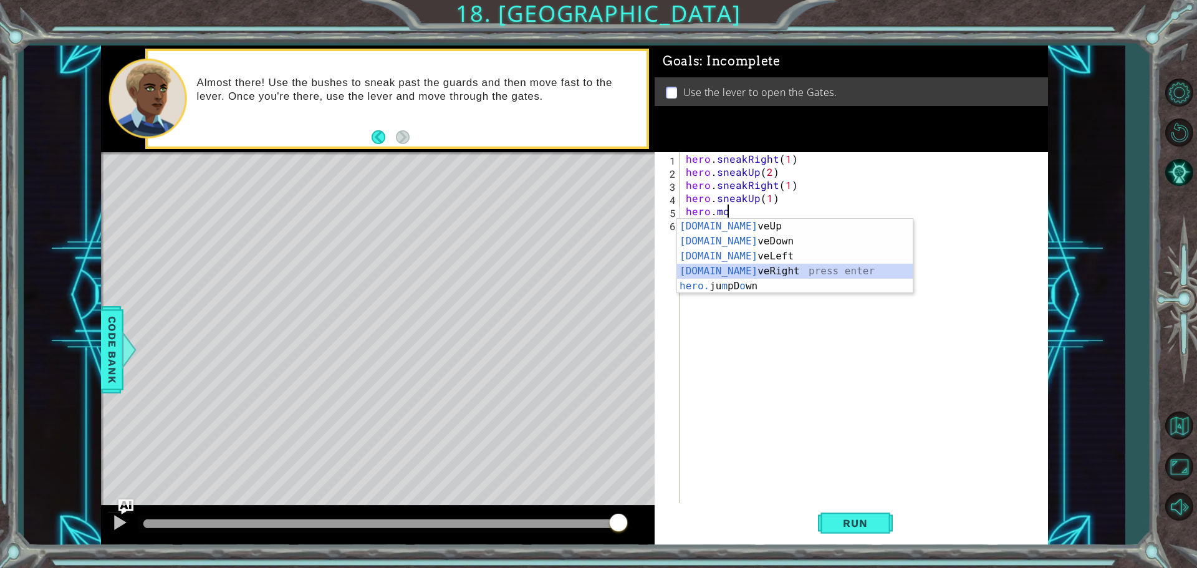
click at [751, 271] on div "[DOMAIN_NAME] veUp press enter [DOMAIN_NAME] veDown press enter [DOMAIN_NAME] v…" at bounding box center [795, 271] width 236 height 105
type textarea "hero.moveRight(1)"
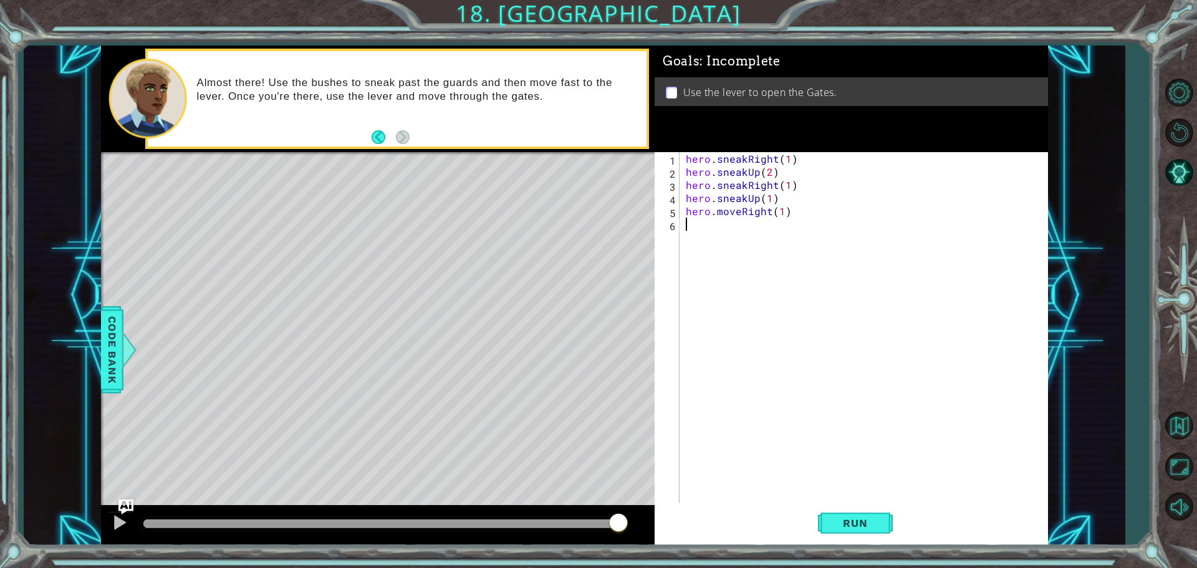
click at [701, 223] on div "hero . sneakRight ( 1 ) hero . sneakUp ( 2 ) hero . sneakRight ( 1 ) hero . sne…" at bounding box center [866, 342] width 367 height 380
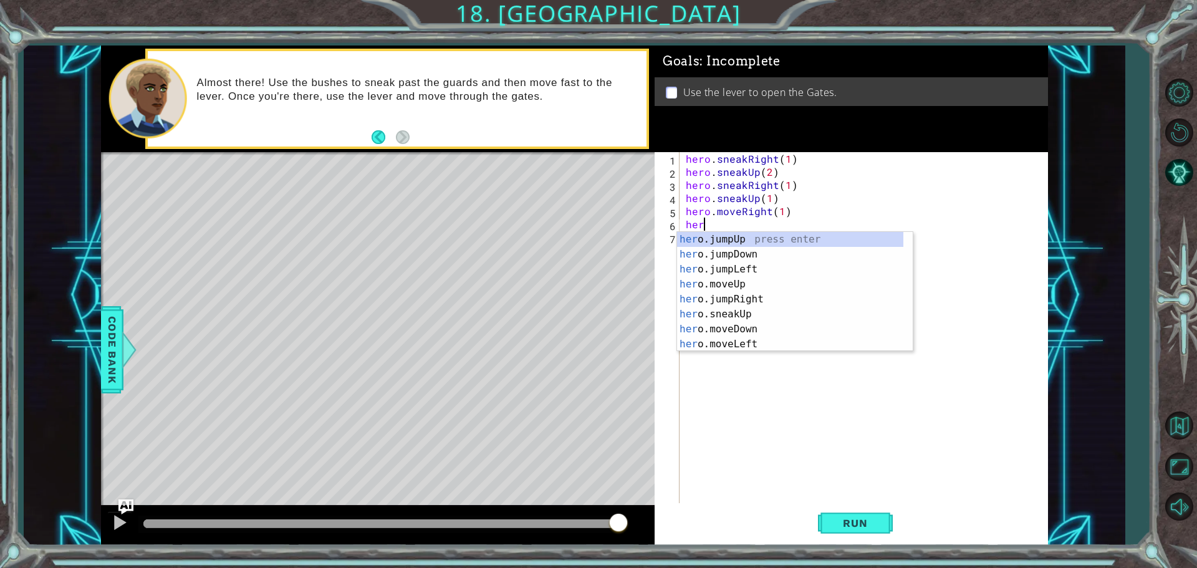
type textarea "hero"
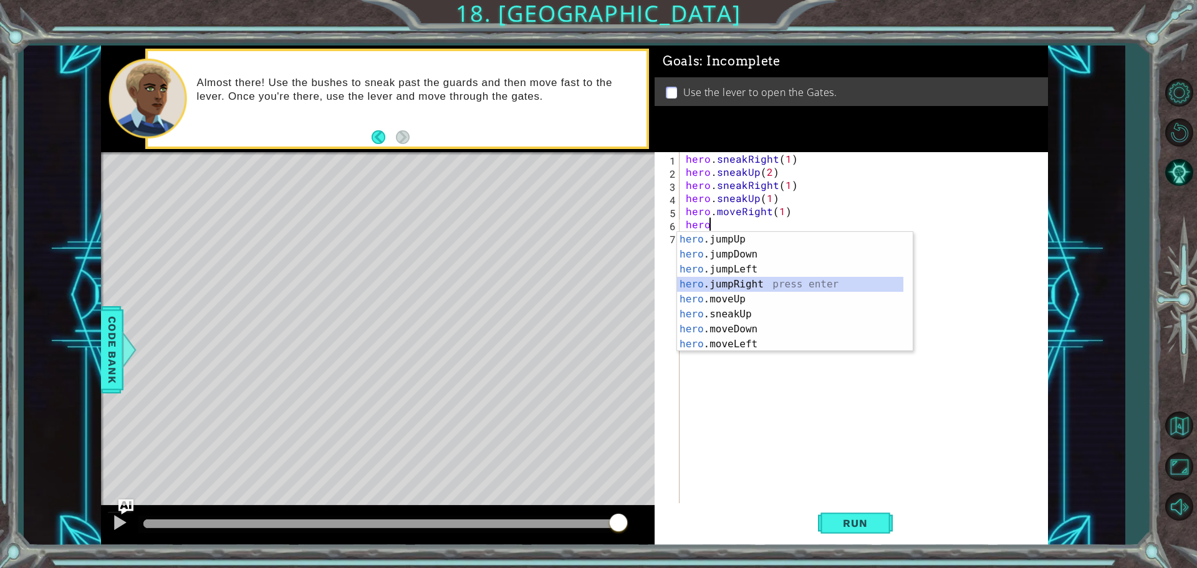
click at [747, 280] on div "hero .jumpUp press enter hero .jumpDown press enter hero .jumpLeft press enter …" at bounding box center [790, 307] width 226 height 150
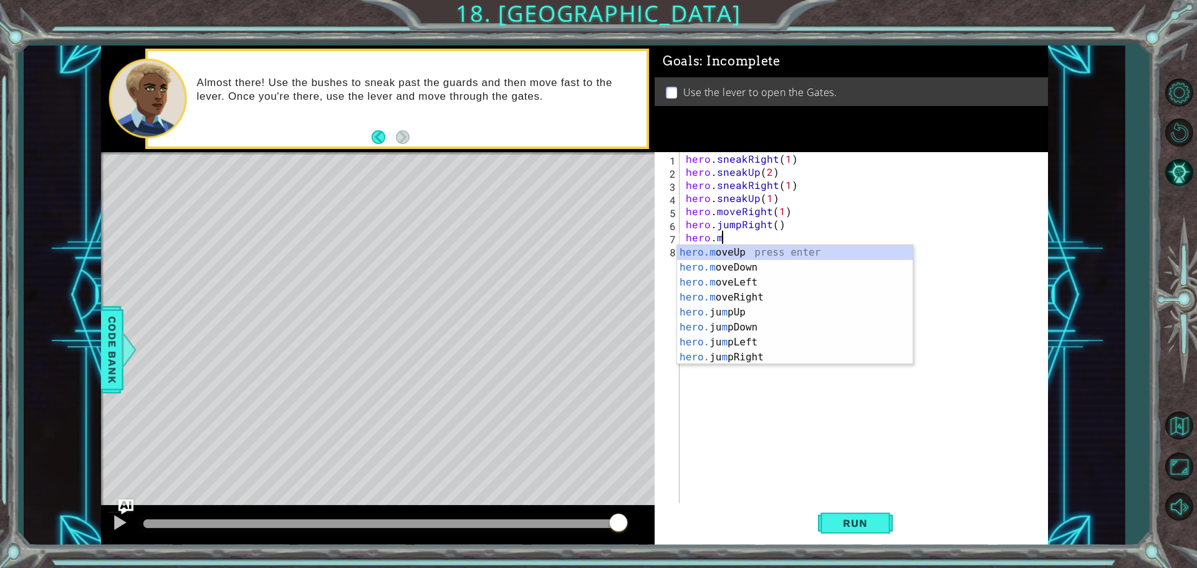
scroll to position [0, 2]
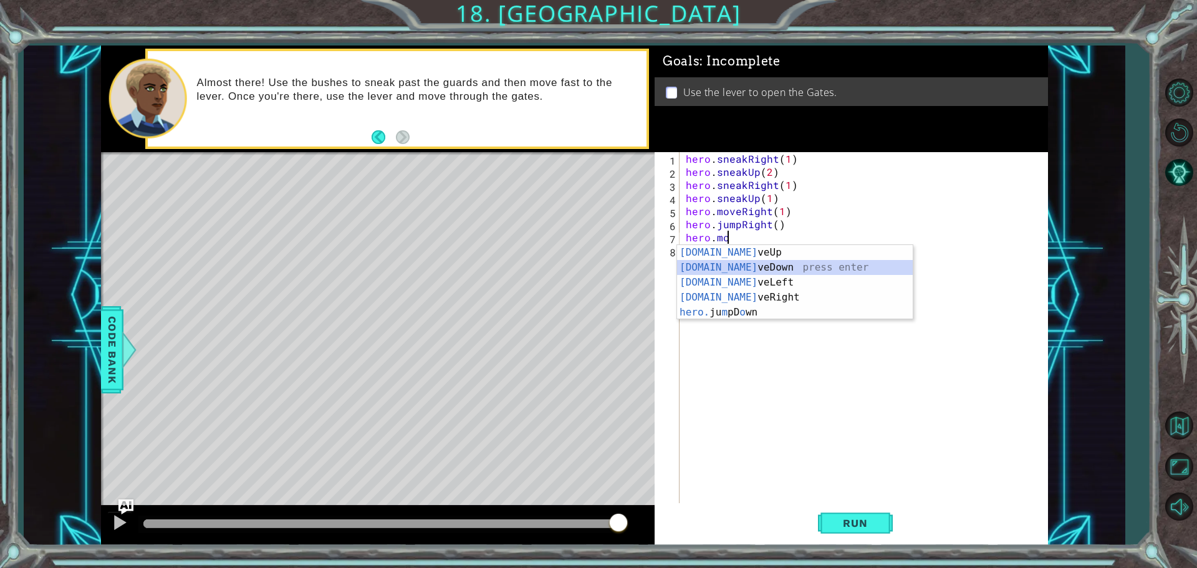
click at [741, 267] on div "[DOMAIN_NAME] veUp press enter [DOMAIN_NAME] veDown press enter [DOMAIN_NAME] v…" at bounding box center [795, 297] width 236 height 105
type textarea "hero.moveDown(1)"
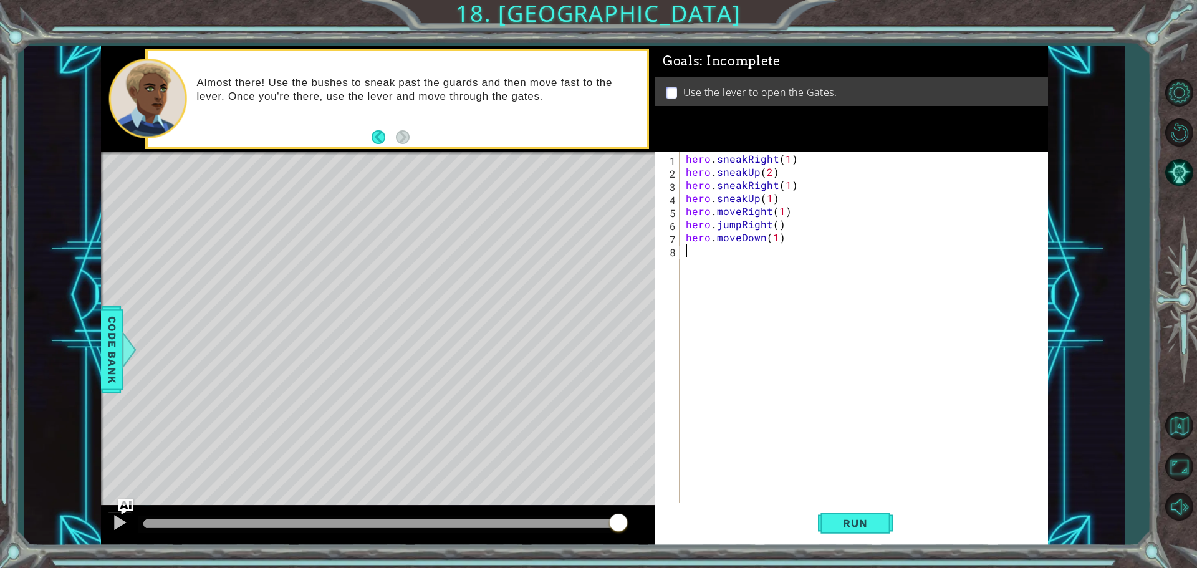
click at [706, 252] on div "hero . sneakRight ( 1 ) hero . sneakUp ( 2 ) hero . sneakRight ( 1 ) hero . sne…" at bounding box center [866, 342] width 367 height 380
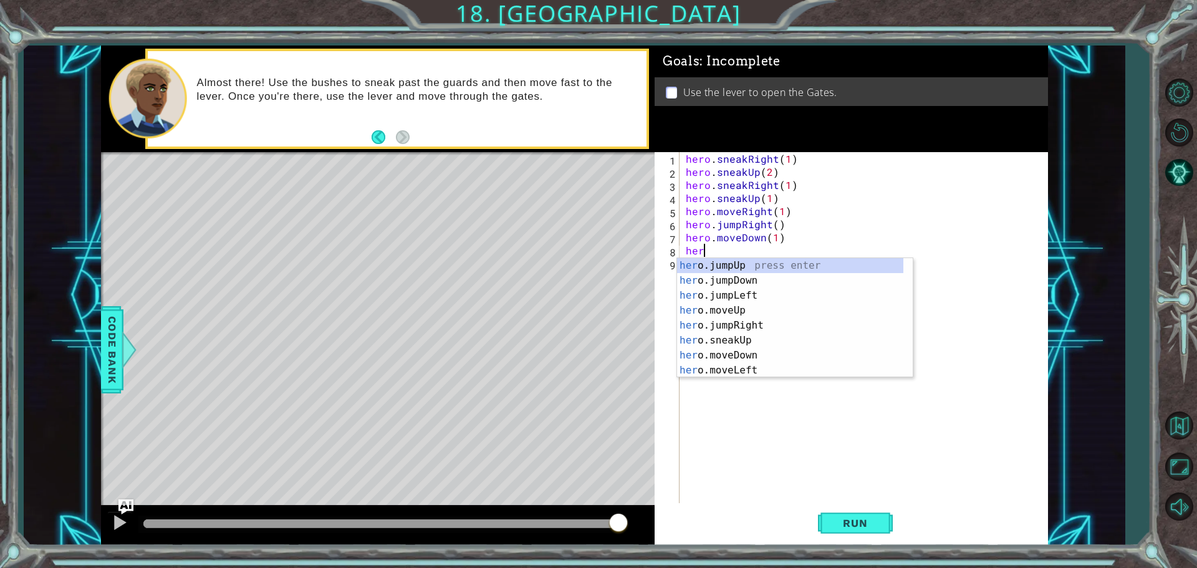
type textarea "hero"
click at [735, 279] on div "hero .jumpUp press enter hero .jumpDown press enter hero .jumpLeft press enter …" at bounding box center [790, 333] width 226 height 150
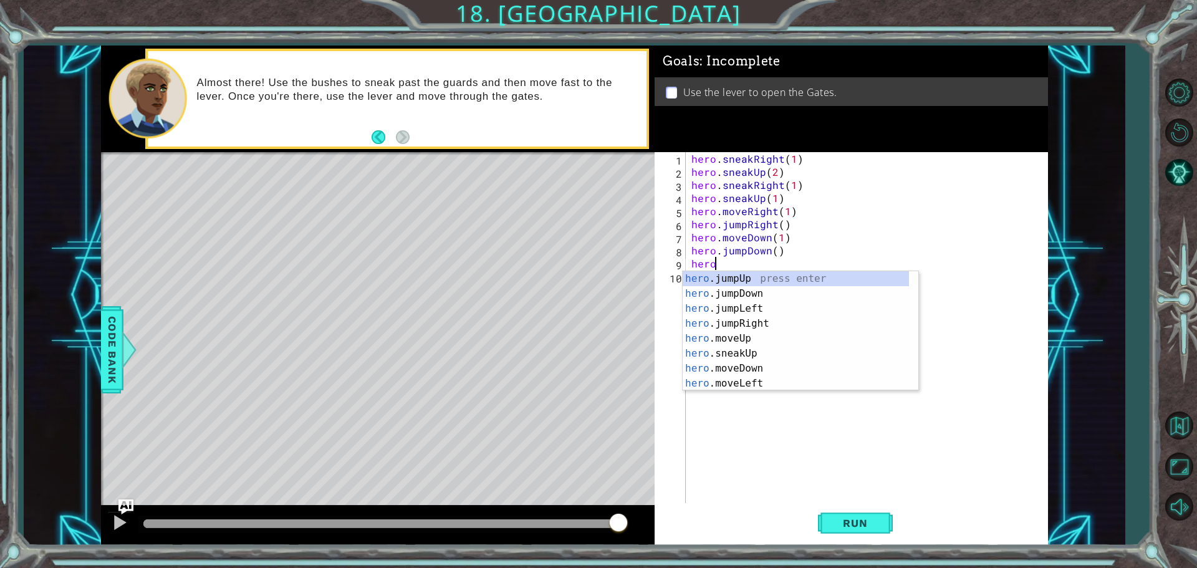
scroll to position [0, 1]
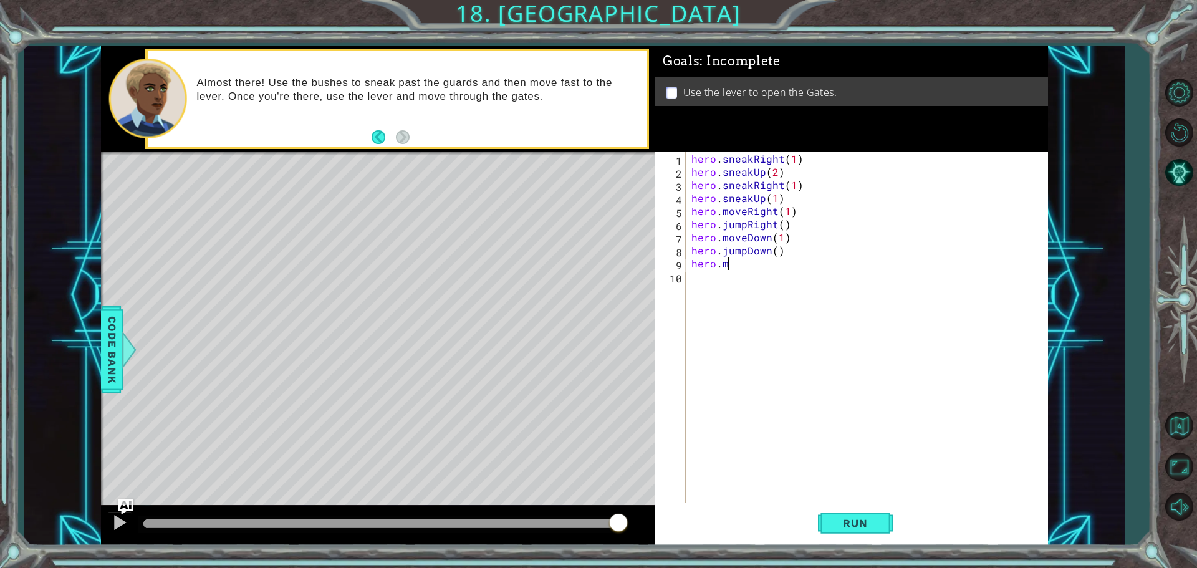
click at [738, 265] on div "hero . sneakRight ( 1 ) hero . sneakUp ( 2 ) hero . sneakRight ( 1 ) hero . sne…" at bounding box center [869, 342] width 361 height 380
type textarea "hero.moveRight(2)"
click at [707, 275] on div "hero . sneakRight ( 1 ) hero . sneakUp ( 2 ) hero . sneakRight ( 1 ) hero . sne…" at bounding box center [869, 342] width 361 height 380
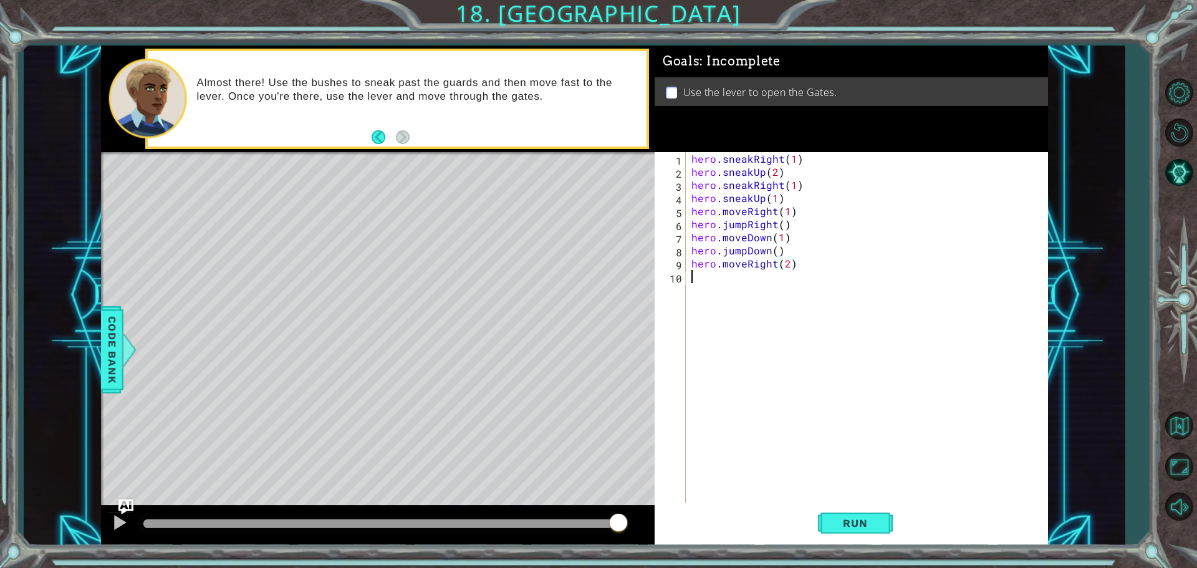
scroll to position [0, 0]
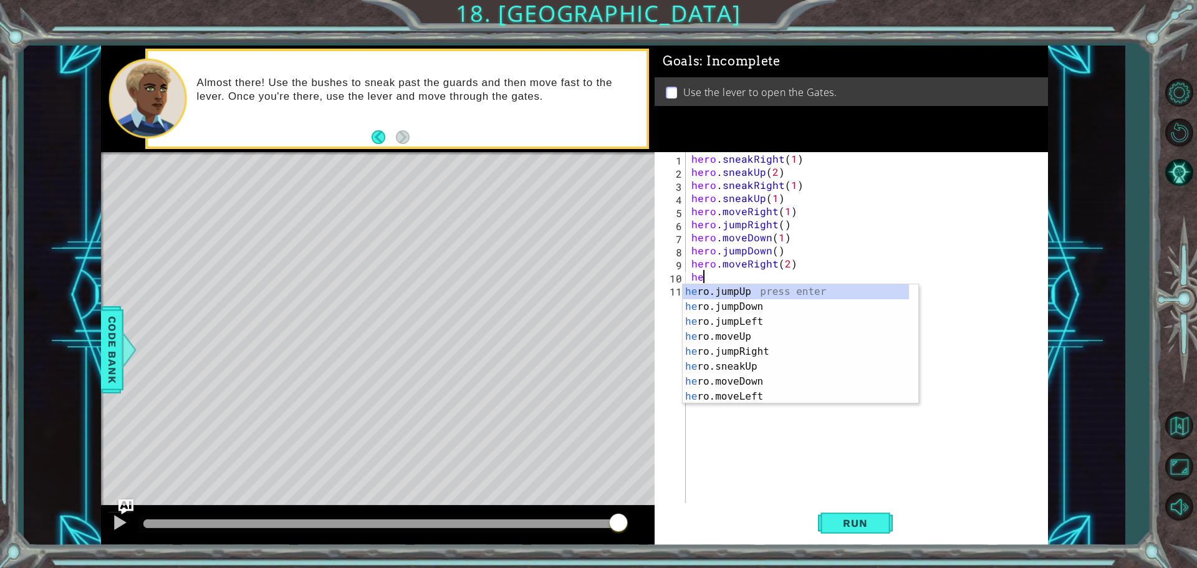
type textarea "her"
click at [722, 289] on div "her o.jumpUp press enter her o.jumpDown press enter her o.jumpLeft press enter …" at bounding box center [795, 359] width 226 height 150
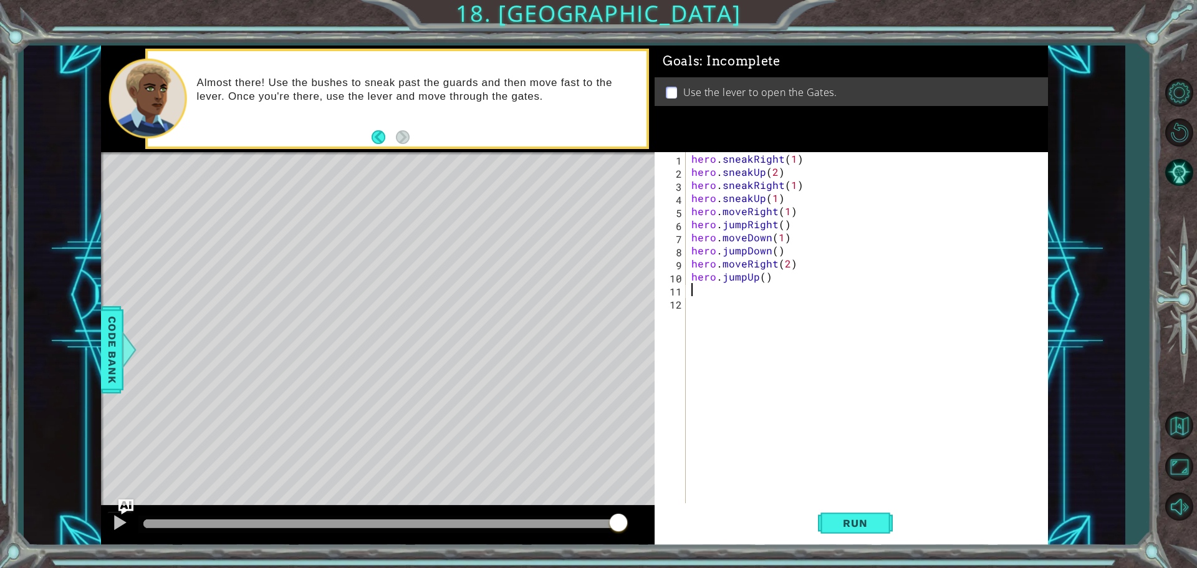
click at [722, 289] on div "hero . sneakRight ( 1 ) hero . sneakUp ( 2 ) hero . sneakRight ( 1 ) hero . sne…" at bounding box center [869, 342] width 361 height 380
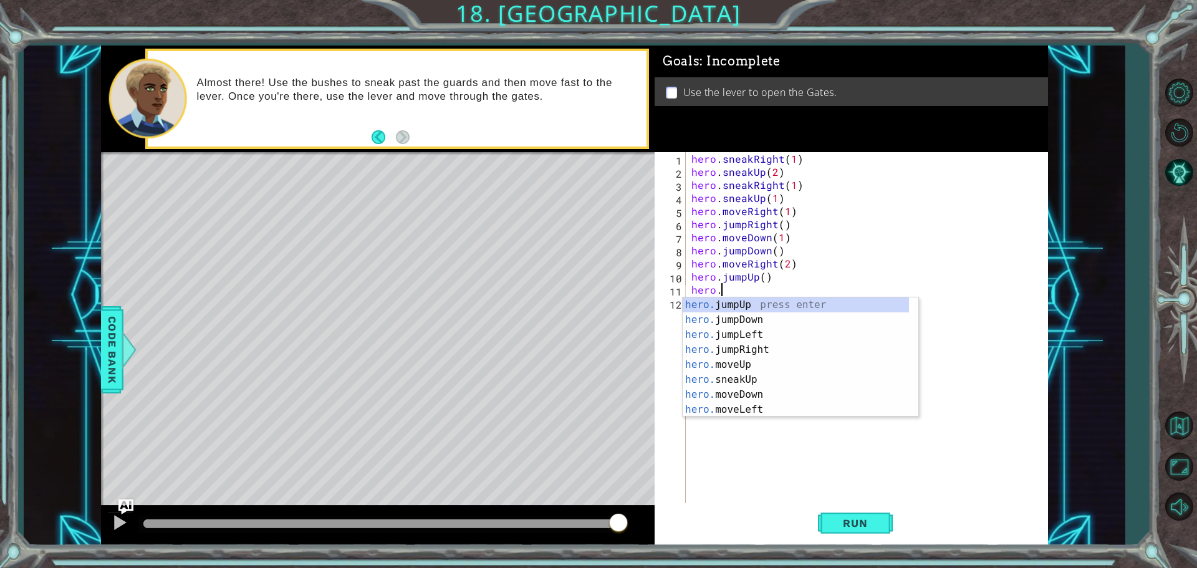
scroll to position [0, 1]
type textarea "hero.move"
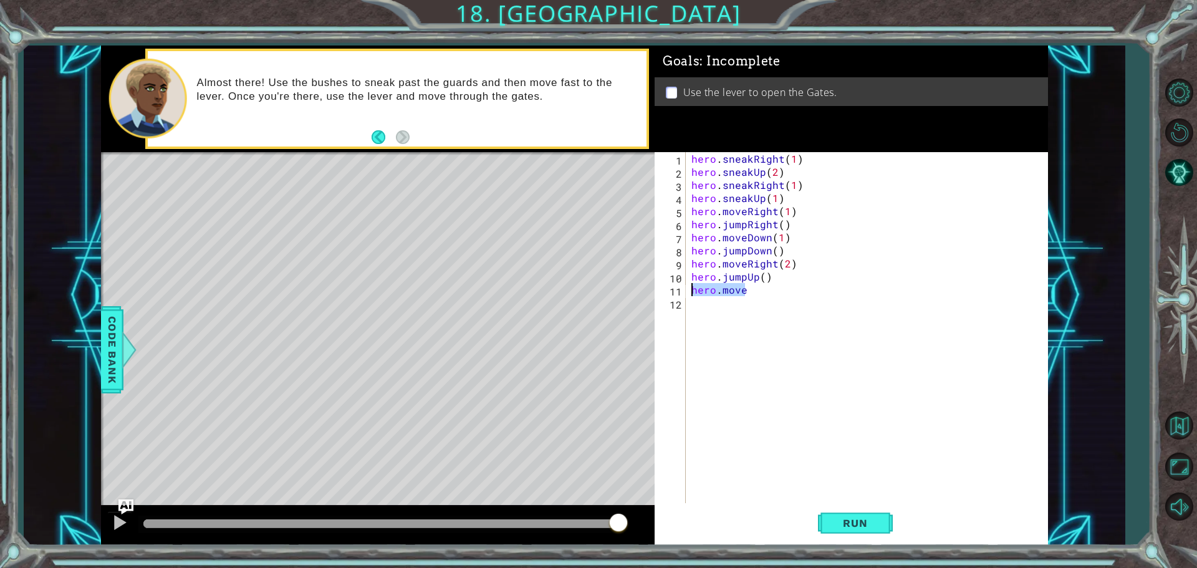
drag, startPoint x: 757, startPoint y: 289, endPoint x: 677, endPoint y: 292, distance: 79.2
click at [677, 292] on div "hero.move 1 2 3 4 5 6 7 8 9 10 11 12 hero . sneakRight ( 1 ) hero . sneakUp ( 2…" at bounding box center [849, 328] width 390 height 353
click at [763, 277] on div "hero . sneakRight ( 1 ) hero . sneakUp ( 2 ) hero . sneakRight ( 1 ) hero . sne…" at bounding box center [869, 342] width 361 height 380
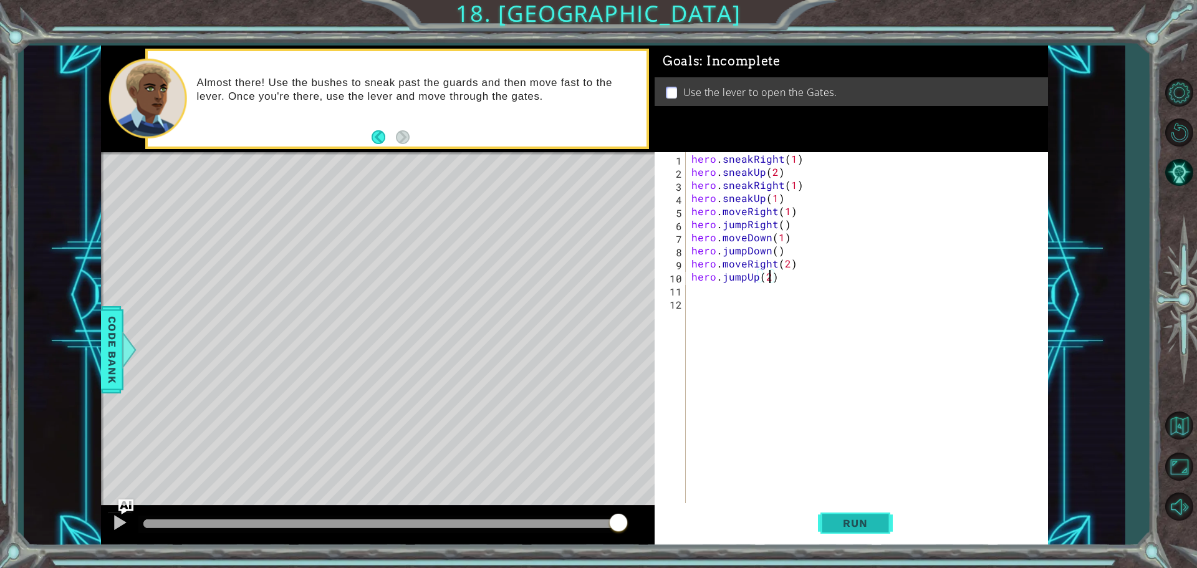
click at [842, 519] on span "Run" at bounding box center [854, 523] width 49 height 12
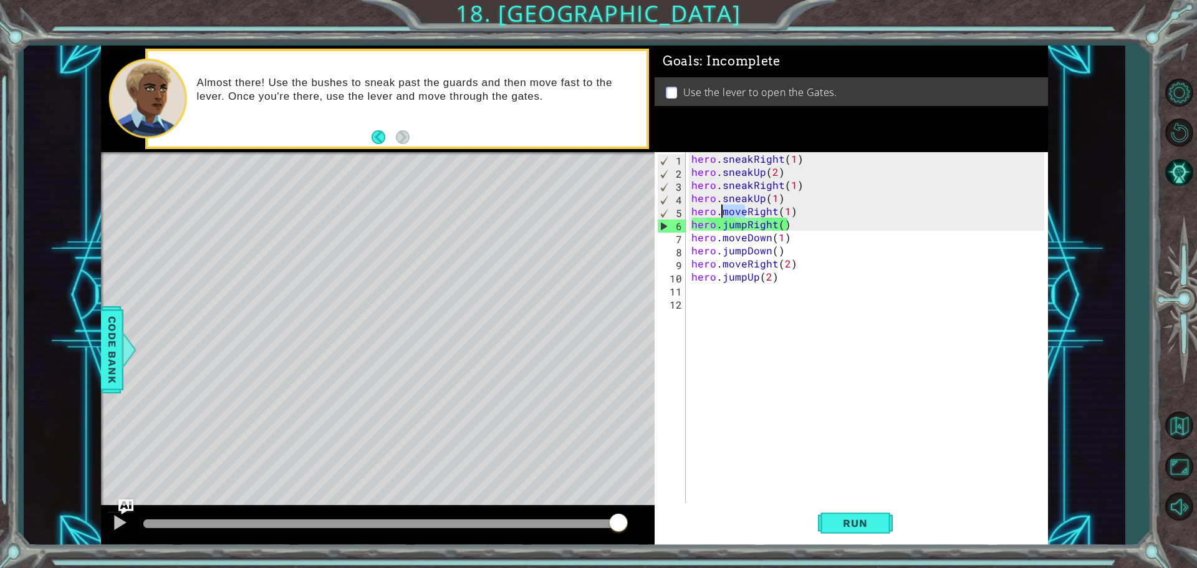
drag, startPoint x: 747, startPoint y: 212, endPoint x: 723, endPoint y: 209, distance: 23.8
click at [723, 209] on div "hero . sneakRight ( 1 ) hero . sneakUp ( 2 ) hero . sneakRight ( 1 ) hero . sne…" at bounding box center [869, 342] width 361 height 380
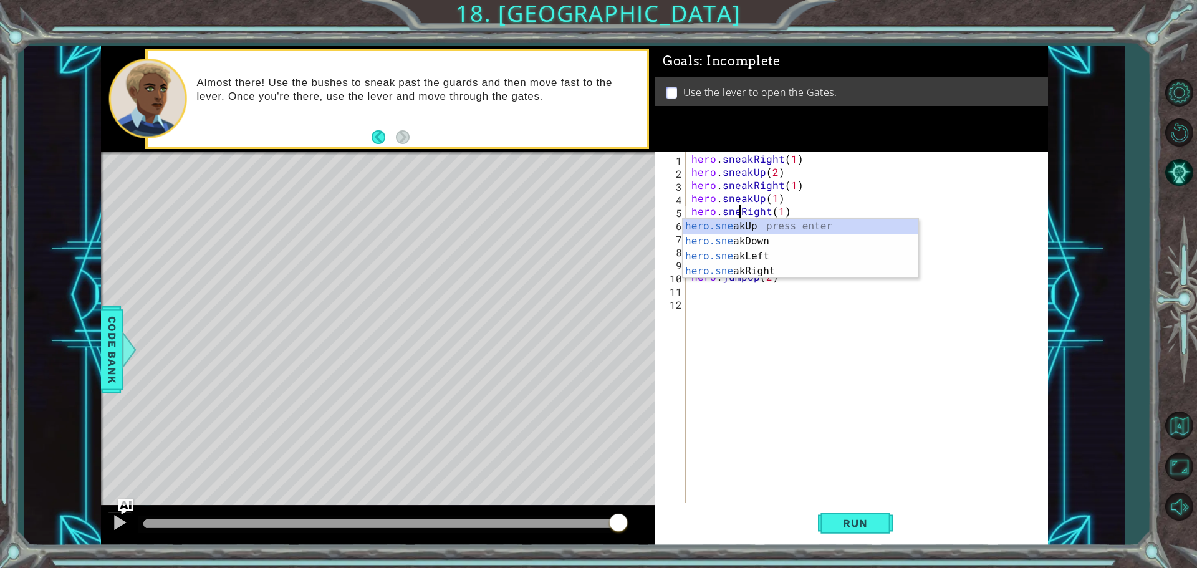
type textarea "hero.sneakRight(1)"
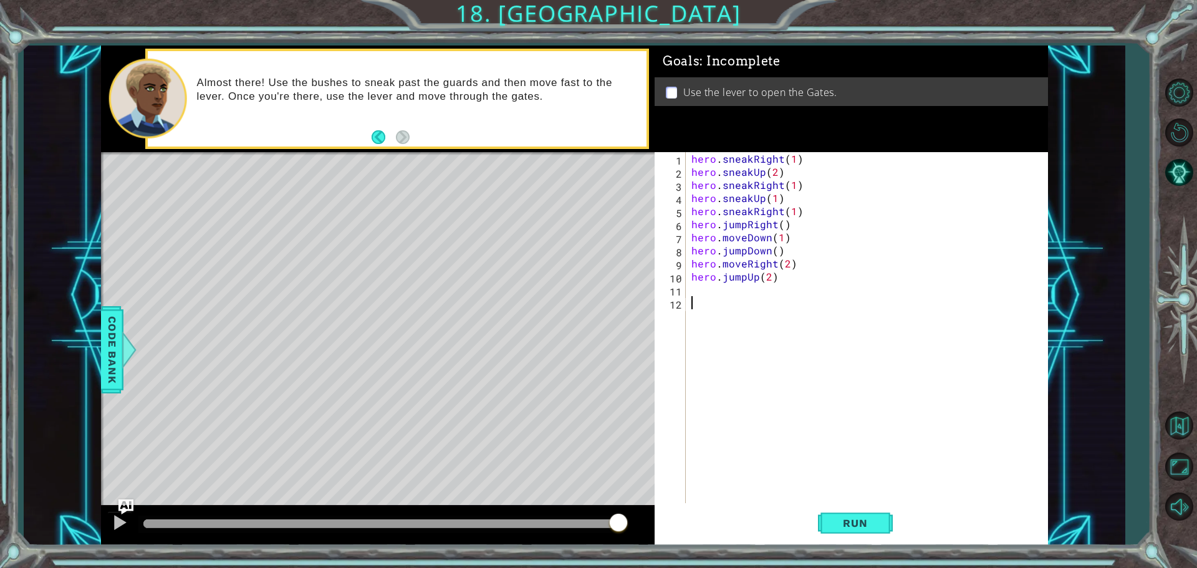
click at [764, 301] on div "hero . sneakRight ( 1 ) hero . sneakUp ( 2 ) hero . sneakRight ( 1 ) hero . sne…" at bounding box center [869, 342] width 361 height 380
click at [782, 226] on div "hero . sneakRight ( 1 ) hero . sneakUp ( 2 ) hero . sneakRight ( 1 ) hero . sne…" at bounding box center [869, 342] width 361 height 380
click at [878, 522] on span "Run" at bounding box center [854, 523] width 49 height 12
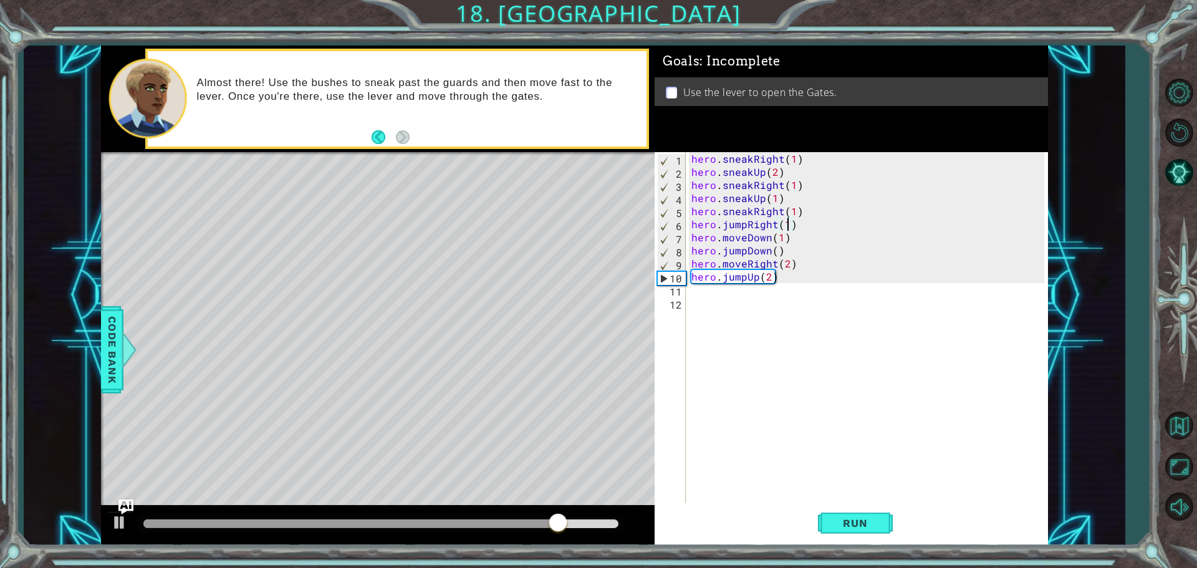
click at [799, 198] on div "hero . sneakRight ( 1 ) hero . sneakUp ( 2 ) hero . sneakRight ( 1 ) hero . sne…" at bounding box center [869, 342] width 361 height 380
click at [855, 516] on button "Run" at bounding box center [855, 522] width 75 height 39
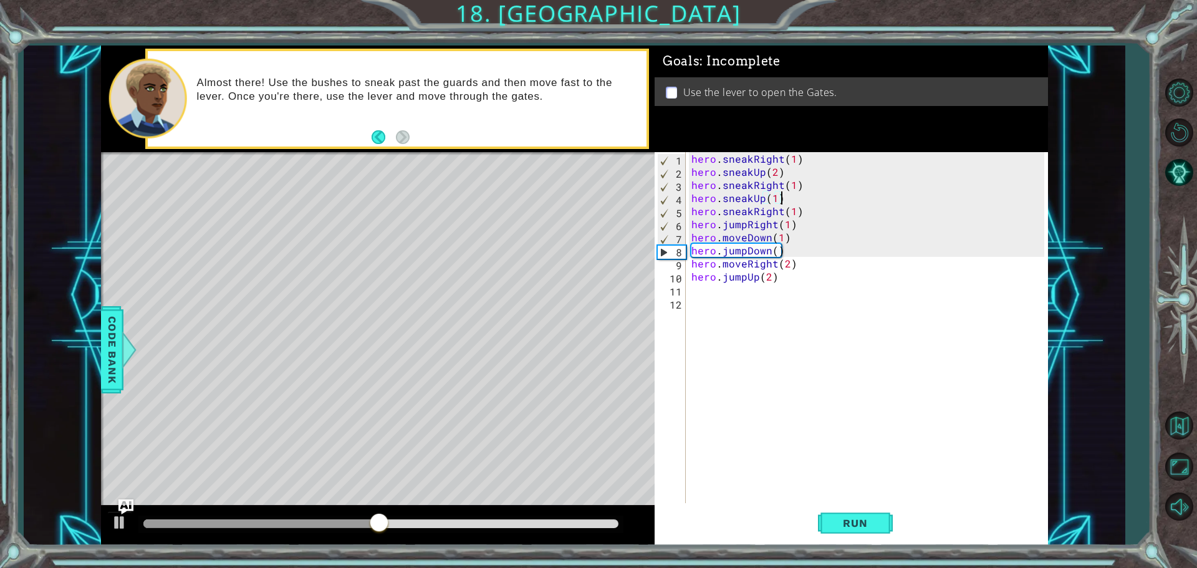
click at [755, 226] on div "hero . sneakRight ( 1 ) hero . sneakUp ( 2 ) hero . sneakRight ( 1 ) hero . sne…" at bounding box center [869, 342] width 361 height 380
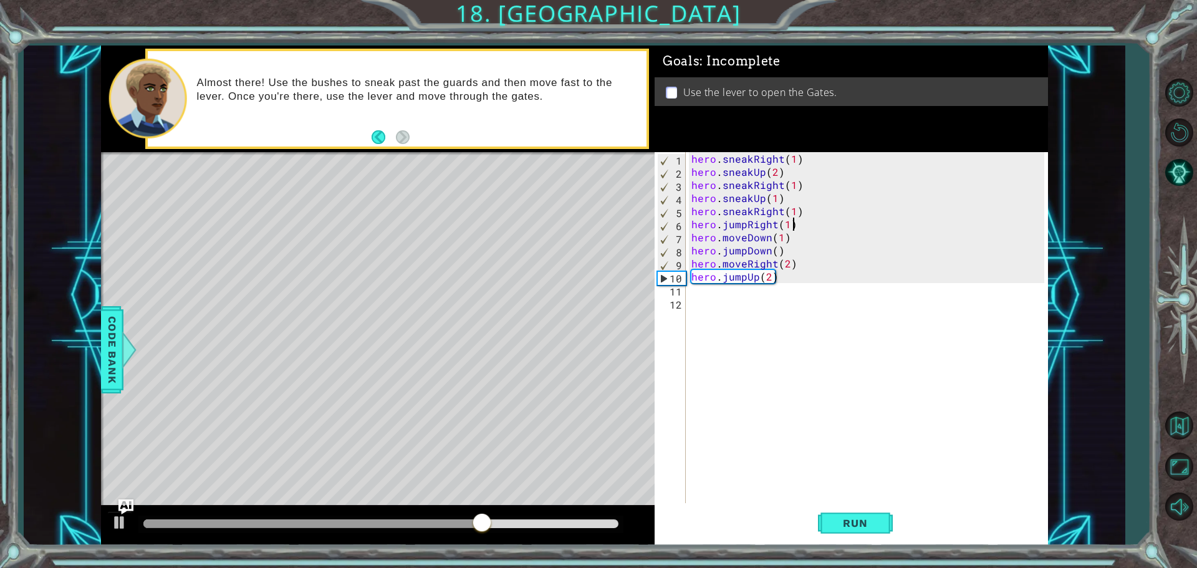
click at [803, 225] on div "hero . sneakRight ( 1 ) hero . sneakUp ( 2 ) hero . sneakRight ( 1 ) hero . sne…" at bounding box center [869, 342] width 361 height 380
click at [794, 237] on div "hero . sneakRight ( 1 ) hero . sneakUp ( 2 ) hero . sneakRight ( 1 ) hero . sne…" at bounding box center [869, 342] width 361 height 380
click at [804, 229] on div "hero . sneakRight ( 1 ) hero . sneakUp ( 2 ) hero . sneakRight ( 1 ) hero . sne…" at bounding box center [869, 342] width 361 height 380
type textarea "hero.jumpRight(1)"
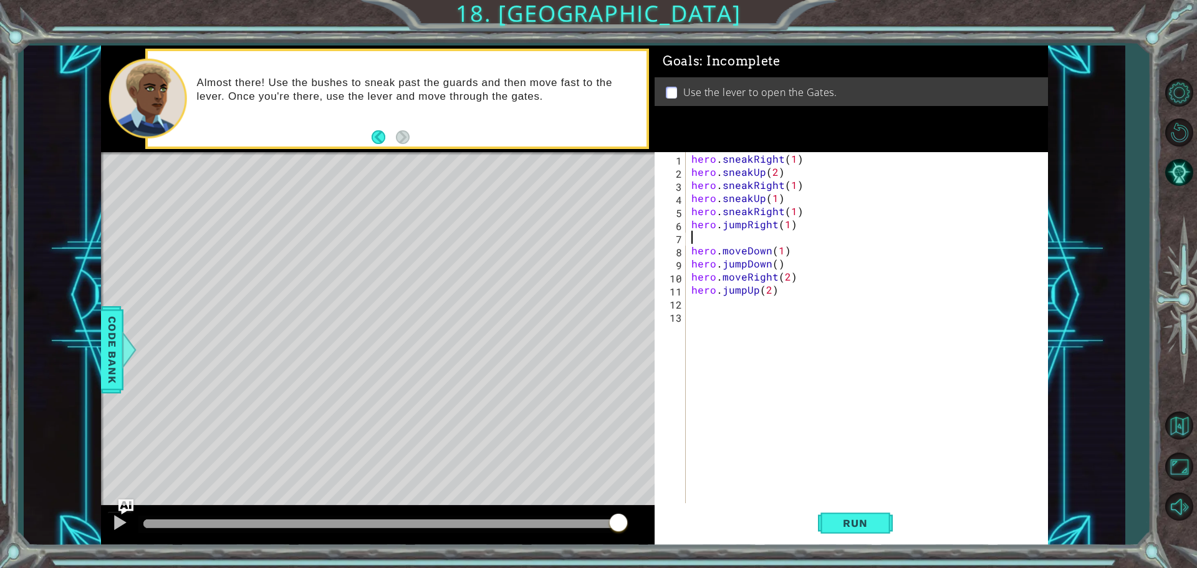
click at [745, 237] on div "hero . sneakRight ( 1 ) hero . sneakUp ( 2 ) hero . sneakRight ( 1 ) hero . sne…" at bounding box center [869, 342] width 361 height 380
click at [863, 516] on button "Run" at bounding box center [855, 522] width 75 height 39
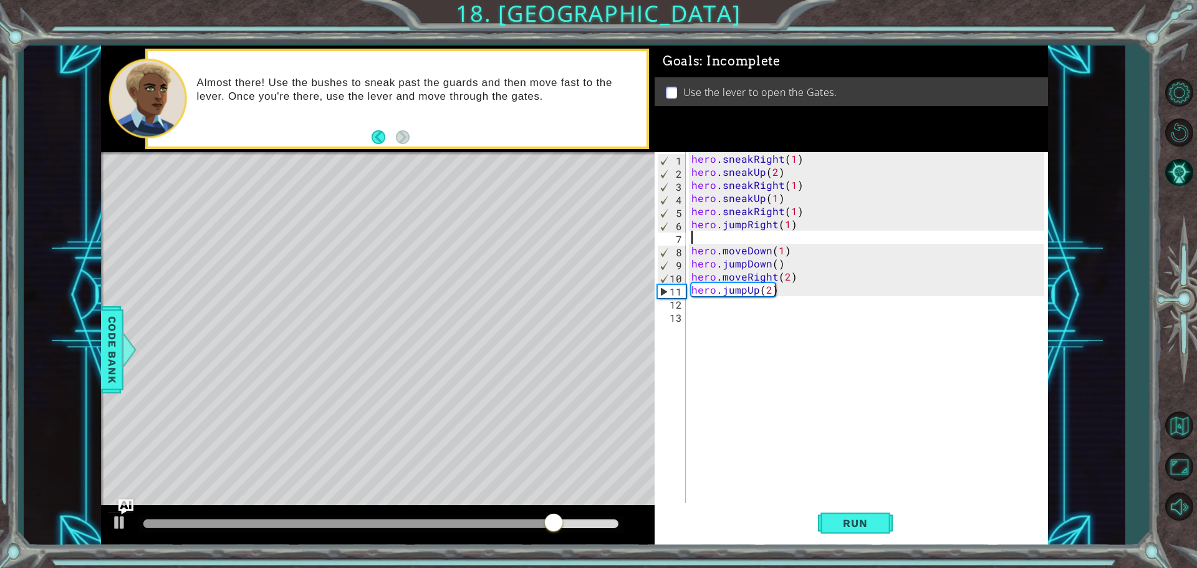
click at [725, 237] on div "hero . sneakRight ( 1 ) hero . sneakUp ( 2 ) hero . sneakRight ( 1 ) hero . sne…" at bounding box center [869, 342] width 361 height 380
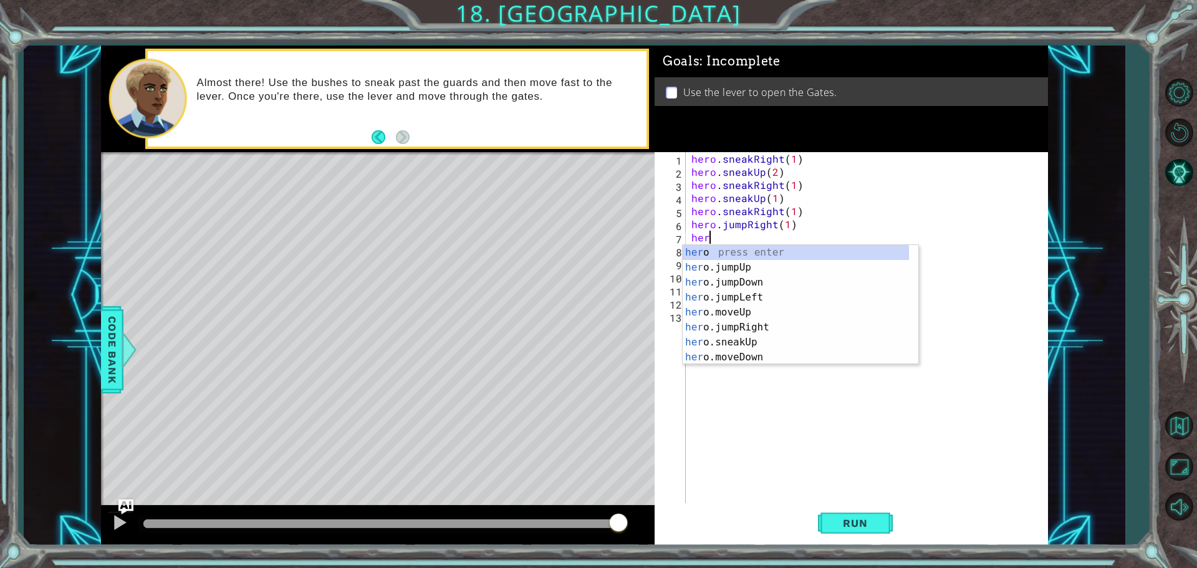
scroll to position [0, 1]
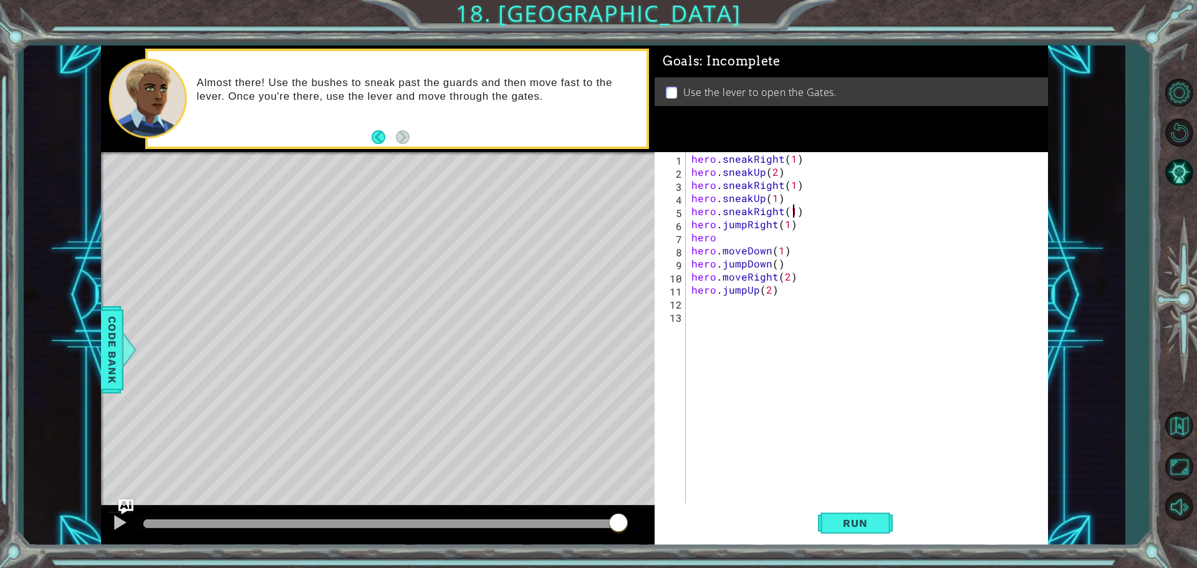
click at [791, 214] on div "hero . sneakRight ( 1 ) hero . sneakUp ( 2 ) hero . sneakRight ( 1 ) hero . sne…" at bounding box center [869, 342] width 361 height 380
drag, startPoint x: 719, startPoint y: 241, endPoint x: 692, endPoint y: 228, distance: 30.1
click at [692, 228] on div "hero . sneakRight ( 1 ) hero . sneakUp ( 2 ) hero . sneakRight ( 1 ) hero . sne…" at bounding box center [869, 342] width 361 height 380
type textarea "hero.jumpRight(1) hero"
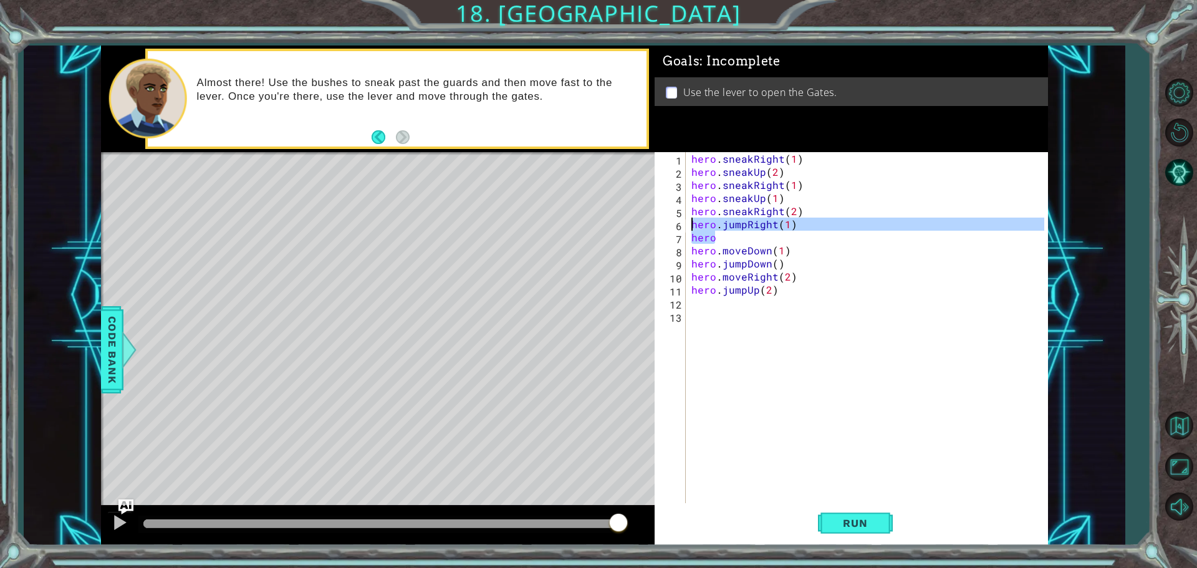
scroll to position [0, 0]
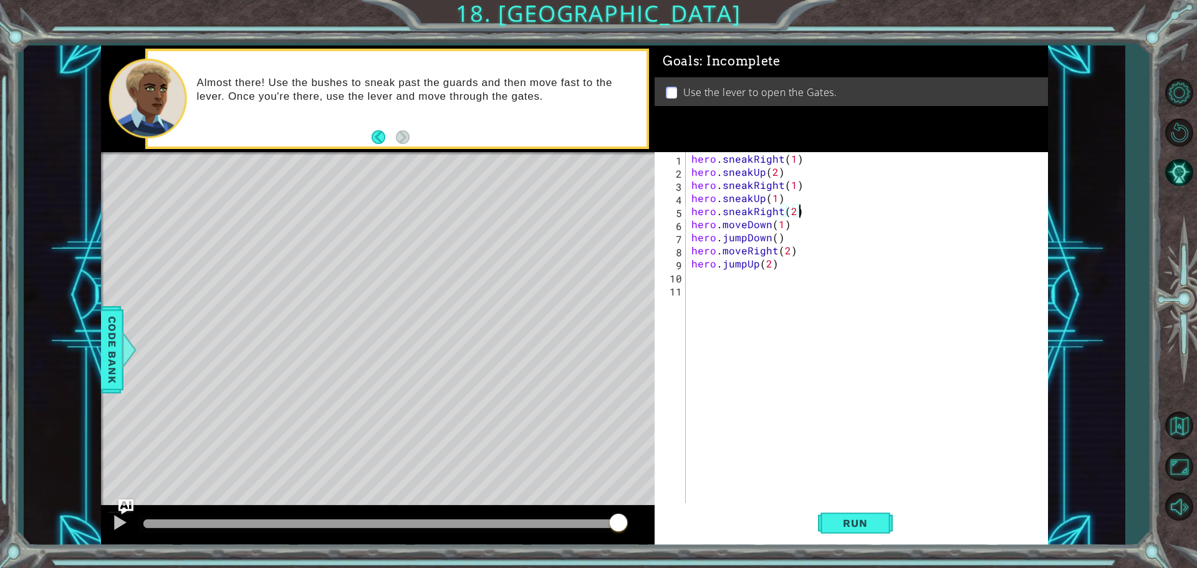
click at [777, 239] on div "hero . sneakRight ( 1 ) hero . sneakUp ( 2 ) hero . sneakRight ( 1 ) hero . sne…" at bounding box center [869, 342] width 361 height 380
click at [859, 529] on span "Run" at bounding box center [854, 523] width 49 height 12
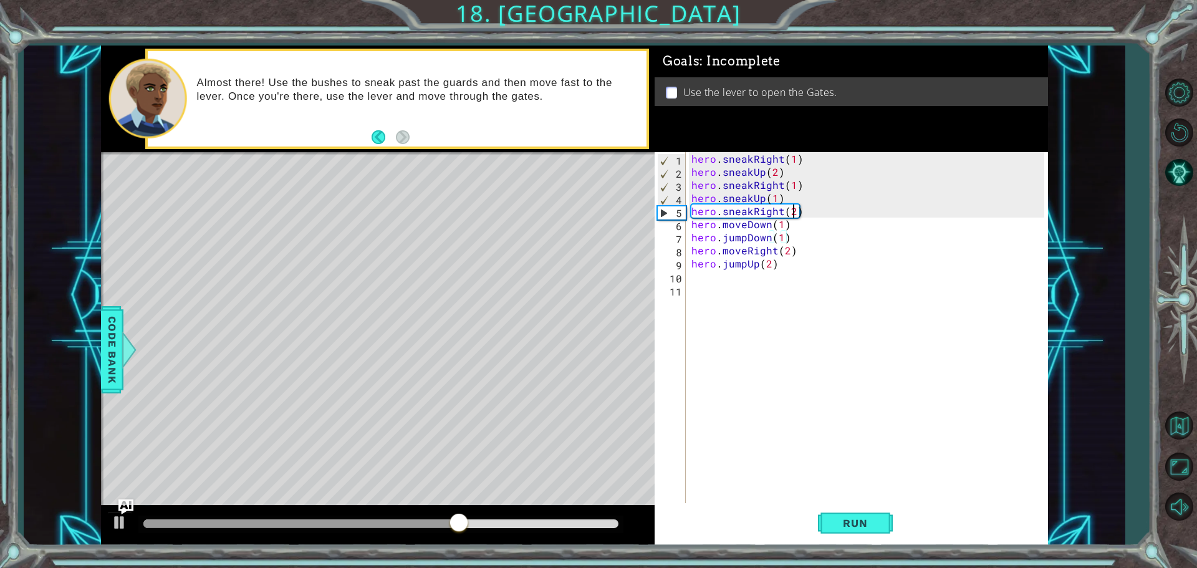
click at [792, 214] on div "hero . sneakRight ( 1 ) hero . sneakUp ( 2 ) hero . sneakRight ( 1 ) hero . sne…" at bounding box center [869, 342] width 361 height 380
click at [808, 213] on div "hero . sneakRight ( 1 ) hero . sneakUp ( 2 ) hero . sneakRight ( 1 ) hero . sne…" at bounding box center [869, 342] width 361 height 380
click at [797, 224] on div "hero . sneakRight ( 1 ) hero . sneakUp ( 2 ) hero . sneakRight ( 1 ) hero . sne…" at bounding box center [869, 342] width 361 height 380
type textarea "hero.moveDown(1)"
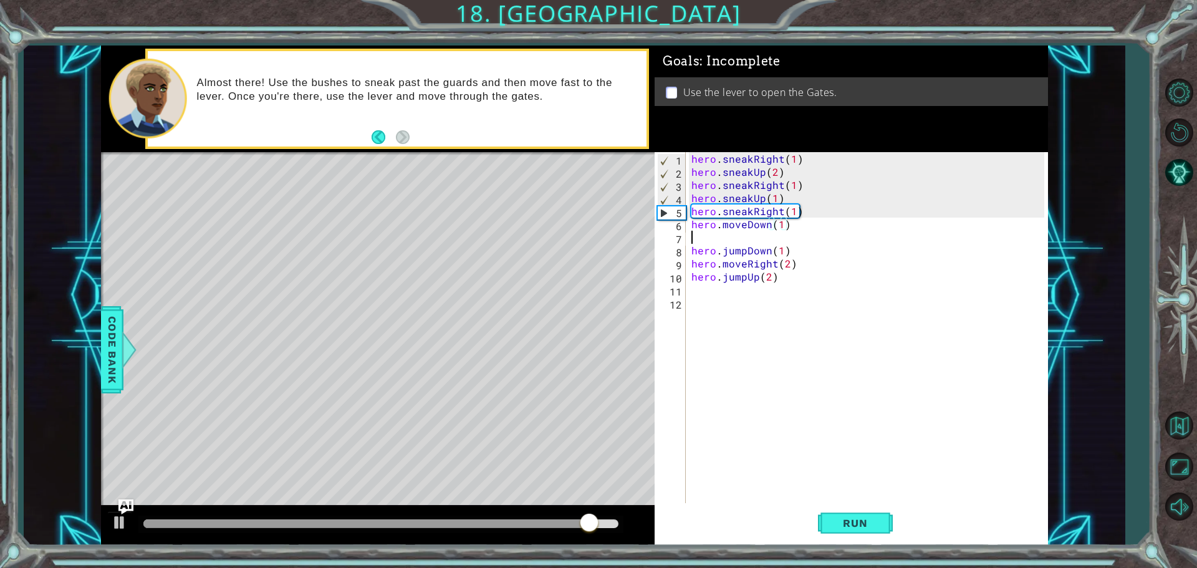
scroll to position [0, 0]
click at [812, 208] on div "hero . sneakRight ( 1 ) hero . sneakUp ( 2 ) hero . sneakRight ( 1 ) hero . sne…" at bounding box center [869, 342] width 361 height 380
type textarea "hero.sneakRight(1)"
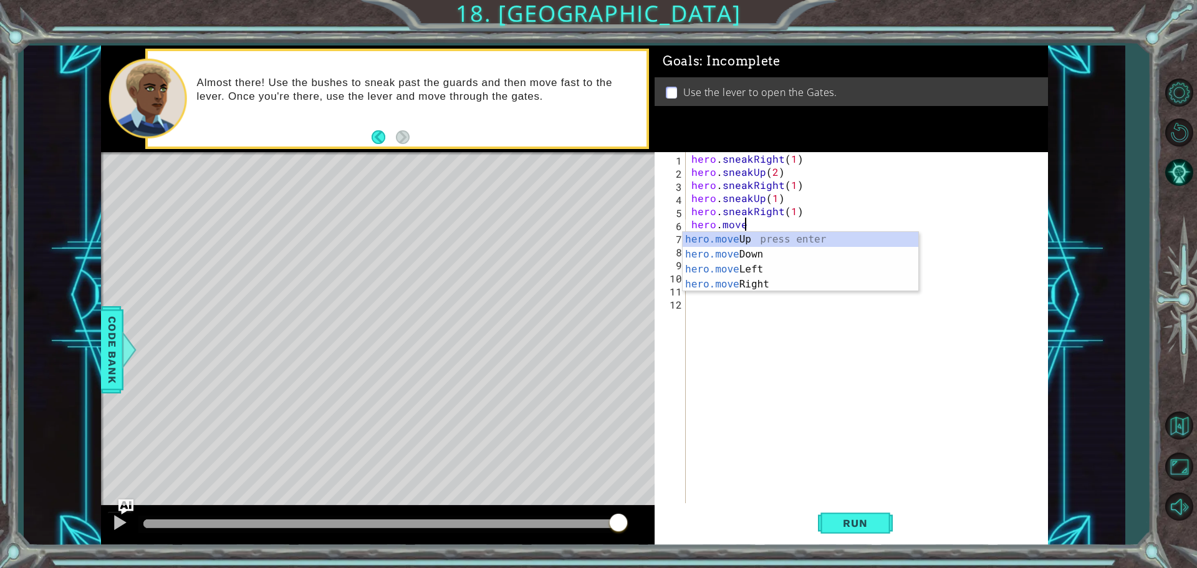
scroll to position [0, 2]
click at [752, 286] on div "hero.move Up press enter hero.move Down press enter hero.move Left press enter …" at bounding box center [800, 277] width 236 height 90
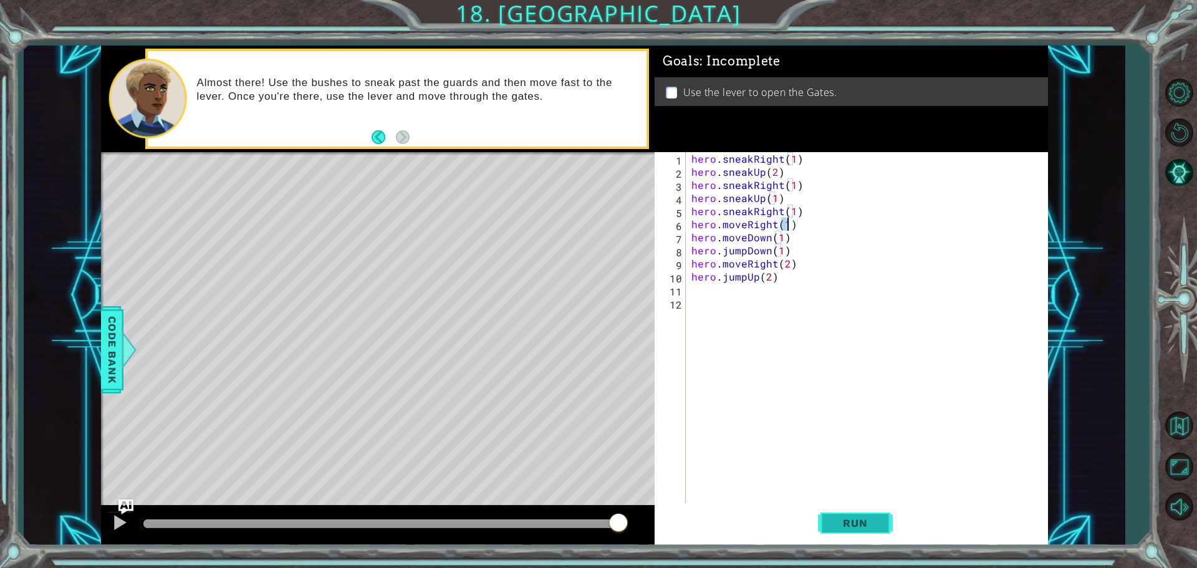
click at [845, 527] on span "Run" at bounding box center [854, 523] width 49 height 12
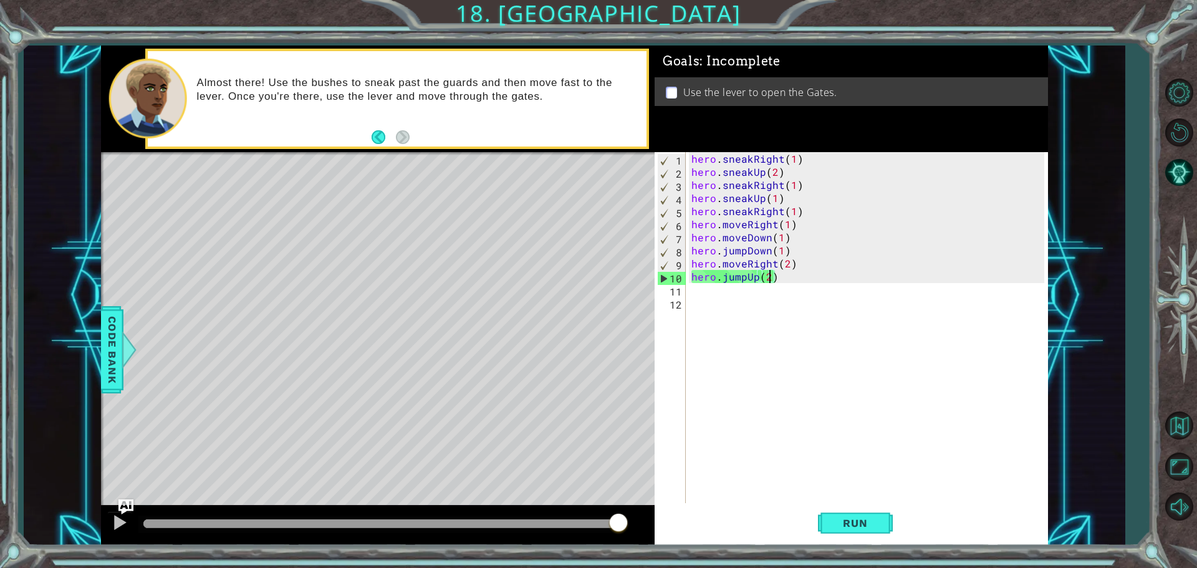
click at [768, 277] on div "hero . sneakRight ( 1 ) hero . sneakUp ( 2 ) hero . sneakRight ( 1 ) hero . sne…" at bounding box center [869, 342] width 361 height 380
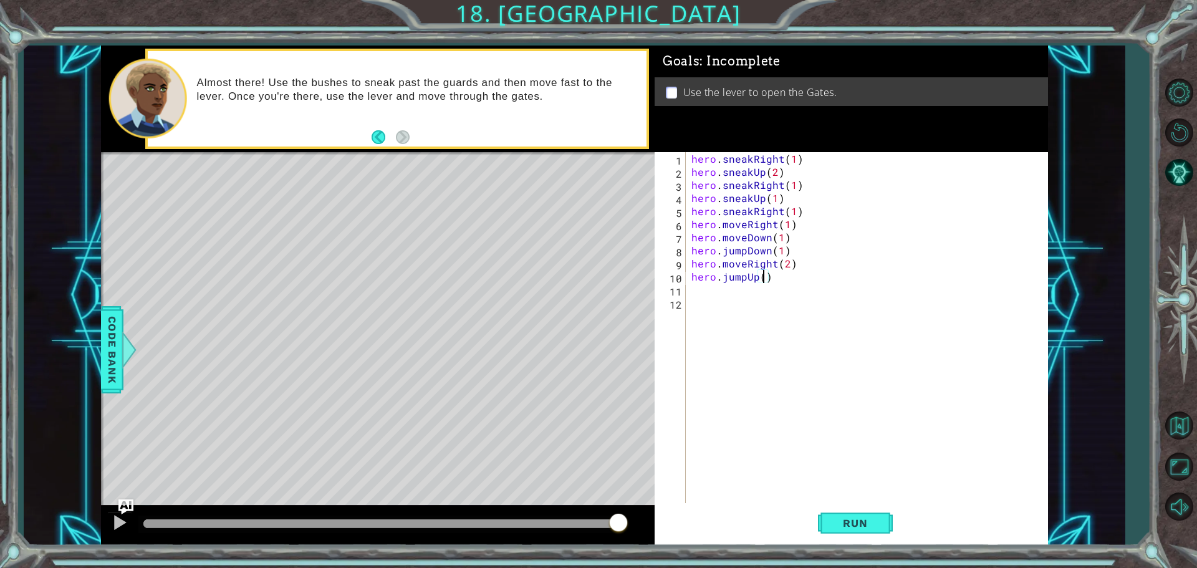
type textarea "hero.jumpUp(1)"
click at [712, 289] on div "hero . sneakRight ( 1 ) hero . sneakUp ( 2 ) hero . sneakRight ( 1 ) hero . sne…" at bounding box center [869, 342] width 361 height 380
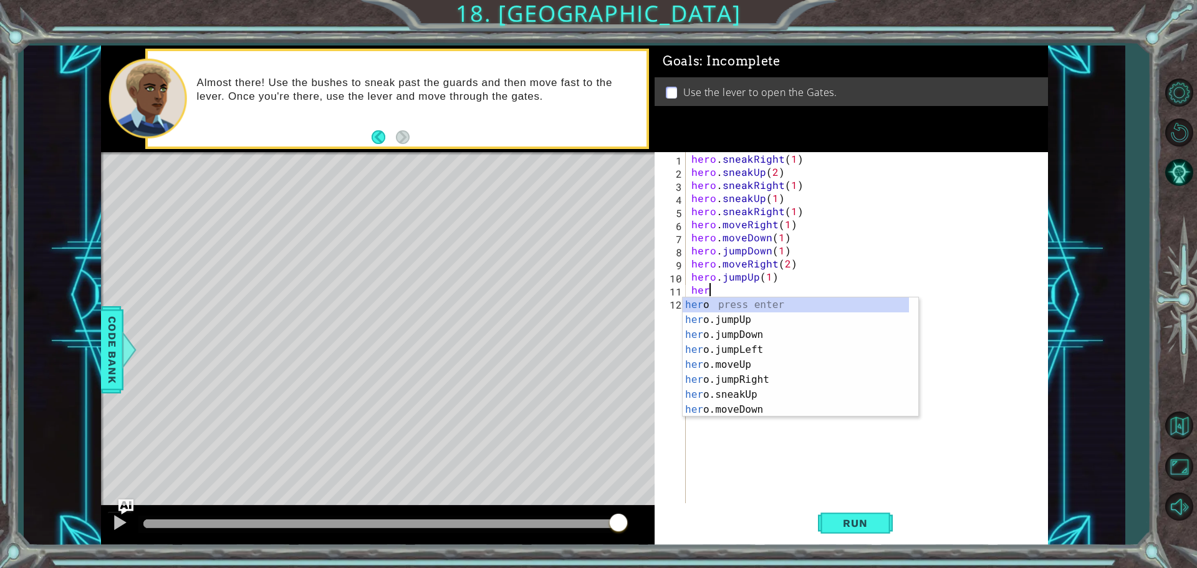
scroll to position [0, 1]
click at [743, 376] on div "hero press enter hero .jumpUp press enter hero .jumpDown press enter hero .jump…" at bounding box center [795, 372] width 226 height 150
type textarea "hero.moveUp(1)"
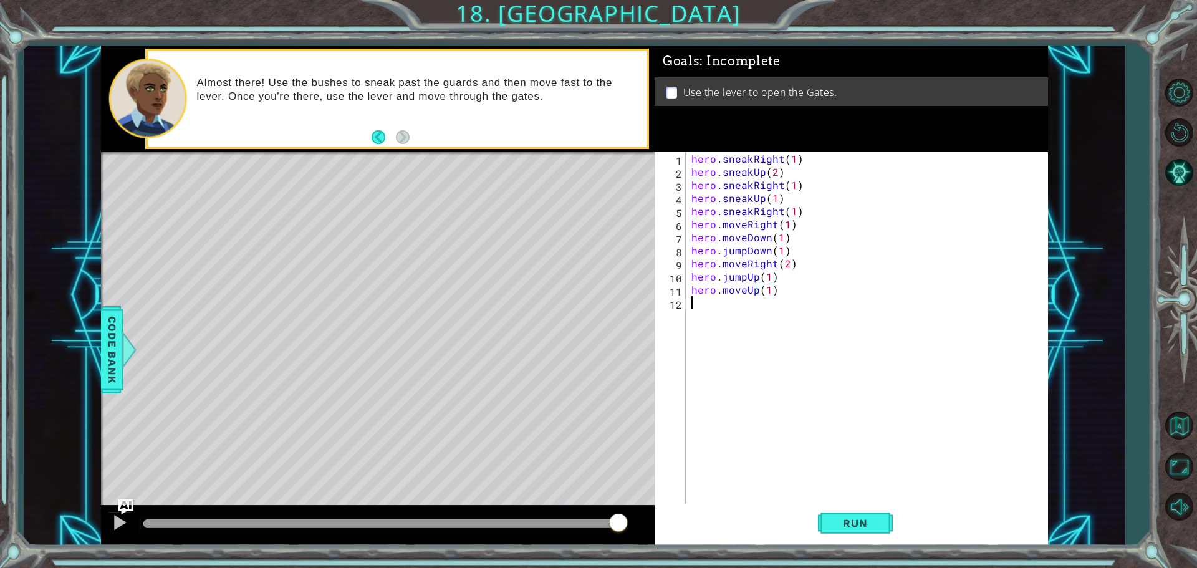
click at [700, 302] on div "hero . sneakRight ( 1 ) hero . sneakUp ( 2 ) hero . sneakRight ( 1 ) hero . sne…" at bounding box center [869, 342] width 361 height 380
type textarea "hero.use("Lever")"
click at [858, 519] on span "Run" at bounding box center [854, 523] width 49 height 12
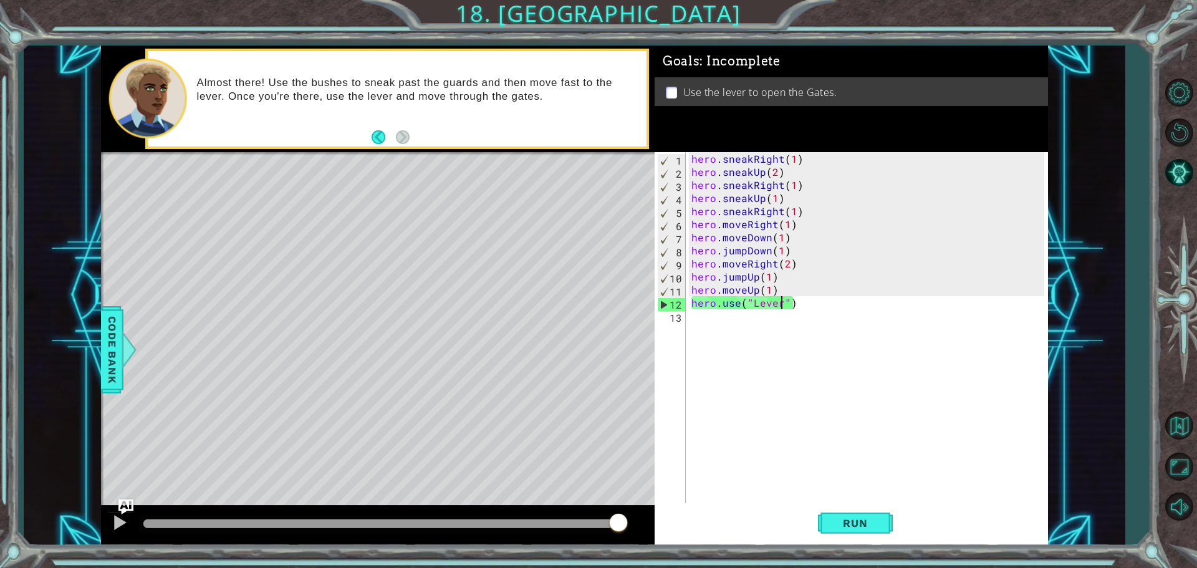
click at [719, 318] on div "hero . sneakRight ( 1 ) hero . sneakUp ( 2 ) hero . sneakRight ( 1 ) hero . sne…" at bounding box center [869, 342] width 361 height 380
click at [665, 306] on div "12" at bounding box center [672, 304] width 28 height 13
click at [660, 303] on div "12" at bounding box center [672, 304] width 28 height 13
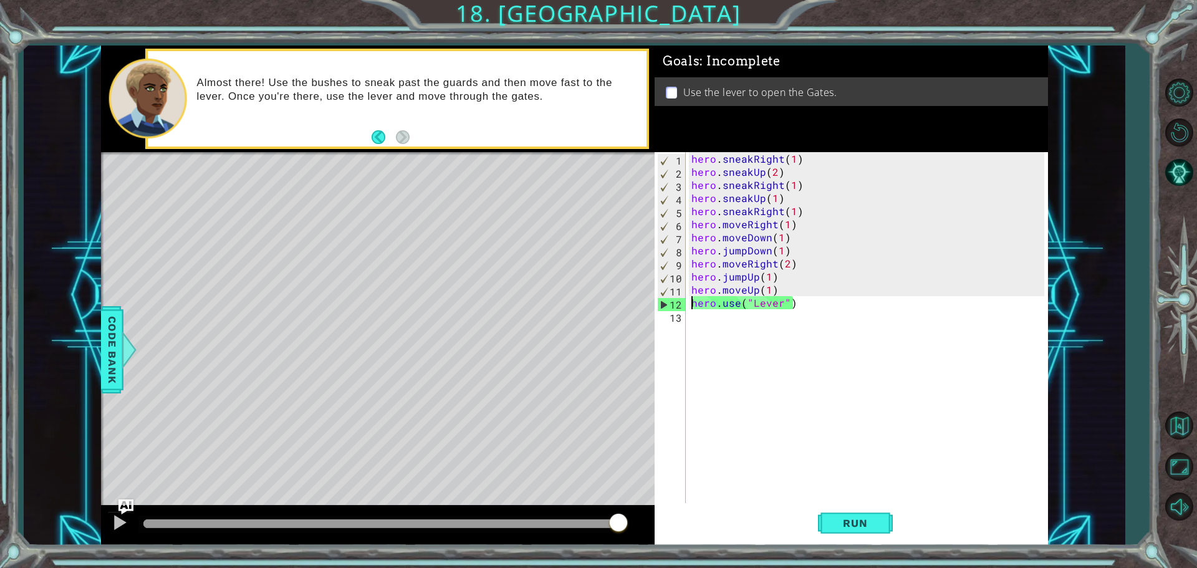
type textarea "hero.use("Lever")"
click at [660, 303] on div "12" at bounding box center [672, 304] width 28 height 13
type textarea "hero.use("Lever")"
click at [704, 310] on div "hero . sneakRight ( 1 ) hero . sneakUp ( 2 ) hero . sneakRight ( 1 ) hero . sne…" at bounding box center [869, 342] width 361 height 380
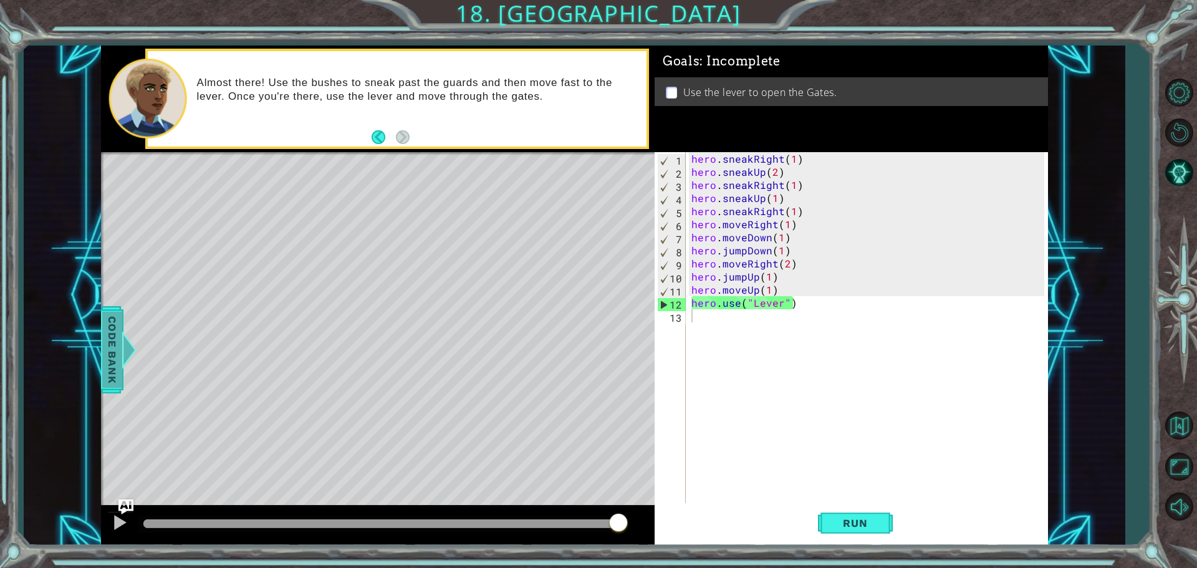
click at [118, 349] on span "Code Bank" at bounding box center [112, 350] width 20 height 76
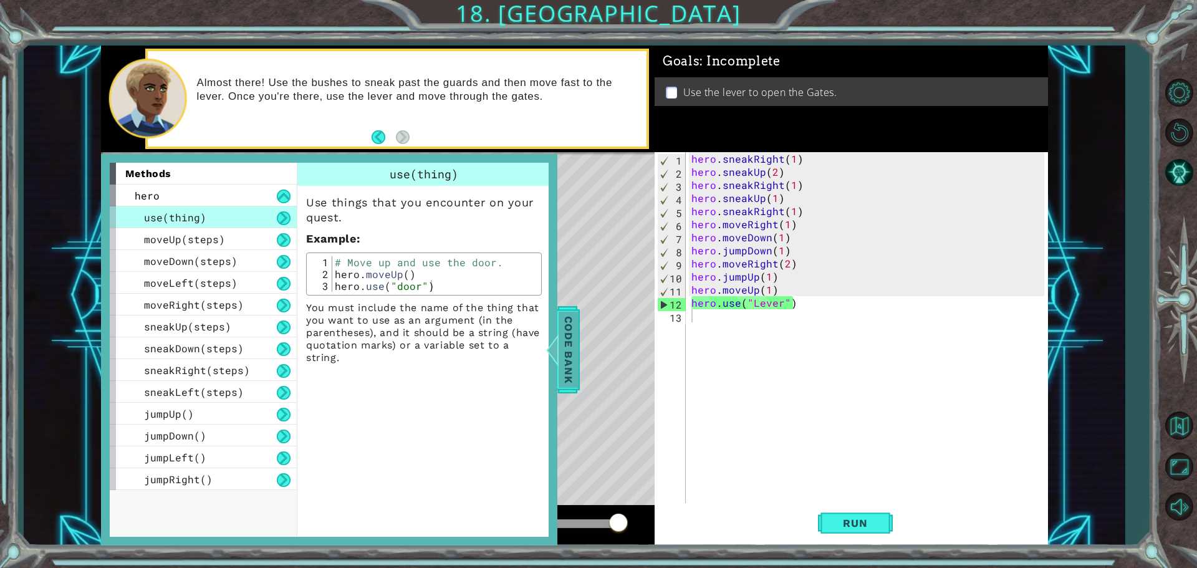
click at [568, 354] on span "Code Bank" at bounding box center [568, 350] width 20 height 76
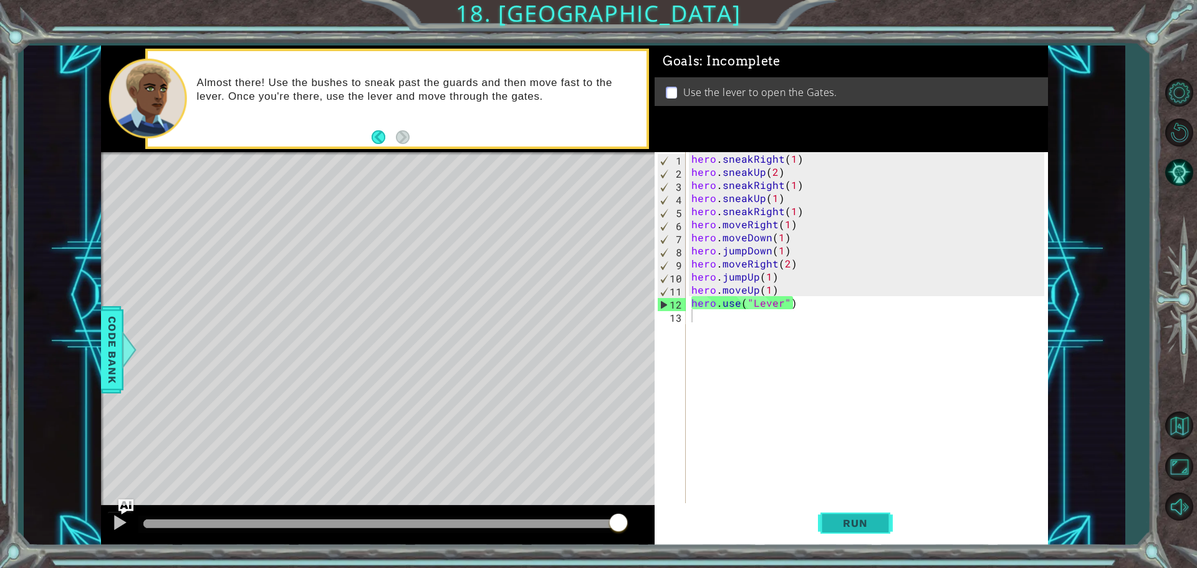
click at [850, 514] on button "Run" at bounding box center [855, 522] width 75 height 39
drag, startPoint x: 798, startPoint y: 302, endPoint x: 682, endPoint y: 300, distance: 116.0
click at [682, 300] on div "1 2 3 4 5 6 7 8 9 10 11 12 13 hero . sneakRight ( 1 ) hero . sneakUp ( 2 ) hero…" at bounding box center [849, 328] width 390 height 353
type textarea "hero.use("Lever")"
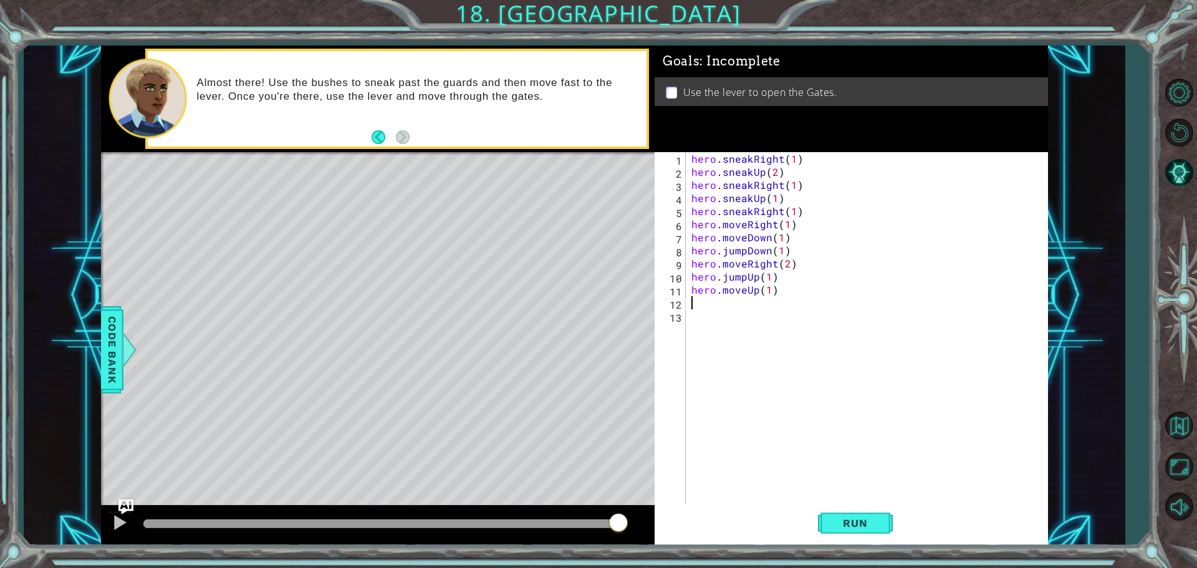
type textarea "hero.moveUp(1)"
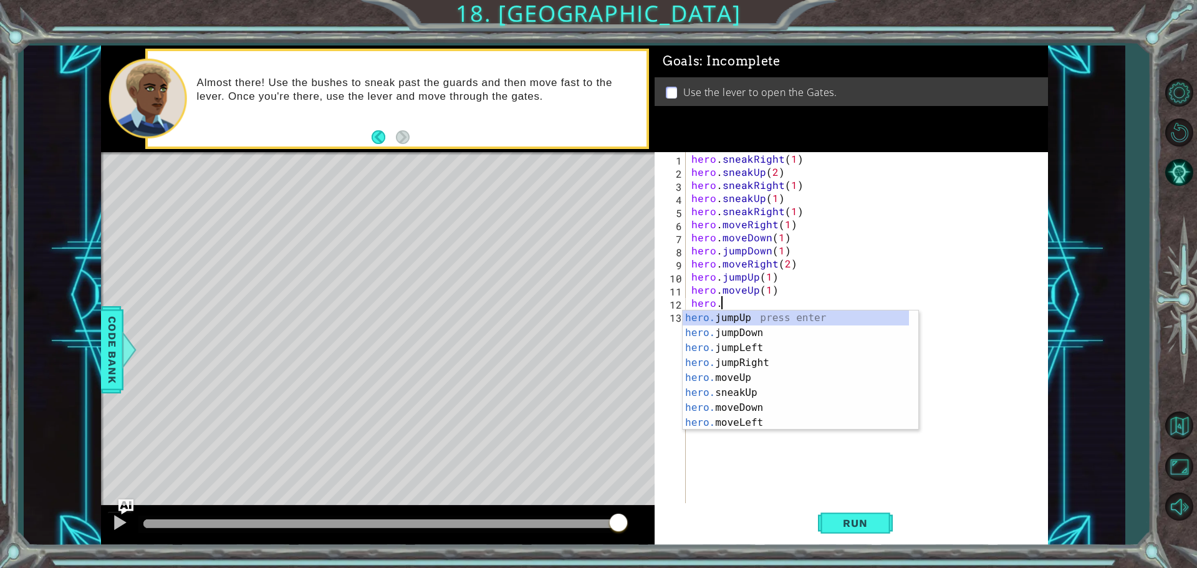
scroll to position [0, 1]
click at [117, 357] on span "Code Bank" at bounding box center [112, 350] width 20 height 76
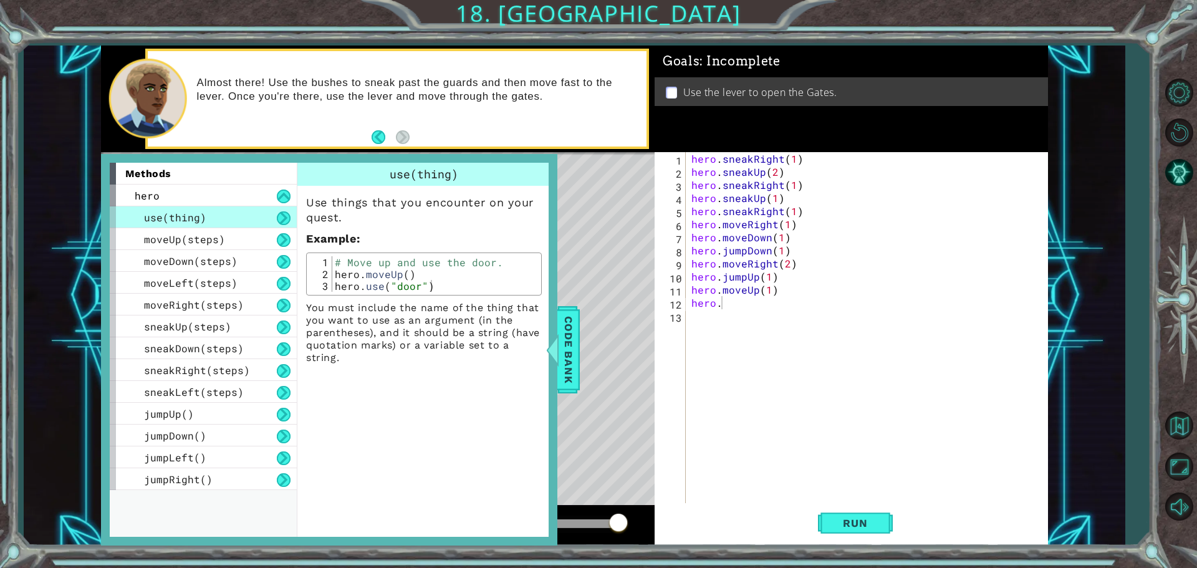
click at [178, 219] on span "use(thing)" at bounding box center [175, 217] width 62 height 13
click at [743, 301] on div "hero . sneakRight ( 1 ) hero . sneakUp ( 2 ) hero . sneakRight ( 1 ) hero . sne…" at bounding box center [869, 342] width 361 height 380
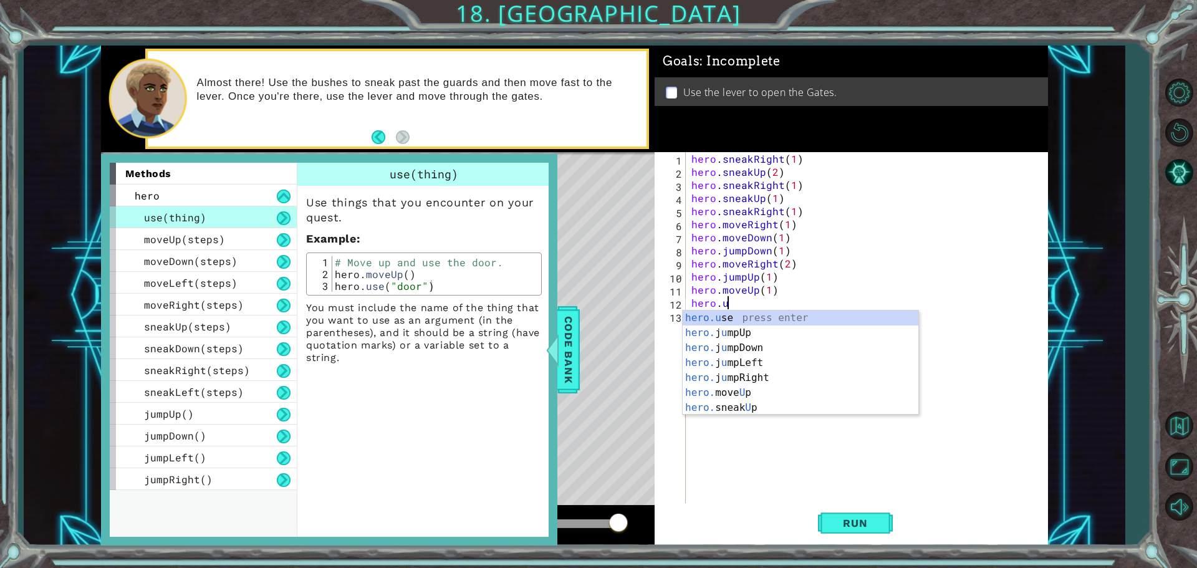
scroll to position [0, 2]
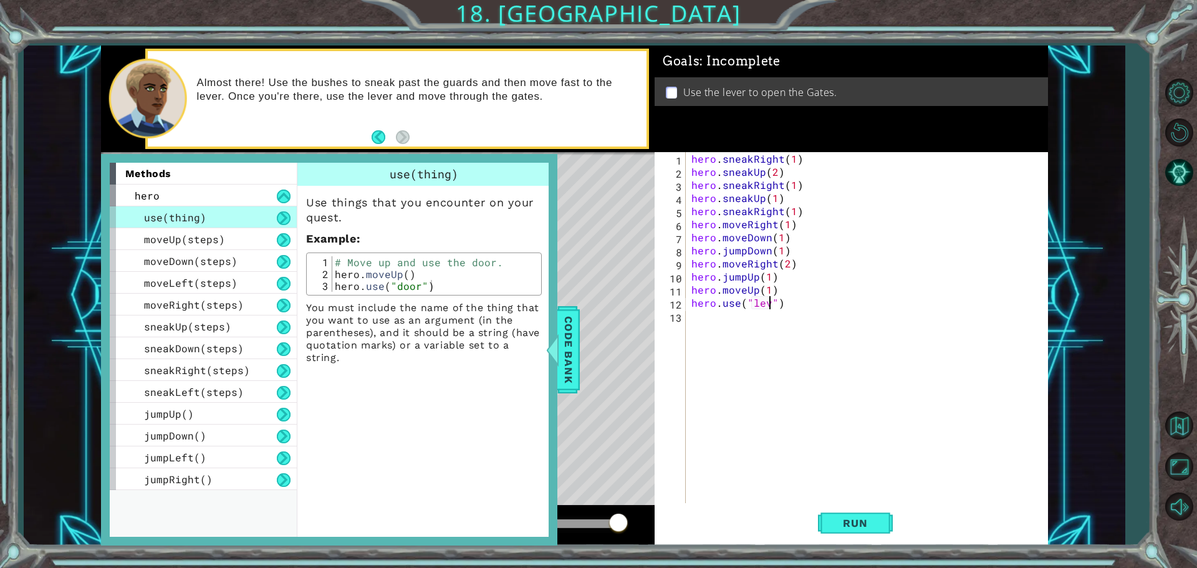
type textarea "hero.use("lever")"
click at [742, 374] on div "hero . sneakRight ( 1 ) hero . sneakUp ( 2 ) hero . sneakRight ( 1 ) hero . sne…" at bounding box center [869, 342] width 361 height 380
click at [568, 365] on span "Code Bank" at bounding box center [568, 350] width 20 height 76
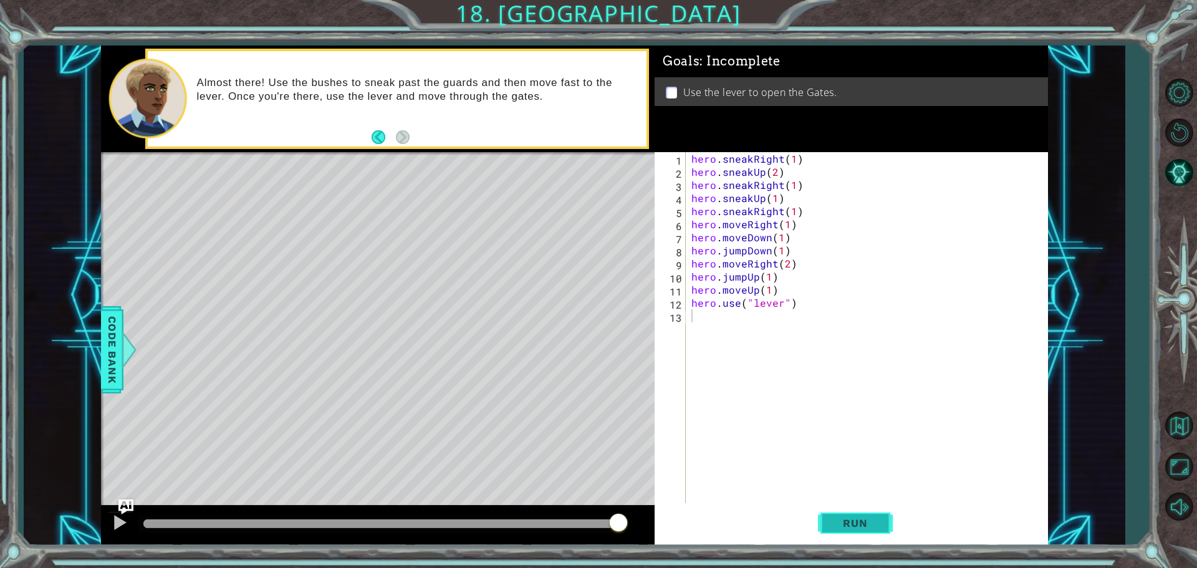
click at [849, 519] on span "Run" at bounding box center [854, 523] width 49 height 12
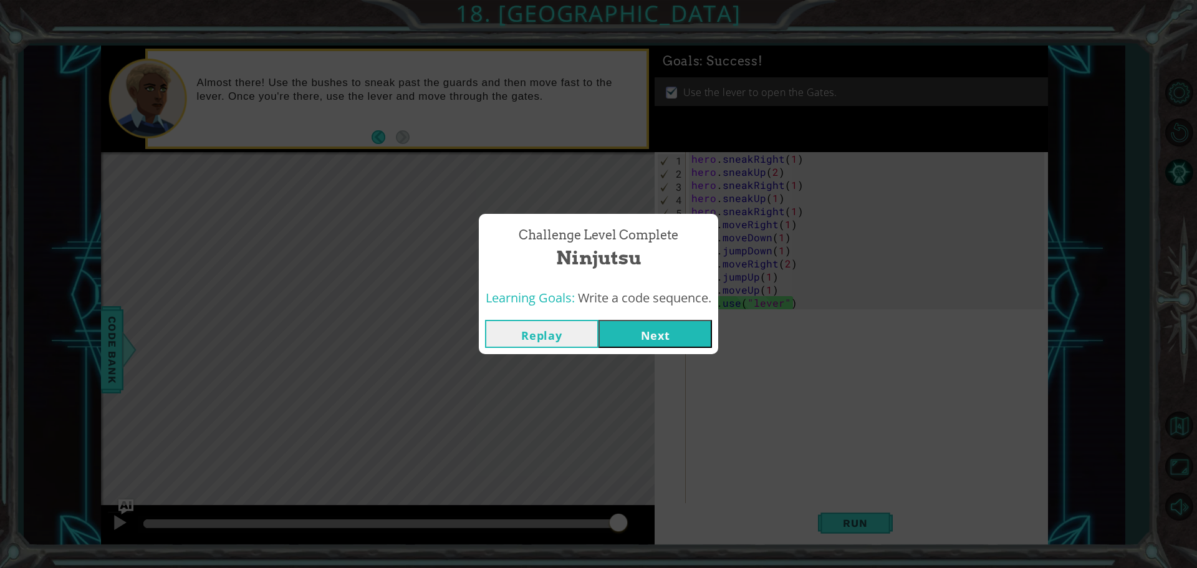
click at [648, 335] on button "Next" at bounding box center [654, 334] width 113 height 28
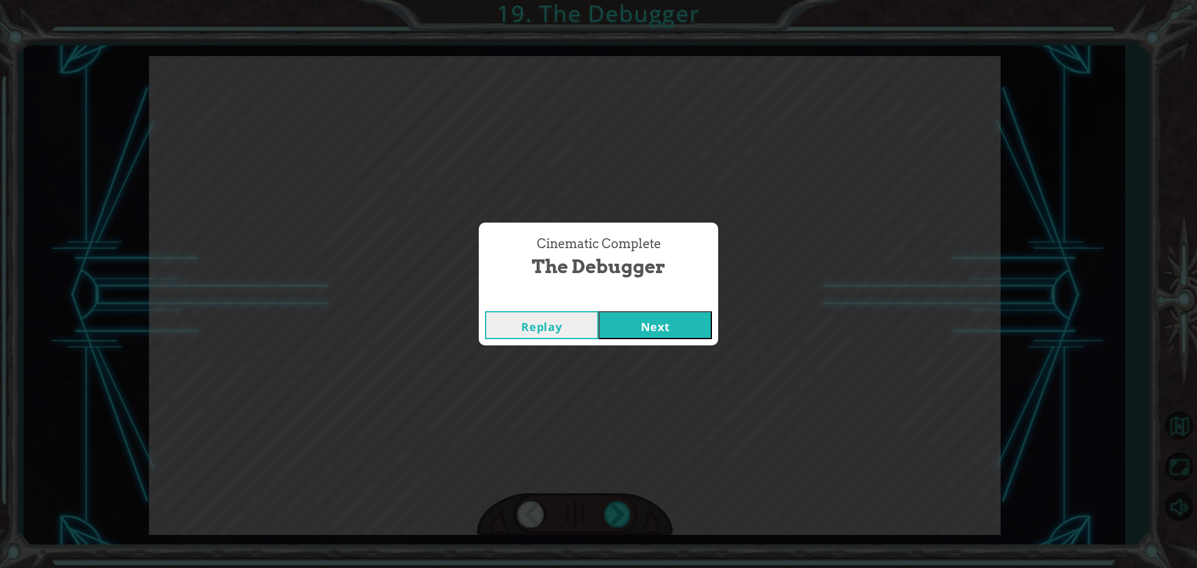
click at [663, 327] on button "Next" at bounding box center [654, 325] width 113 height 28
click at [659, 324] on button "Next" at bounding box center [654, 325] width 113 height 28
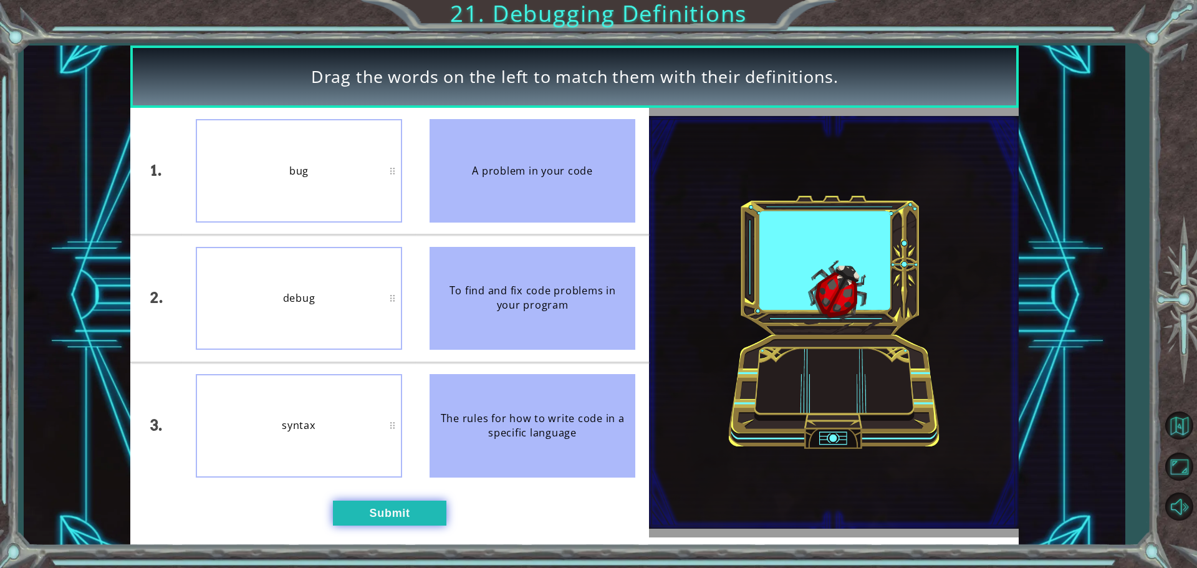
click at [391, 509] on button "Submit" at bounding box center [389, 512] width 113 height 25
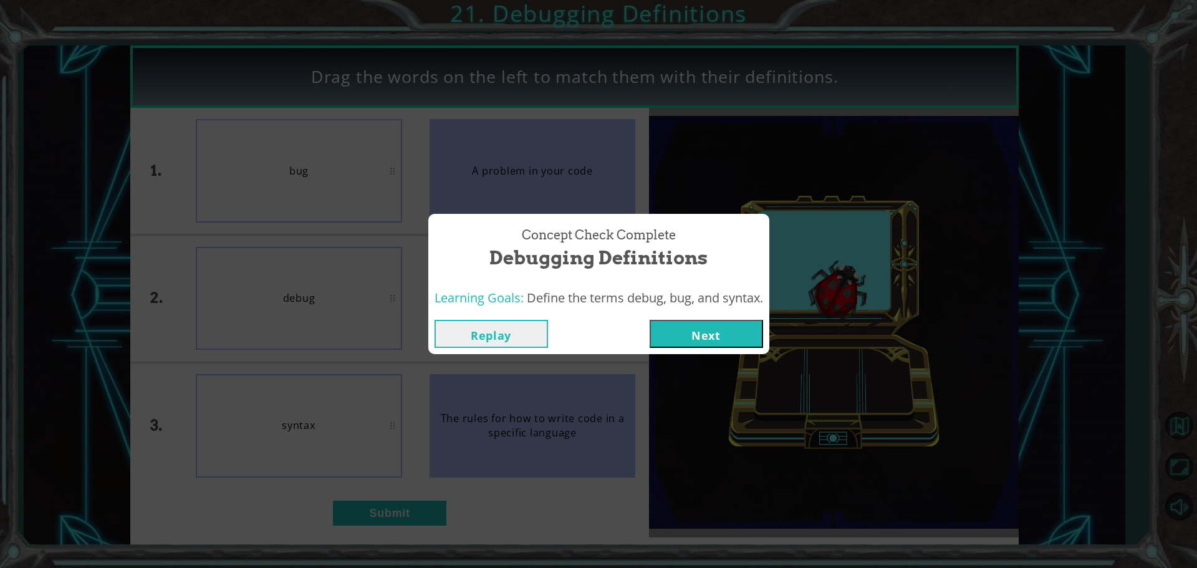
click at [711, 329] on button "Next" at bounding box center [705, 334] width 113 height 28
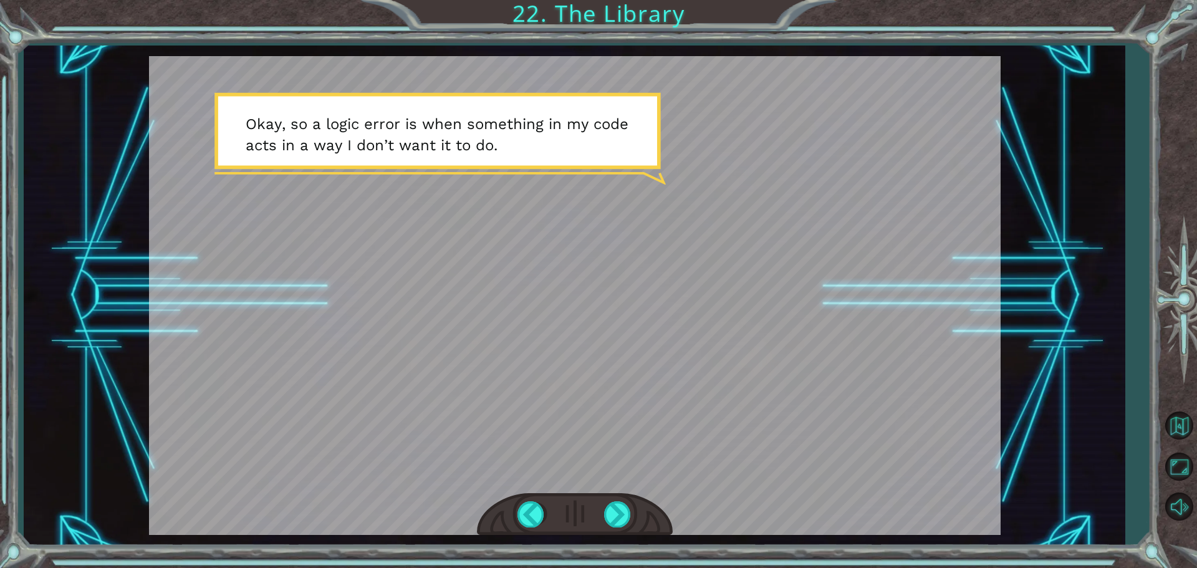
click at [711, 329] on div at bounding box center [574, 295] width 851 height 479
click at [552, 350] on div at bounding box center [574, 295] width 851 height 479
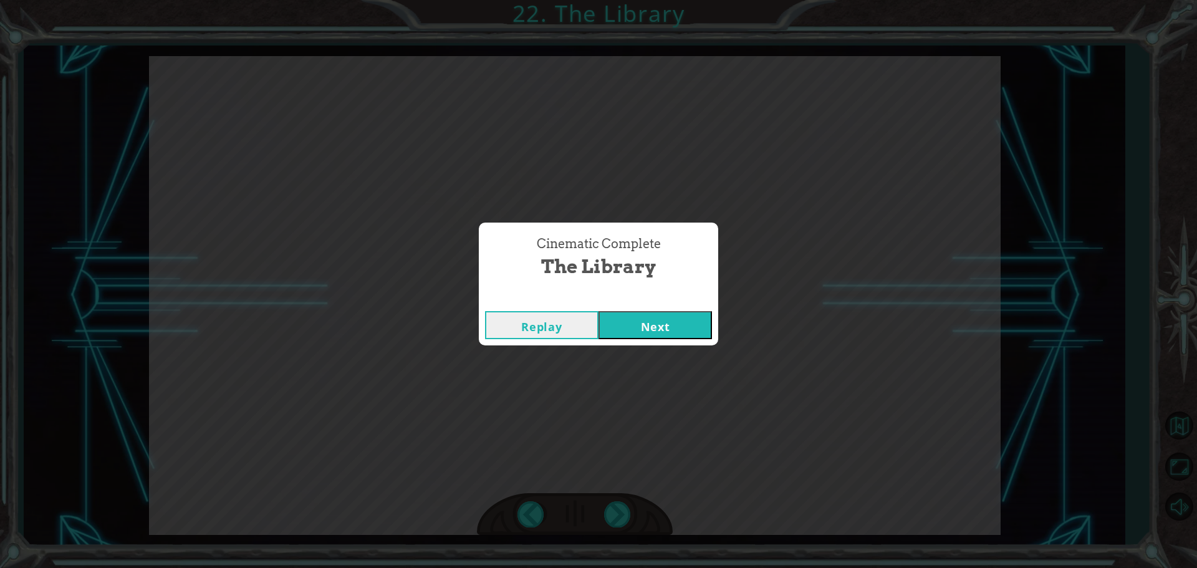
click at [661, 326] on button "Next" at bounding box center [654, 325] width 113 height 28
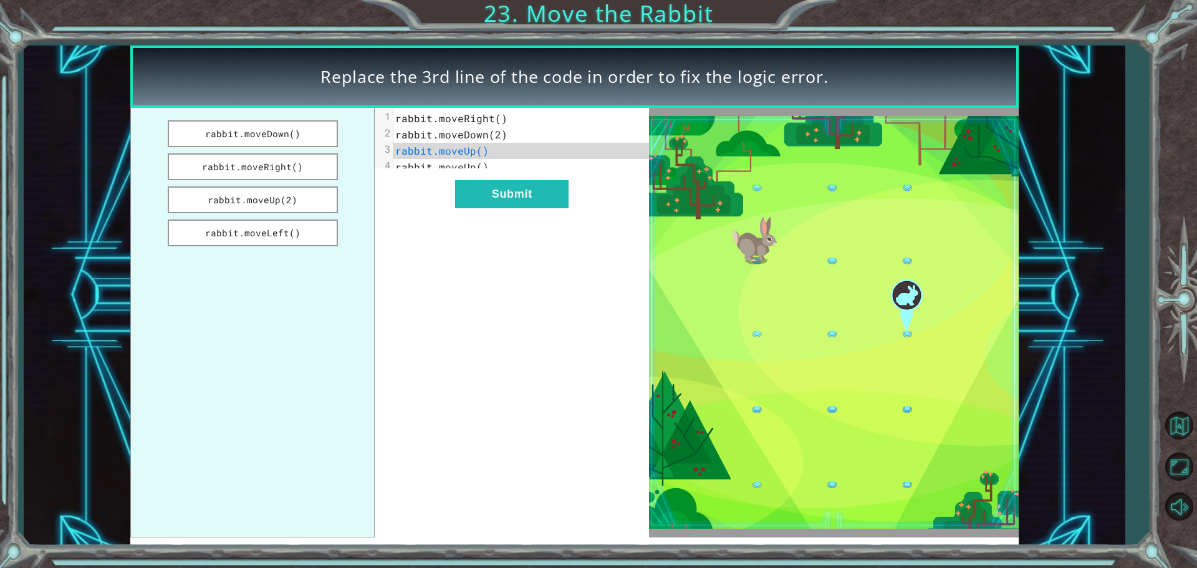
drag, startPoint x: 273, startPoint y: 166, endPoint x: 429, endPoint y: 155, distance: 156.8
click at [429, 155] on div "rabbit.moveDown() rabbit.moveRight() rabbit.moveUp(2) rabbit.moveLeft() xxxxxxx…" at bounding box center [389, 322] width 519 height 429
click at [262, 168] on button "rabbit.moveRight()" at bounding box center [253, 166] width 170 height 27
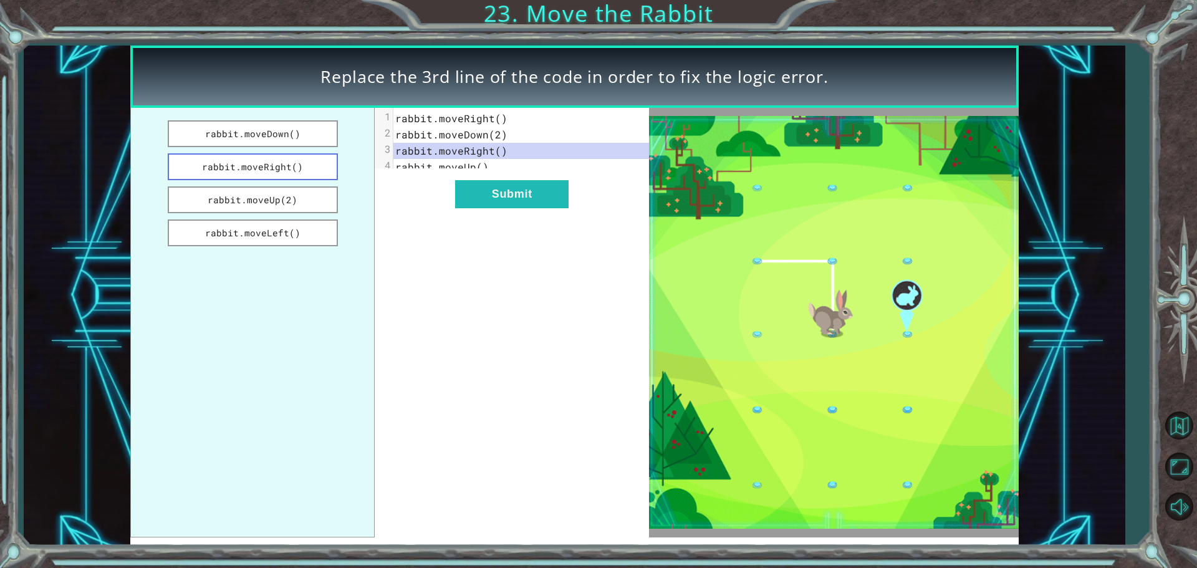
click at [262, 170] on button "rabbit.moveRight()" at bounding box center [253, 166] width 170 height 27
click at [325, 166] on button "rabbit.moveRight()" at bounding box center [253, 166] width 170 height 27
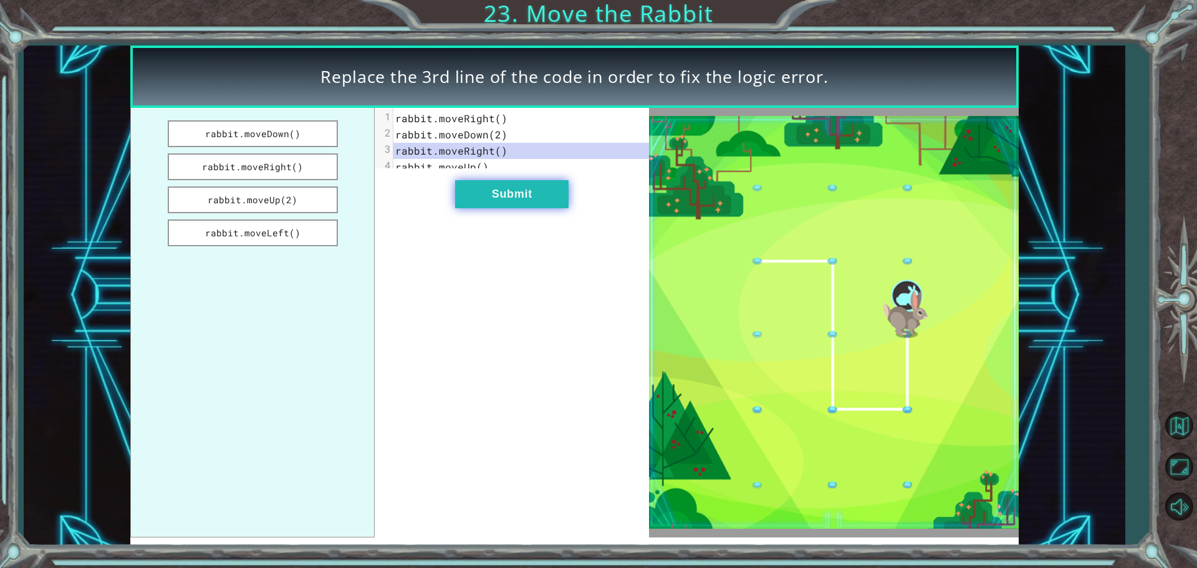
click at [524, 203] on button "Submit" at bounding box center [511, 194] width 113 height 28
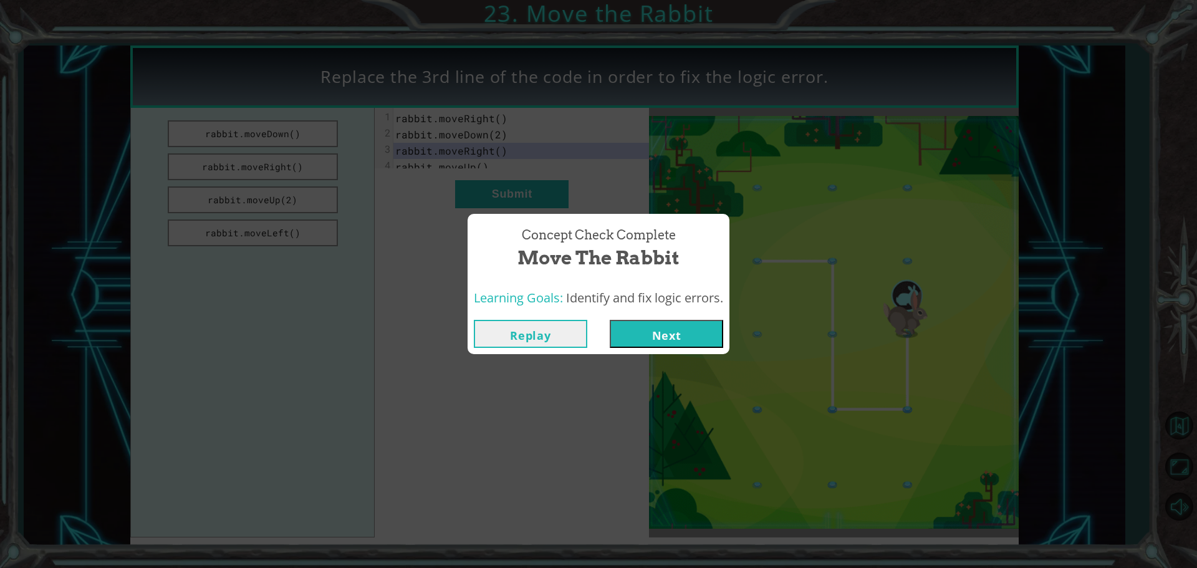
click at [671, 330] on button "Next" at bounding box center [666, 334] width 113 height 28
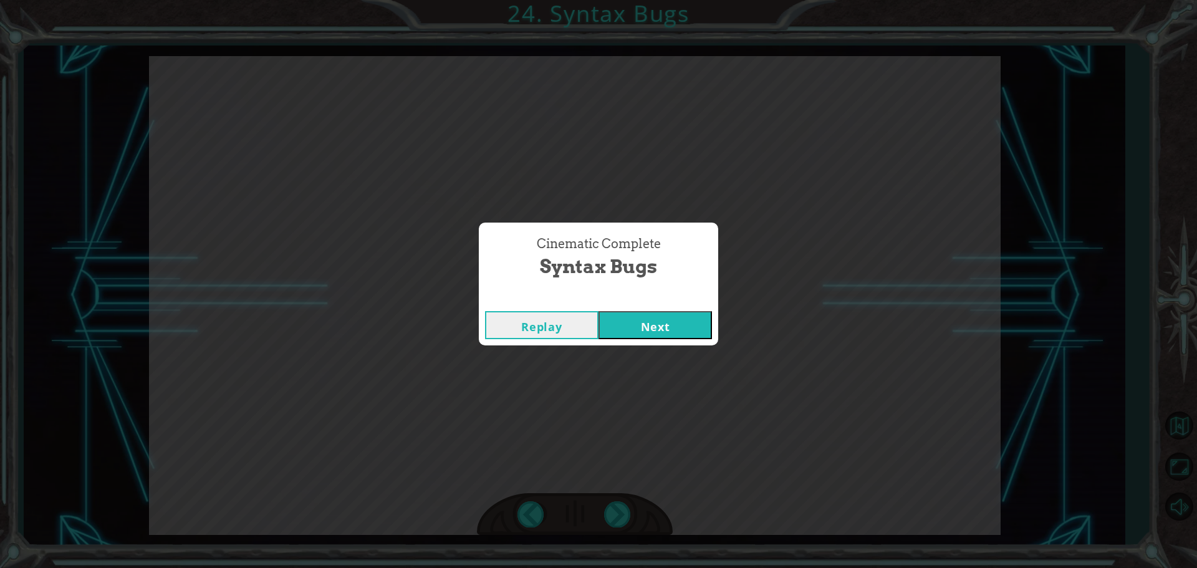
click at [671, 330] on button "Next" at bounding box center [654, 325] width 113 height 28
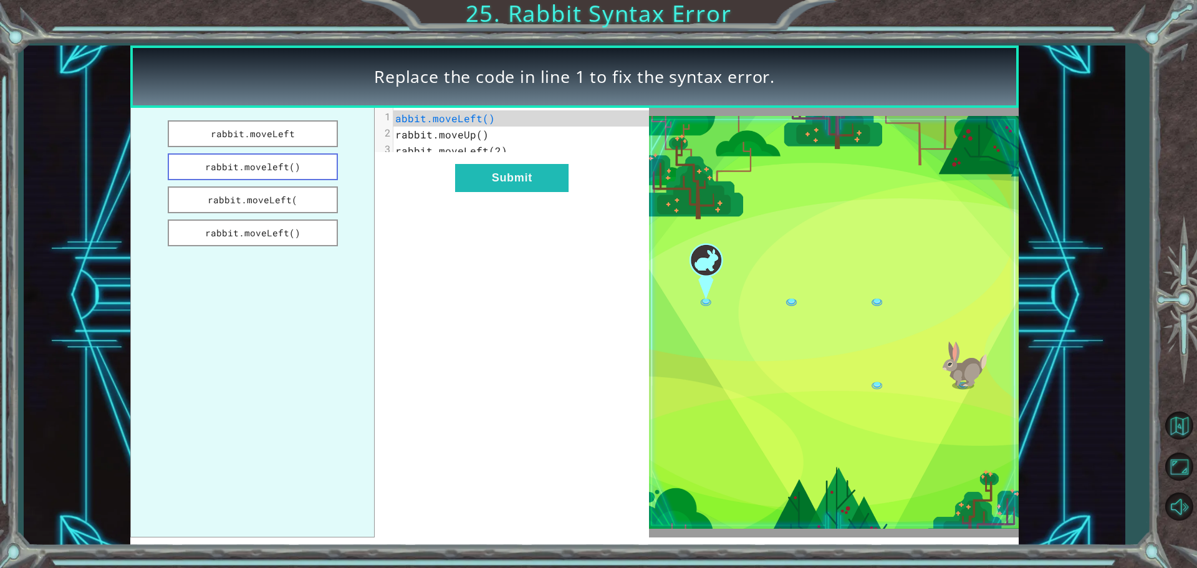
click at [265, 165] on button "rabbit.moveleft()" at bounding box center [253, 166] width 170 height 27
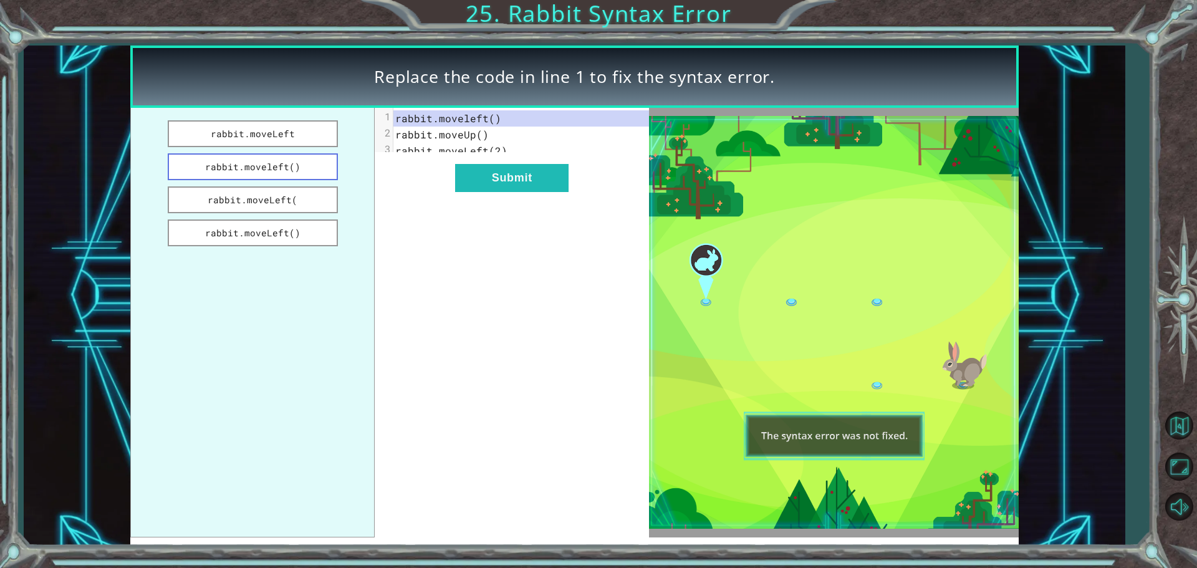
click at [260, 166] on button "rabbit.moveleft()" at bounding box center [253, 166] width 170 height 27
click at [513, 183] on button "Submit" at bounding box center [511, 178] width 113 height 28
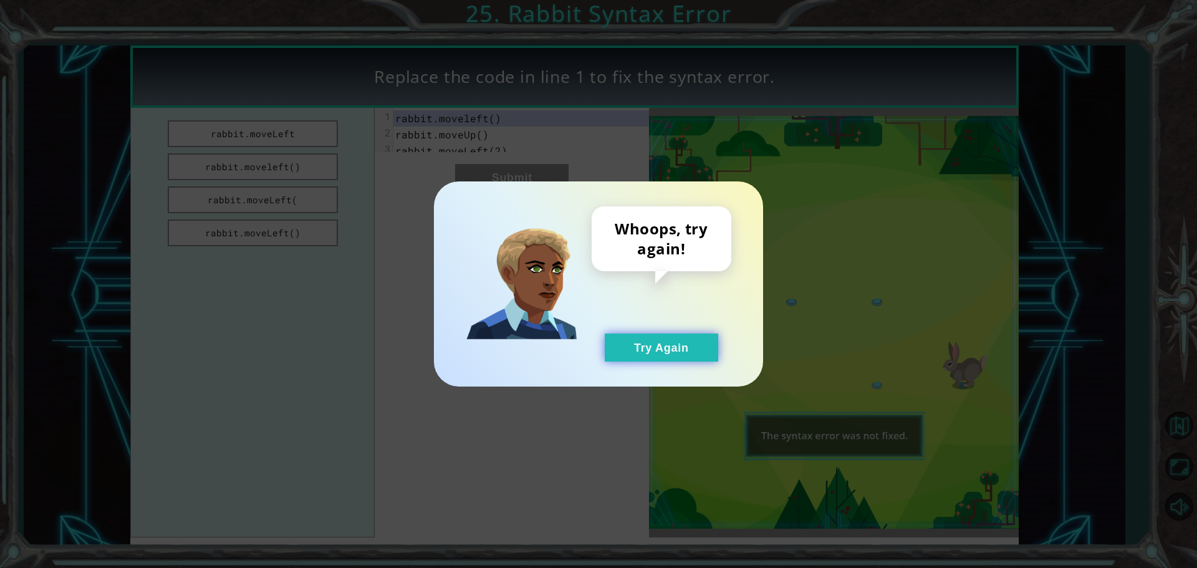
click at [650, 335] on button "Try Again" at bounding box center [661, 347] width 113 height 28
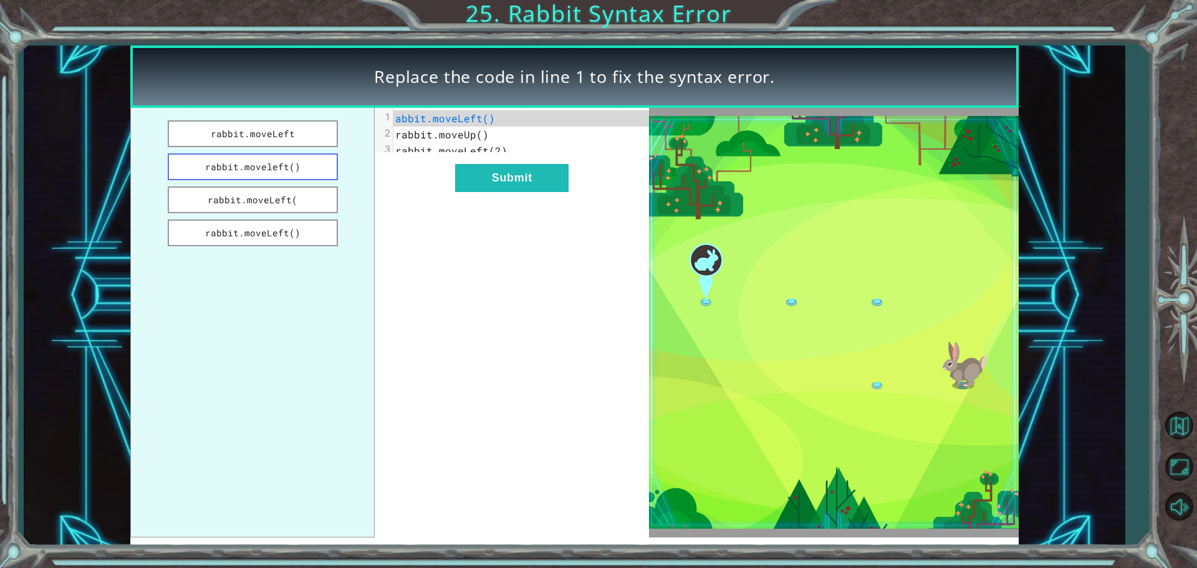
click at [282, 166] on button "rabbit.moveleft()" at bounding box center [253, 166] width 170 height 27
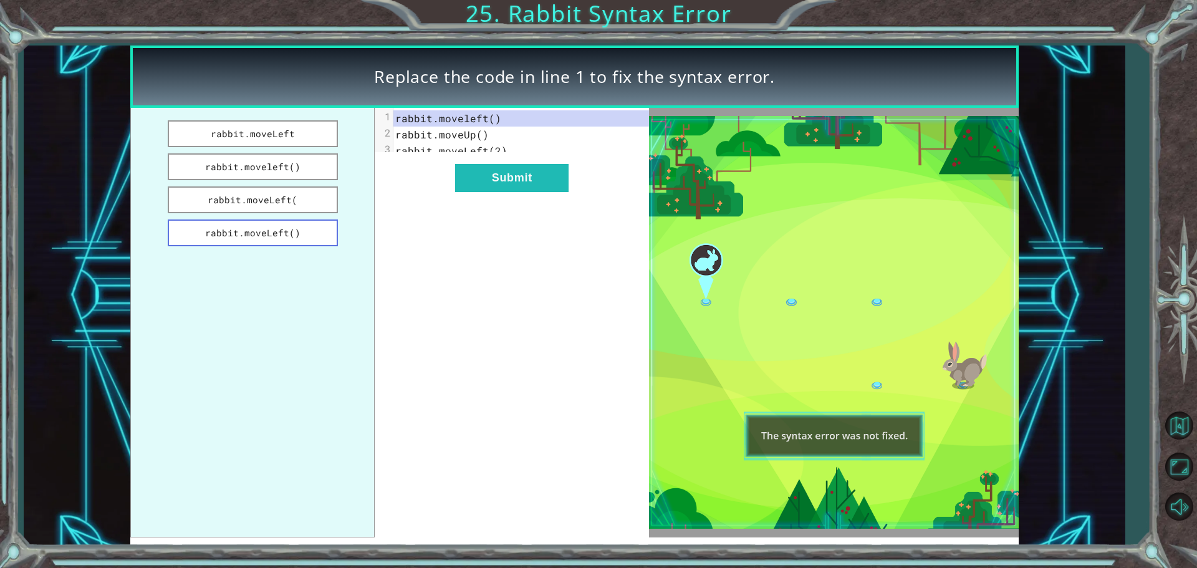
click at [273, 231] on button "rabbit.moveLeft()" at bounding box center [253, 232] width 170 height 27
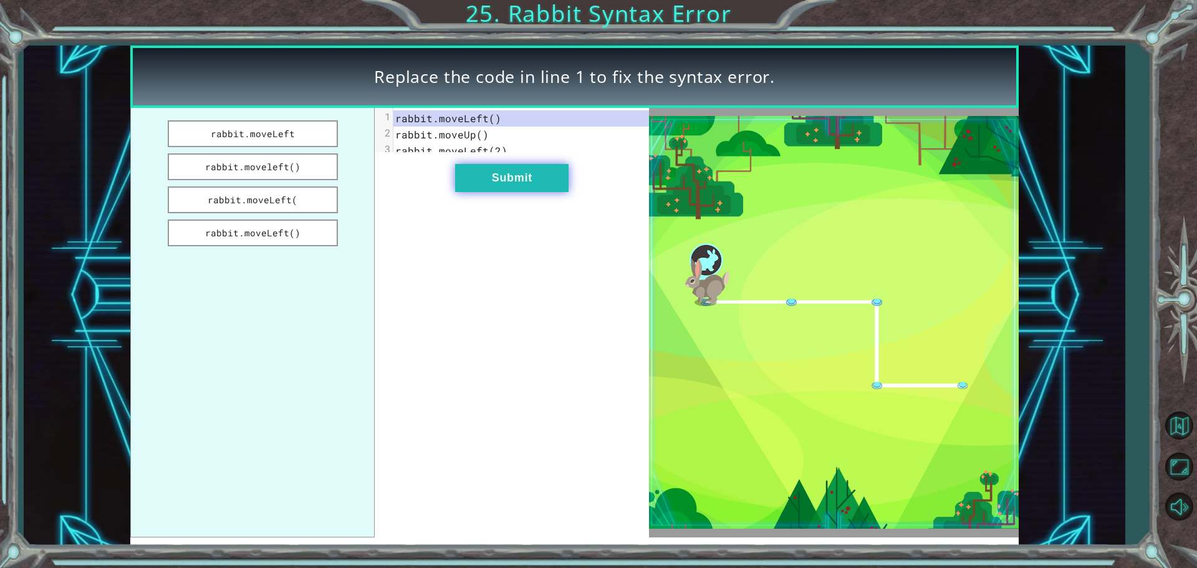
click at [522, 180] on button "Submit" at bounding box center [511, 178] width 113 height 28
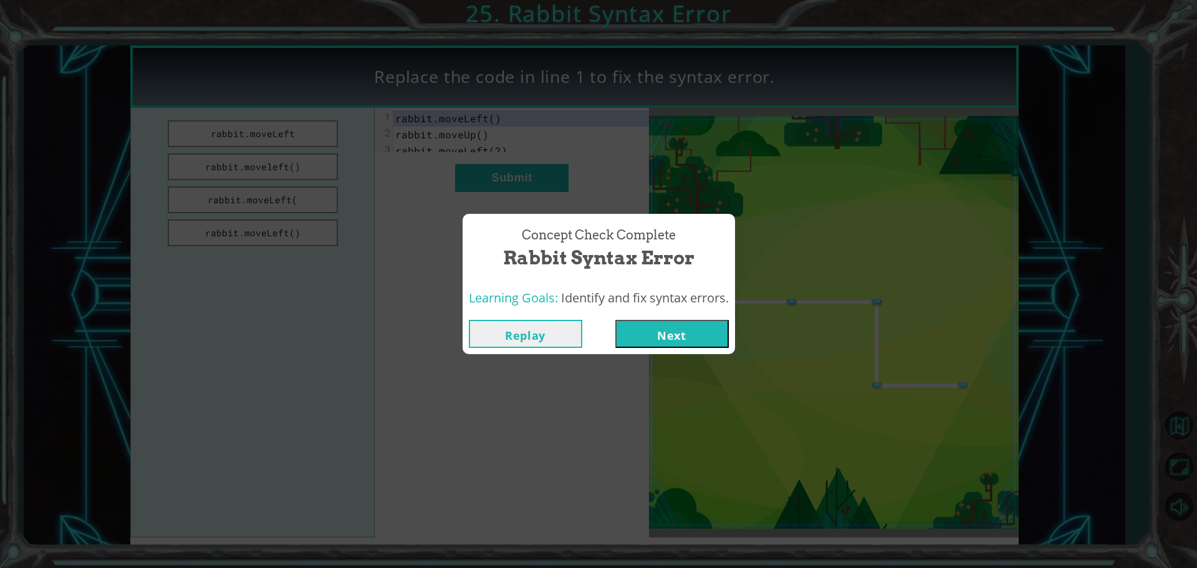
click at [677, 329] on button "Next" at bounding box center [671, 334] width 113 height 28
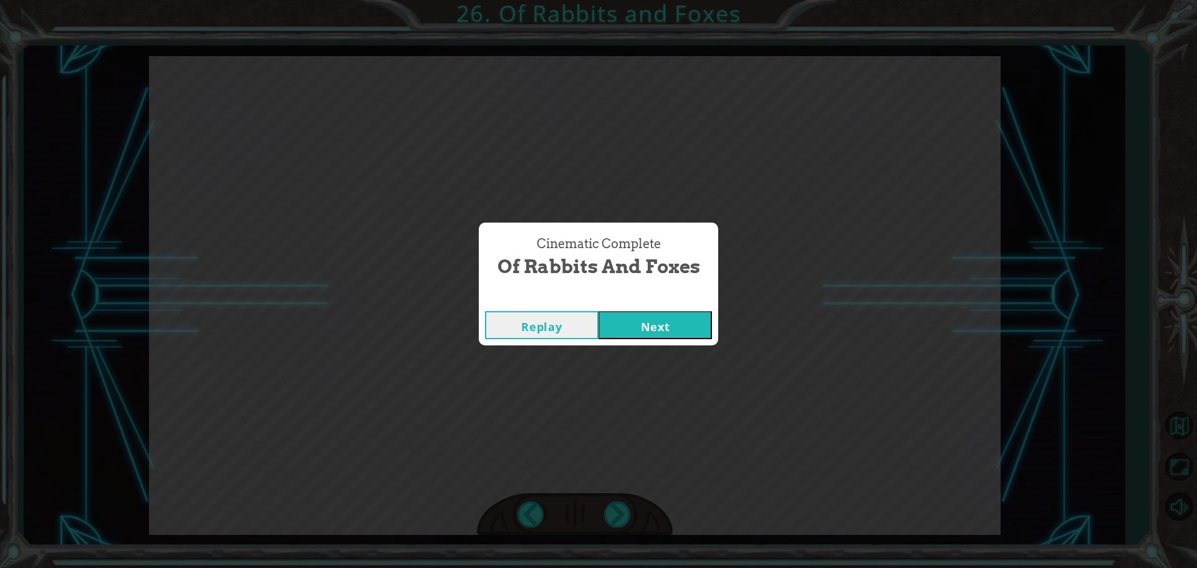
click at [646, 325] on button "Next" at bounding box center [654, 325] width 113 height 28
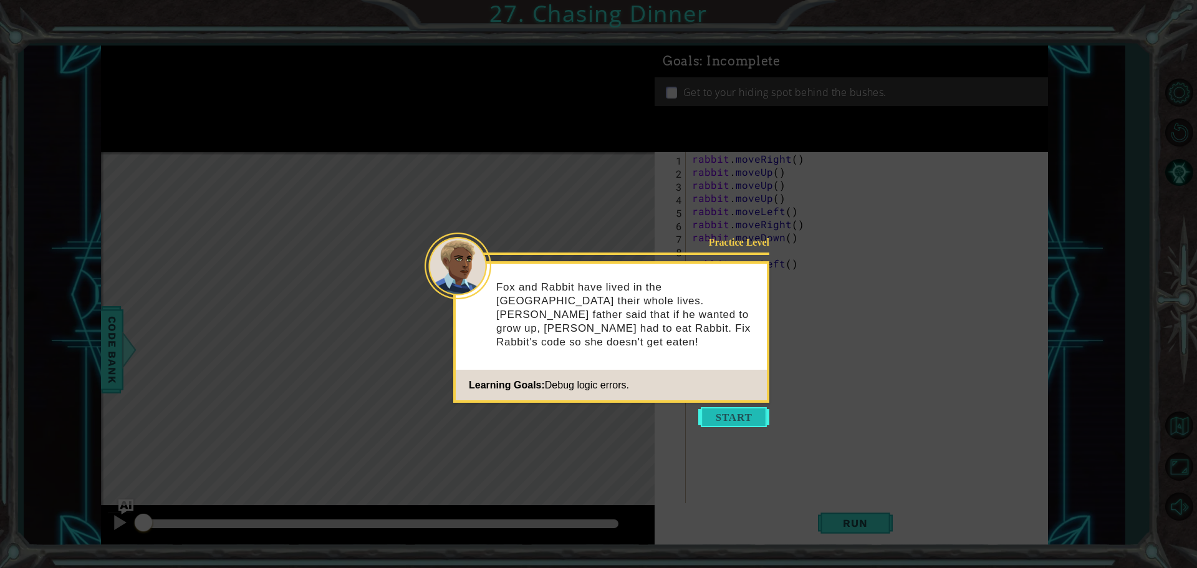
click at [738, 421] on button "Start" at bounding box center [733, 417] width 71 height 20
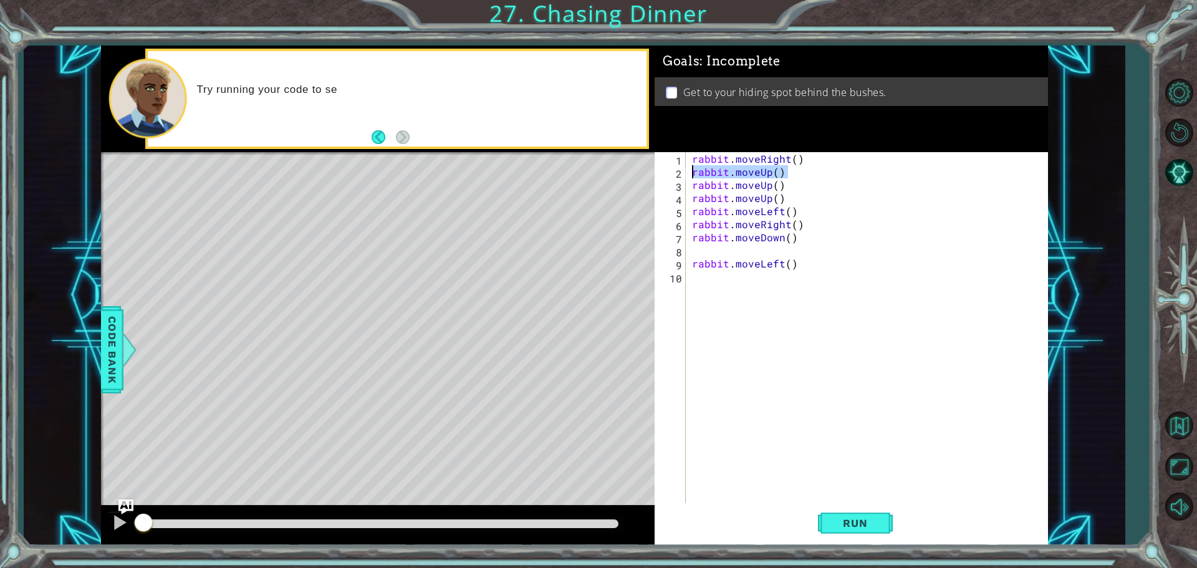
drag, startPoint x: 793, startPoint y: 173, endPoint x: 686, endPoint y: 171, distance: 106.6
click at [686, 171] on div "1 2 3 4 5 6 7 8 9 10 rabbit . moveRight ( ) rabbit . moveUp ( ) rabbit . moveUp…" at bounding box center [849, 328] width 390 height 353
type textarea "rabbit.moveUp()"
click at [859, 519] on span "Run" at bounding box center [854, 523] width 49 height 12
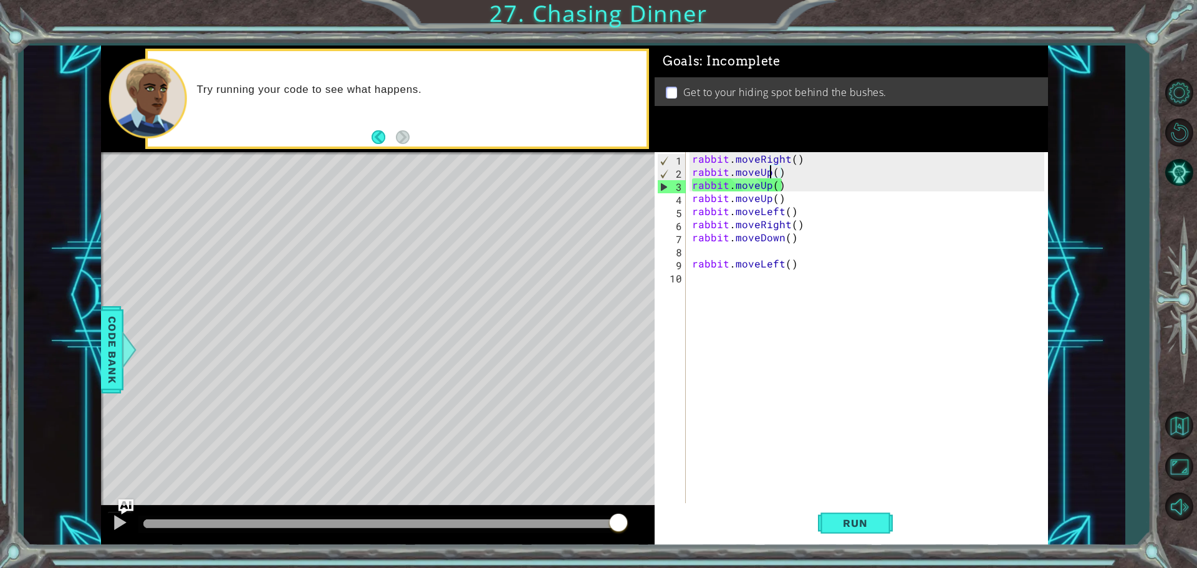
click at [770, 173] on div "rabbit . moveRight ( ) rabbit . moveUp ( ) rabbit . moveUp ( ) rabbit . moveUp …" at bounding box center [869, 342] width 361 height 380
drag, startPoint x: 789, startPoint y: 173, endPoint x: 691, endPoint y: 173, distance: 97.9
click at [691, 173] on div "rabbit . moveRight ( ) rabbit . moveUp ( ) rabbit . moveUp ( ) rabbit . moveUp …" at bounding box center [869, 342] width 361 height 380
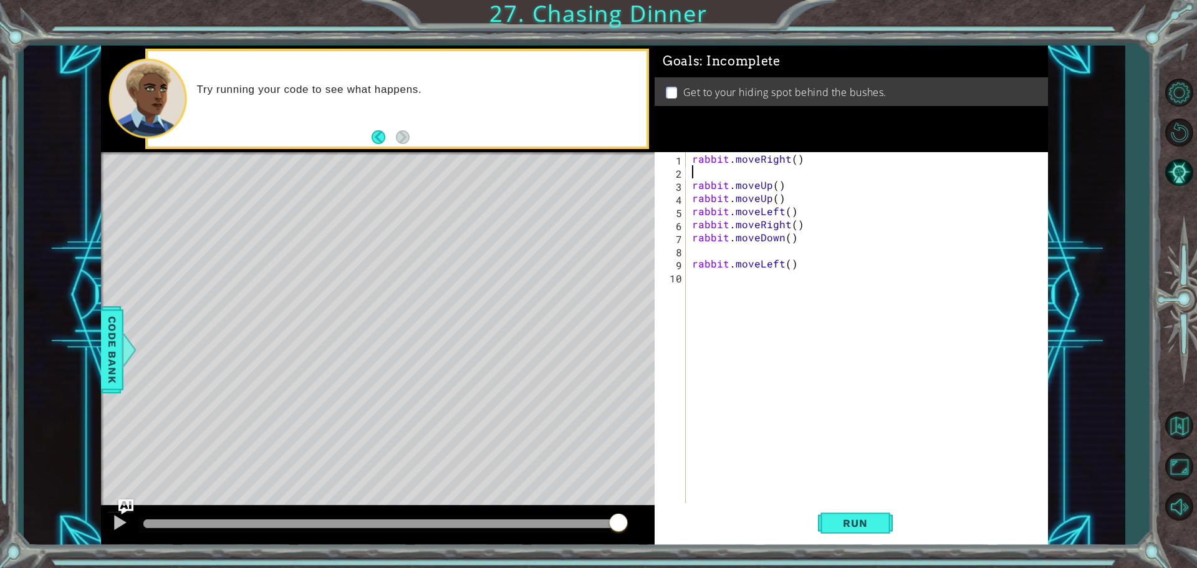
click at [797, 165] on div "rabbit . moveRight ( ) rabbit . moveUp ( ) rabbit . moveUp ( ) rabbit . moveLef…" at bounding box center [869, 342] width 361 height 380
type textarea "rabbit.moveRight(2)"
click at [704, 166] on div "rabbit . moveRight ( 2 ) rabbit . moveUp ( ) rabbit . moveUp ( ) rabbit . moveL…" at bounding box center [869, 342] width 361 height 380
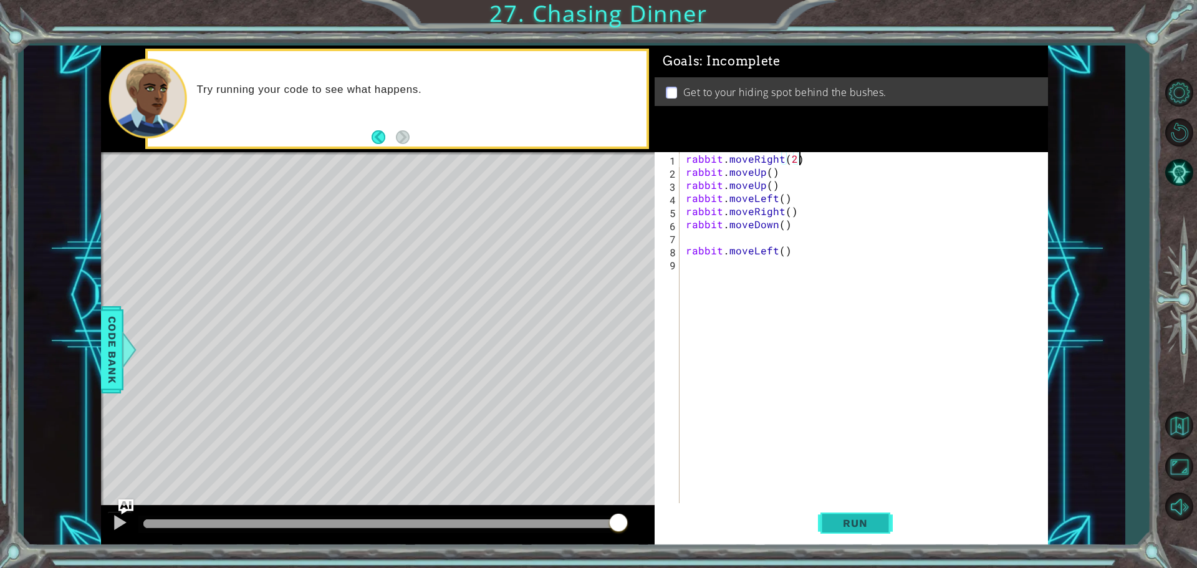
click at [863, 524] on span "Run" at bounding box center [854, 523] width 49 height 12
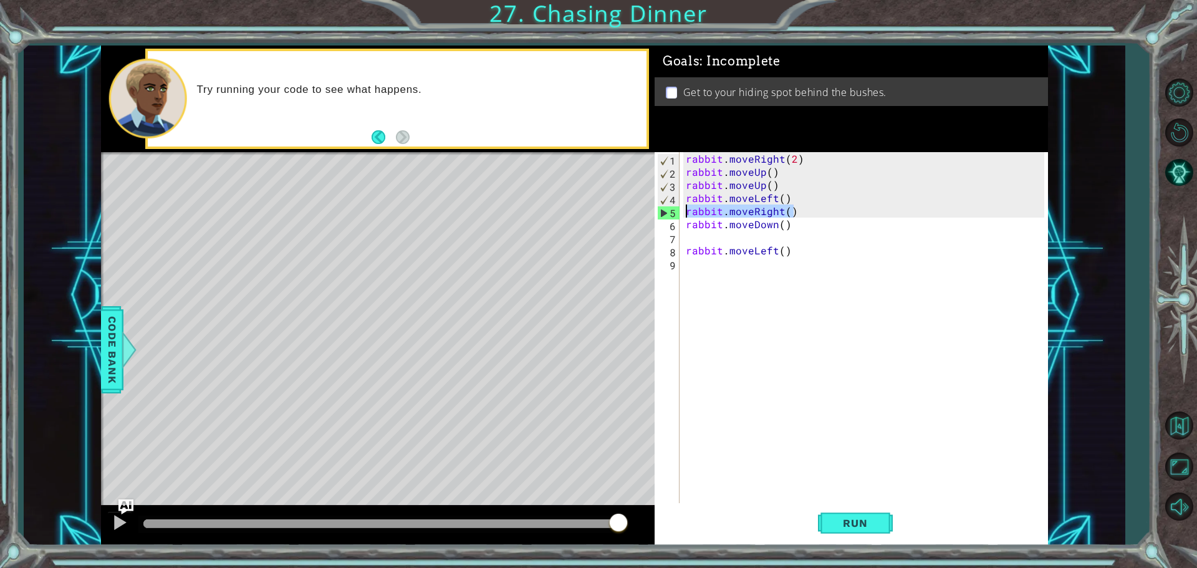
drag, startPoint x: 801, startPoint y: 211, endPoint x: 684, endPoint y: 206, distance: 116.7
click at [684, 206] on div "rabbit . moveRight ( 2 ) rabbit . moveUp ( ) rabbit . moveUp ( ) rabbit . moveL…" at bounding box center [866, 342] width 367 height 380
type textarea "rabbit.moveRight()"
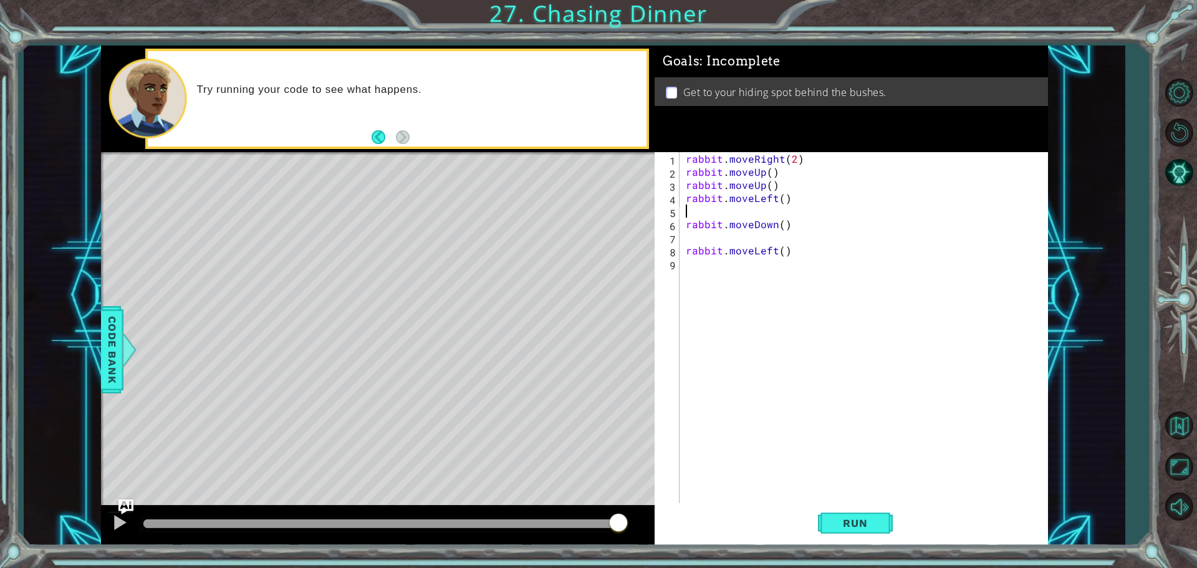
click at [783, 199] on div "rabbit . moveRight ( 2 ) rabbit . moveUp ( ) rabbit . moveUp ( ) rabbit . moveL…" at bounding box center [866, 342] width 367 height 380
type textarea "rabbit.moveLeft(2)"
click at [872, 524] on span "Run" at bounding box center [854, 523] width 49 height 12
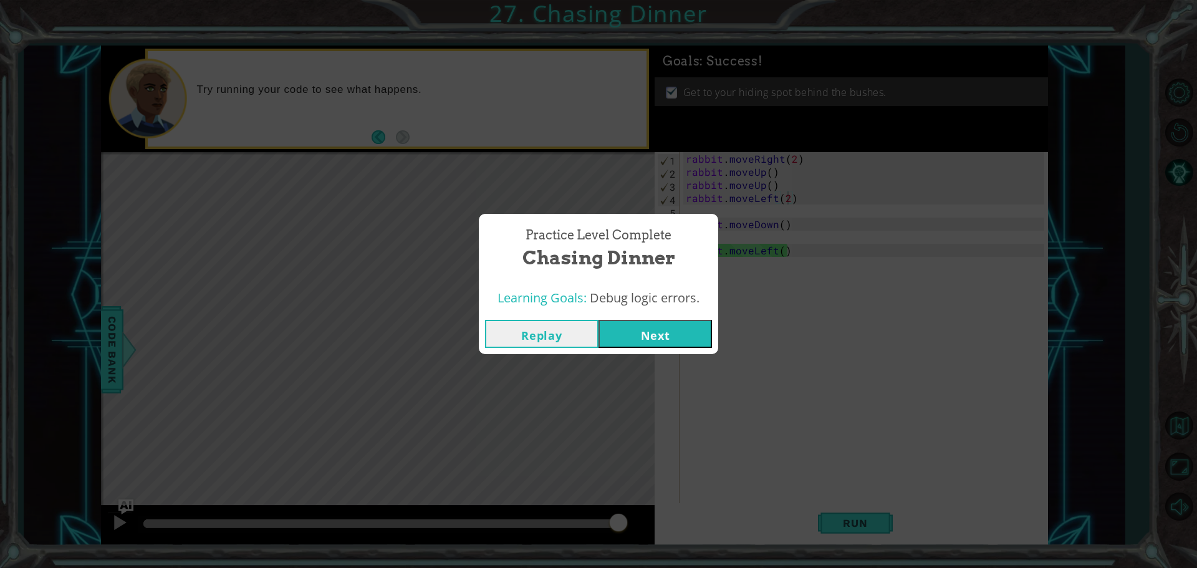
click at [644, 329] on button "Next" at bounding box center [654, 334] width 113 height 28
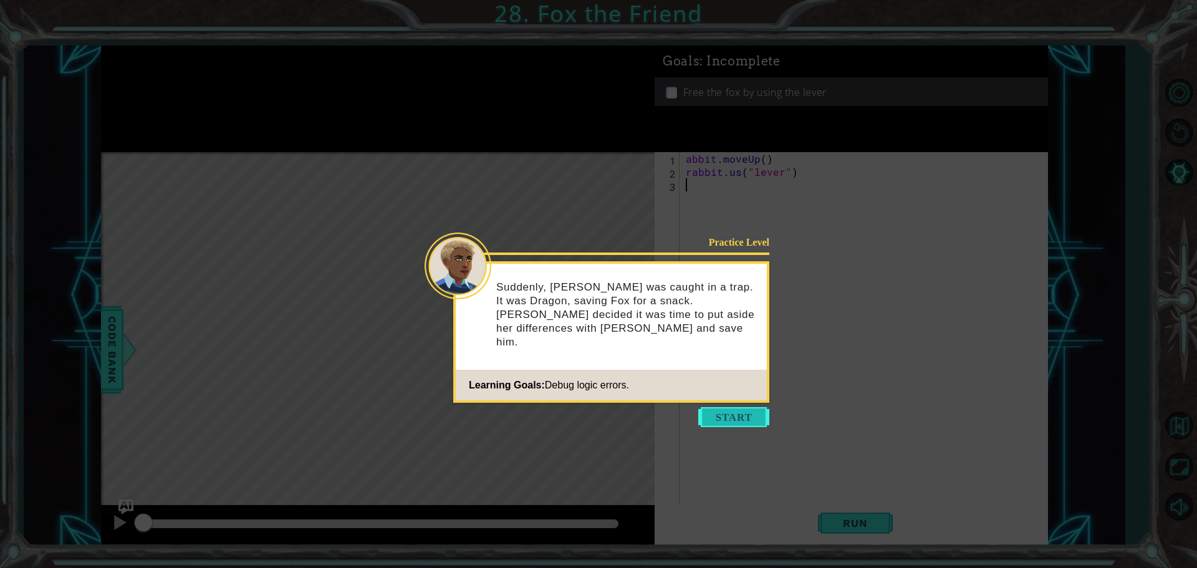
click at [742, 418] on button "Start" at bounding box center [733, 417] width 71 height 20
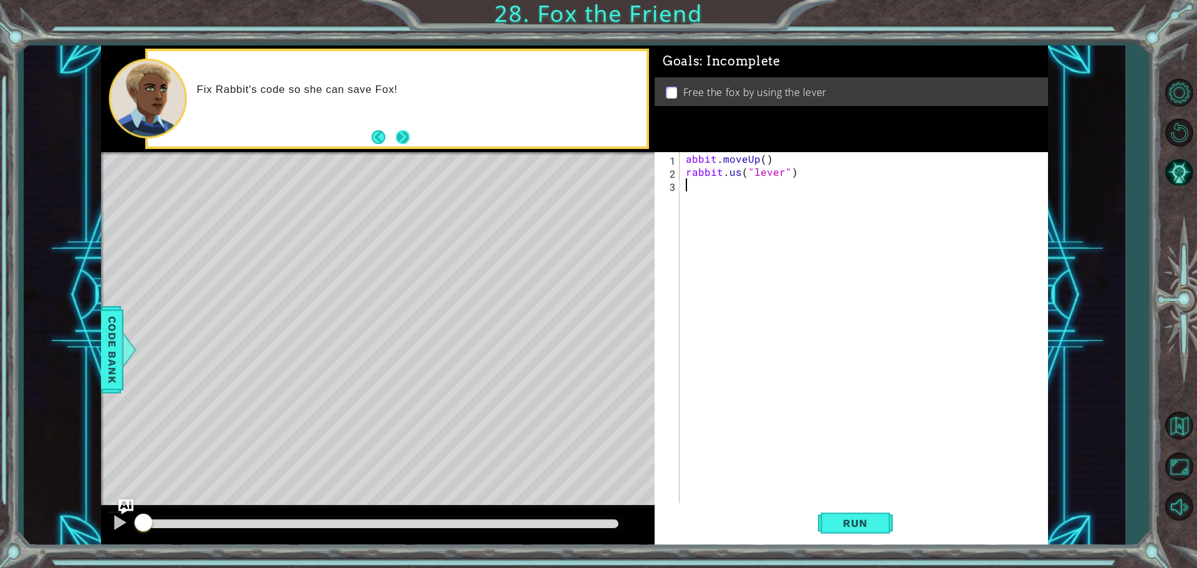
click at [400, 137] on button "Next" at bounding box center [403, 137] width 14 height 14
click at [686, 161] on div "abbit . moveUp ( ) rabbit . us ( "lever" )" at bounding box center [866, 342] width 367 height 380
type textarea "rabbit.moveUp()"
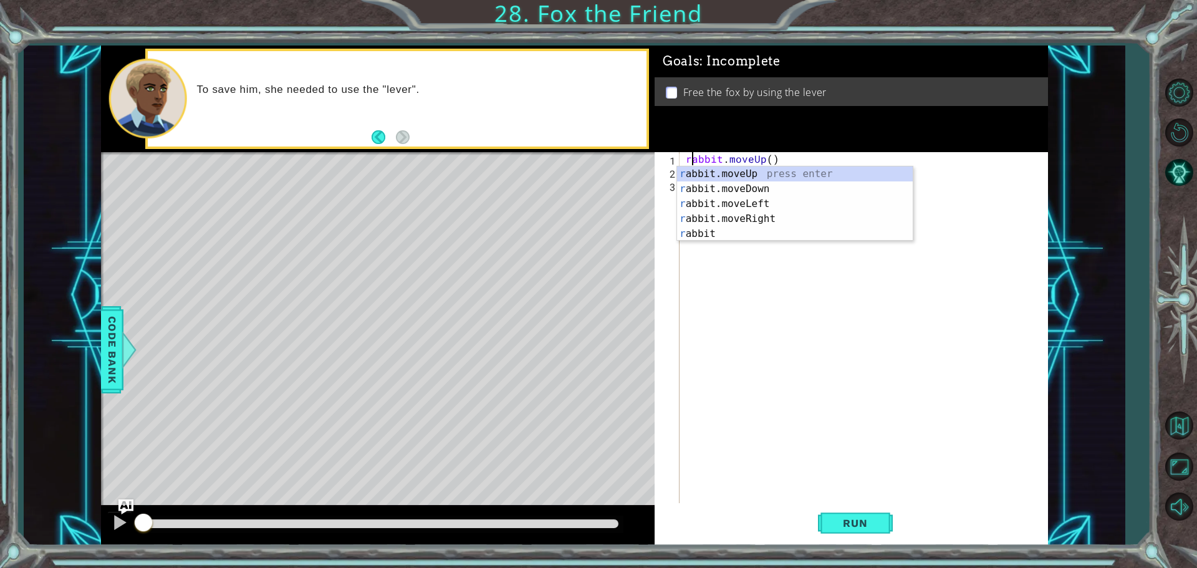
click at [771, 278] on div "rabbit . moveUp ( ) rabbit . us ( "lever" )" at bounding box center [866, 342] width 367 height 380
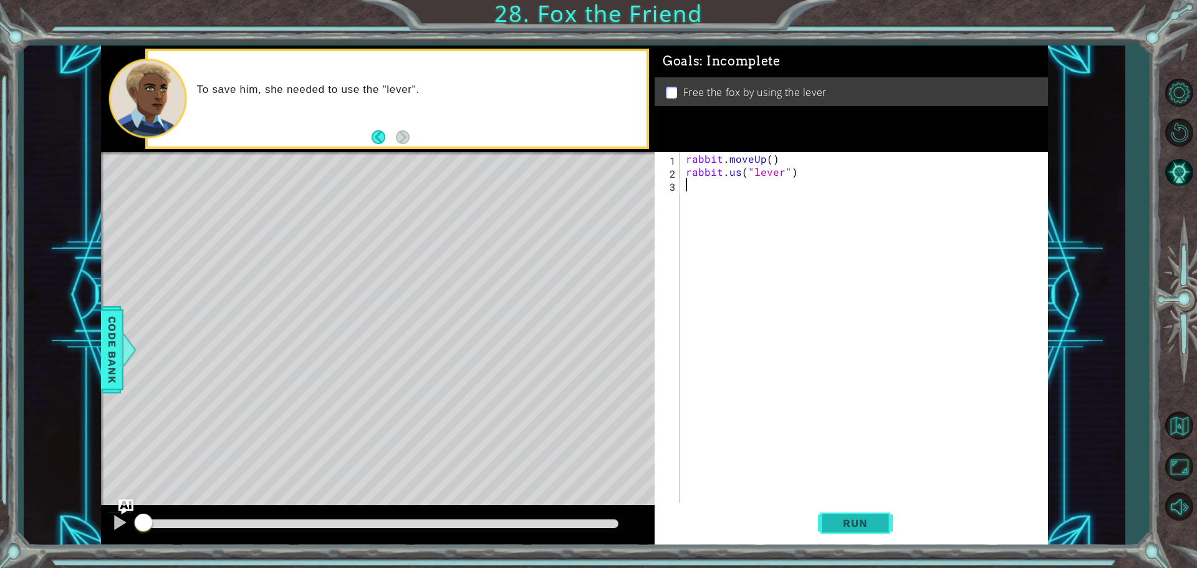
click at [864, 522] on span "Run" at bounding box center [854, 523] width 49 height 12
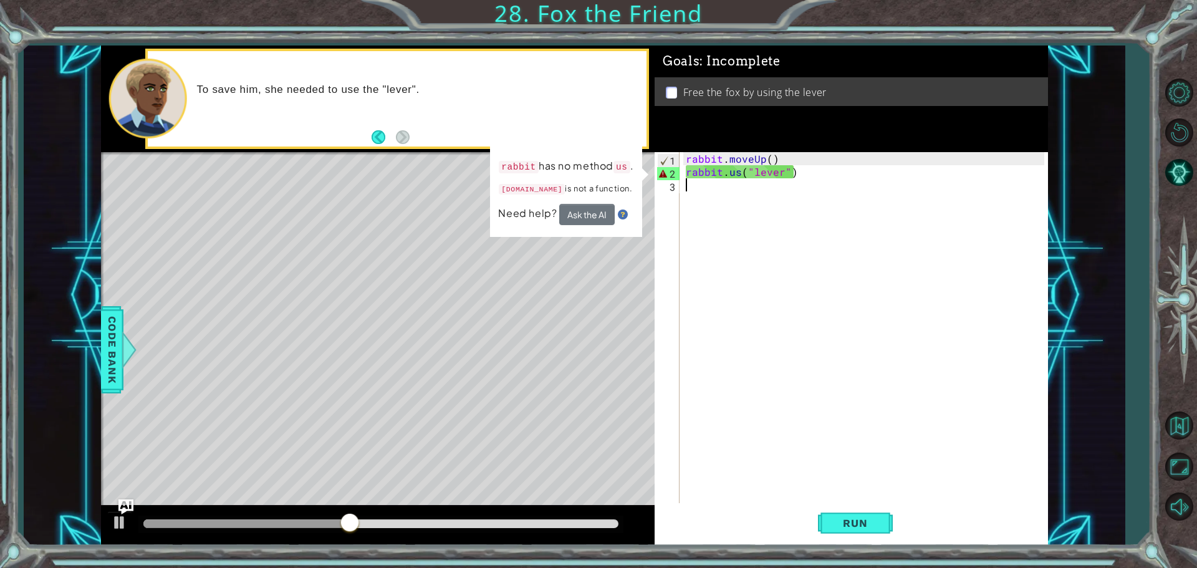
click at [739, 175] on div "rabbit . moveUp ( ) rabbit . us ( "lever" )" at bounding box center [866, 342] width 367 height 380
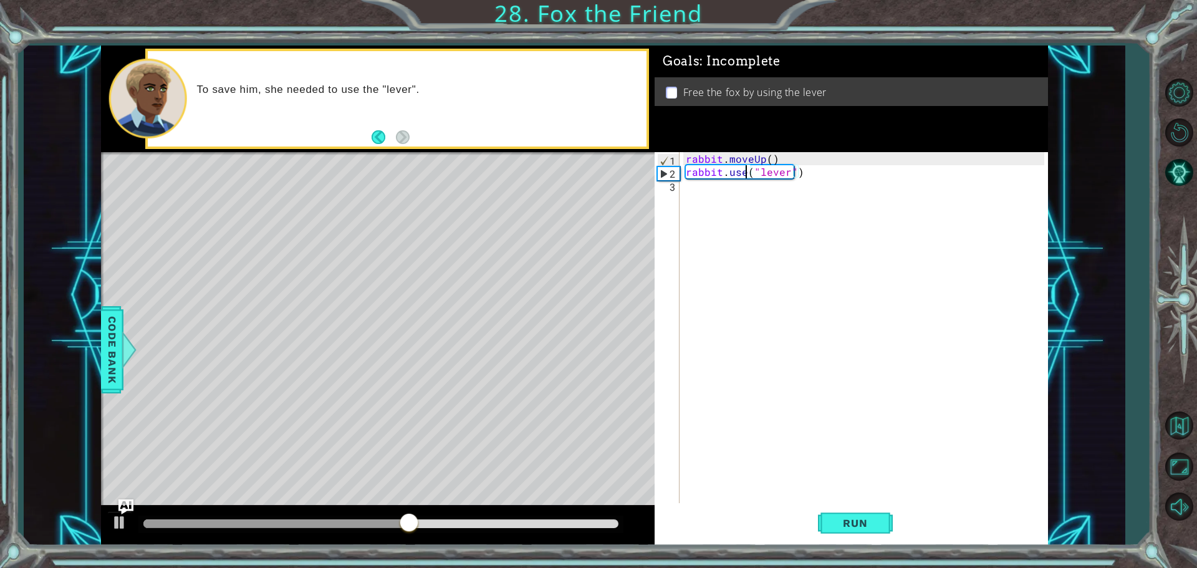
scroll to position [0, 4]
type textarea "rabbit.use("lever")"
click at [864, 525] on span "Run" at bounding box center [854, 523] width 49 height 12
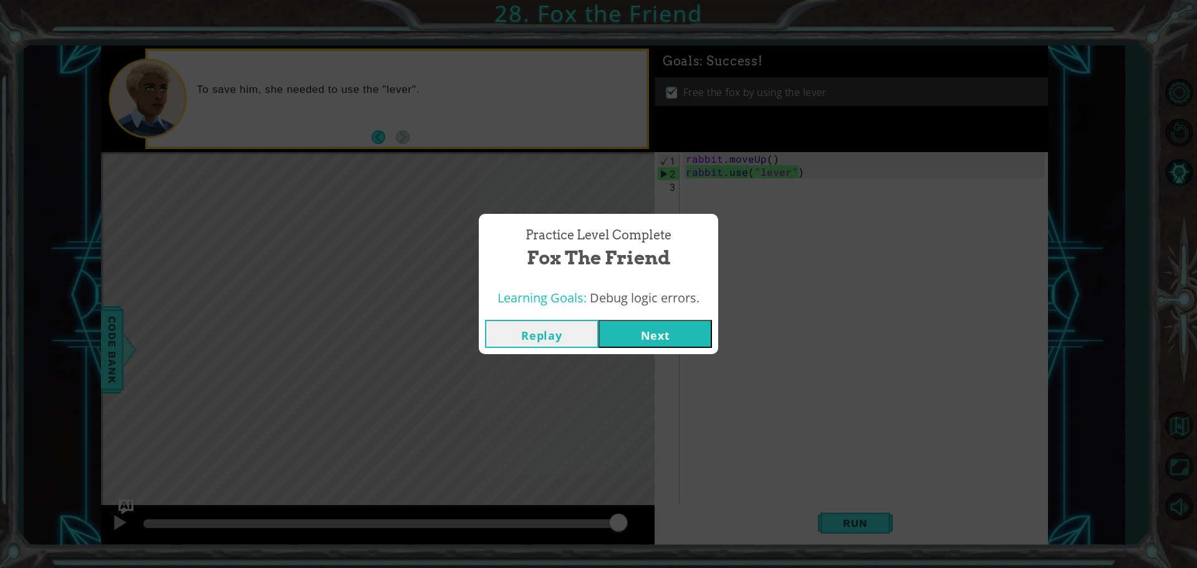
click at [657, 340] on button "Next" at bounding box center [654, 334] width 113 height 28
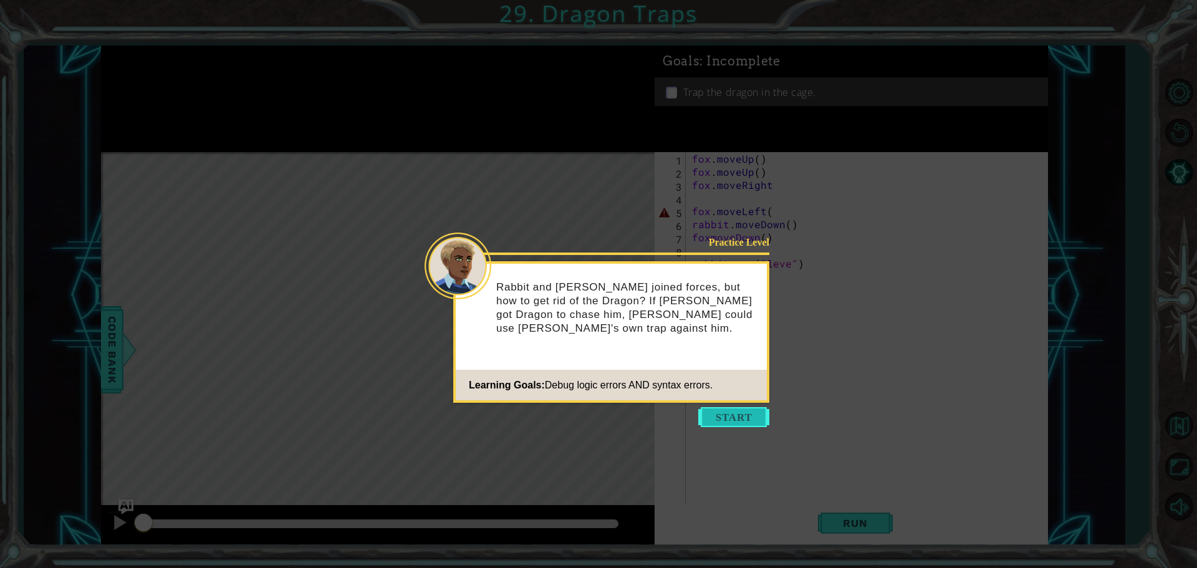
click at [739, 414] on button "Start" at bounding box center [733, 417] width 71 height 20
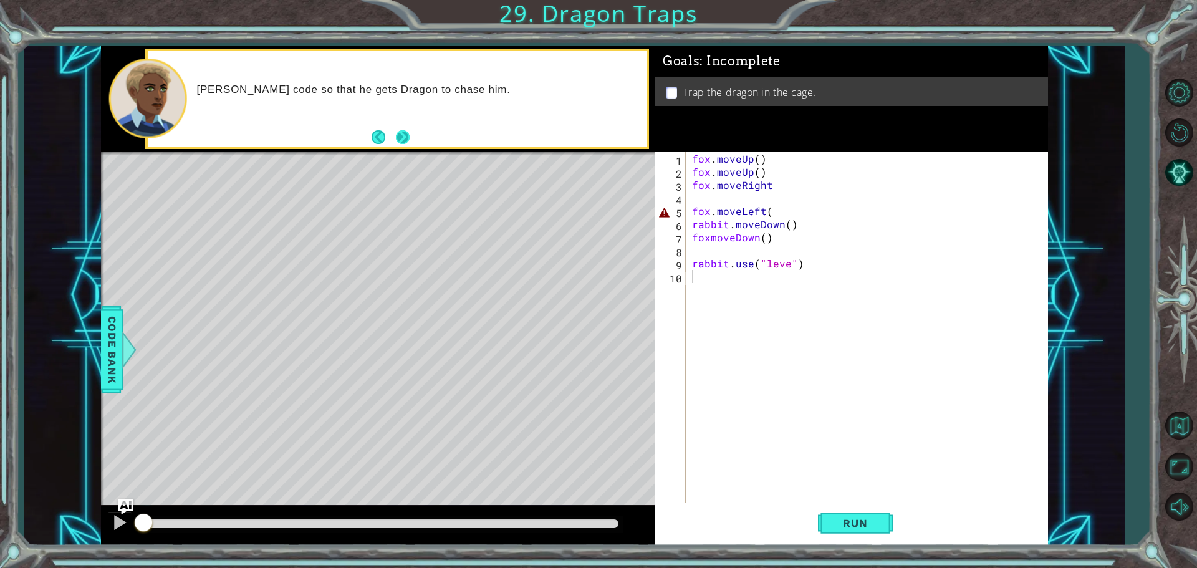
click at [408, 136] on button "Next" at bounding box center [403, 137] width 14 height 14
click at [786, 266] on div "fox . moveUp ( ) fox . moveUp ( ) fox . moveRight fox . moveLeft ( rabbit . mov…" at bounding box center [869, 342] width 361 height 380
click at [408, 133] on button "Next" at bounding box center [403, 137] width 14 height 14
click at [782, 186] on div "fox . moveUp ( ) fox . moveUp ( ) fox . moveRight fox . moveLeft ( rabbit . mov…" at bounding box center [869, 342] width 361 height 380
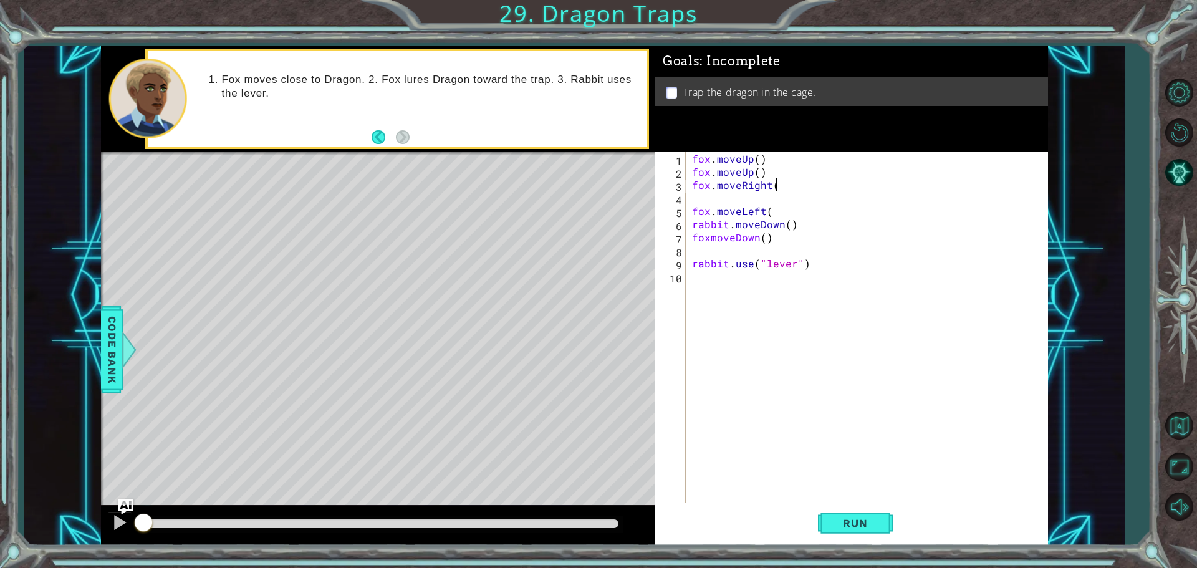
scroll to position [0, 5]
click at [780, 211] on div "fox . moveUp ( ) fox . moveUp ( ) fox . moveRight ( ) fox . moveLeft ( rabbit .…" at bounding box center [869, 342] width 361 height 380
type textarea "fox.moveLeft()"
click at [742, 196] on div "fox . moveUp ( ) fox . moveUp ( ) fox . moveRight ( ) fox . moveLeft ( ) rabbit…" at bounding box center [869, 342] width 361 height 380
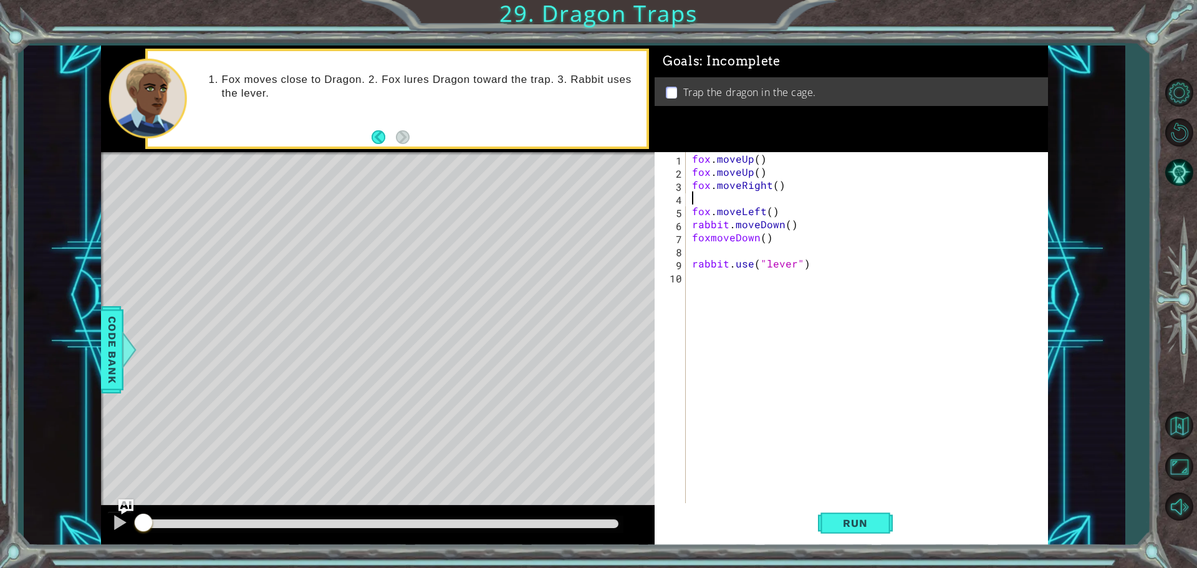
scroll to position [0, 0]
click at [704, 224] on div "fox . moveUp ( ) fox . moveUp ( ) fox . moveRight ( ) fox . moveLeft ( ) rabbit…" at bounding box center [866, 342] width 367 height 380
click at [745, 252] on div "fox . moveUp ( ) fox . moveUp ( ) fox . moveRight ( ) fox . moveLeft ( ) rabbit…" at bounding box center [866, 342] width 367 height 380
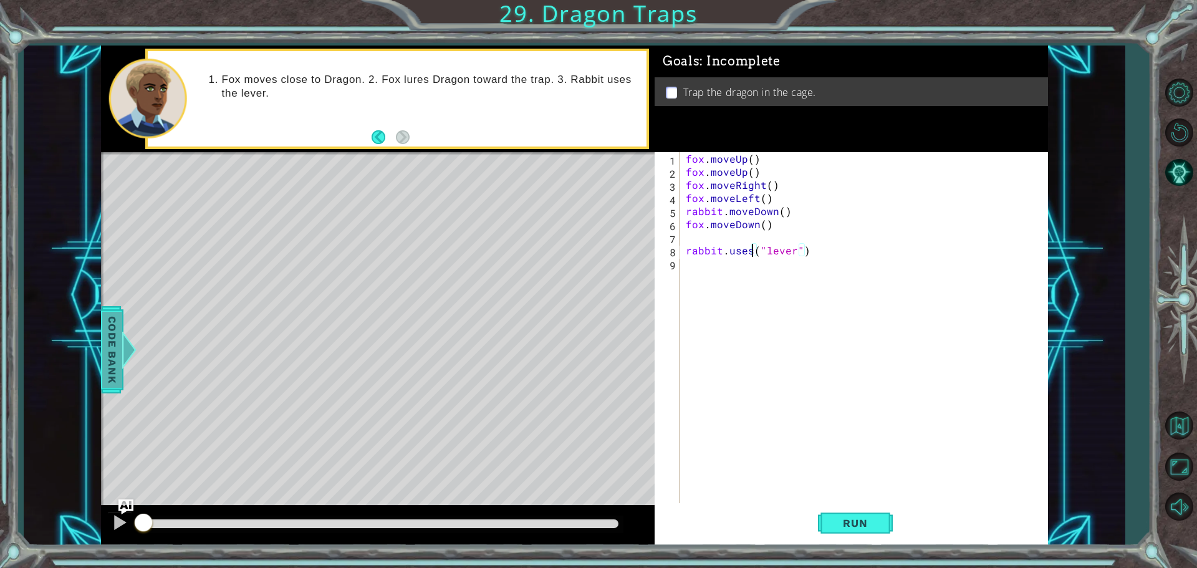
click at [111, 340] on span "Code Bank" at bounding box center [112, 350] width 20 height 76
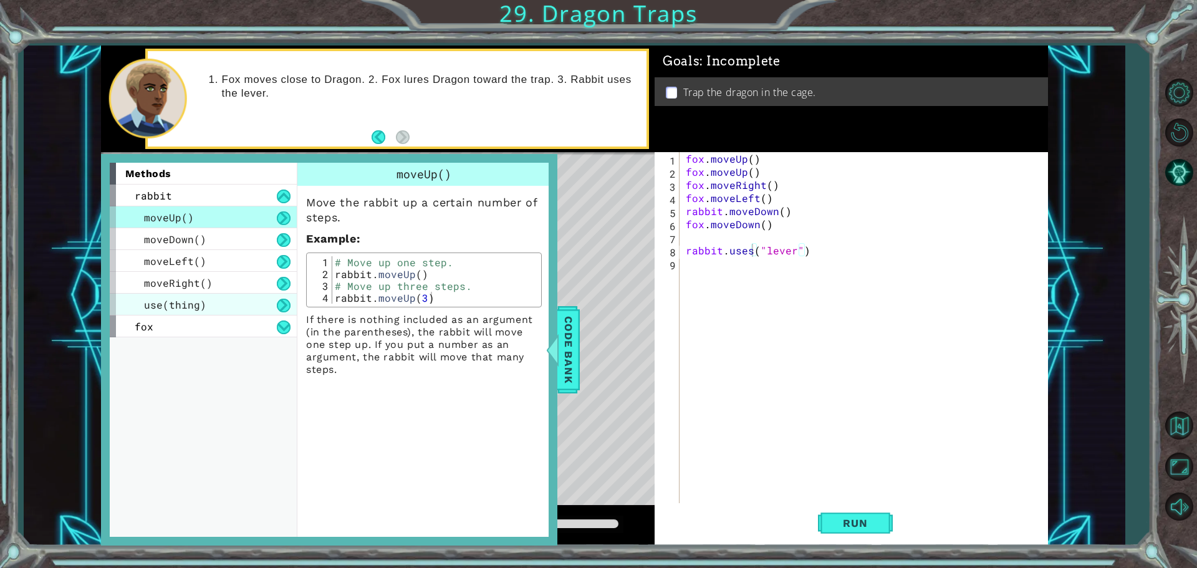
click at [180, 307] on span "use(thing)" at bounding box center [175, 304] width 62 height 13
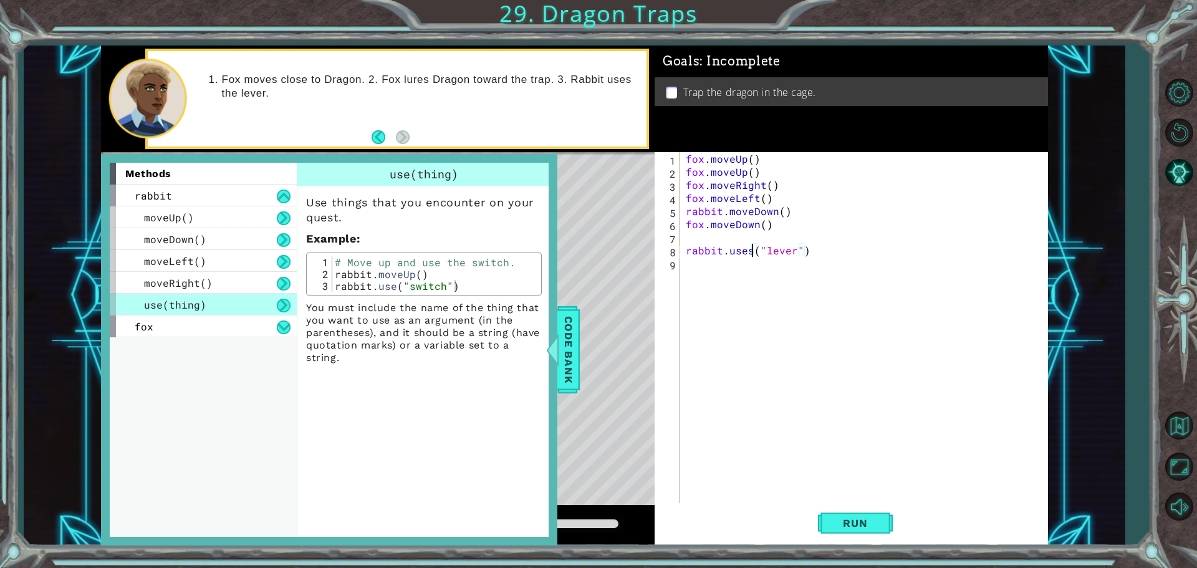
click at [752, 252] on div "fox . moveUp ( ) fox . moveUp ( ) fox . moveRight ( ) fox . moveLeft ( ) rabbit…" at bounding box center [866, 342] width 367 height 380
type textarea "rabbit.use("lever")"
click at [574, 371] on span "Code Bank" at bounding box center [568, 350] width 20 height 76
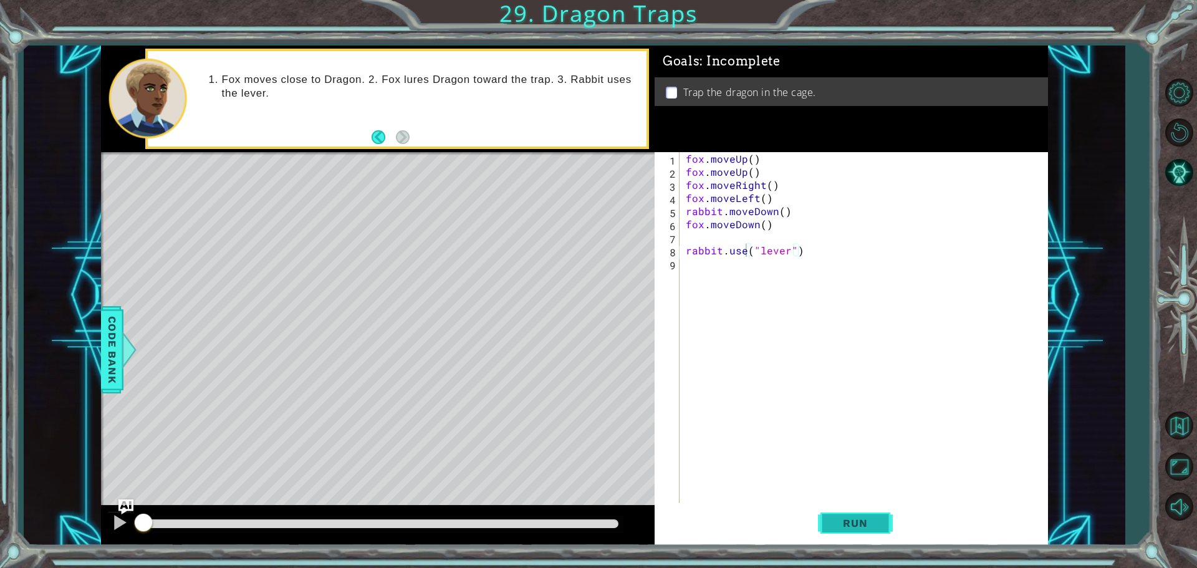
click at [858, 519] on span "Run" at bounding box center [854, 523] width 49 height 12
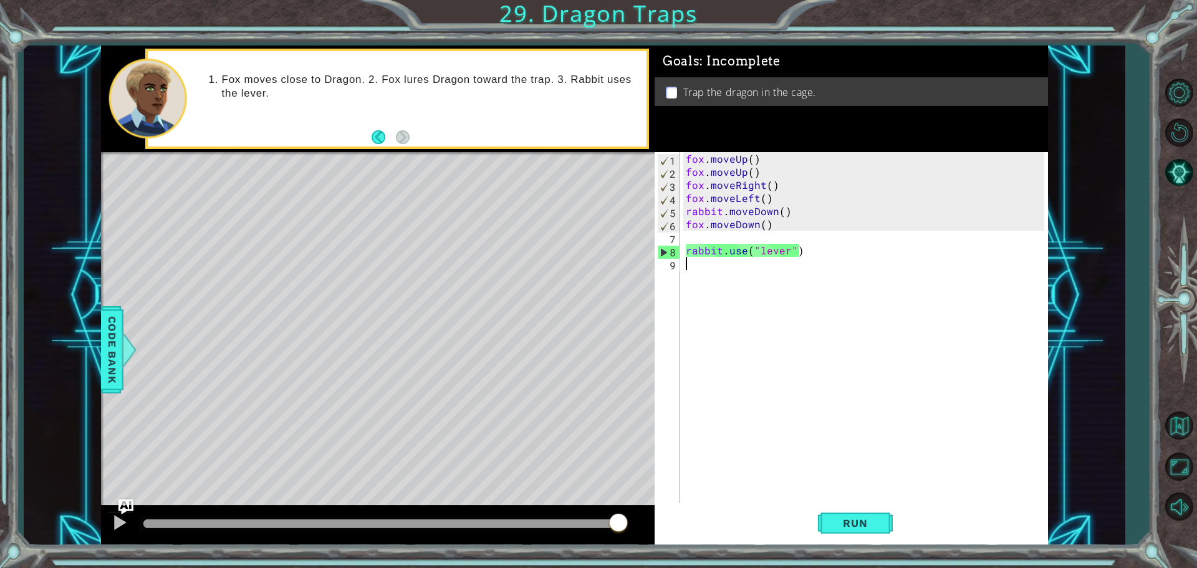
click at [706, 264] on div "fox . moveUp ( ) fox . moveUp ( ) fox . moveRight ( ) fox . moveLeft ( ) rabbit…" at bounding box center [866, 342] width 367 height 380
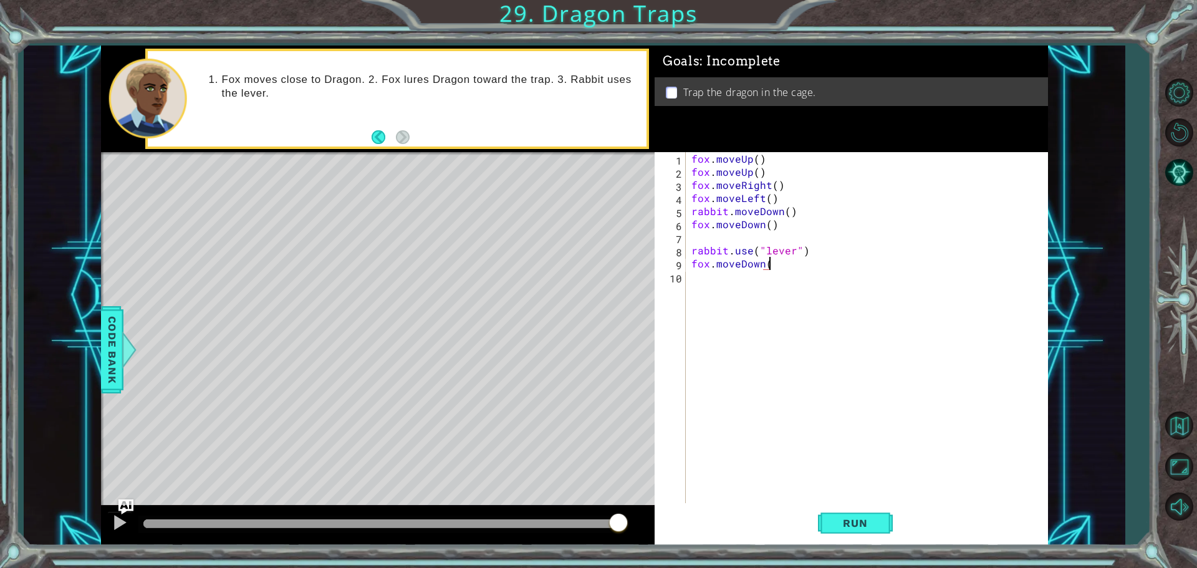
scroll to position [0, 4]
type textarea "fox.moveDown()"
click at [849, 525] on span "Run" at bounding box center [854, 523] width 49 height 12
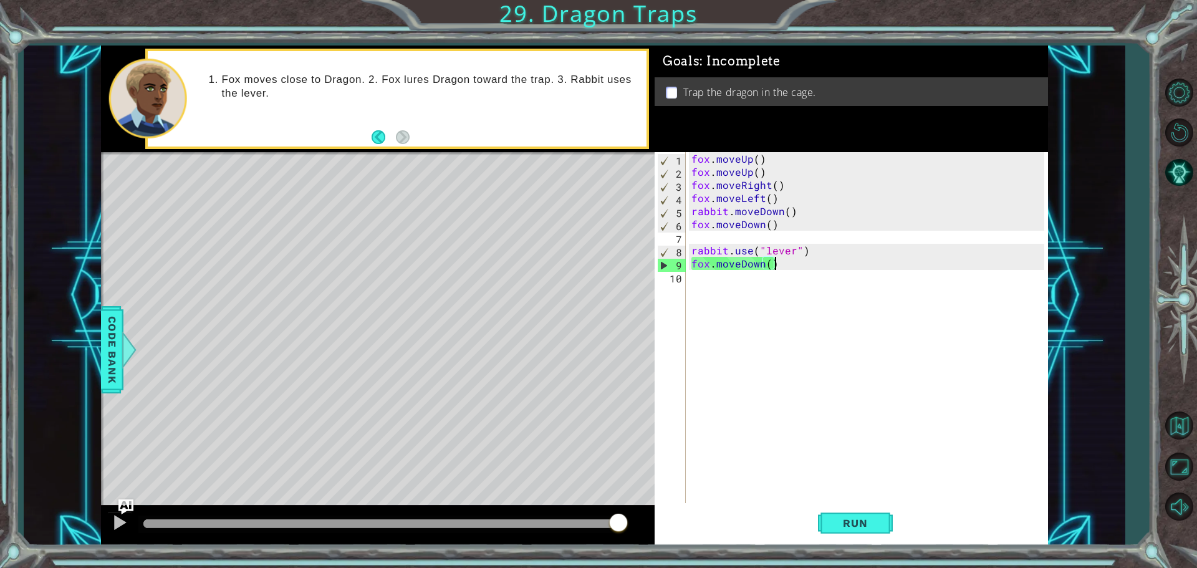
drag, startPoint x: 787, startPoint y: 266, endPoint x: 754, endPoint y: 266, distance: 33.0
click at [754, 266] on div "fox . moveUp ( ) fox . moveUp ( ) fox . moveRight ( ) fox . moveLeft ( ) rabbit…" at bounding box center [869, 342] width 361 height 380
click at [784, 302] on div "fox . moveUp ( ) fox . moveUp ( ) fox . moveRight ( ) fox . moveLeft ( ) rabbit…" at bounding box center [869, 342] width 361 height 380
click at [637, 268] on div "1 ההההההההההההההההההההההההההההההההההההההההההההההההההההההההההההההההההההההההההההה…" at bounding box center [574, 295] width 947 height 500
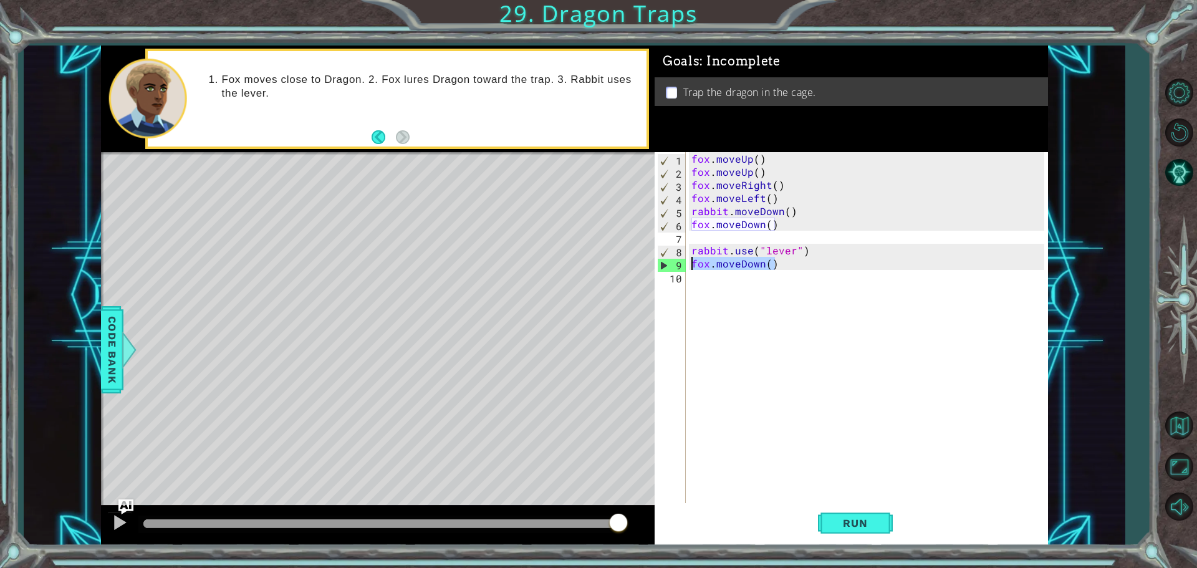
type textarea "fox.moveDown()"
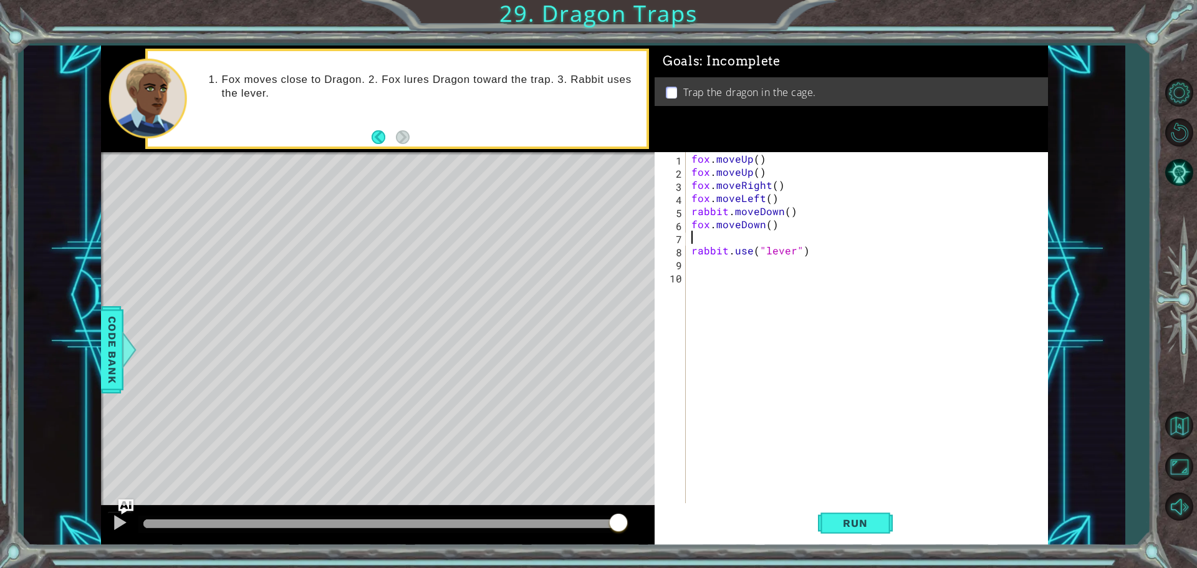
click at [729, 237] on div "fox . moveUp ( ) fox . moveUp ( ) fox . moveRight ( ) fox . moveLeft ( ) rabbit…" at bounding box center [869, 342] width 361 height 380
type textarea "fox.moveDown()"
click at [729, 237] on div "fox . moveUp ( ) fox . moveUp ( ) fox . moveRight ( ) fox . moveLeft ( ) rabbit…" at bounding box center [869, 342] width 361 height 380
paste textarea "fox.moveDown()"
drag, startPoint x: 797, startPoint y: 209, endPoint x: 682, endPoint y: 215, distance: 114.9
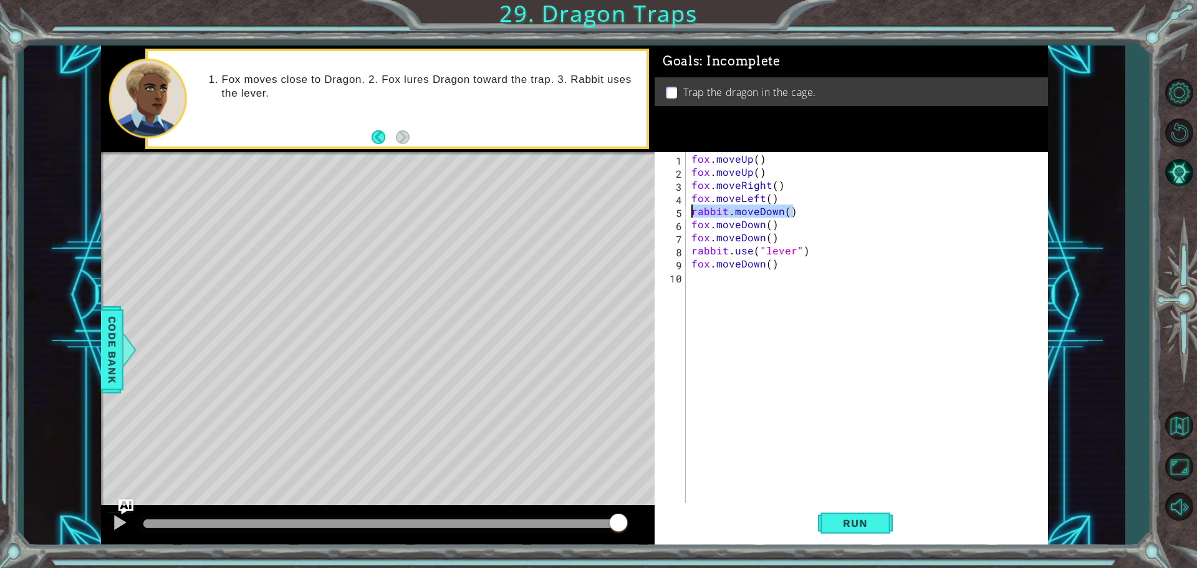
click at [682, 215] on div "fox.moveDown() 1 2 3 4 5 6 7 8 9 10 fox . moveUp ( ) fox . moveUp ( ) fox . mov…" at bounding box center [849, 328] width 390 height 353
type textarea "rabbit.moveDown()"
click at [704, 273] on div "fox . moveUp ( ) fox . moveUp ( ) fox . moveRight ( ) fox . moveLeft ( ) fox . …" at bounding box center [869, 342] width 361 height 380
drag, startPoint x: 824, startPoint y: 246, endPoint x: 690, endPoint y: 252, distance: 134.1
click at [690, 252] on div "fox . moveUp ( ) fox . moveUp ( ) fox . moveRight ( ) fox . moveLeft ( ) fox . …" at bounding box center [869, 342] width 361 height 380
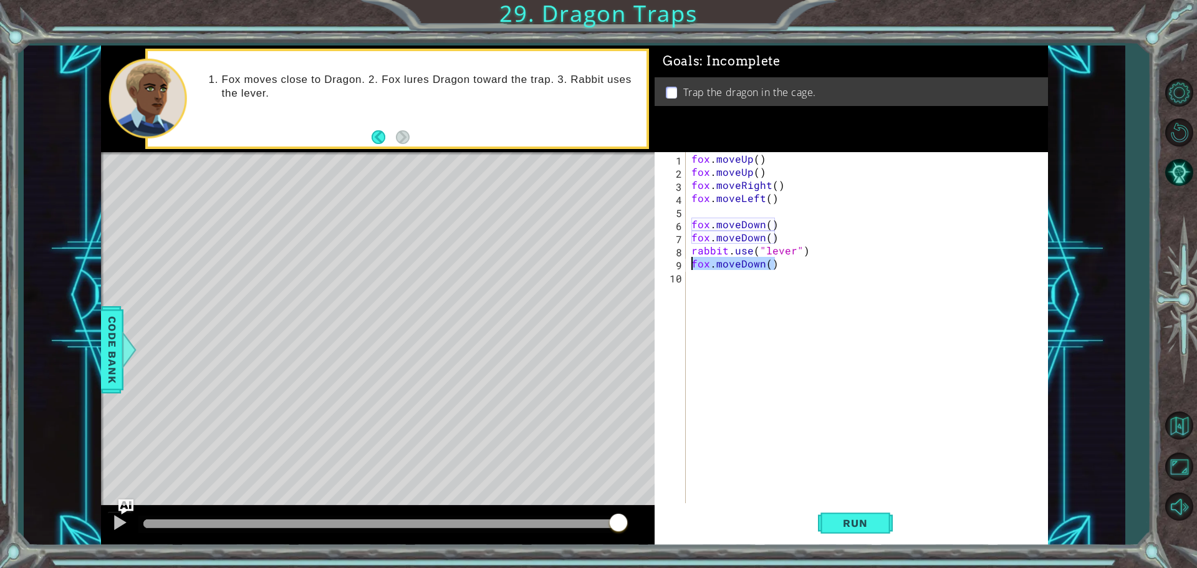
drag, startPoint x: 782, startPoint y: 262, endPoint x: 687, endPoint y: 264, distance: 94.1
click at [687, 264] on div "rabbit.use("lever") 1 2 3 4 5 6 7 8 9 10 fox . moveUp ( ) fox . moveUp ( ) fox …" at bounding box center [849, 328] width 390 height 353
paste textarea "rabbit"
type textarea "rabbit.moveDown()"
click at [797, 279] on div "fox . moveUp ( ) fox . moveUp ( ) fox . moveRight ( ) fox . moveLeft ( ) fox . …" at bounding box center [869, 342] width 361 height 380
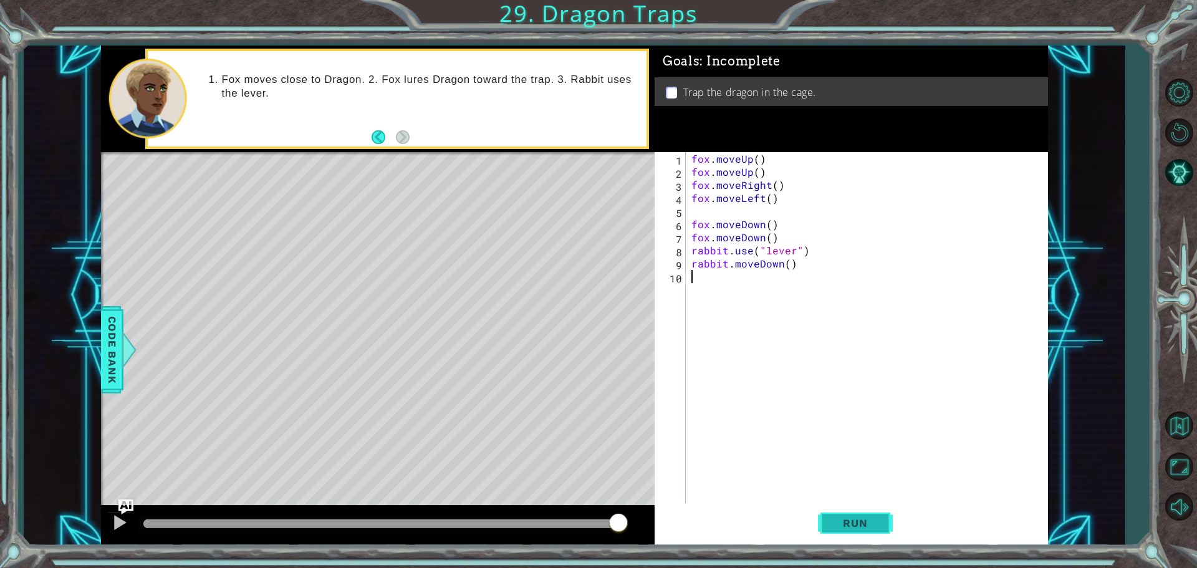
click at [855, 518] on span "Run" at bounding box center [854, 523] width 49 height 12
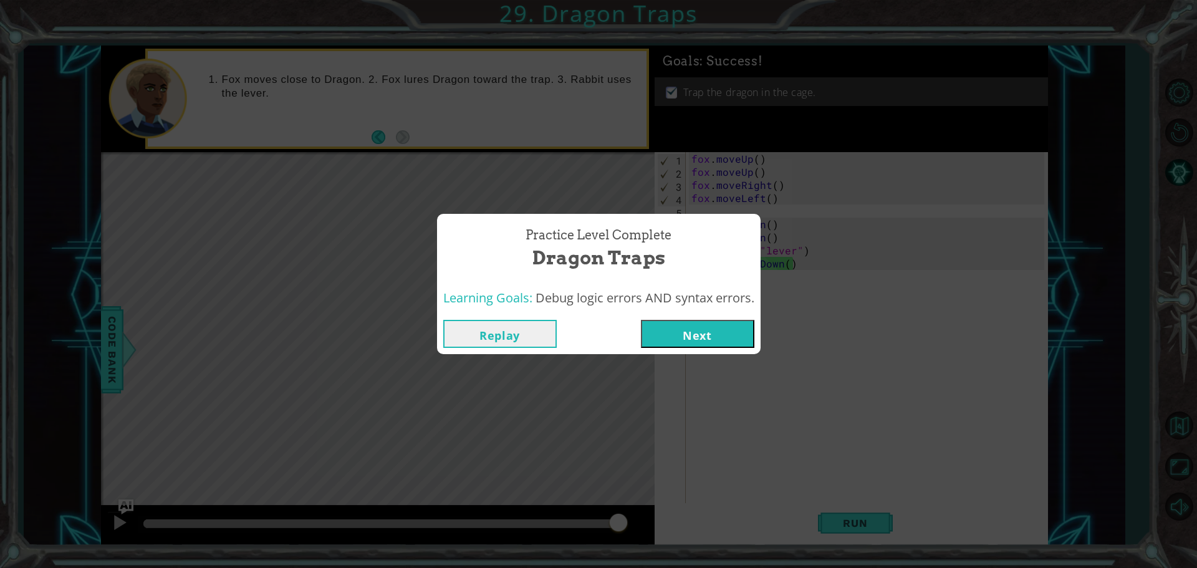
click at [702, 334] on button "Next" at bounding box center [697, 334] width 113 height 28
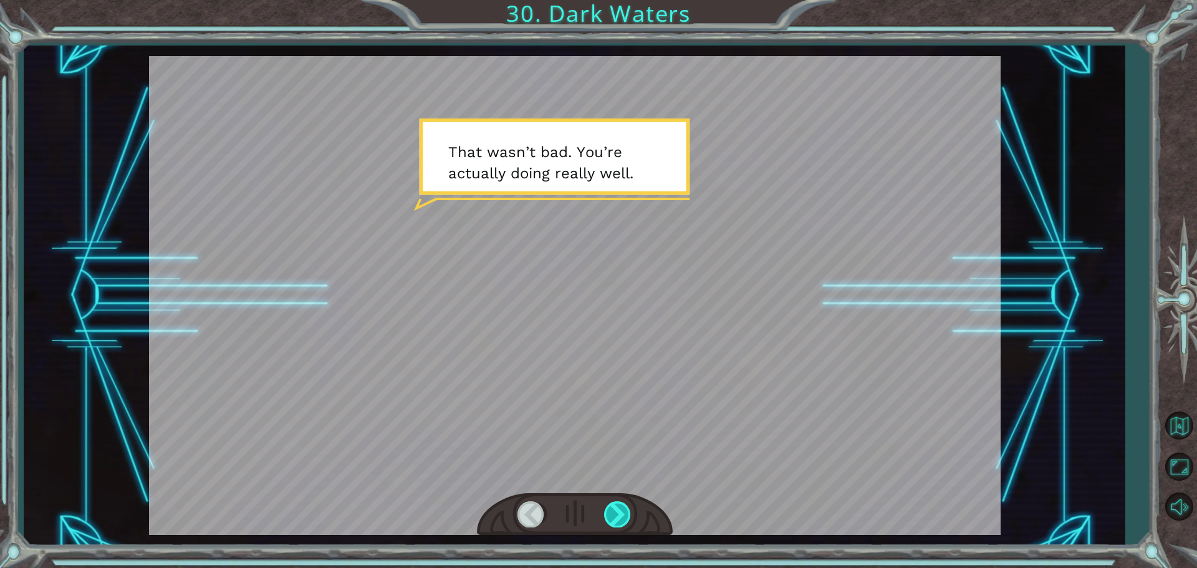
click at [620, 511] on div at bounding box center [618, 514] width 28 height 26
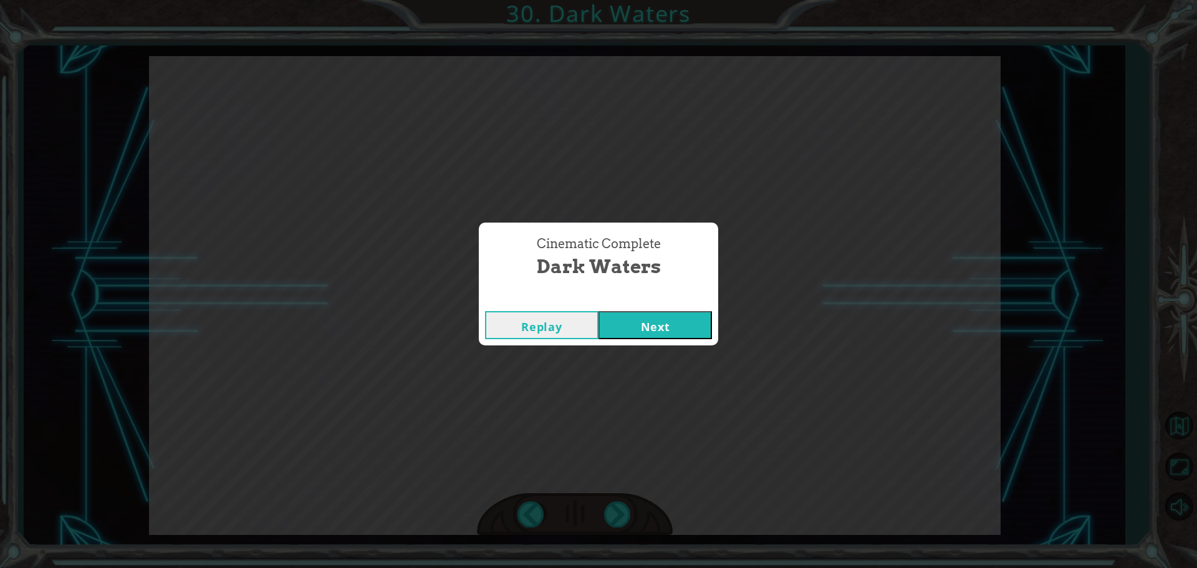
click at [677, 321] on button "Next" at bounding box center [654, 325] width 113 height 28
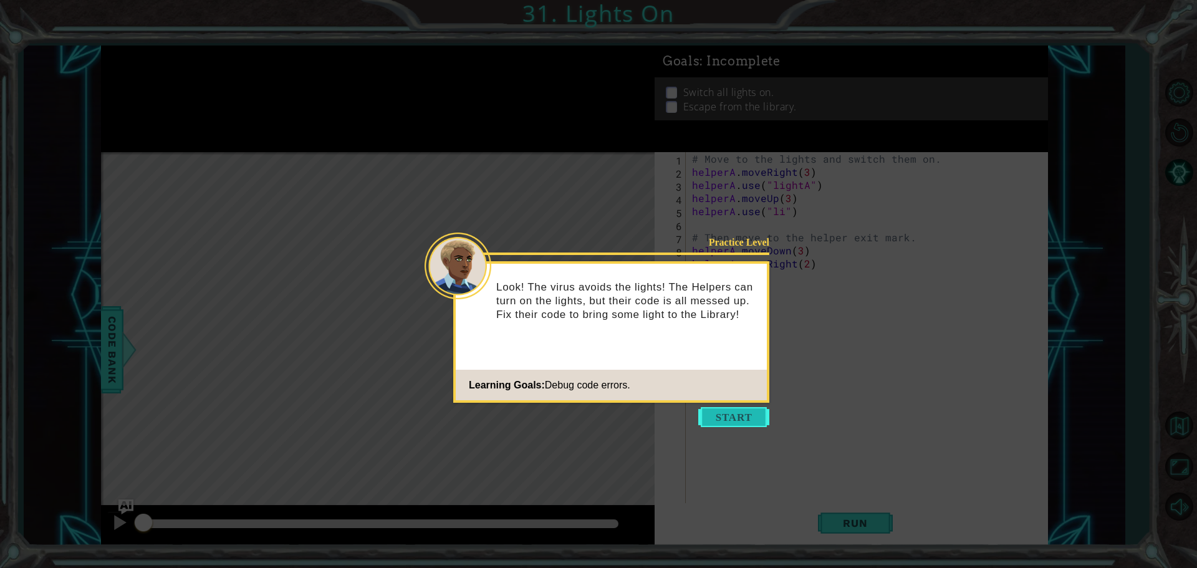
click at [742, 421] on button "Start" at bounding box center [733, 417] width 71 height 20
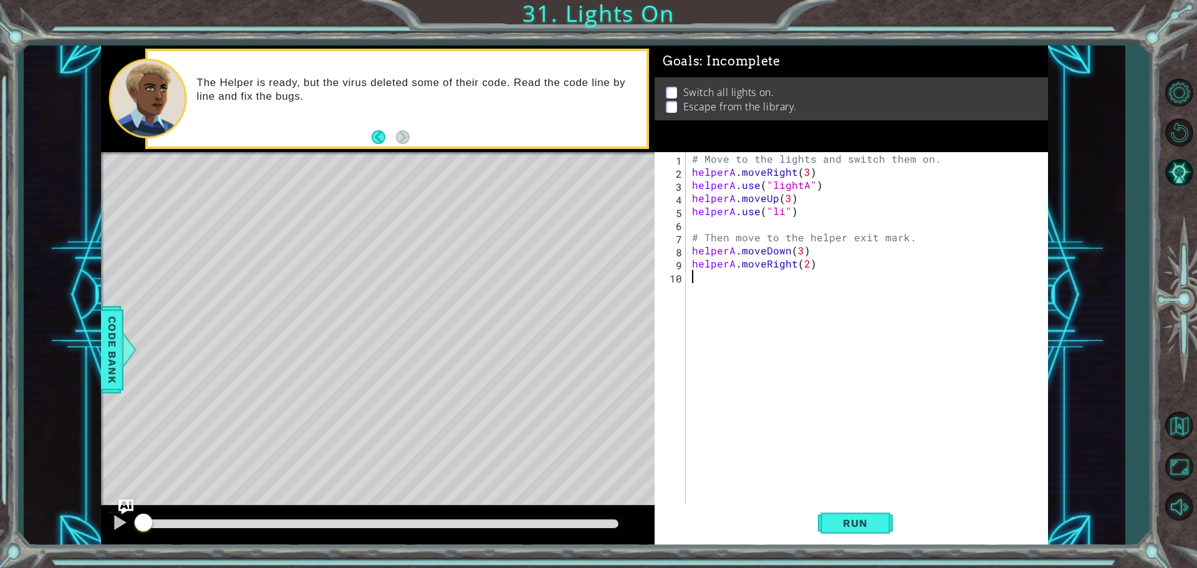
click at [782, 212] on div "# Move to the lights and switch them on. helperA . moveRight ( 3 ) helperA . us…" at bounding box center [869, 342] width 361 height 380
drag, startPoint x: 800, startPoint y: 250, endPoint x: 793, endPoint y: 250, distance: 6.9
click at [793, 250] on div "# Move to the lights and switch them on. helperA . moveRight ( 3 ) helperA . us…" at bounding box center [869, 342] width 361 height 380
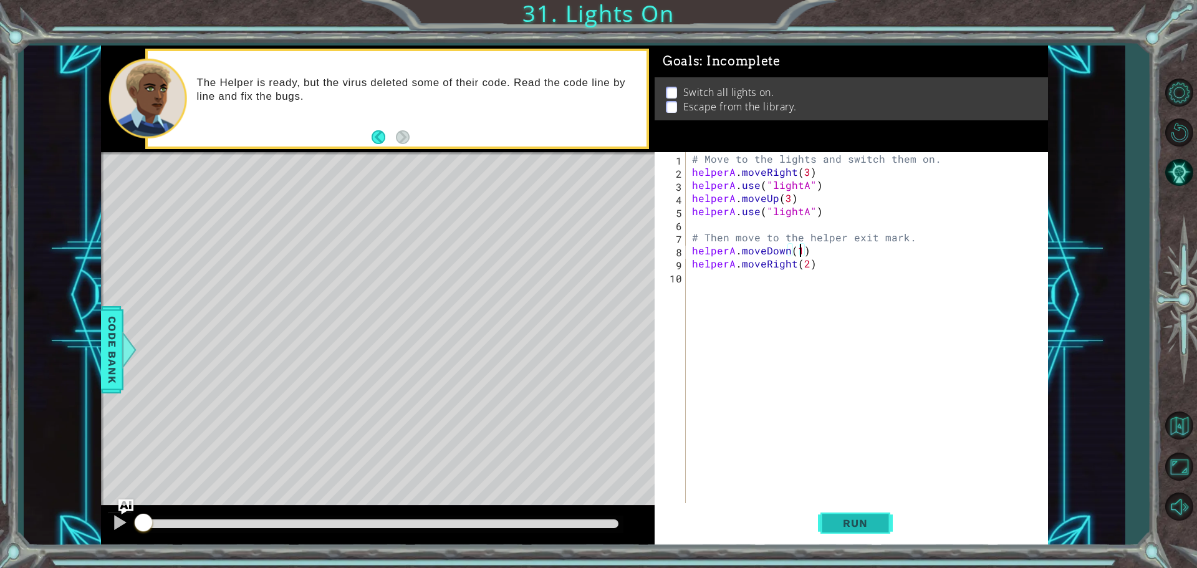
click at [862, 520] on span "Run" at bounding box center [854, 523] width 49 height 12
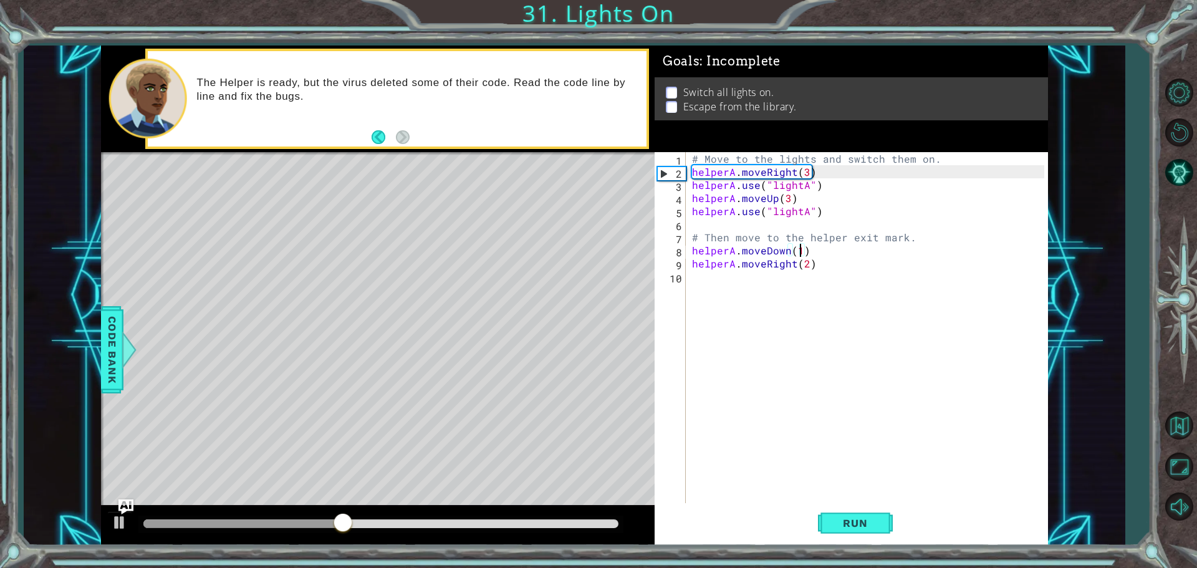
click at [805, 212] on div "# Move to the lights and switch them on. helperA . moveRight ( 3 ) helperA . us…" at bounding box center [869, 342] width 361 height 380
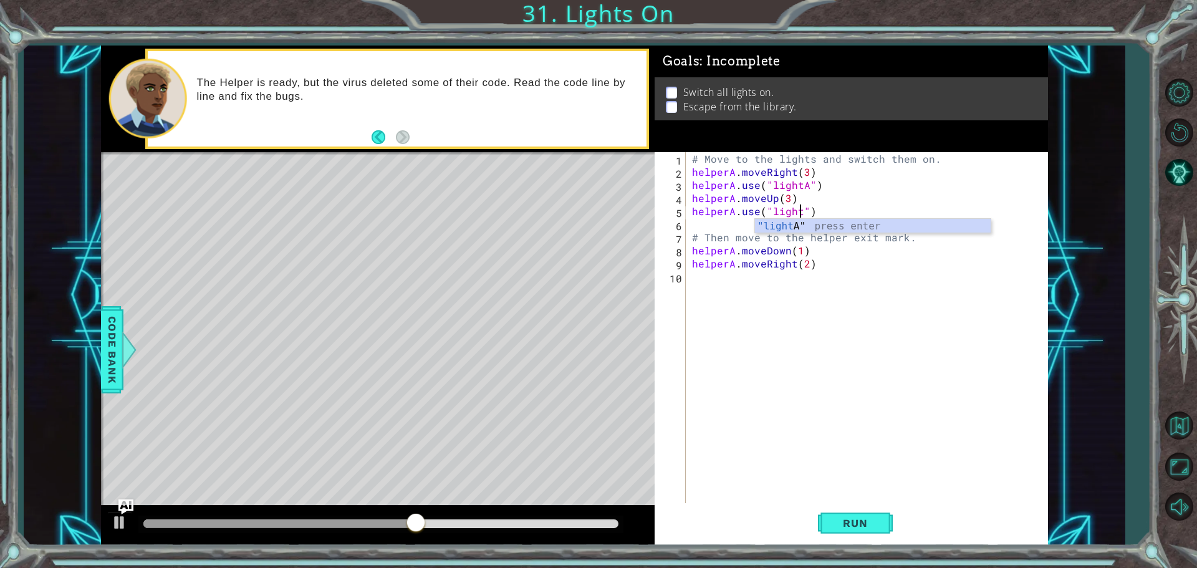
scroll to position [0, 7]
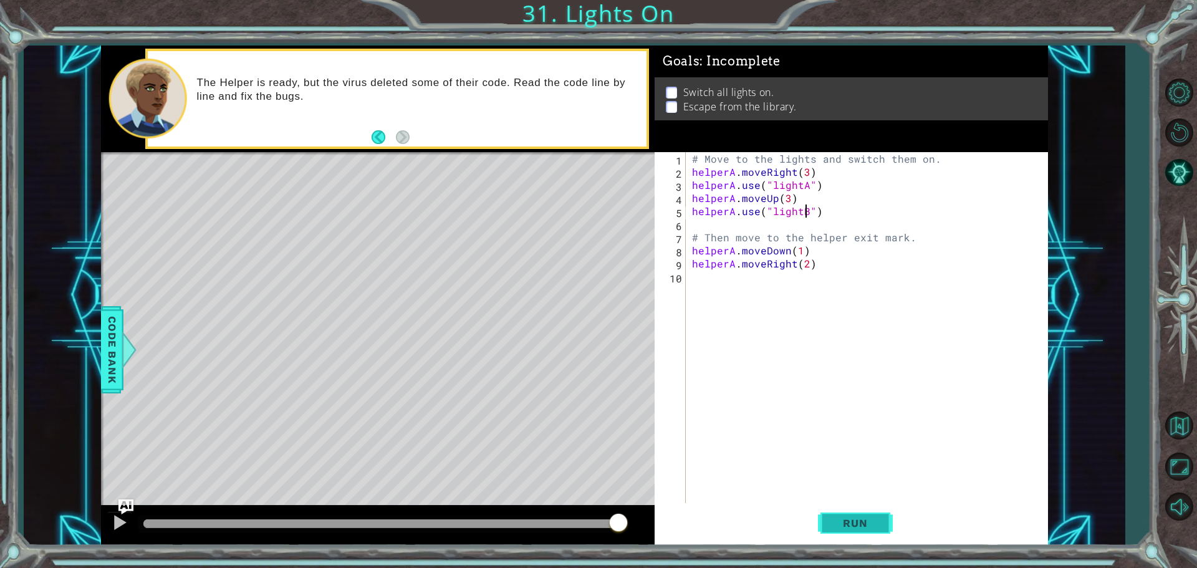
type textarea "helperA.use("lightB")"
click at [865, 520] on span "Run" at bounding box center [854, 523] width 49 height 12
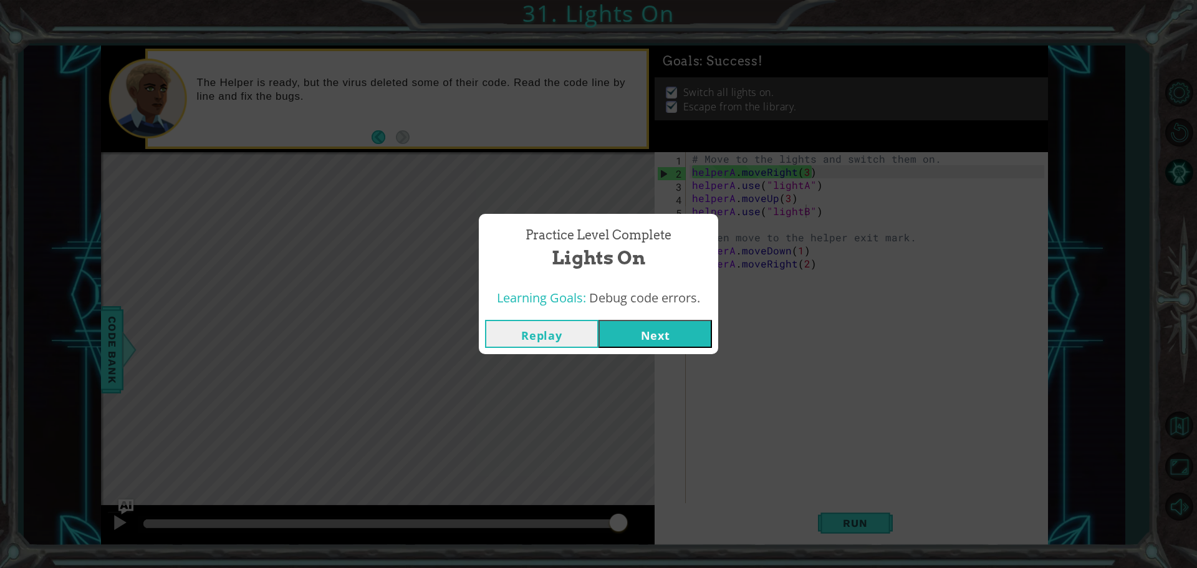
click at [659, 330] on button "Next" at bounding box center [654, 334] width 113 height 28
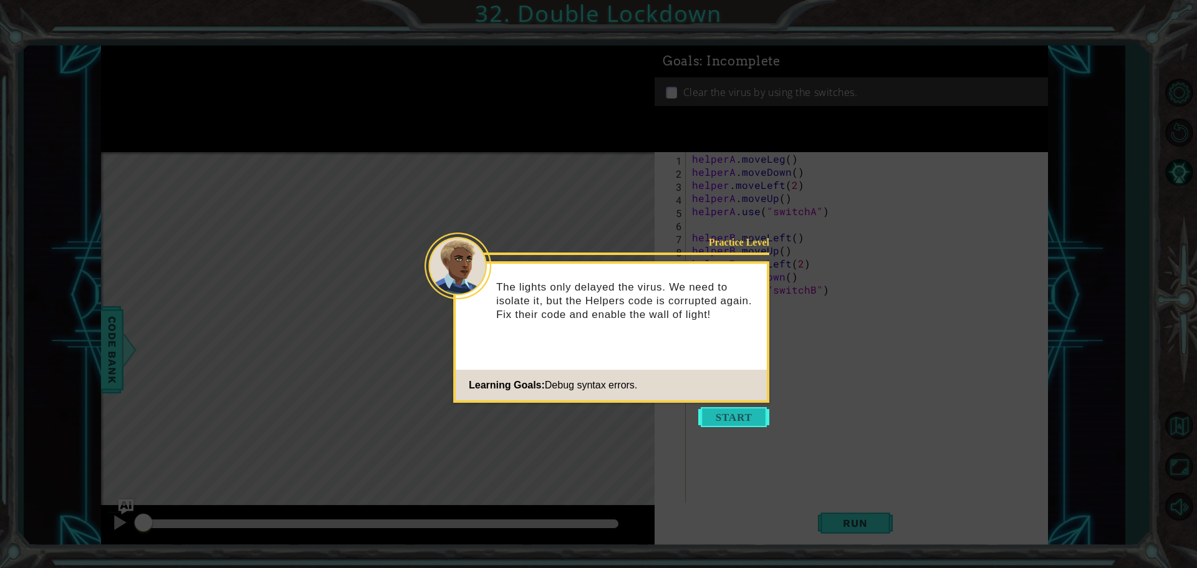
click at [733, 416] on button "Start" at bounding box center [733, 417] width 71 height 20
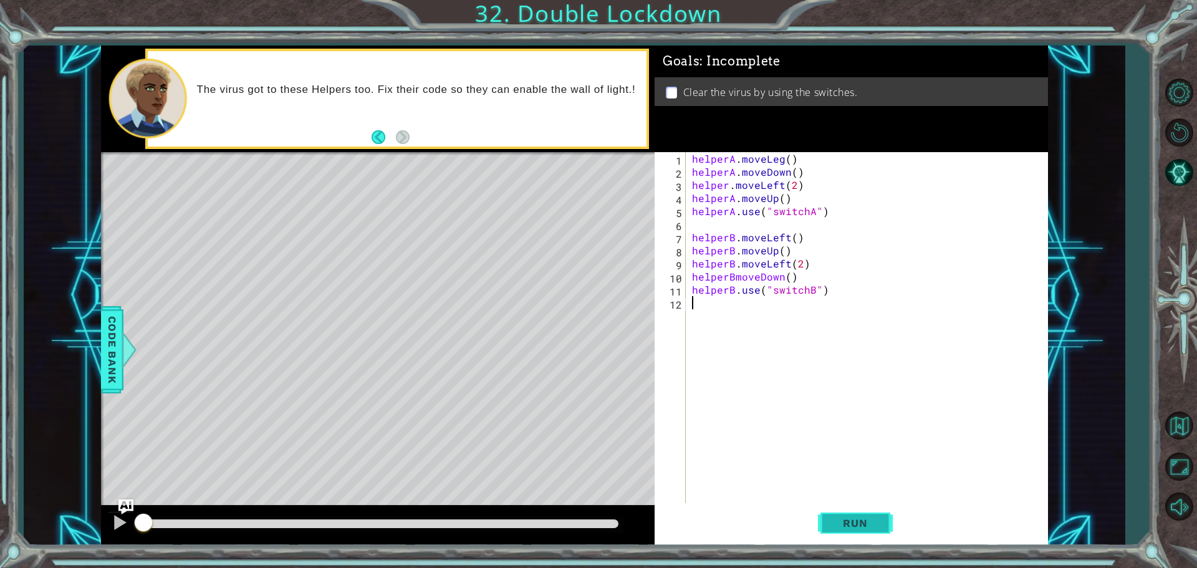
click at [861, 518] on span "Run" at bounding box center [854, 523] width 49 height 12
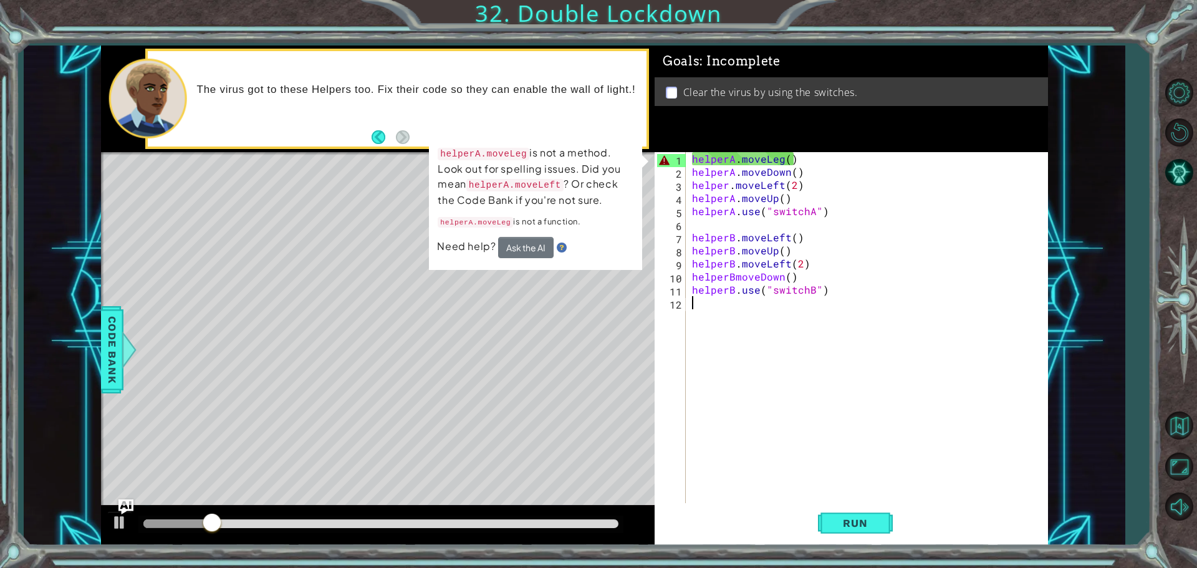
click at [620, 151] on p "helperA.moveLeg is not a method. Look out for spelling issues. Did you mean hel…" at bounding box center [536, 176] width 196 height 62
click at [740, 358] on div "helperA . moveLeg ( ) helperA . moveDown ( ) helper . moveLeft ( 2 ) helperA . …" at bounding box center [869, 342] width 361 height 380
click at [783, 156] on div "helperA . moveLeg ( ) helperA . moveDown ( ) helper . moveLeft ( 2 ) helperA . …" at bounding box center [869, 342] width 361 height 380
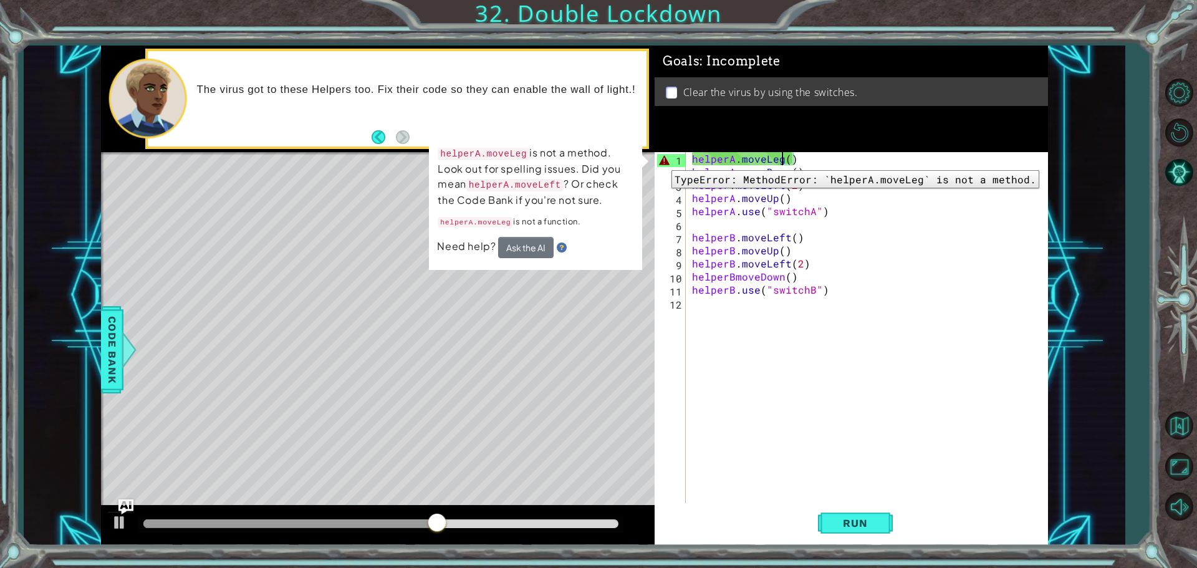
click at [662, 161] on div "1" at bounding box center [671, 160] width 29 height 13
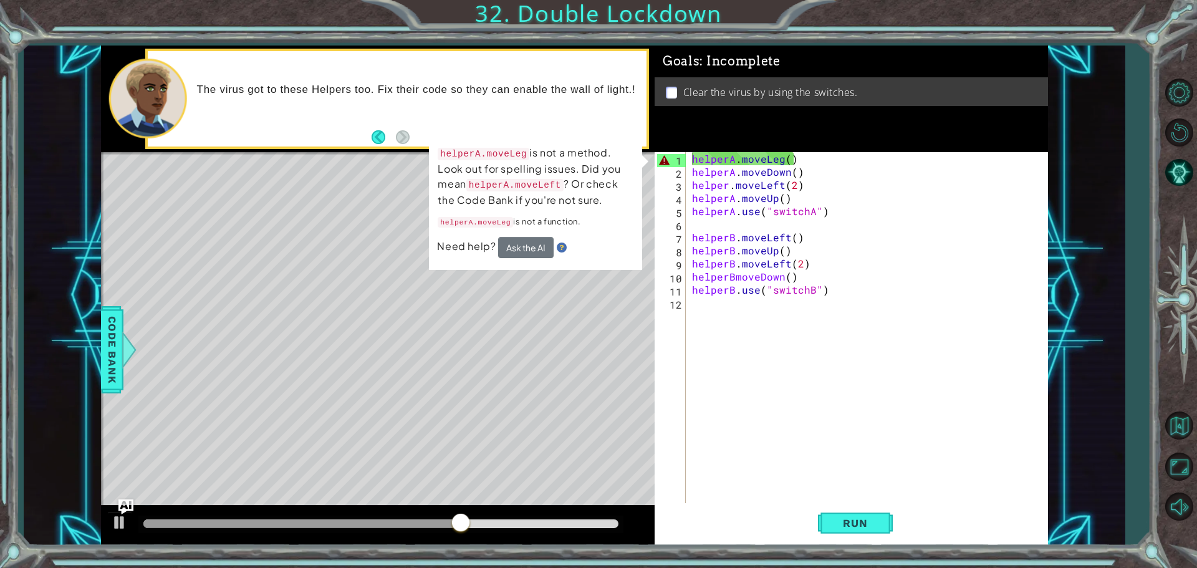
click at [545, 130] on div "The virus got to these Helpers too. Fix their code so they can enable the wall …" at bounding box center [397, 98] width 499 height 95
click at [782, 157] on div "helperA . moveLeg ( ) helperA . moveDown ( ) helper . moveLeft ( 2 ) helperA . …" at bounding box center [869, 342] width 361 height 380
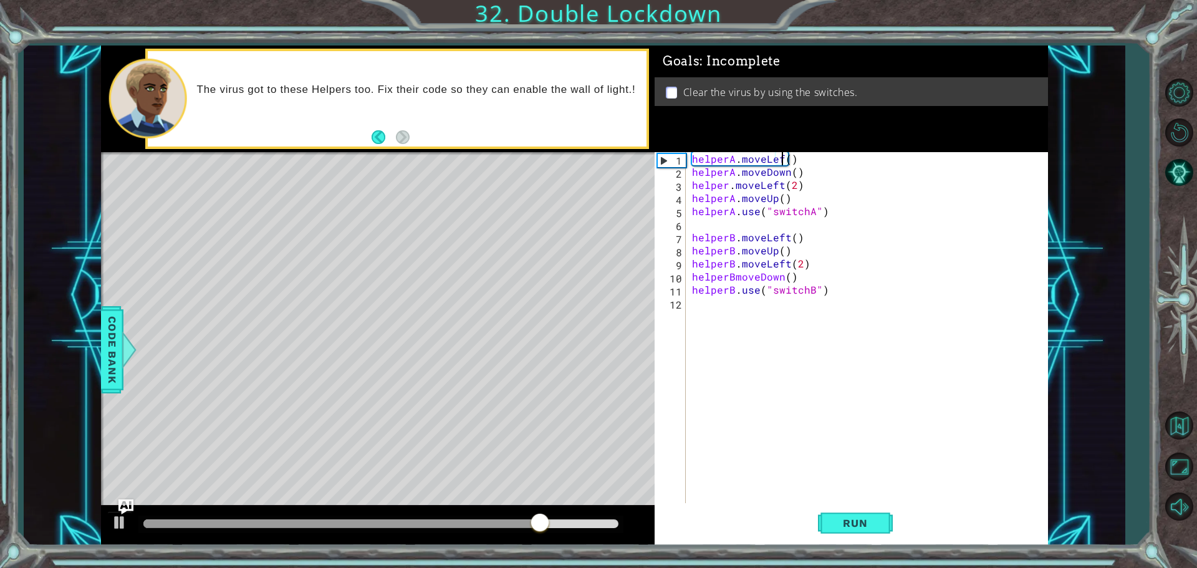
scroll to position [0, 6]
click at [661, 160] on div "1" at bounding box center [672, 160] width 28 height 13
click at [860, 522] on span "Run" at bounding box center [854, 523] width 49 height 12
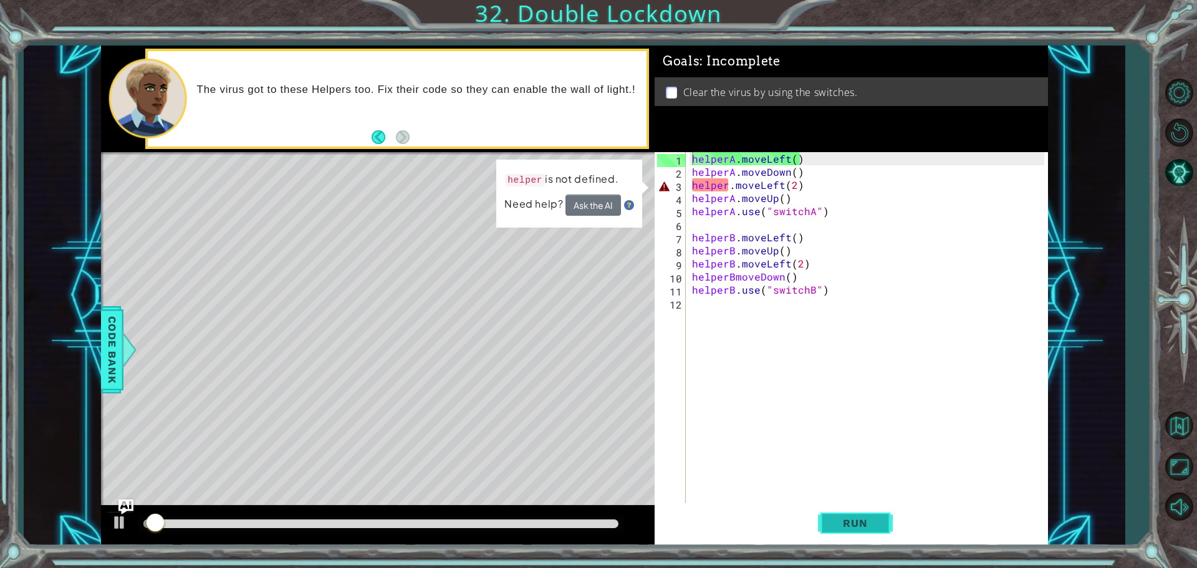
click at [858, 521] on span "Run" at bounding box center [854, 523] width 49 height 12
click at [728, 187] on div "helperA . moveLeft ( ) helperA . moveDown ( ) helper . moveLeft ( 2 ) helperA .…" at bounding box center [869, 342] width 361 height 380
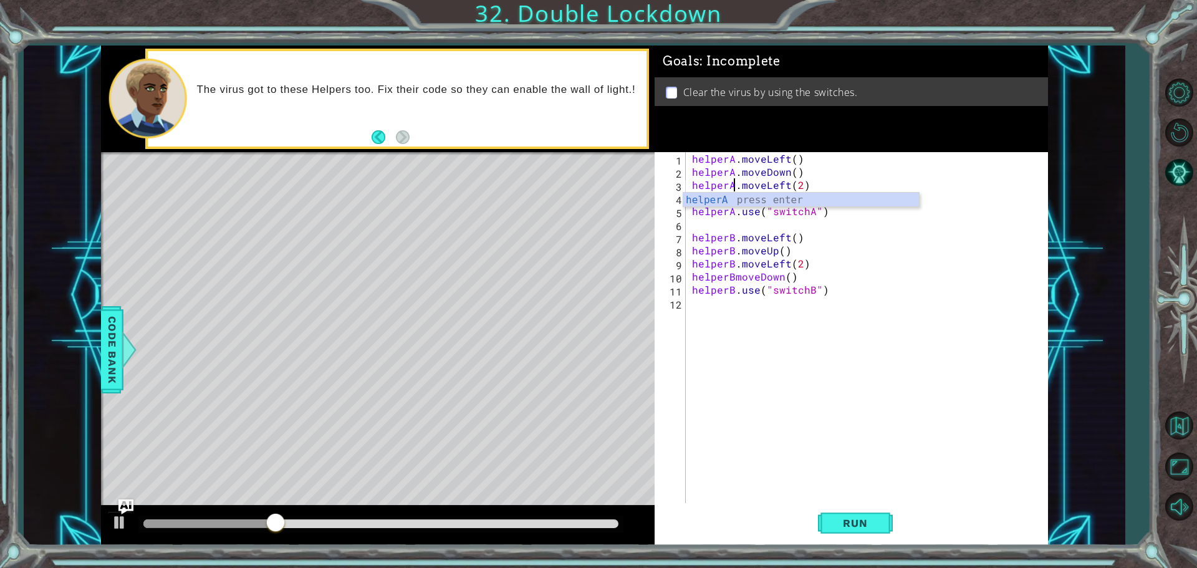
scroll to position [0, 3]
click at [819, 193] on div "helperA press enter" at bounding box center [801, 200] width 236 height 14
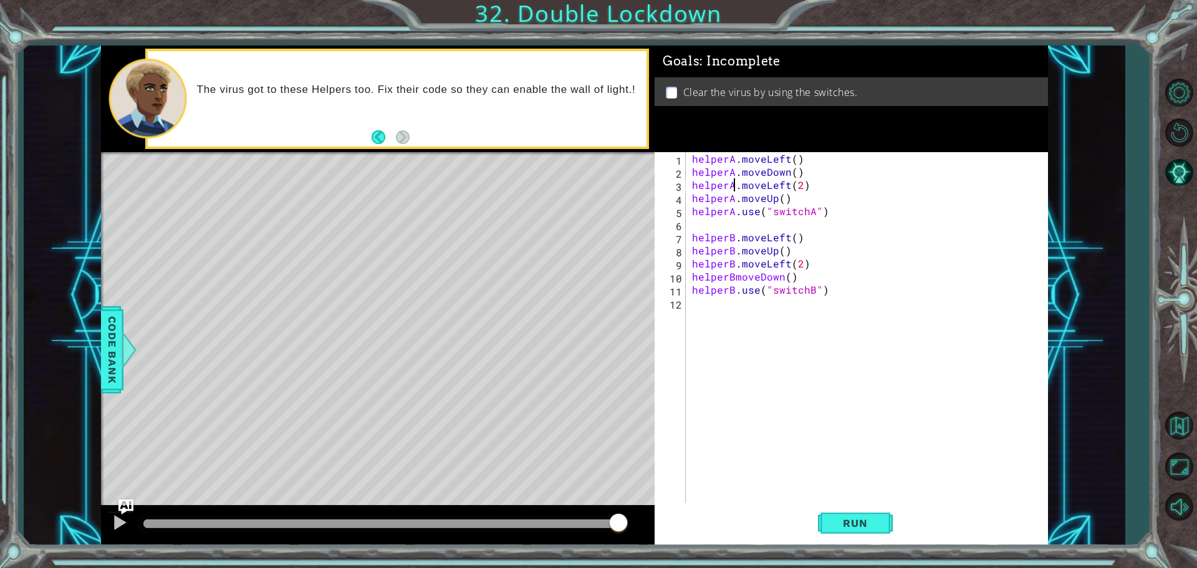
click at [735, 279] on div "helperA . moveLeft ( ) helperA . moveDown ( ) helperA . moveLeft ( 2 ) helperA …" at bounding box center [869, 342] width 361 height 380
type textarea "helperB.moveDown()"
click at [856, 525] on span "Run" at bounding box center [854, 523] width 49 height 12
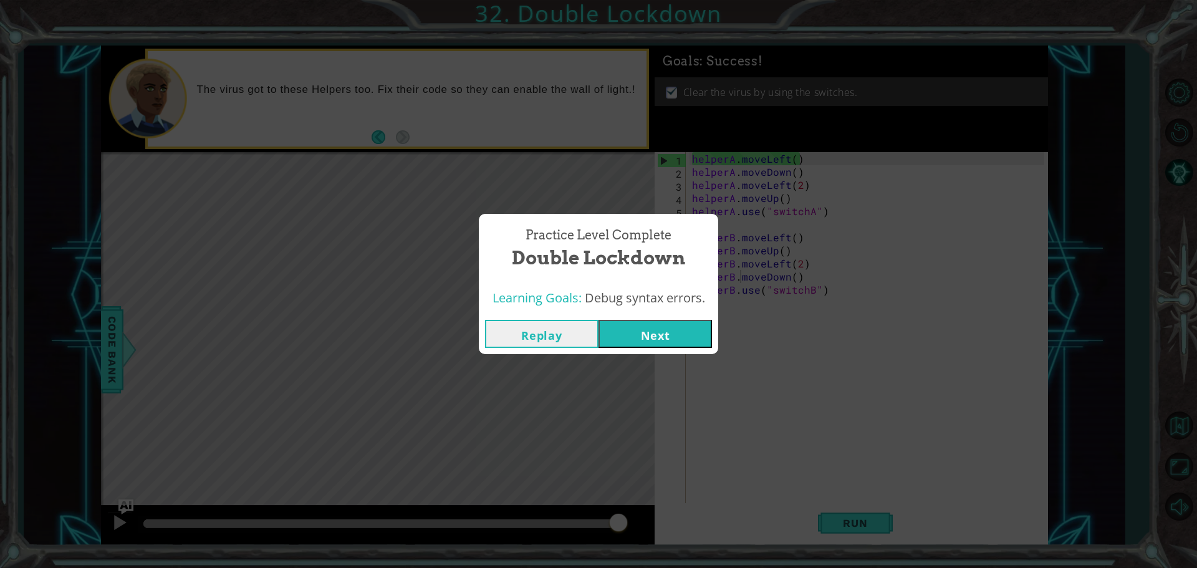
click at [640, 333] on button "Next" at bounding box center [654, 334] width 113 height 28
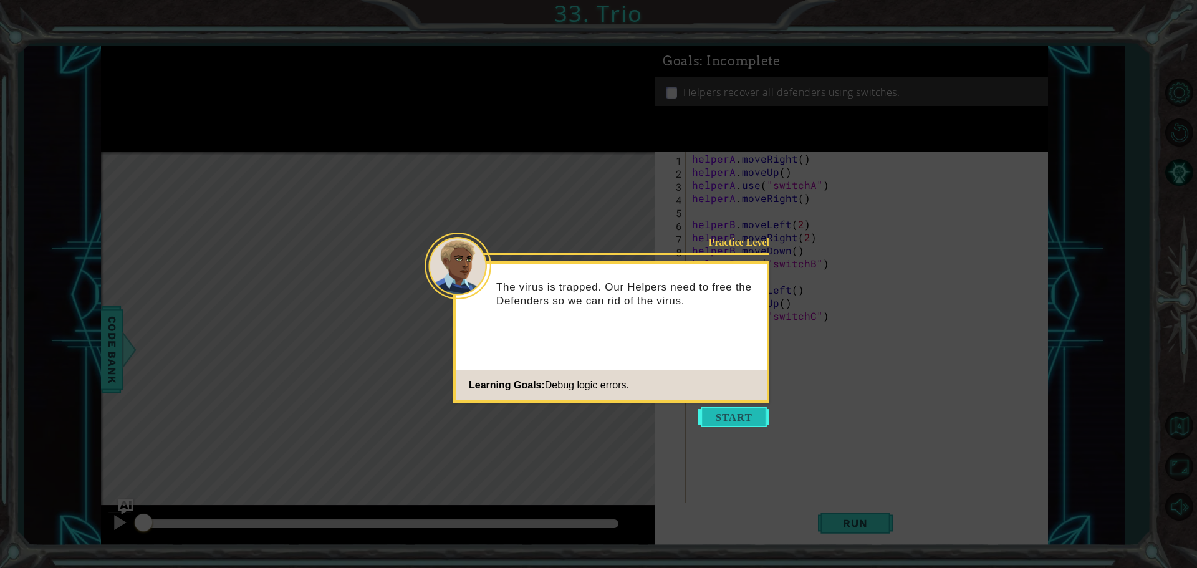
click at [737, 416] on button "Start" at bounding box center [733, 417] width 71 height 20
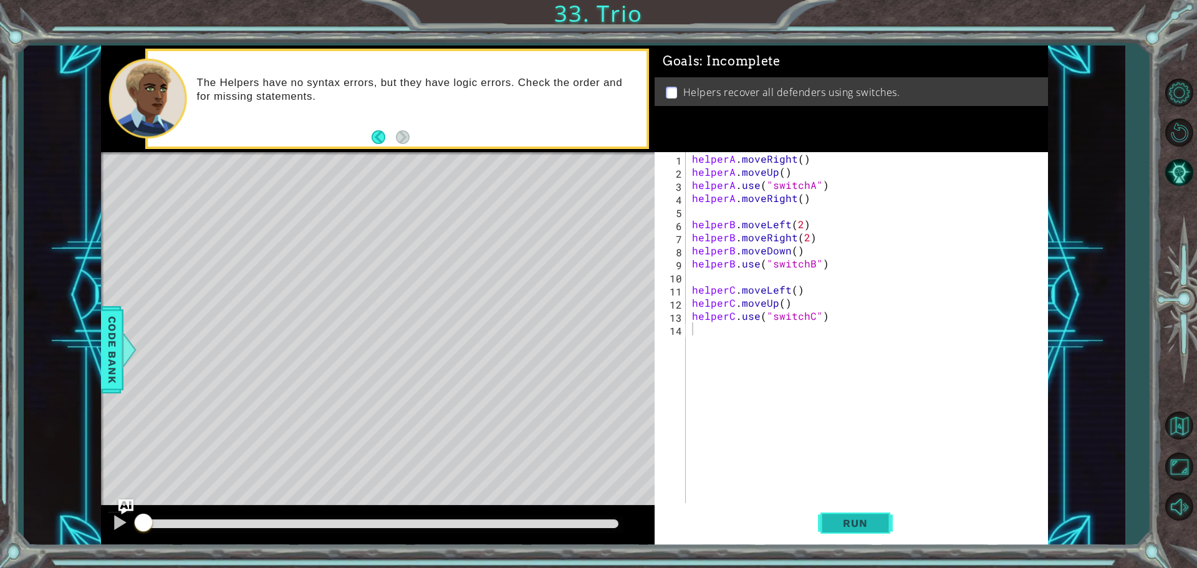
click at [853, 525] on span "Run" at bounding box center [854, 523] width 49 height 12
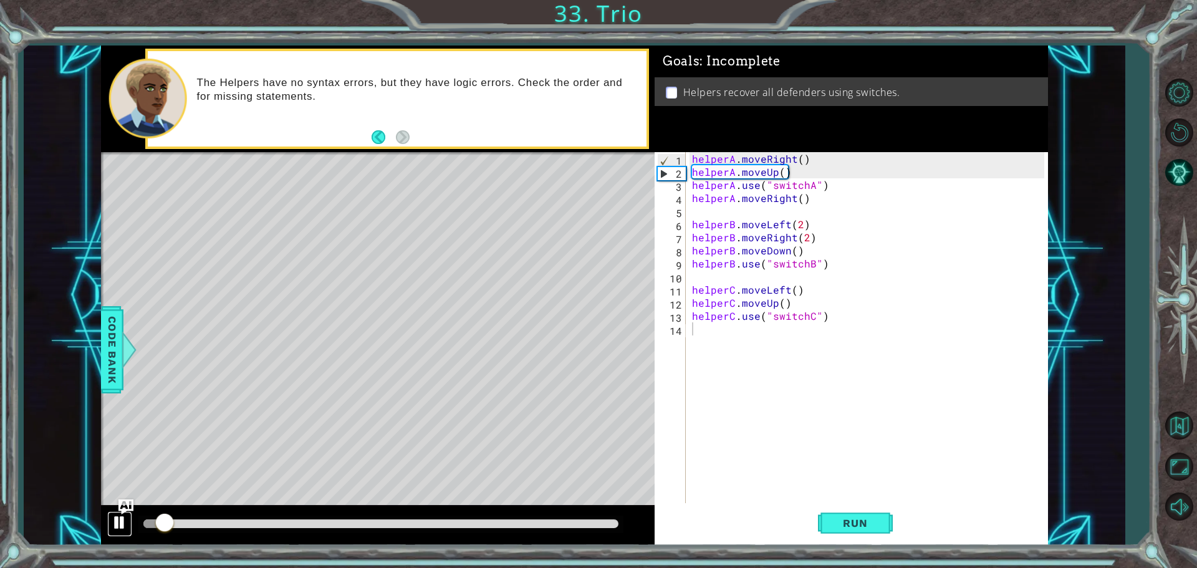
click at [118, 520] on div at bounding box center [120, 522] width 16 height 16
click at [865, 529] on span "Run" at bounding box center [854, 523] width 49 height 12
click at [772, 158] on div "helperA . moveRight ( ) helperA . moveUp ( ) helperA . use ( "switchA" ) helper…" at bounding box center [869, 342] width 361 height 380
drag, startPoint x: 795, startPoint y: 174, endPoint x: 684, endPoint y: 173, distance: 110.9
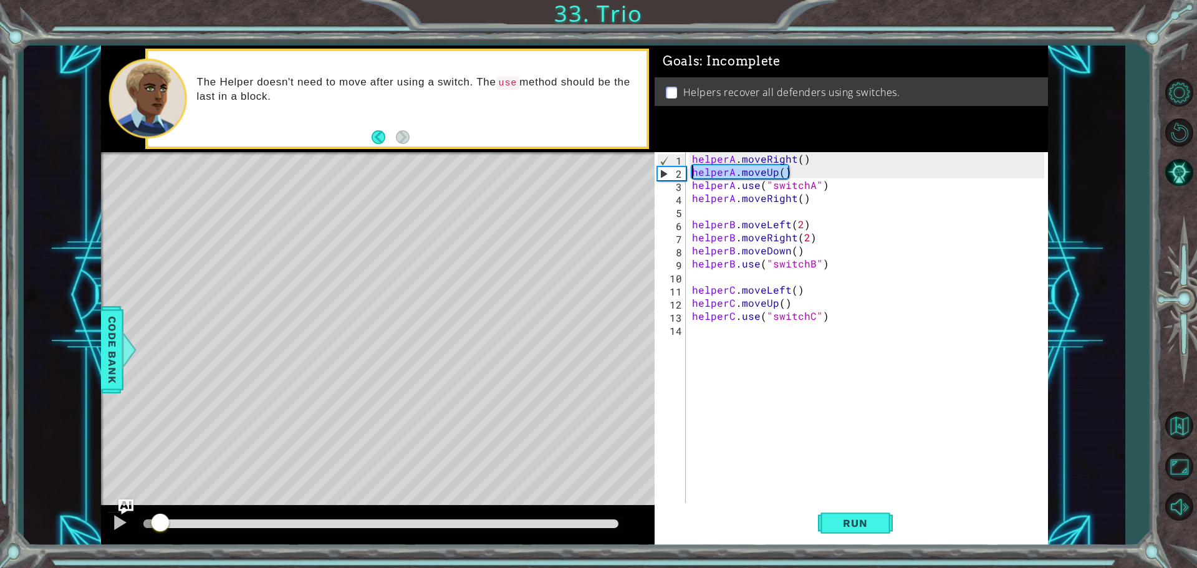
click at [684, 173] on div "helperA.moveRight() 1 2 3 4 5 6 7 8 9 10 11 12 13 14 helperA . moveRight ( ) he…" at bounding box center [849, 328] width 390 height 353
type textarea "helperA.moveUp()"
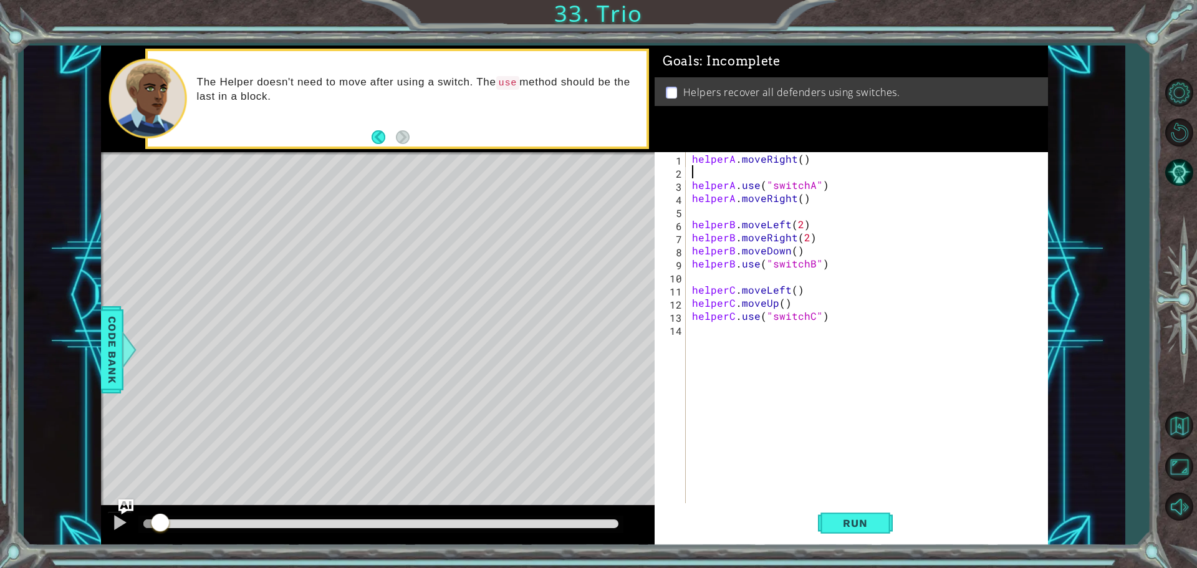
click at [829, 181] on div "helperA . moveRight ( ) helperA . use ( "switchA" ) helperA . moveRight ( ) hel…" at bounding box center [869, 342] width 361 height 380
drag, startPoint x: 814, startPoint y: 200, endPoint x: 689, endPoint y: 203, distance: 124.7
click at [689, 203] on div "helperA . moveRight ( ) helperA . use ( "switchA" ) helperA . moveRight ( ) hel…" at bounding box center [869, 342] width 361 height 380
type textarea "helperA.moveRight()"
click at [703, 171] on div "helperA . moveRight ( ) helperA . use ( "switchA" ) helperB . moveLeft ( 2 ) he…" at bounding box center [869, 342] width 361 height 380
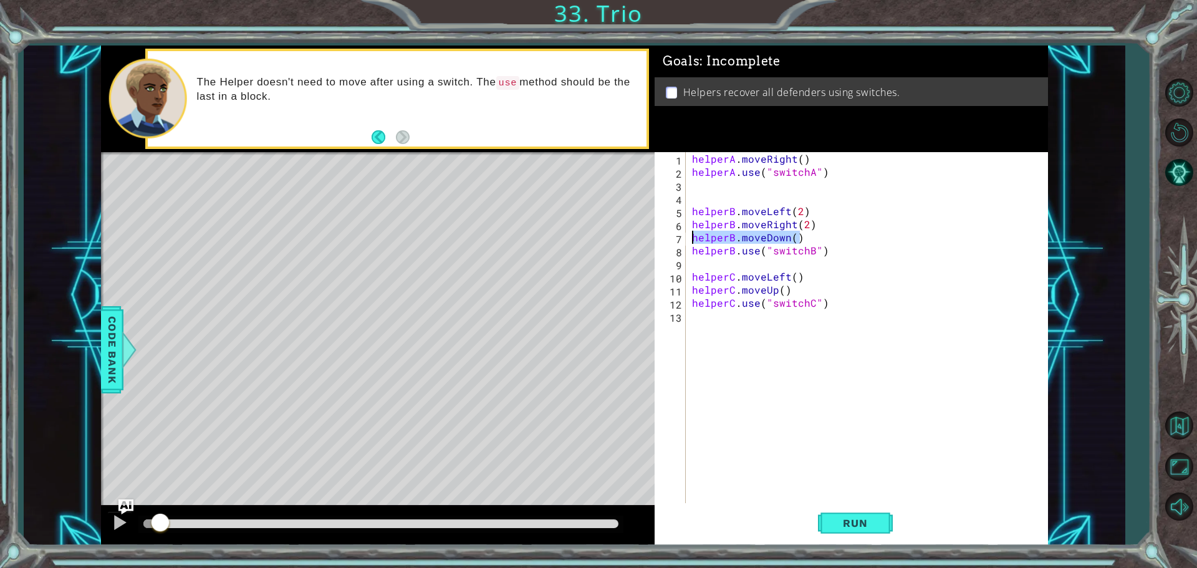
drag, startPoint x: 807, startPoint y: 237, endPoint x: 688, endPoint y: 237, distance: 119.0
click at [688, 237] on div "helperA.use("switchA") 1 2 3 4 5 6 7 8 9 10 11 12 13 helperA . moveRight ( ) he…" at bounding box center [849, 328] width 390 height 353
type textarea "helperB.moveDown()"
click at [818, 209] on div "helperA . moveRight ( ) helperA . use ( "switchA" ) helperB . moveLeft ( 2 ) he…" at bounding box center [869, 342] width 361 height 380
type textarea "helperB.moveLeft(2)"
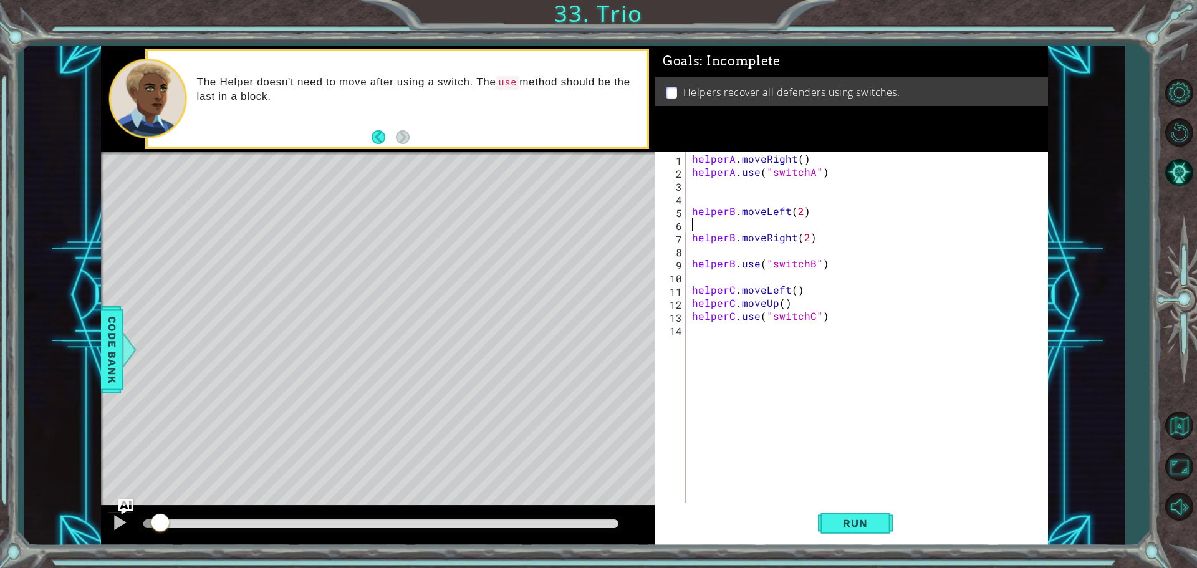
paste textarea "helperB.moveDown()"
type textarea "helperB.moveDown()"
click at [736, 251] on div "helperA . moveRight ( ) helperA . use ( "switchA" ) helperB . moveLeft ( 2 ) he…" at bounding box center [869, 342] width 361 height 380
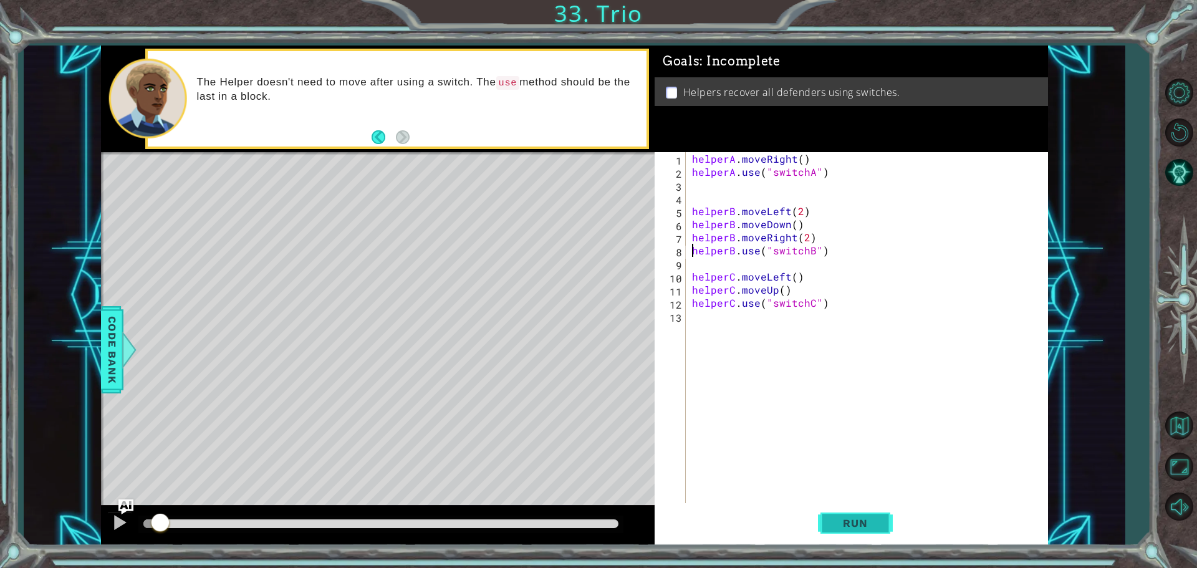
click at [849, 517] on span "Run" at bounding box center [854, 523] width 49 height 12
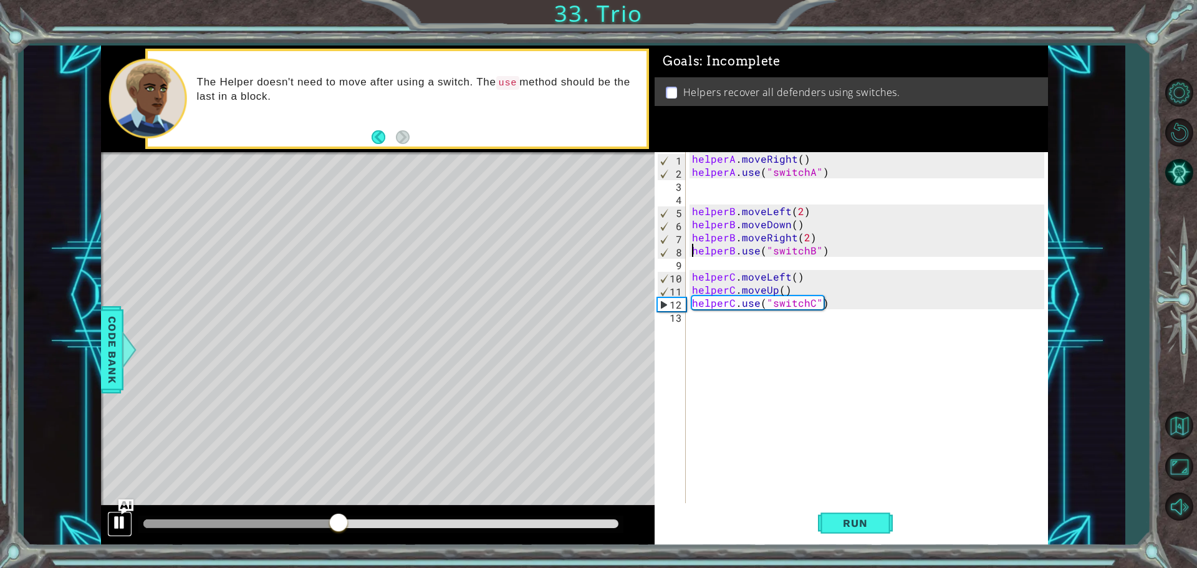
click at [122, 522] on div at bounding box center [120, 522] width 16 height 16
click at [813, 155] on div "helperA . moveRight ( ) helperA . use ( "switchA" ) helperB . moveLeft ( 2 ) he…" at bounding box center [869, 342] width 361 height 380
type textarea "helperA.moveRight()"
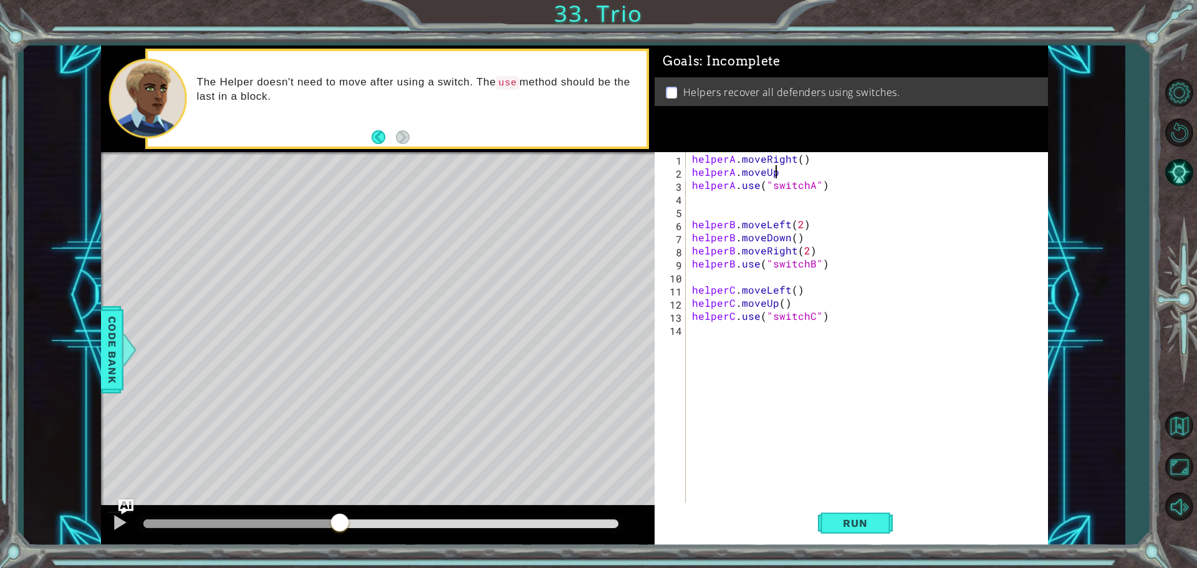
scroll to position [0, 5]
click at [798, 305] on div "helperA . moveRight ( ) helperA . moveUp ( ) helperA . use ( "switchA" ) helper…" at bounding box center [869, 342] width 361 height 380
type textarea "helperC.moveUp()"
click at [861, 521] on span "Run" at bounding box center [854, 523] width 49 height 12
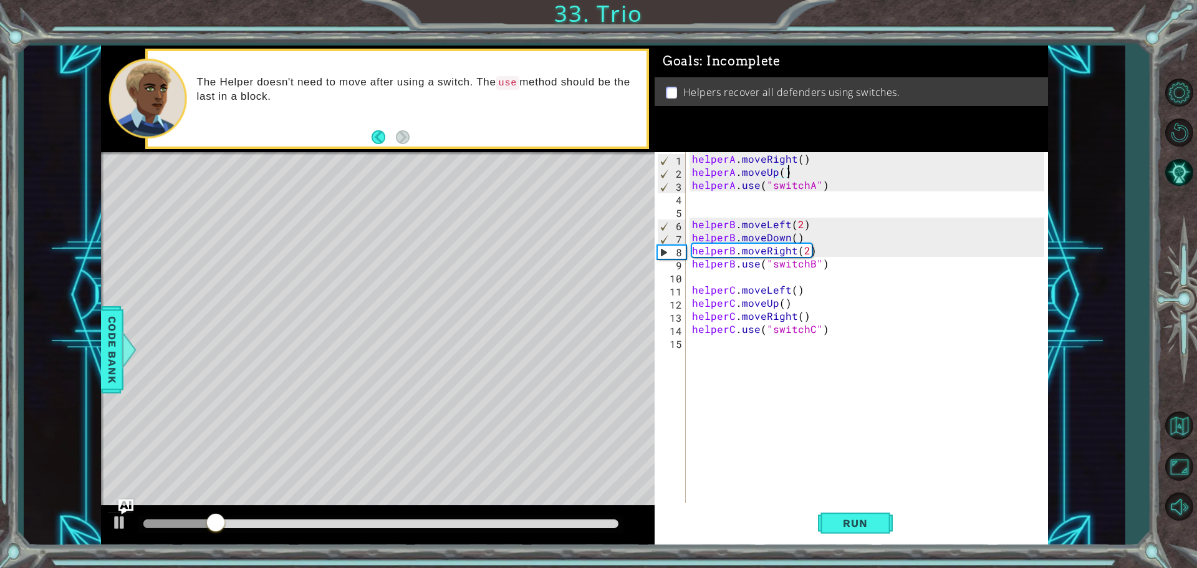
click at [794, 174] on div "helperA . moveRight ( ) helperA . moveUp ( ) helperA . use ( "switchA" ) helper…" at bounding box center [869, 342] width 361 height 380
type textarea "helperA.moveUp()"
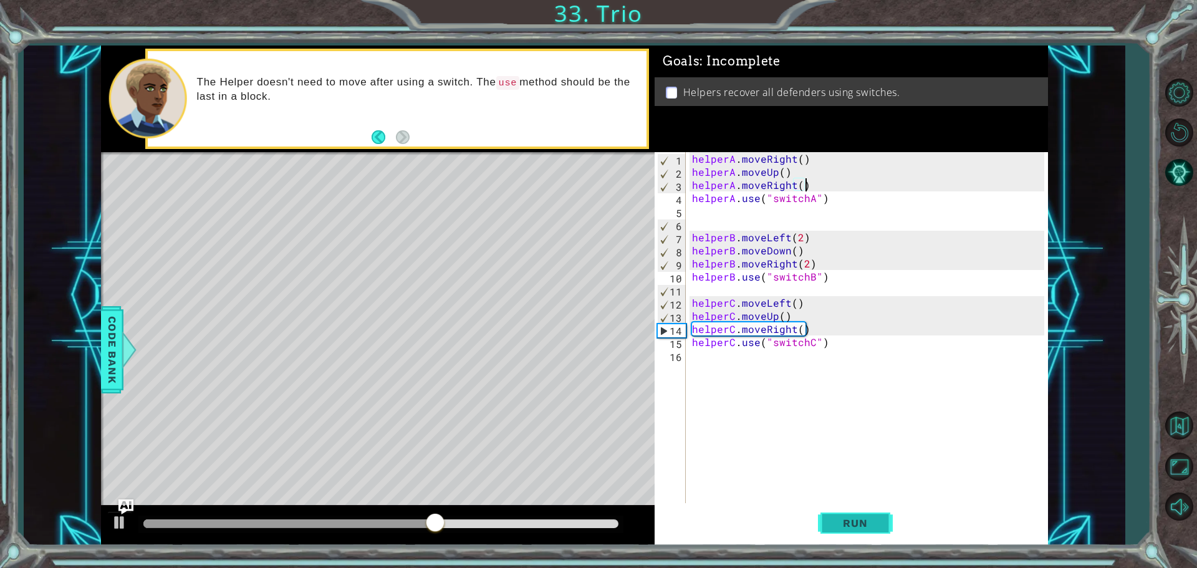
type textarea "helperA.moveRight()"
click at [855, 518] on span "Run" at bounding box center [854, 523] width 49 height 12
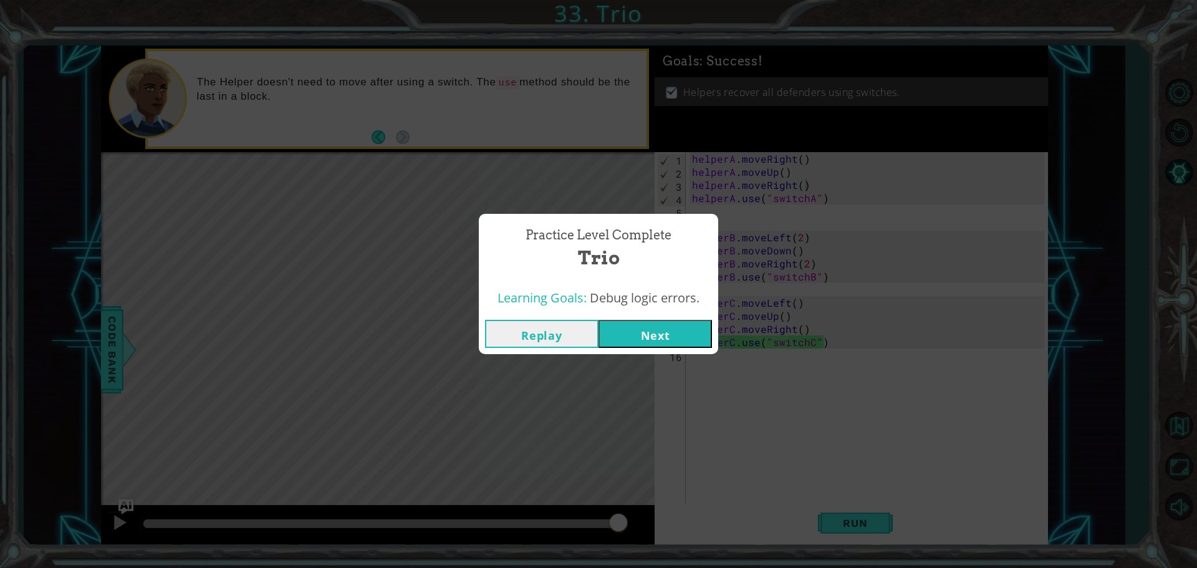
click at [671, 330] on button "Next" at bounding box center [654, 334] width 113 height 28
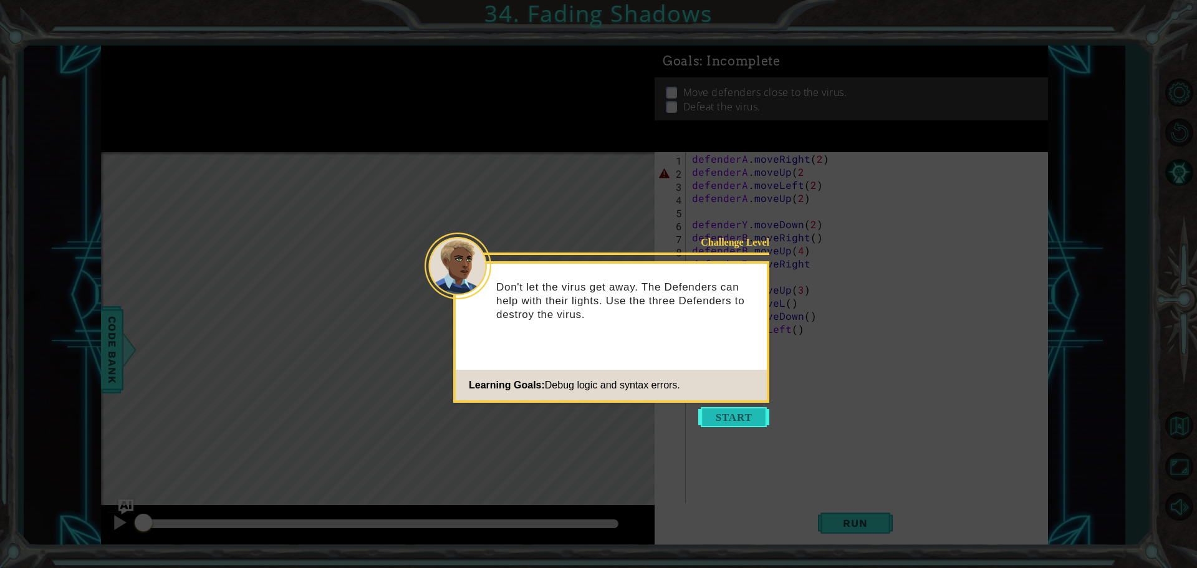
click at [733, 415] on button "Start" at bounding box center [733, 417] width 71 height 20
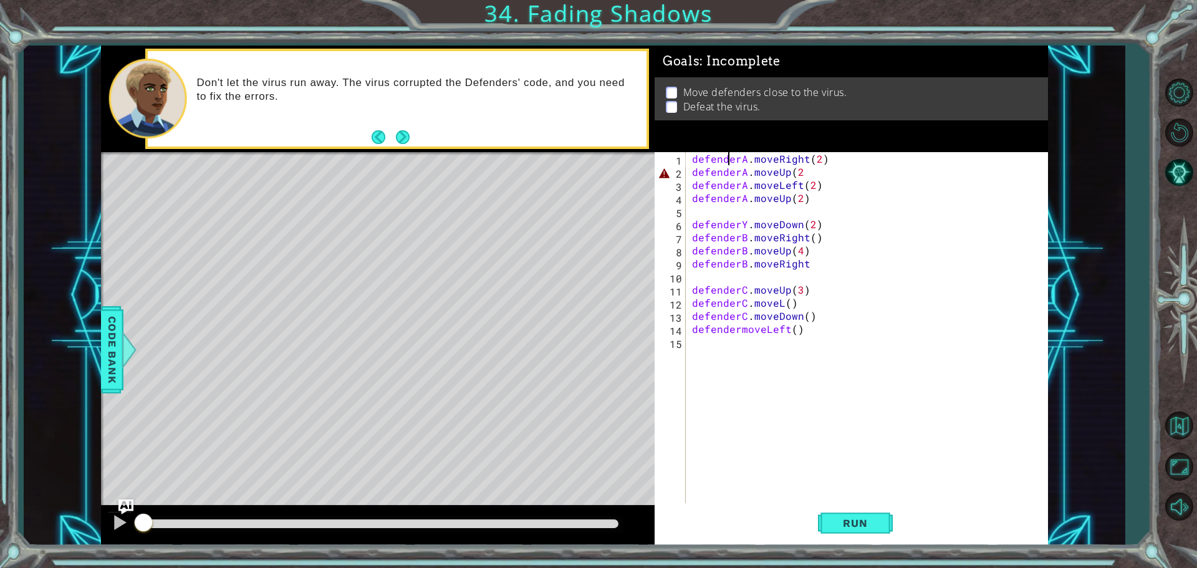
click at [728, 160] on div "defenderA . moveRight ( 2 ) defenderA . moveUp ( 2 defenderA . moveLeft ( 2 ) d…" at bounding box center [869, 342] width 361 height 380
click at [859, 523] on span "Run" at bounding box center [854, 523] width 49 height 12
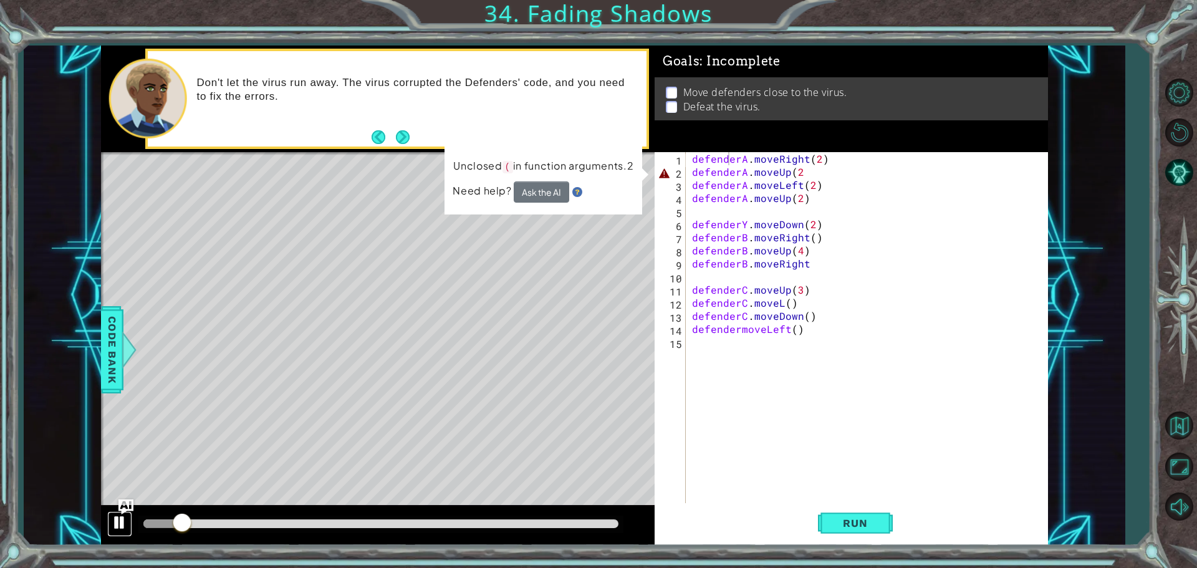
click at [119, 523] on div at bounding box center [120, 522] width 16 height 16
click at [794, 195] on div "defenderA . moveRight ( 2 ) defenderA . moveUp ( 2 defenderA . moveLeft ( 2 ) d…" at bounding box center [869, 342] width 361 height 380
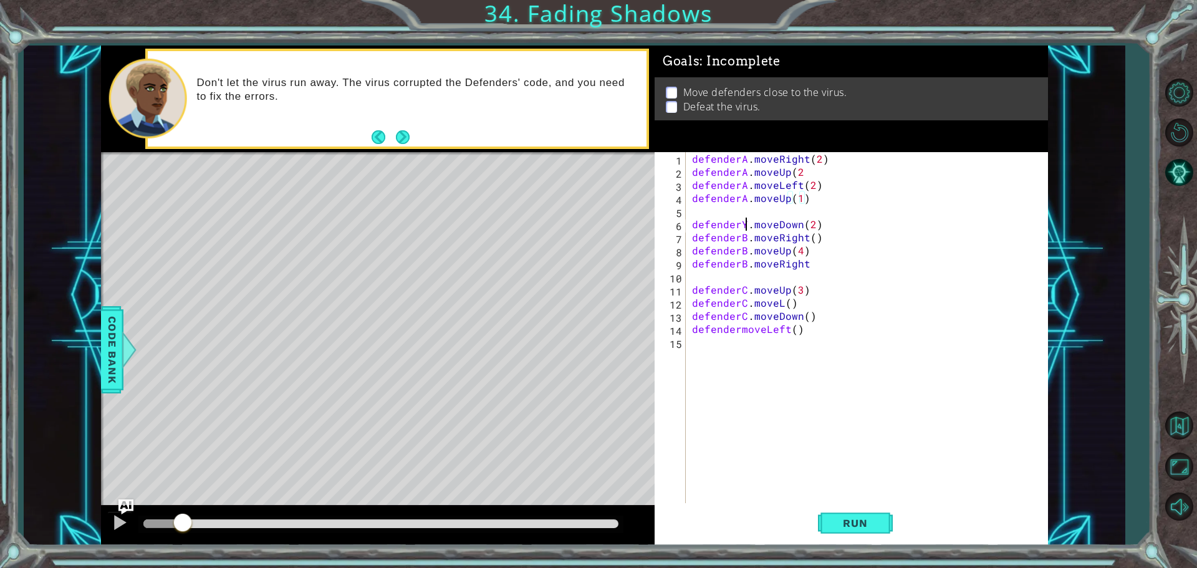
click at [745, 224] on div "defenderA . moveRight ( 2 ) defenderA . moveUp ( 2 defenderA . moveLeft ( 2 ) d…" at bounding box center [869, 342] width 361 height 380
click at [123, 522] on div at bounding box center [120, 522] width 16 height 16
click at [119, 522] on div at bounding box center [120, 522] width 16 height 16
drag, startPoint x: 206, startPoint y: 517, endPoint x: 125, endPoint y: 525, distance: 80.7
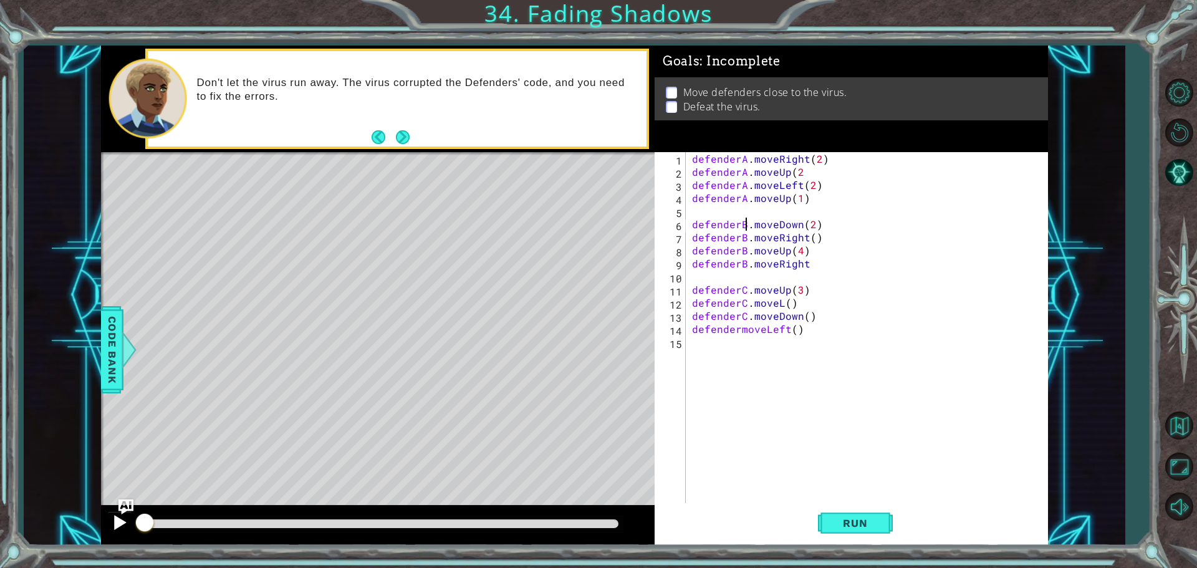
click at [125, 525] on div at bounding box center [377, 525] width 553 height 40
click at [818, 264] on div "defenderA . moveRight ( 2 ) defenderA . moveUp ( 2 defenderA . moveLeft ( 2 ) d…" at bounding box center [869, 342] width 361 height 380
click at [780, 304] on div "defenderA . moveRight ( 2 ) defenderA . moveUp ( 2 defenderA . moveLeft ( 2 ) d…" at bounding box center [869, 342] width 361 height 380
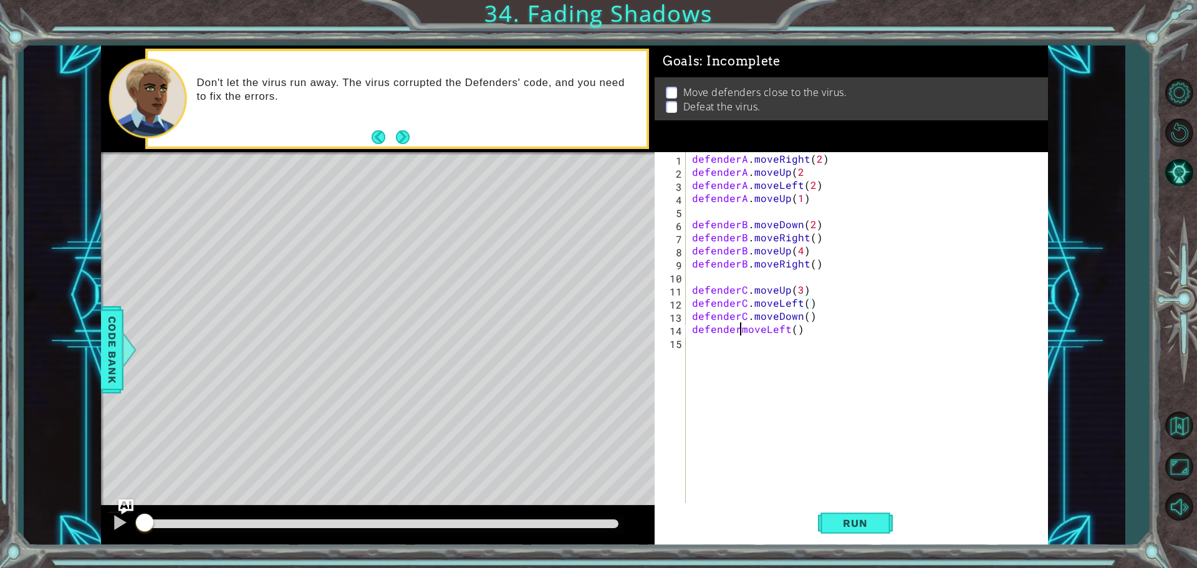
click at [739, 332] on div "defenderA . moveRight ( 2 ) defenderA . moveUp ( 2 defenderA . moveLeft ( 2 ) d…" at bounding box center [869, 342] width 361 height 380
click at [863, 519] on span "Run" at bounding box center [854, 523] width 49 height 12
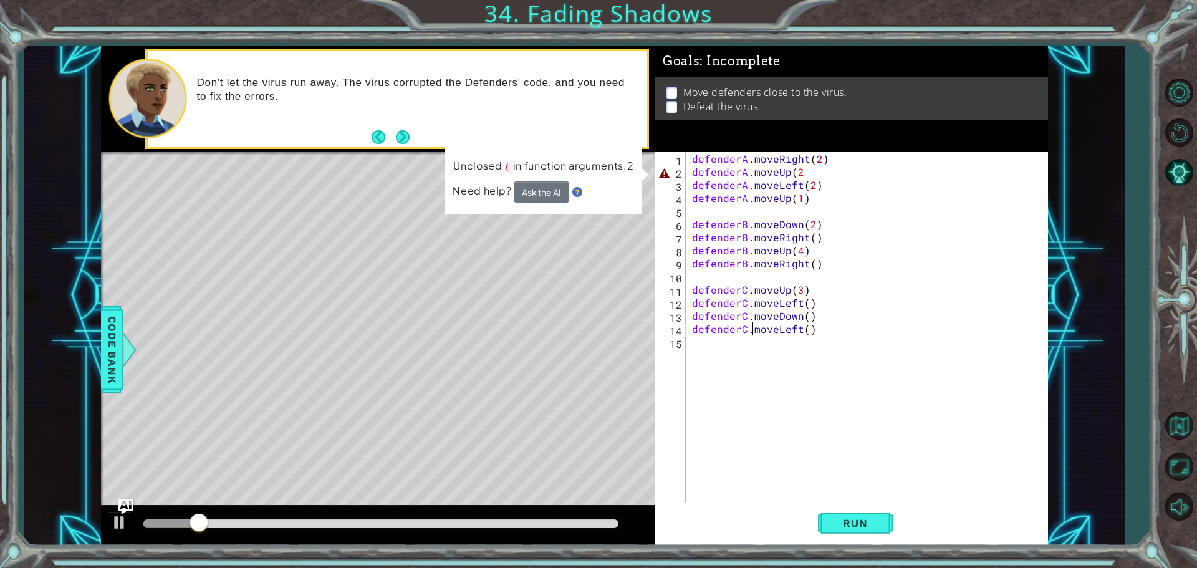
click at [801, 173] on div "defenderA . moveRight ( 2 ) defenderA . moveUp ( 2 defenderA . moveLeft ( 2 ) d…" at bounding box center [869, 342] width 361 height 380
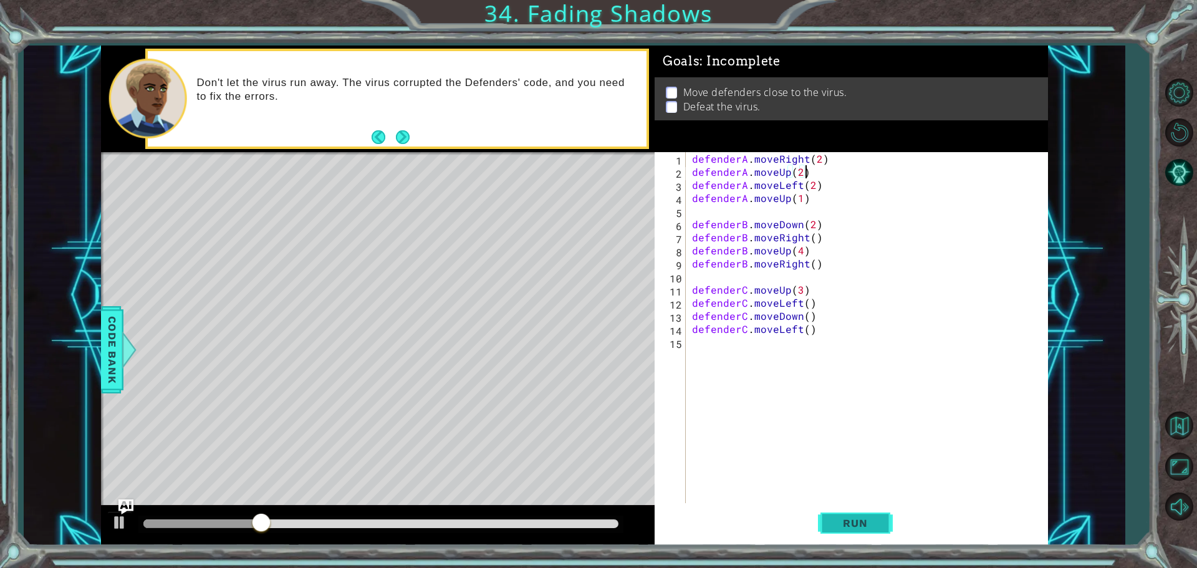
type textarea "defenderA.moveUp(2)"
click at [859, 524] on span "Run" at bounding box center [854, 523] width 49 height 12
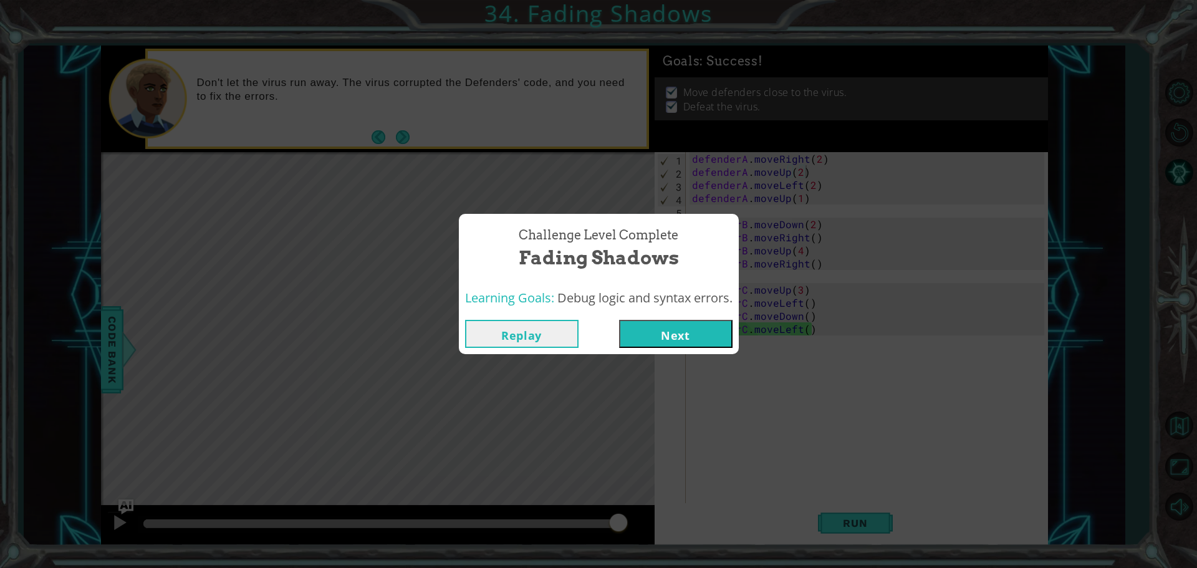
click at [666, 328] on button "Next" at bounding box center [675, 334] width 113 height 28
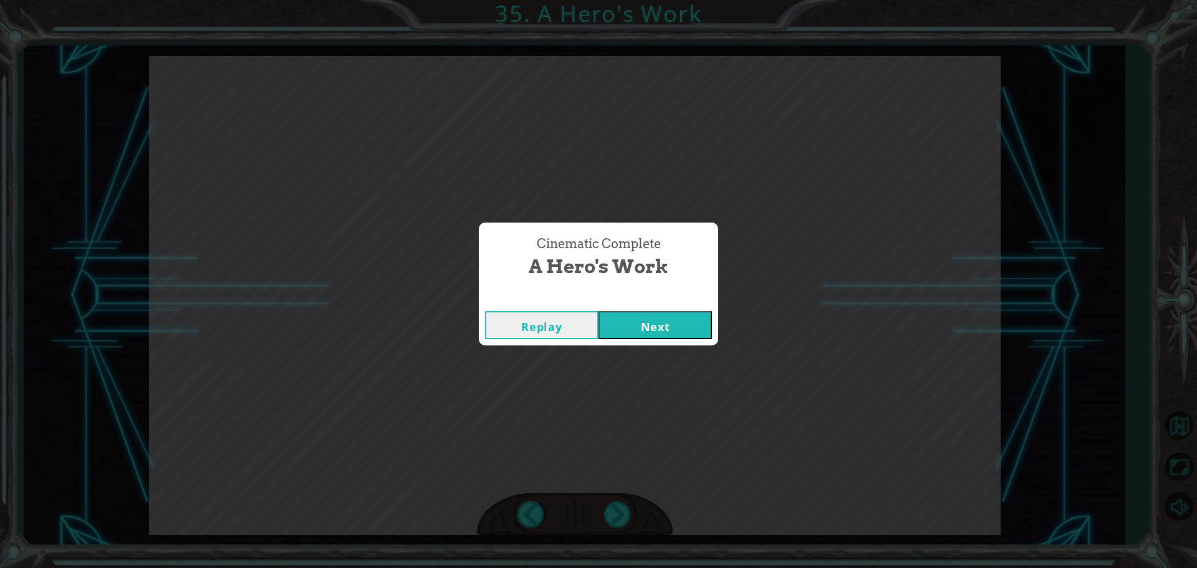
click at [666, 328] on button "Next" at bounding box center [654, 325] width 113 height 28
click at [656, 328] on button "Next" at bounding box center [654, 325] width 113 height 28
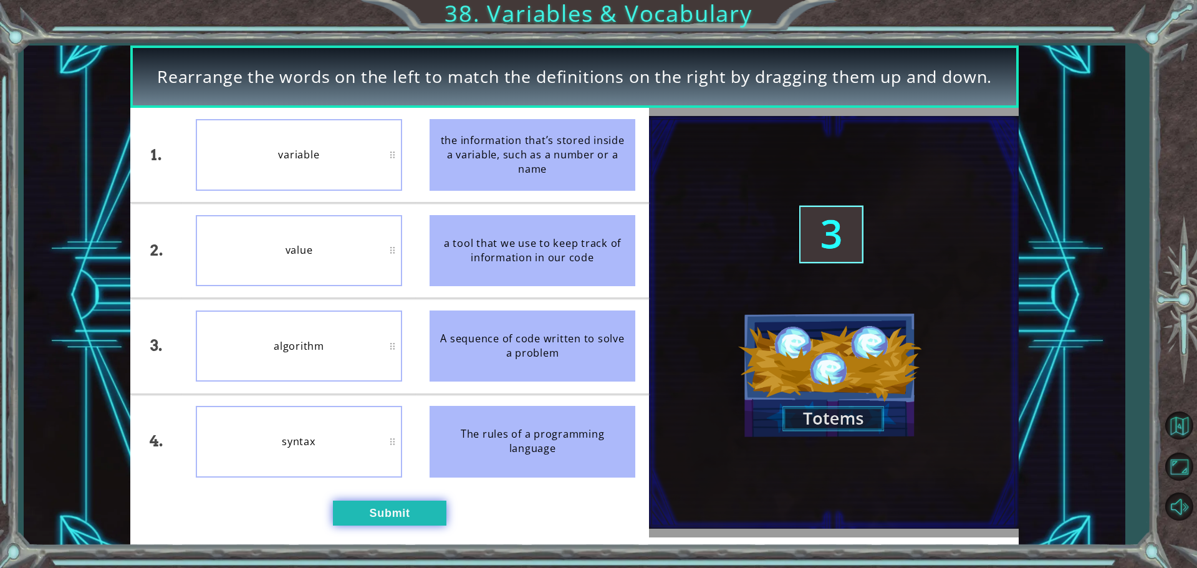
click at [391, 511] on button "Submit" at bounding box center [389, 512] width 113 height 25
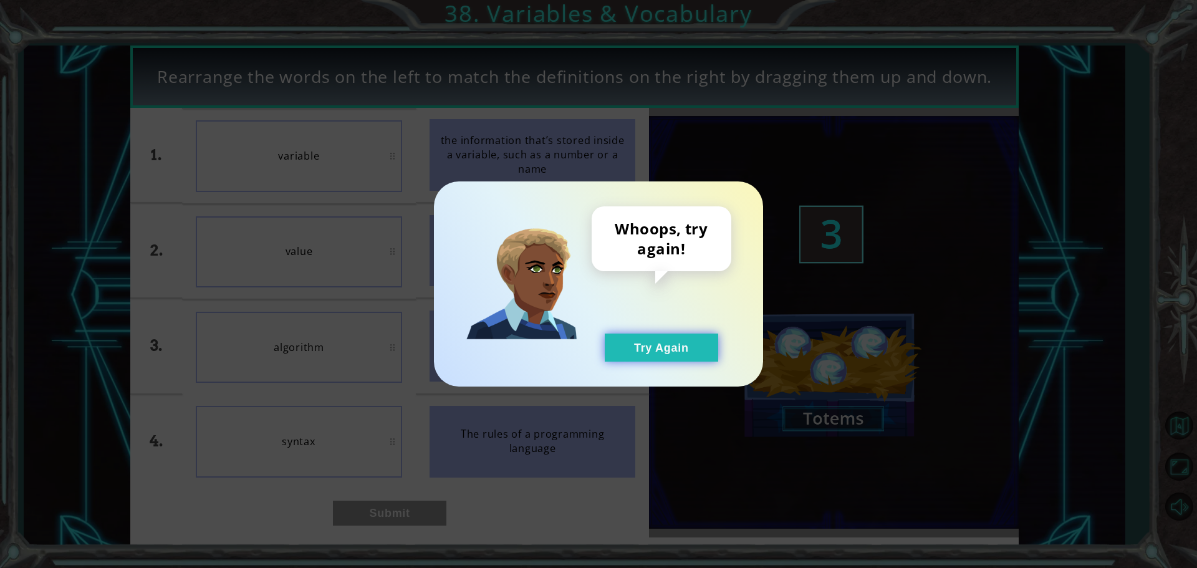
click at [690, 345] on button "Try Again" at bounding box center [661, 347] width 113 height 28
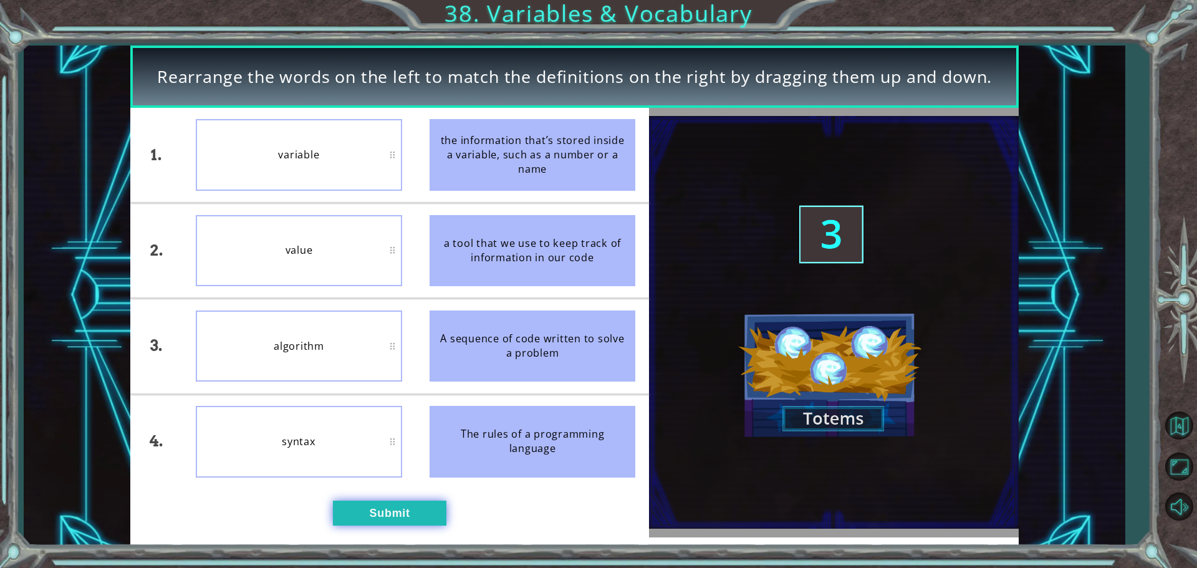
click at [386, 513] on button "Submit" at bounding box center [389, 512] width 113 height 25
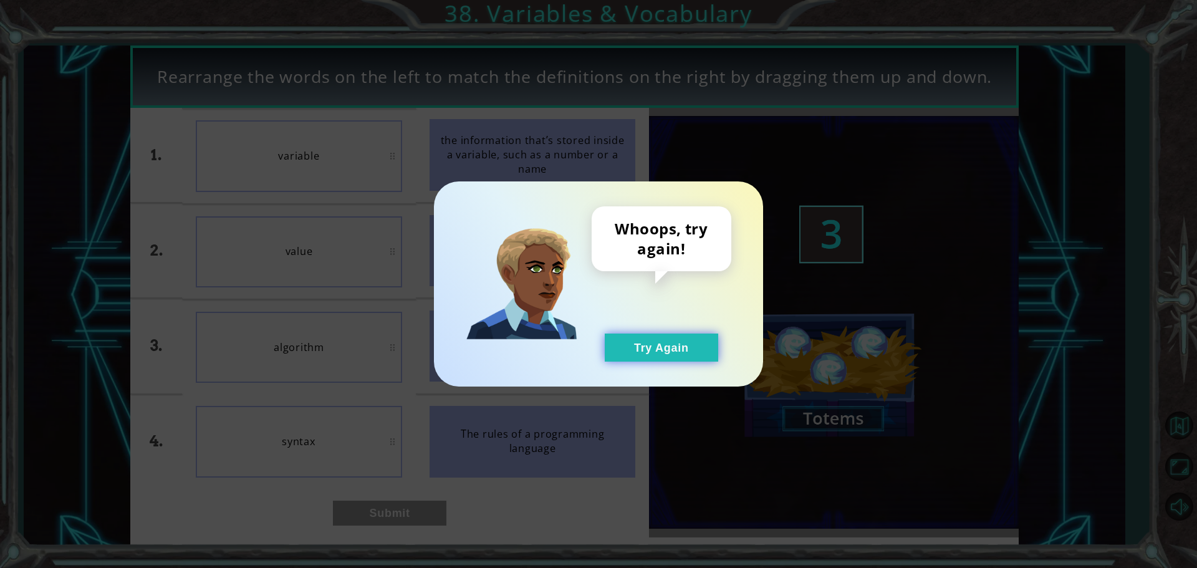
click at [667, 354] on button "Try Again" at bounding box center [661, 347] width 113 height 28
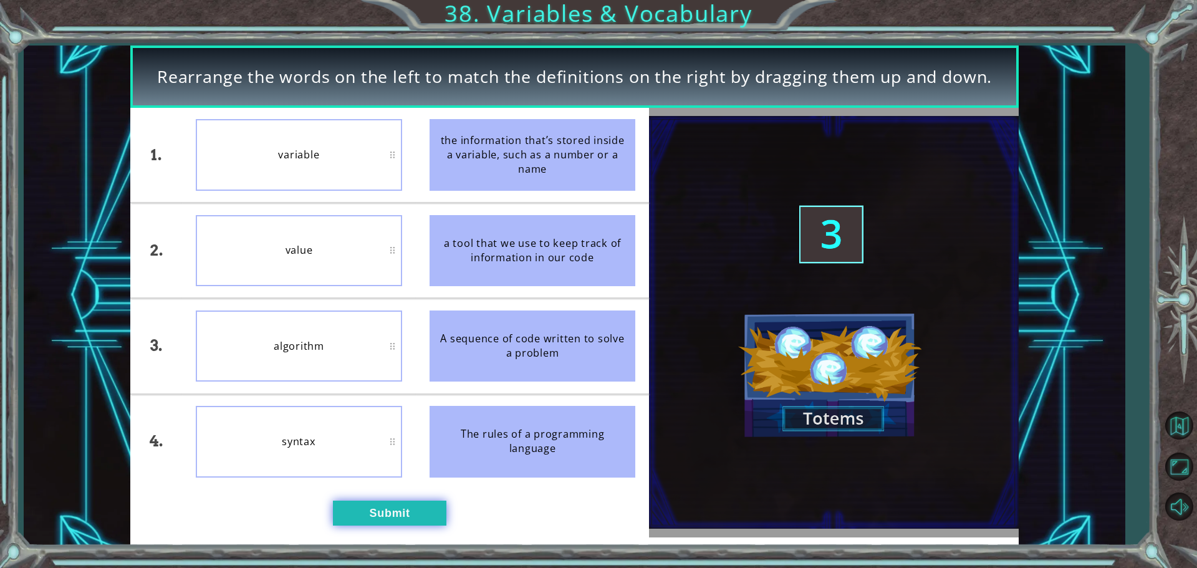
click at [382, 515] on button "Submit" at bounding box center [389, 512] width 113 height 25
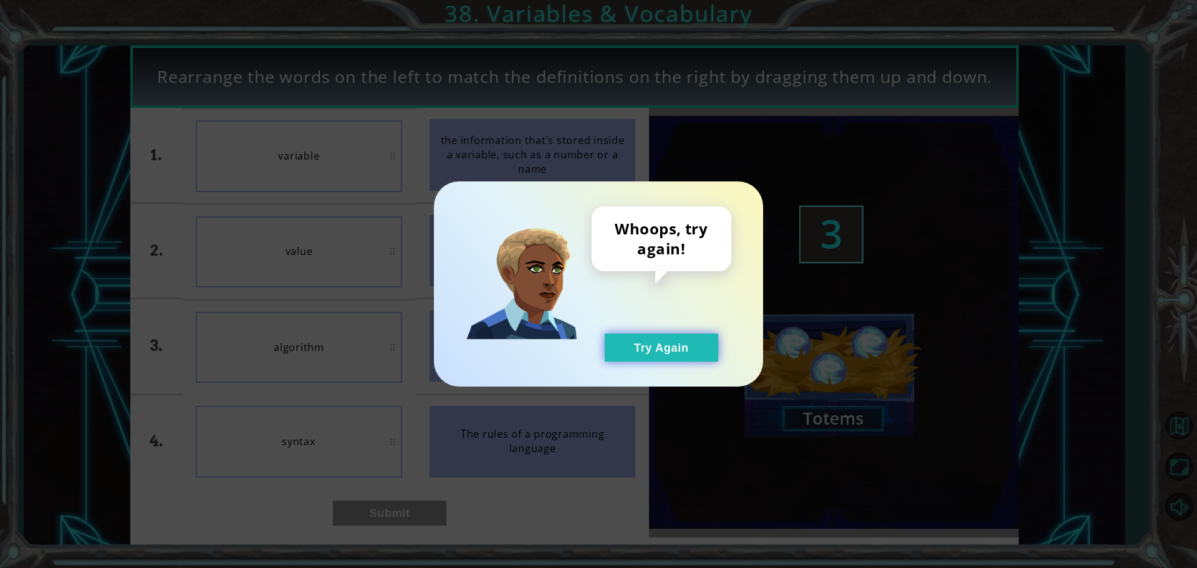
click at [699, 343] on button "Try Again" at bounding box center [661, 347] width 113 height 28
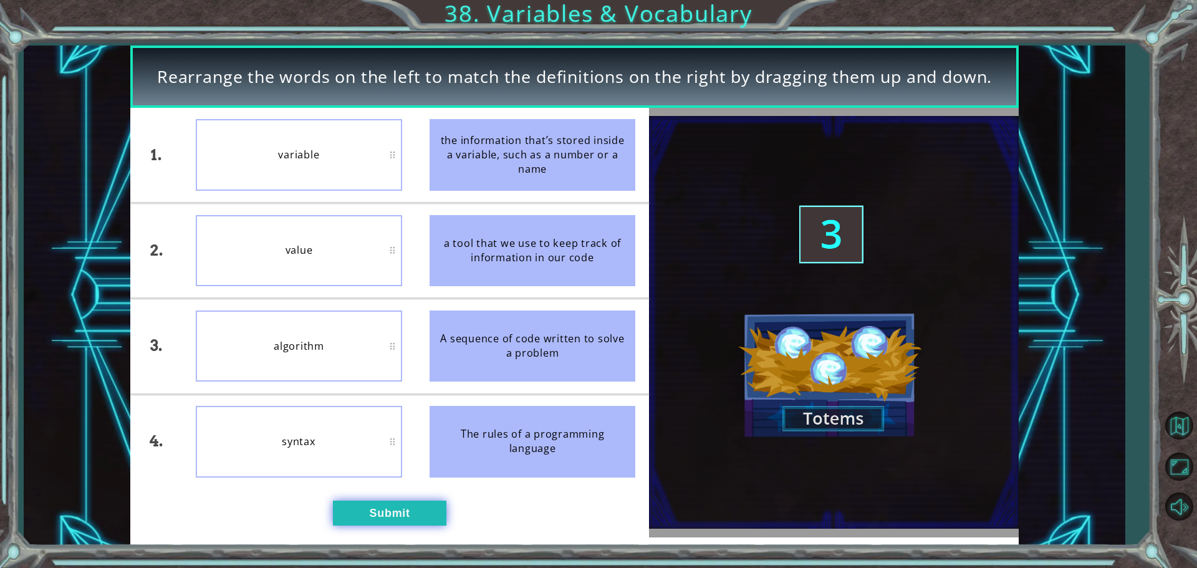
click at [398, 509] on button "Submit" at bounding box center [389, 512] width 113 height 25
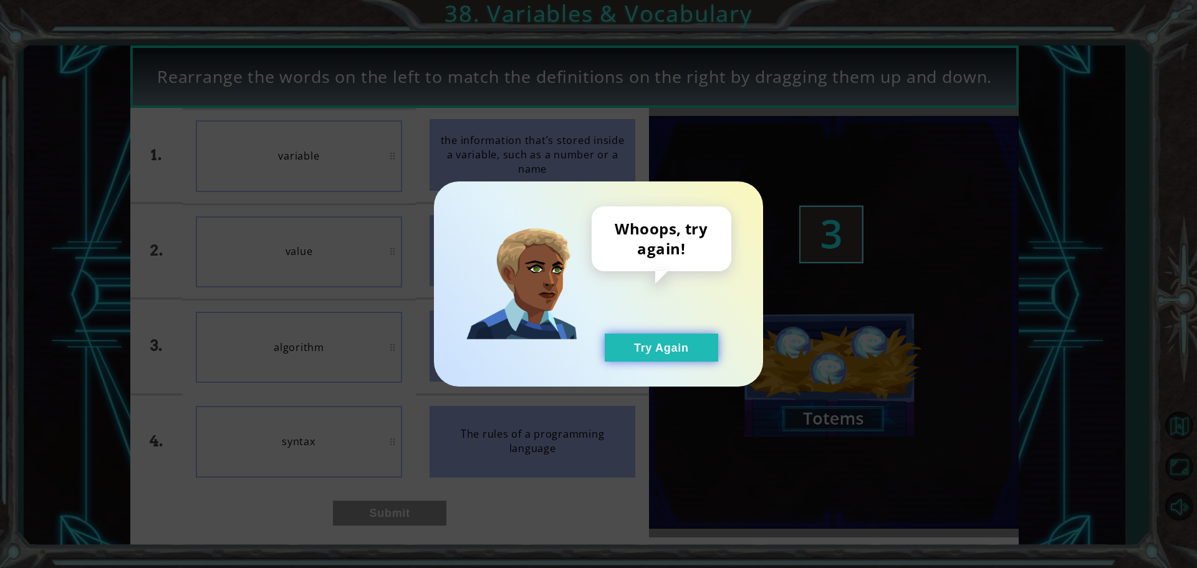
click at [684, 345] on button "Try Again" at bounding box center [661, 347] width 113 height 28
